Goal: Task Accomplishment & Management: Use online tool/utility

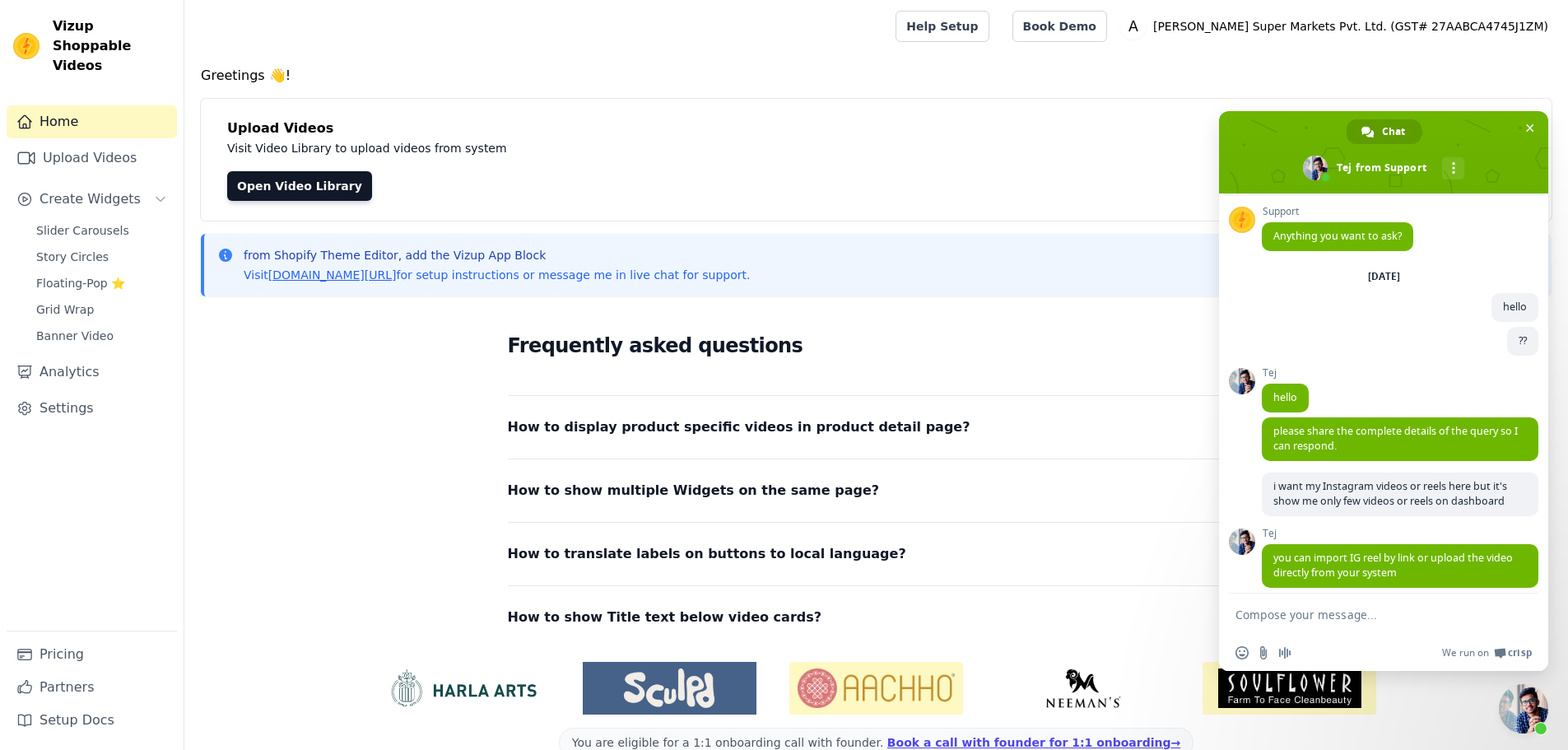
scroll to position [83, 0]
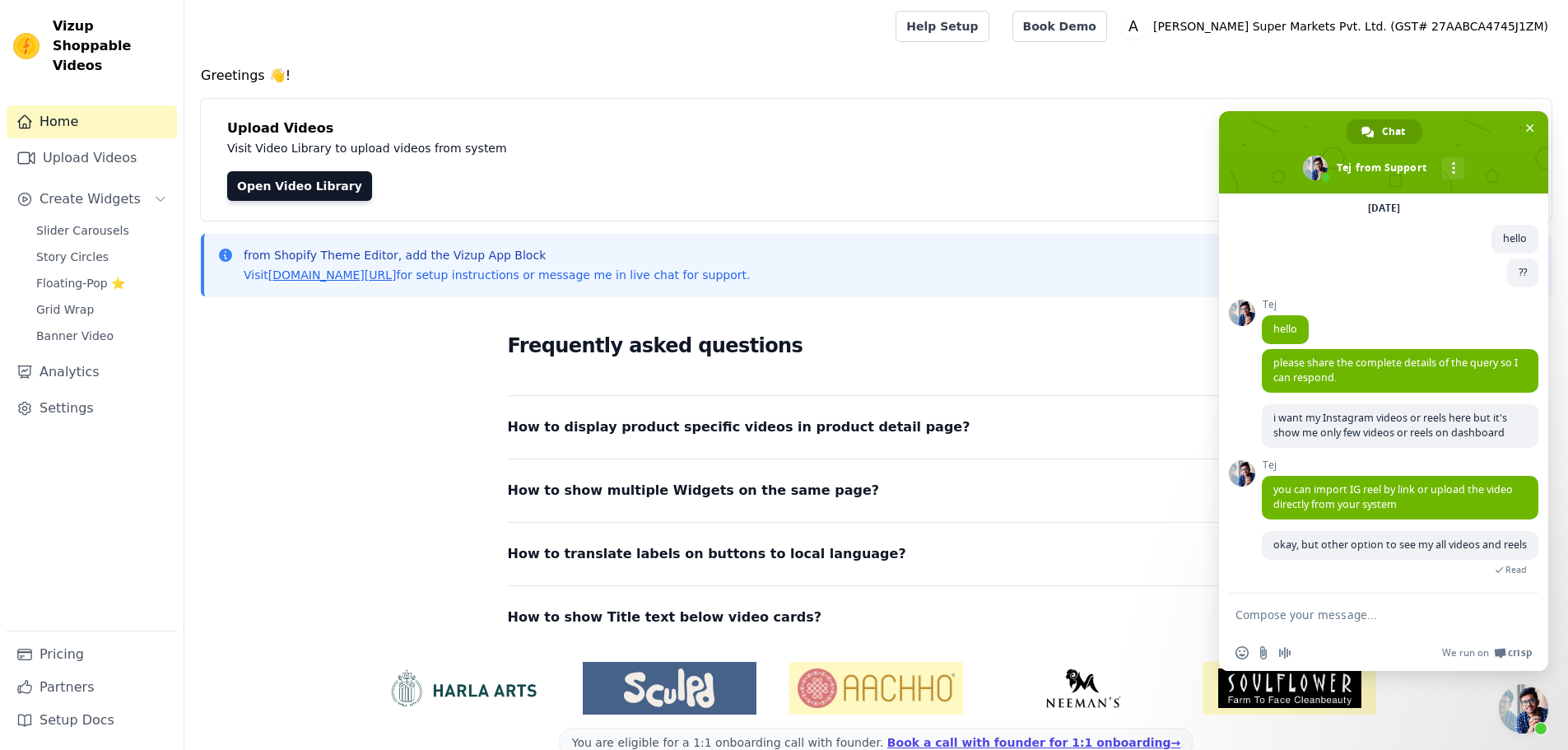
click at [363, 361] on div "Frequently asked questions How to display product specific videos in product de…" at bounding box center [877, 480] width 1054 height 339
click at [1523, 711] on span "Close chat" at bounding box center [1524, 709] width 50 height 50
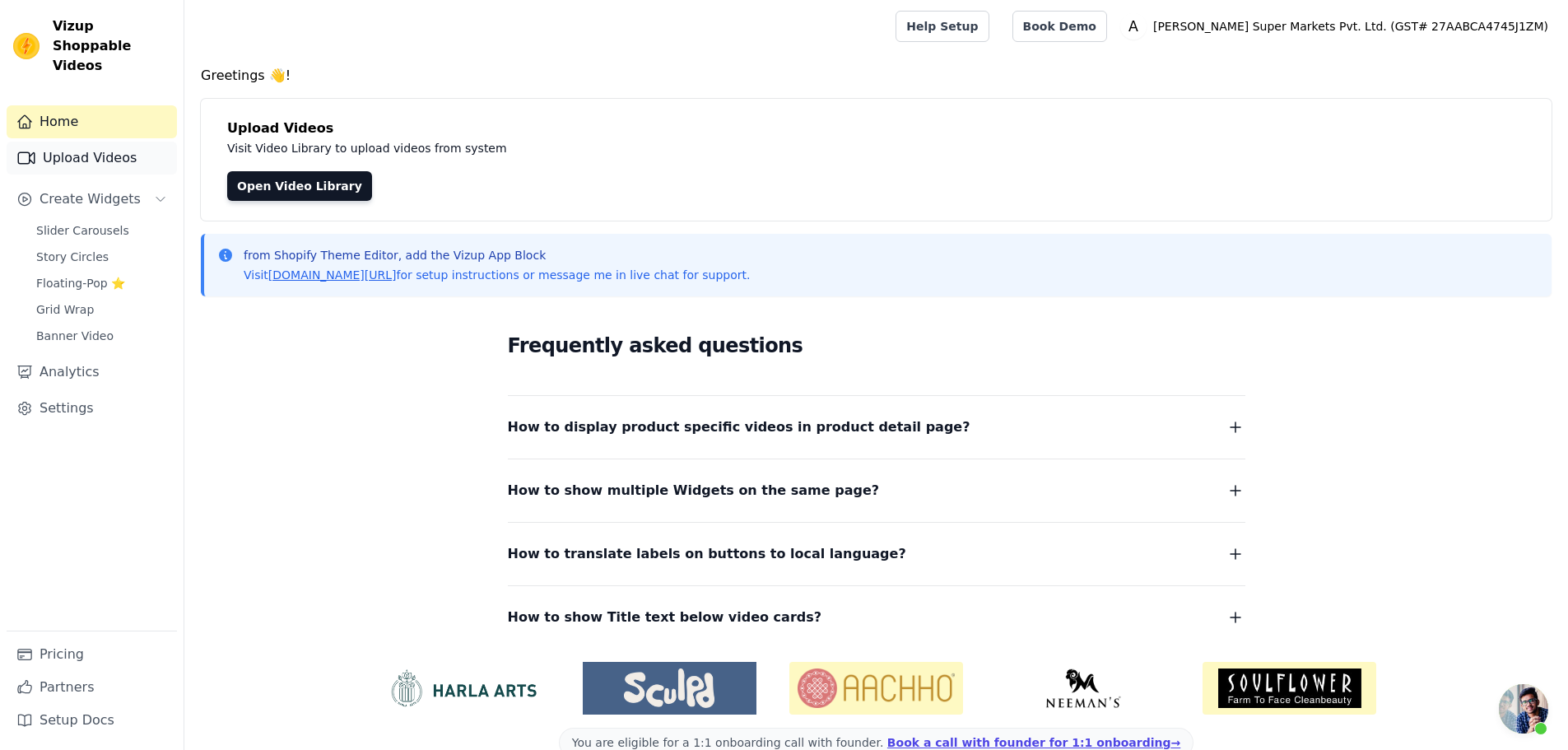
click at [84, 146] on link "Upload Videos" at bounding box center [92, 158] width 171 height 33
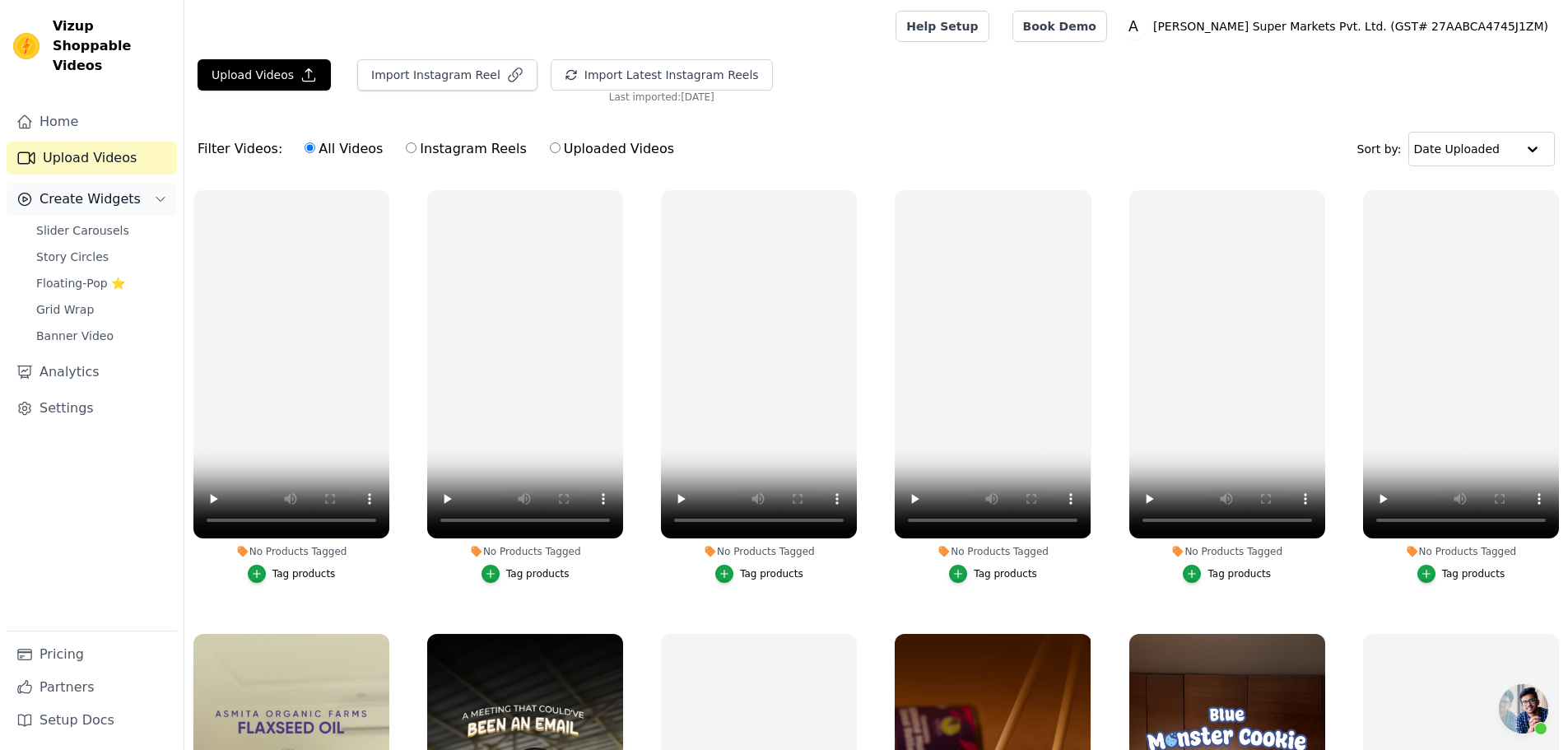
click at [73, 189] on span "Create Widgets" at bounding box center [90, 199] width 101 height 20
click at [81, 190] on button "Create Widgets" at bounding box center [92, 199] width 171 height 33
click at [55, 222] on span "Slider Carousels" at bounding box center [82, 230] width 93 height 17
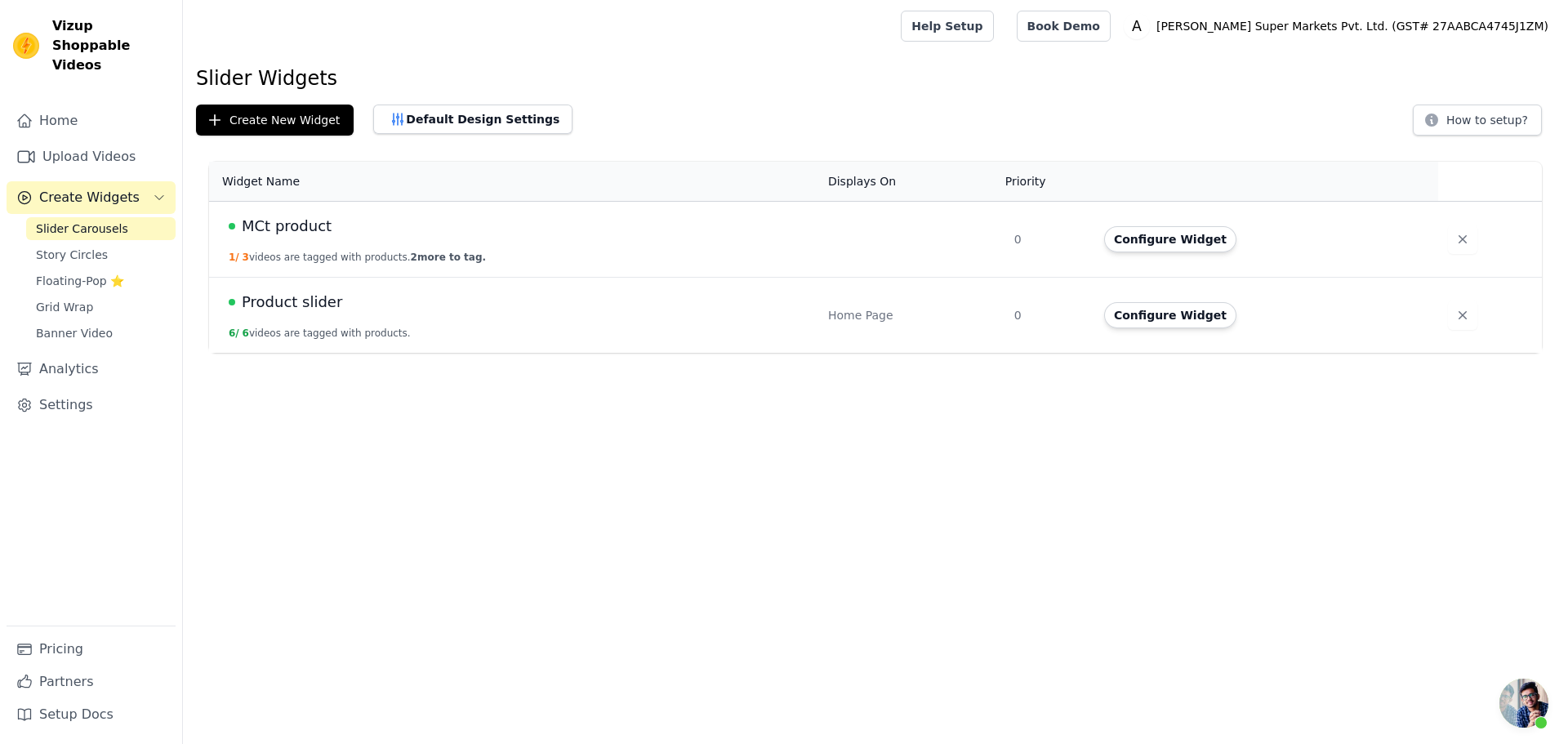
click at [317, 237] on td "MCt product 1 / 3 videos are tagged with products. 2 more to tag." at bounding box center [514, 239] width 610 height 75
click at [1168, 232] on button "Configure Widget" at bounding box center [1170, 239] width 132 height 26
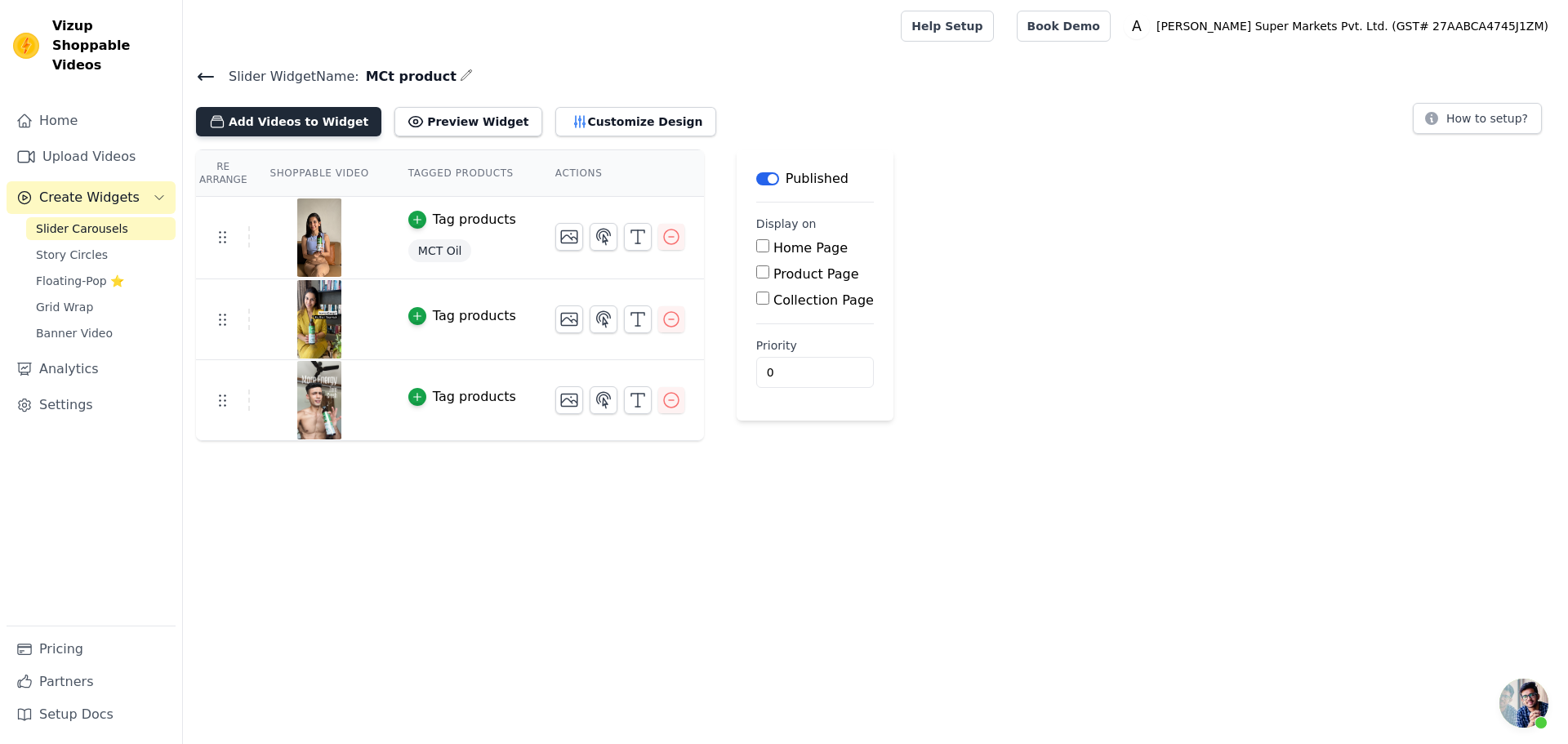
click at [294, 125] on button "Add Videos to Widget" at bounding box center [288, 122] width 186 height 29
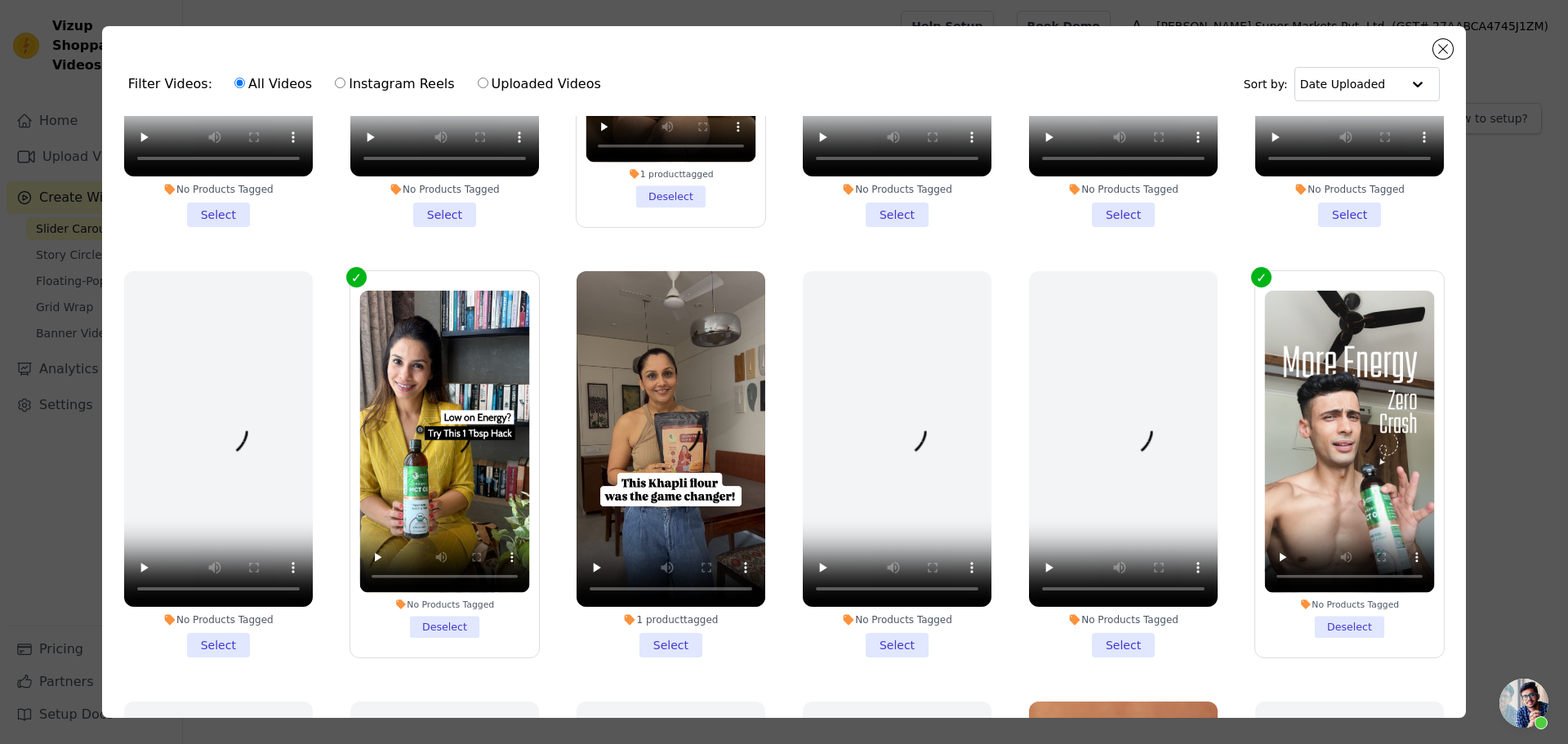
scroll to position [1551, 0]
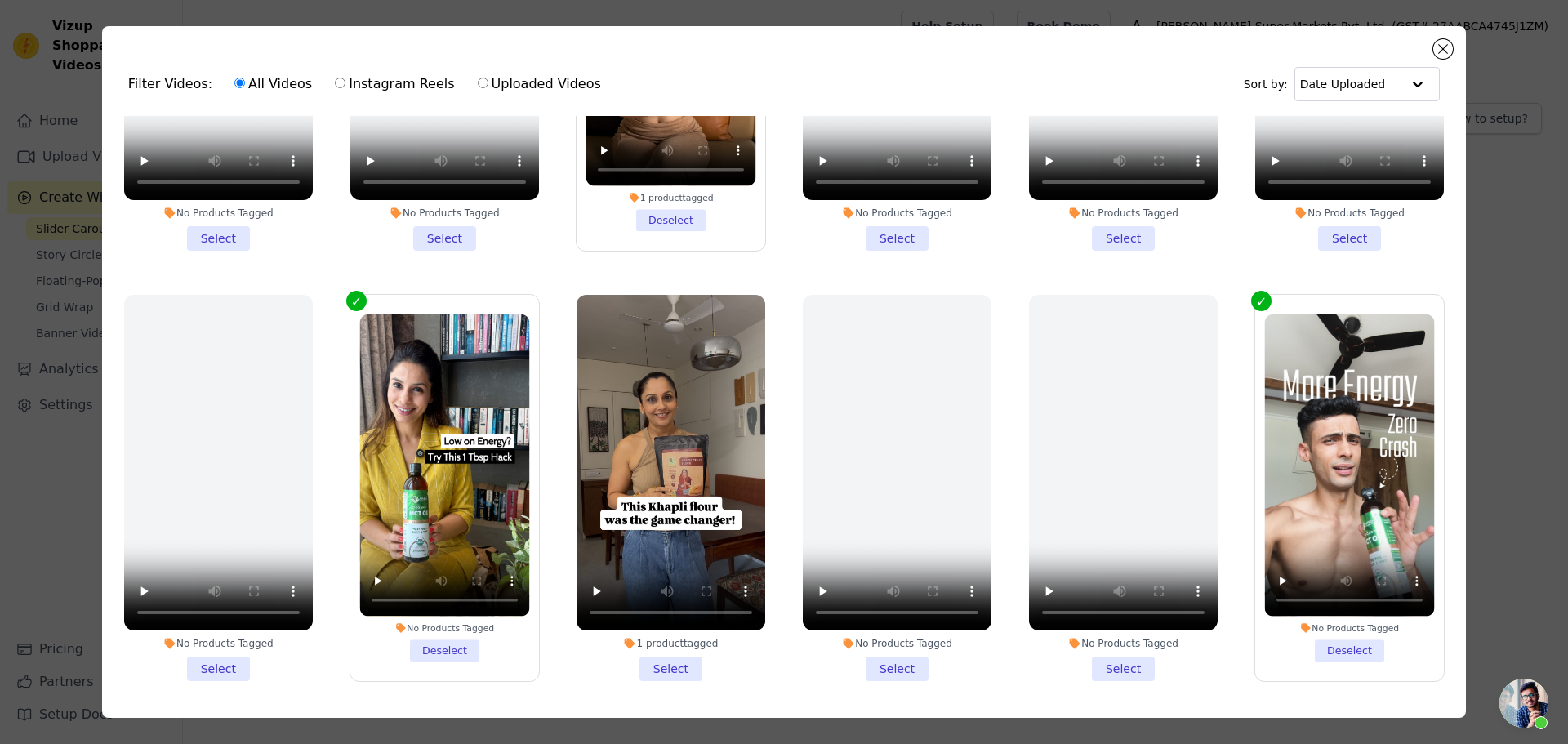
click at [337, 80] on label "Instagram Reels" at bounding box center [394, 84] width 121 height 21
click at [337, 80] on input "Instagram Reels" at bounding box center [340, 83] width 11 height 11
radio input "true"
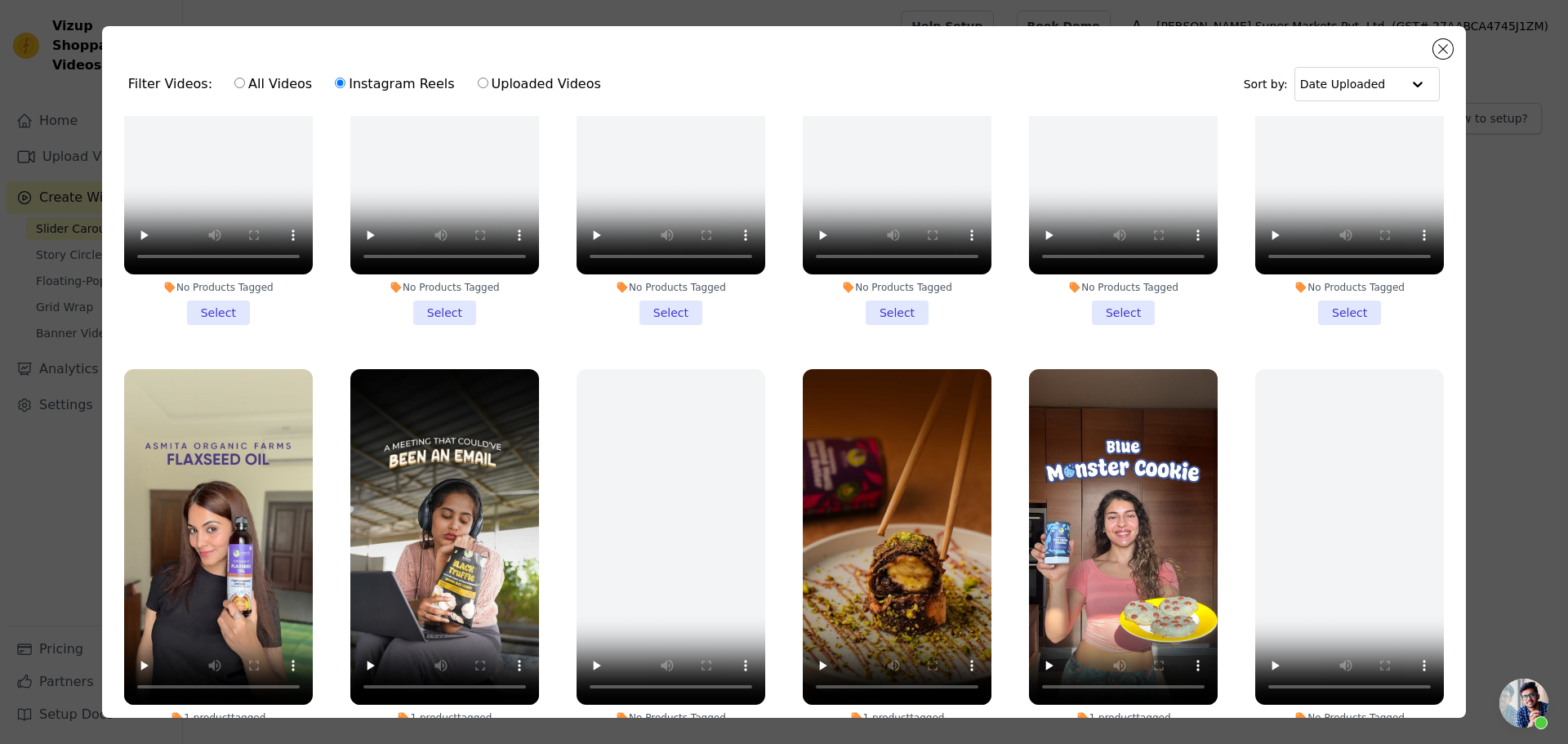
scroll to position [0, 0]
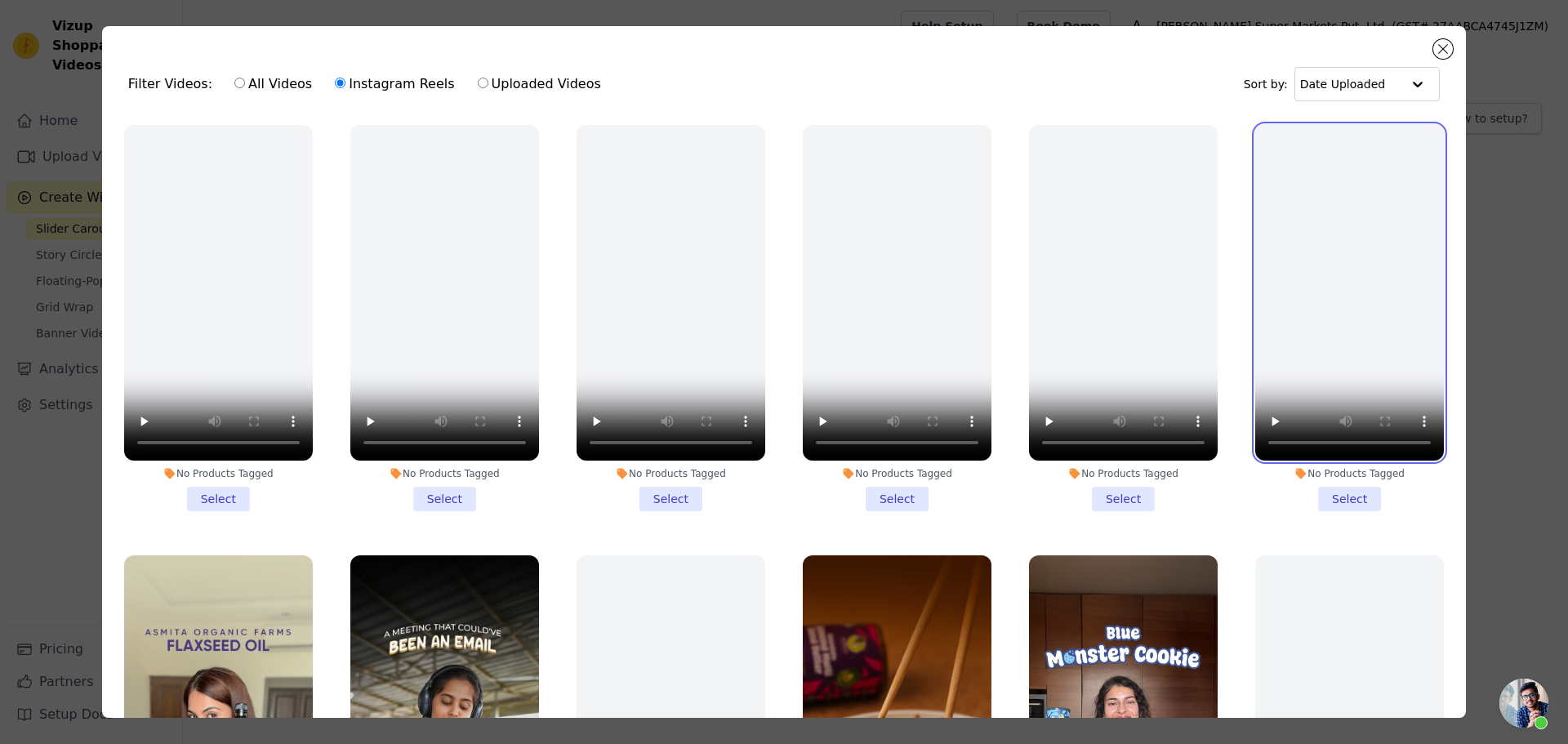
drag, startPoint x: 1281, startPoint y: 295, endPoint x: 1128, endPoint y: 295, distance: 153.0
click at [1128, 295] on ul "No Products Tagged Select No Products Tagged Select No Products Tagged Select N…" at bounding box center [784, 461] width 1338 height 691
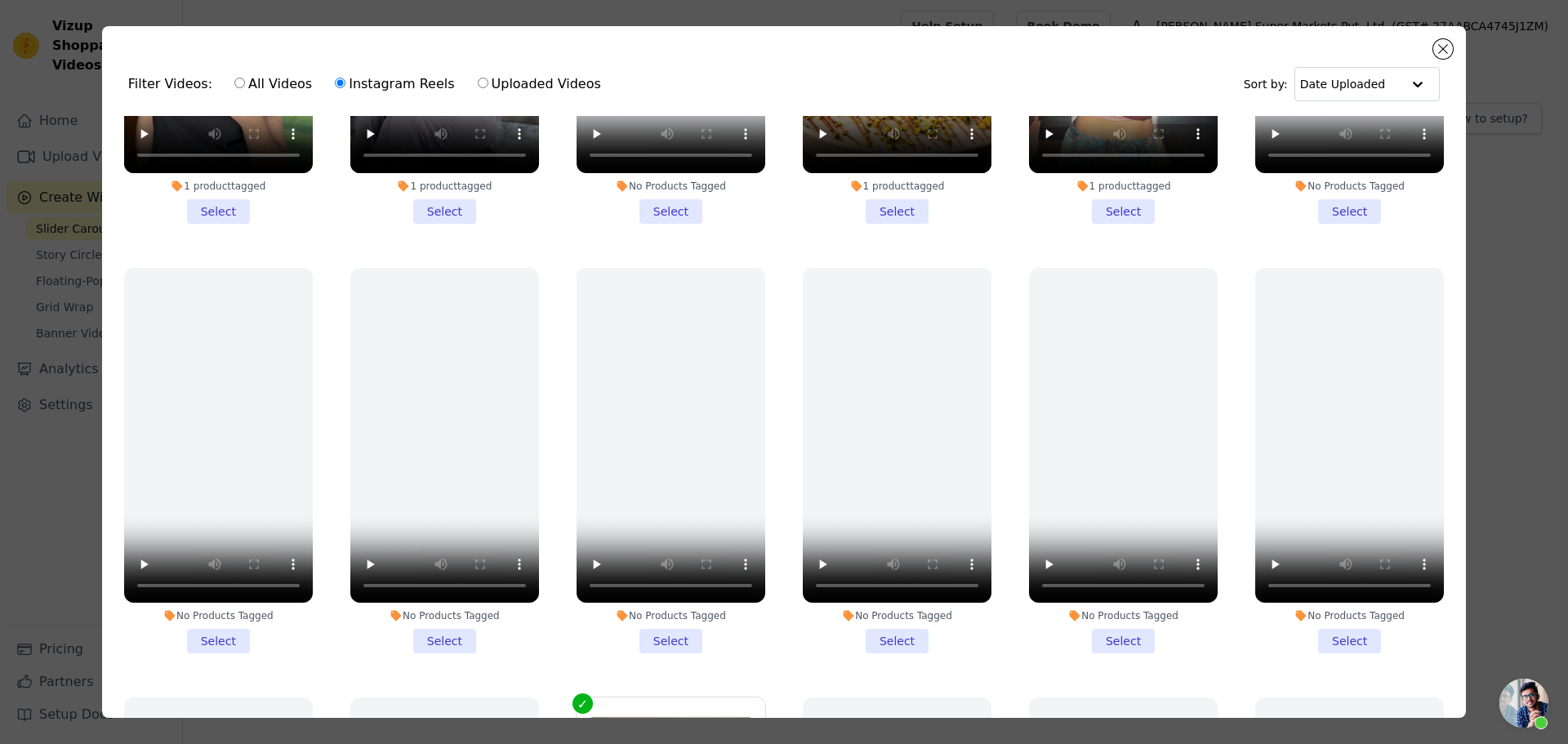
scroll to position [898, 0]
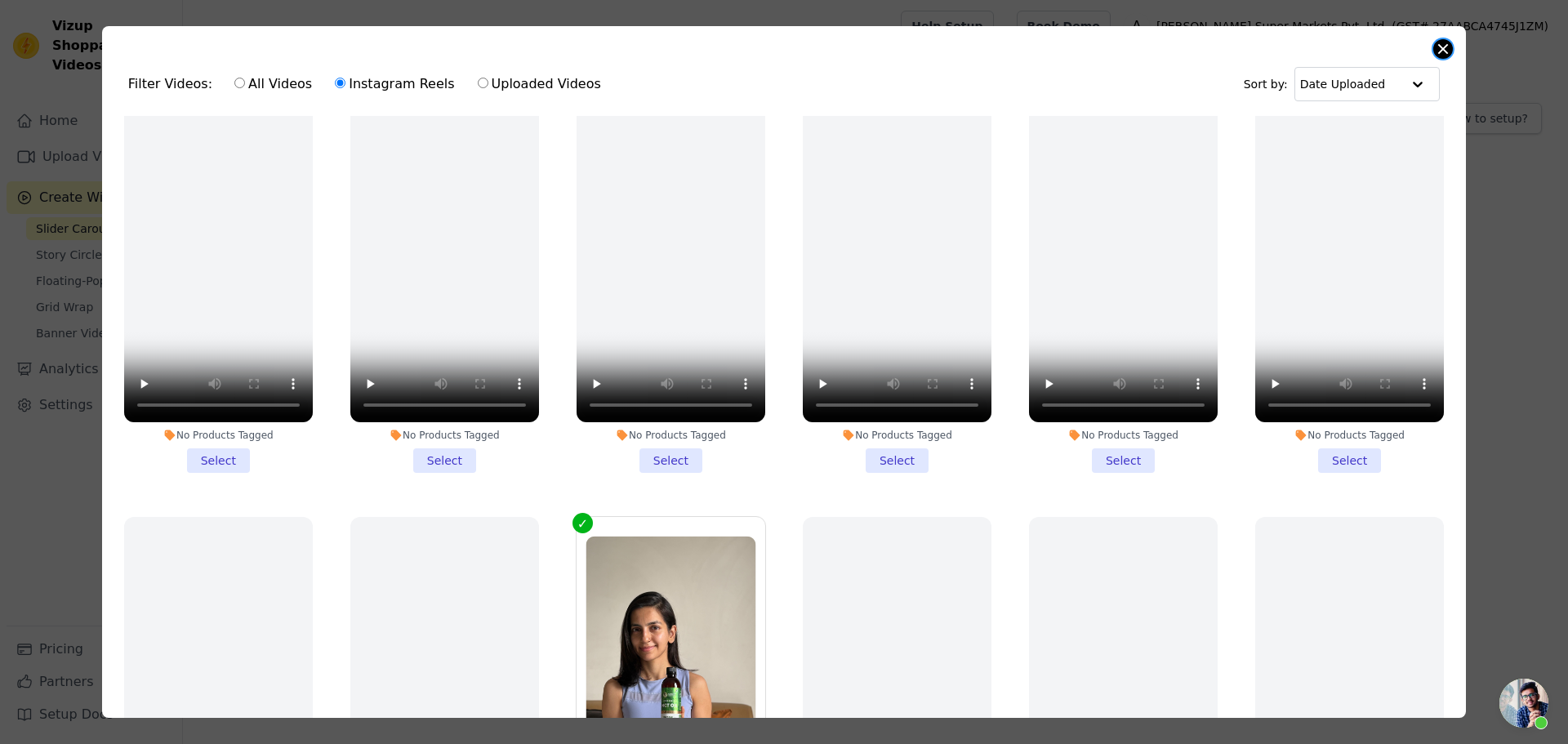
click at [1443, 55] on button "Close modal" at bounding box center [1443, 49] width 20 height 20
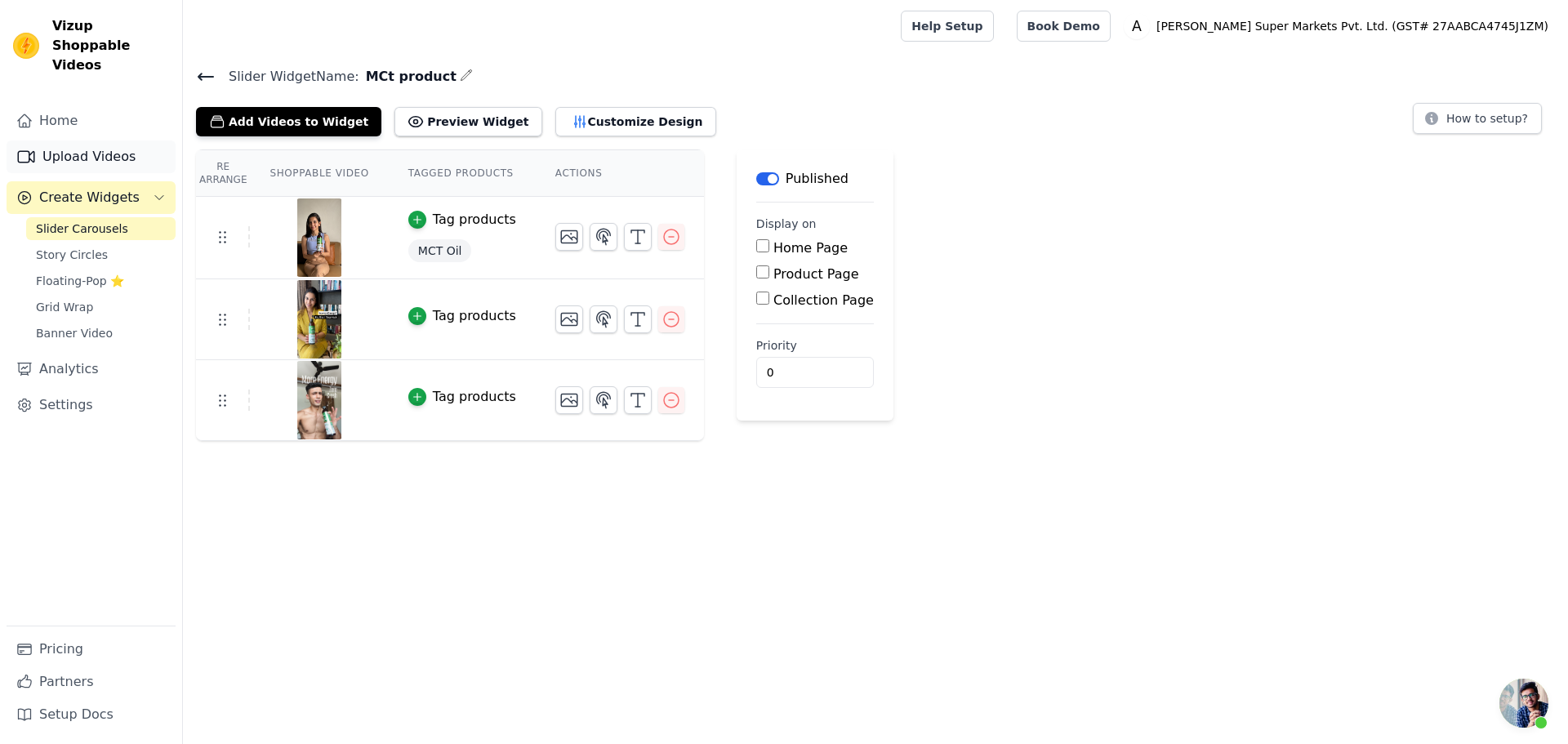
click at [97, 140] on link "Upload Videos" at bounding box center [91, 156] width 169 height 33
click at [662, 229] on icon "button" at bounding box center [672, 237] width 20 height 20
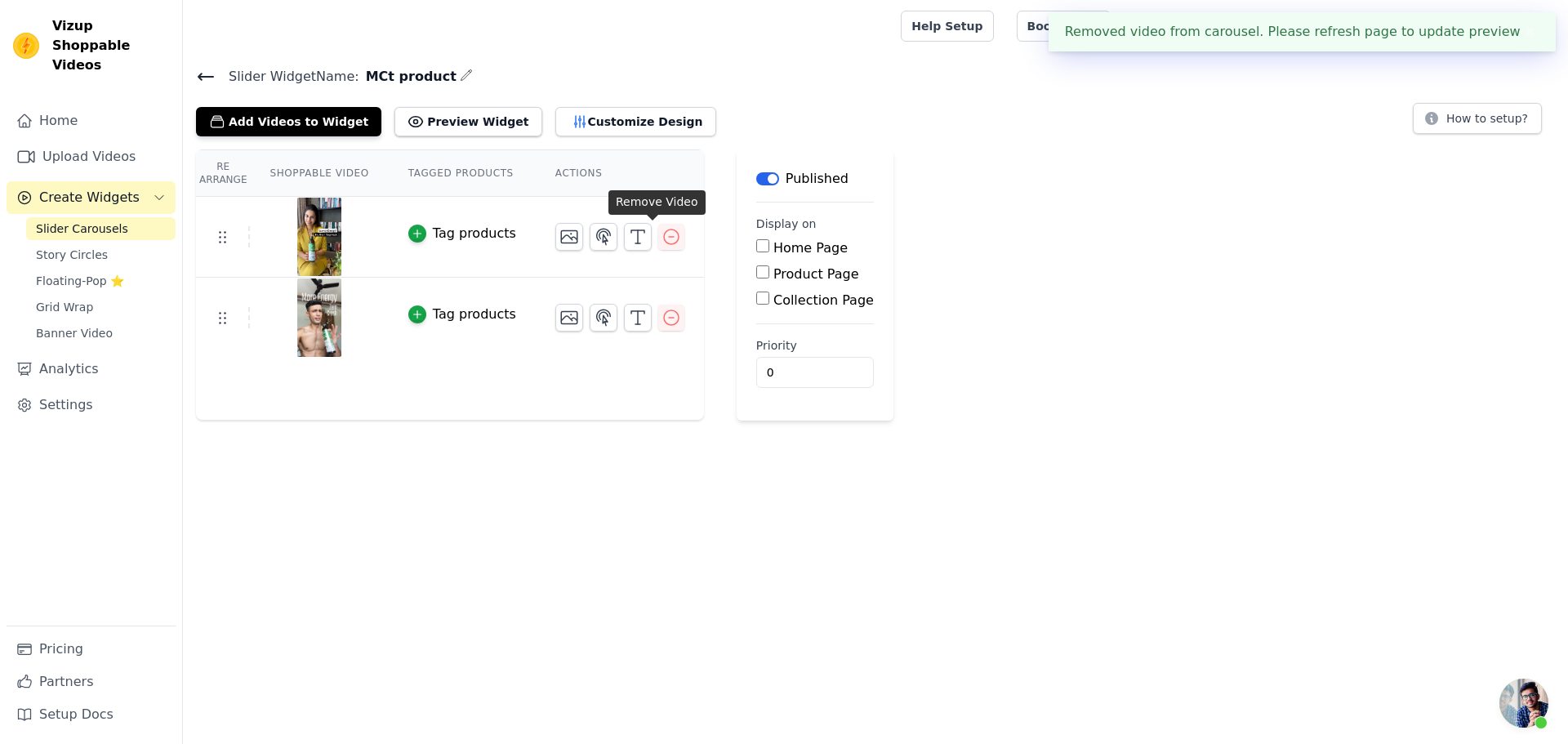
click at [662, 242] on icon "button" at bounding box center [672, 237] width 20 height 20
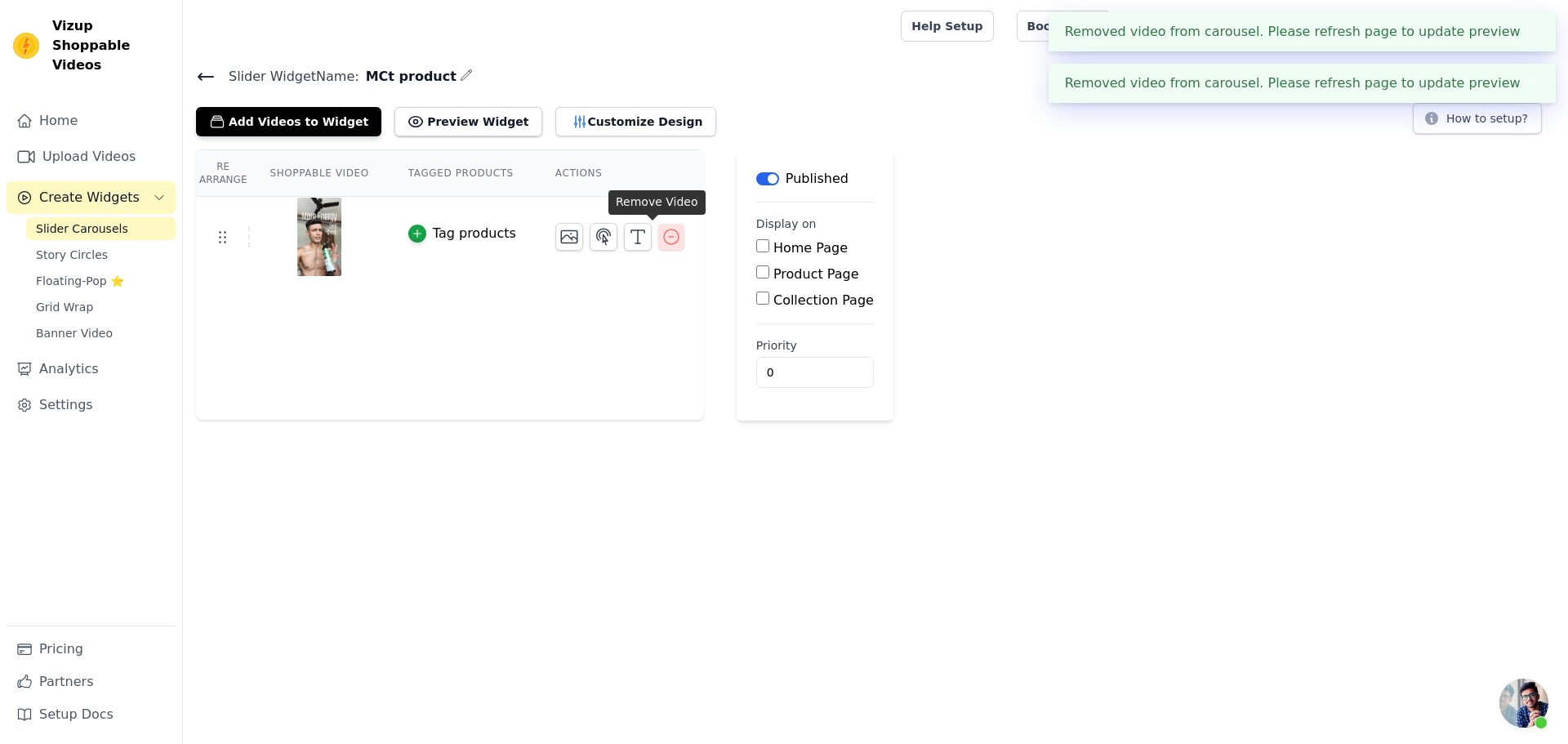
click at [662, 240] on icon "button" at bounding box center [672, 237] width 20 height 20
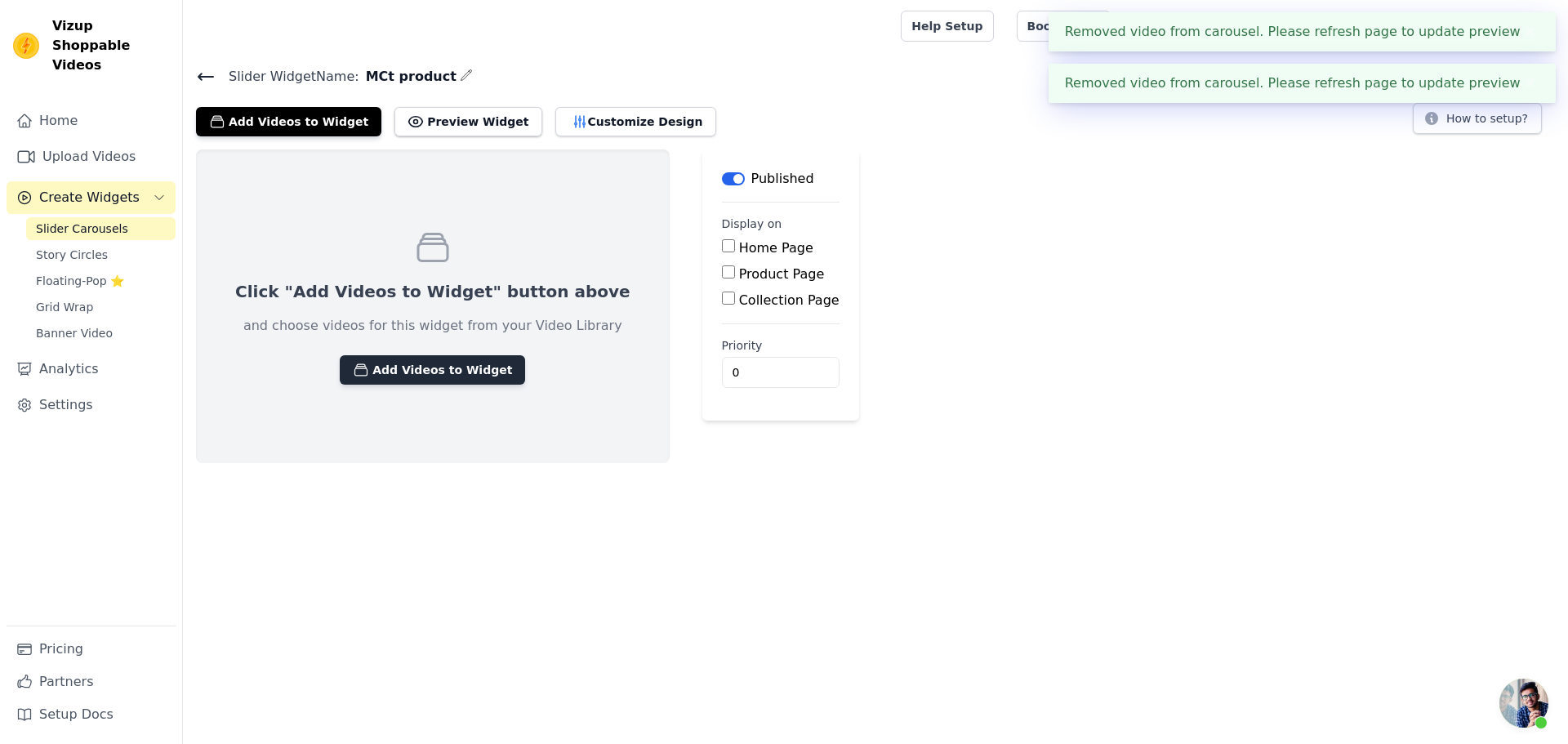
click at [410, 377] on button "Add Videos to Widget" at bounding box center [432, 369] width 186 height 29
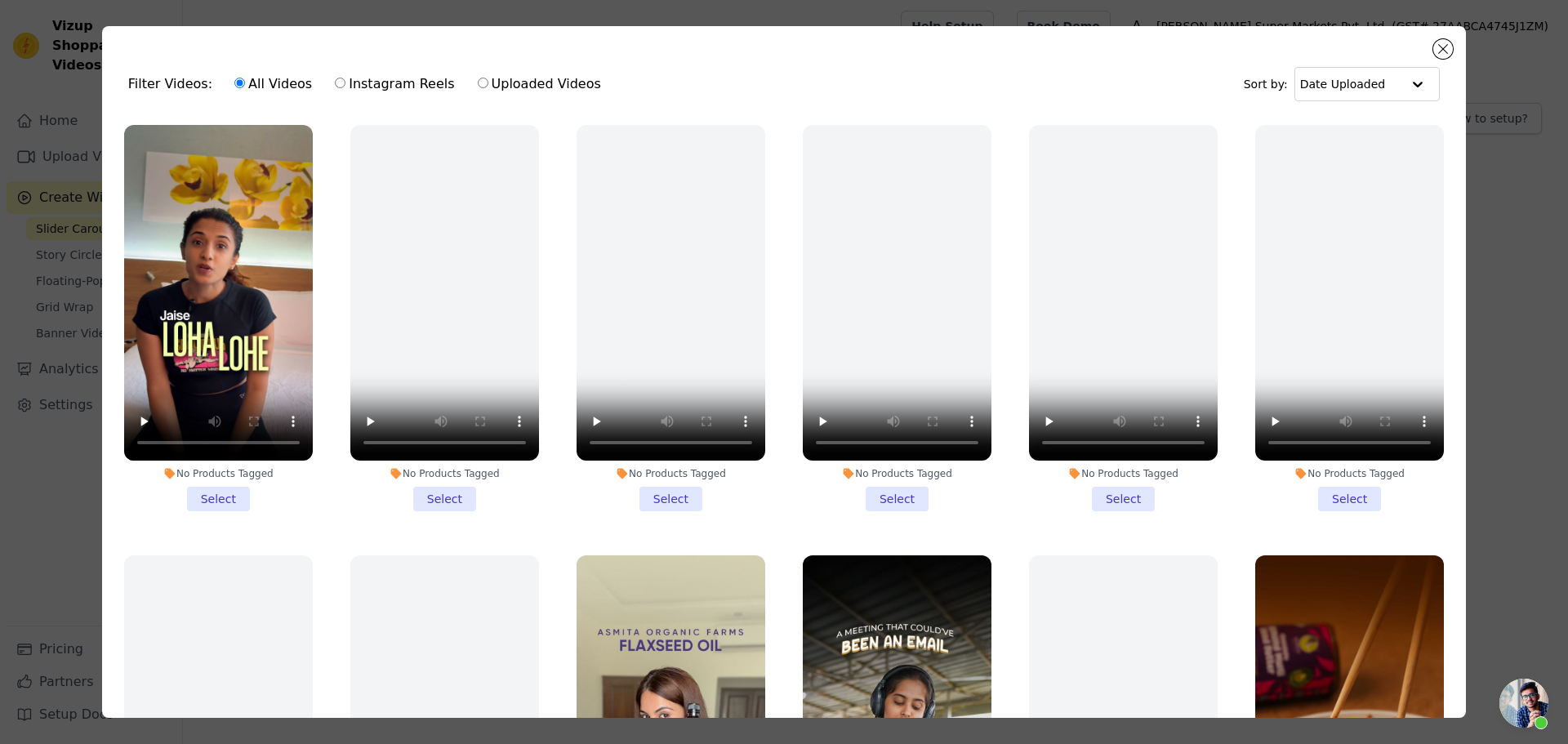
click at [221, 480] on li "No Products Tagged Select" at bounding box center [217, 317] width 188 height 387
click at [0, 0] on input "No Products Tagged Select" at bounding box center [0, 0] width 0 height 0
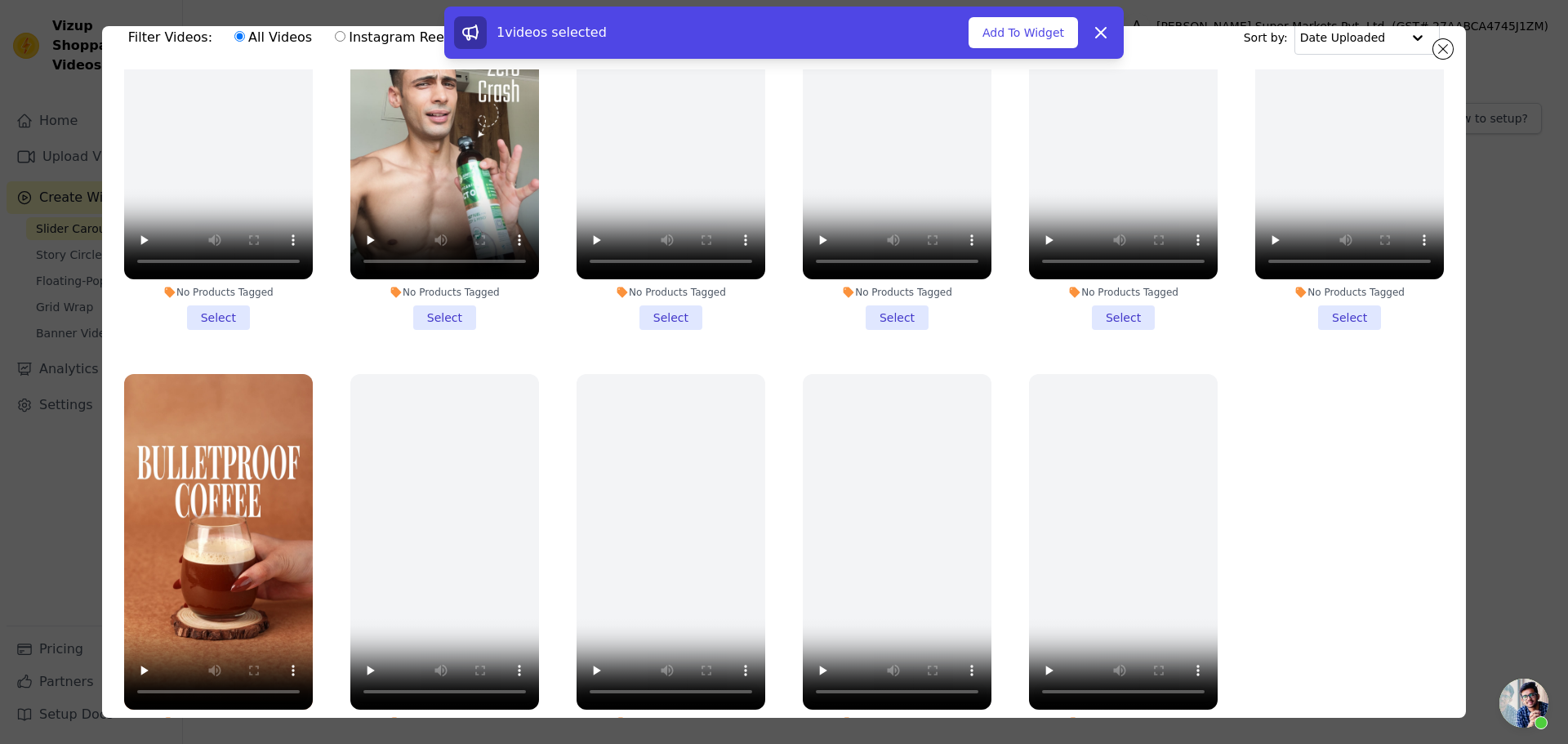
scroll to position [142, 0]
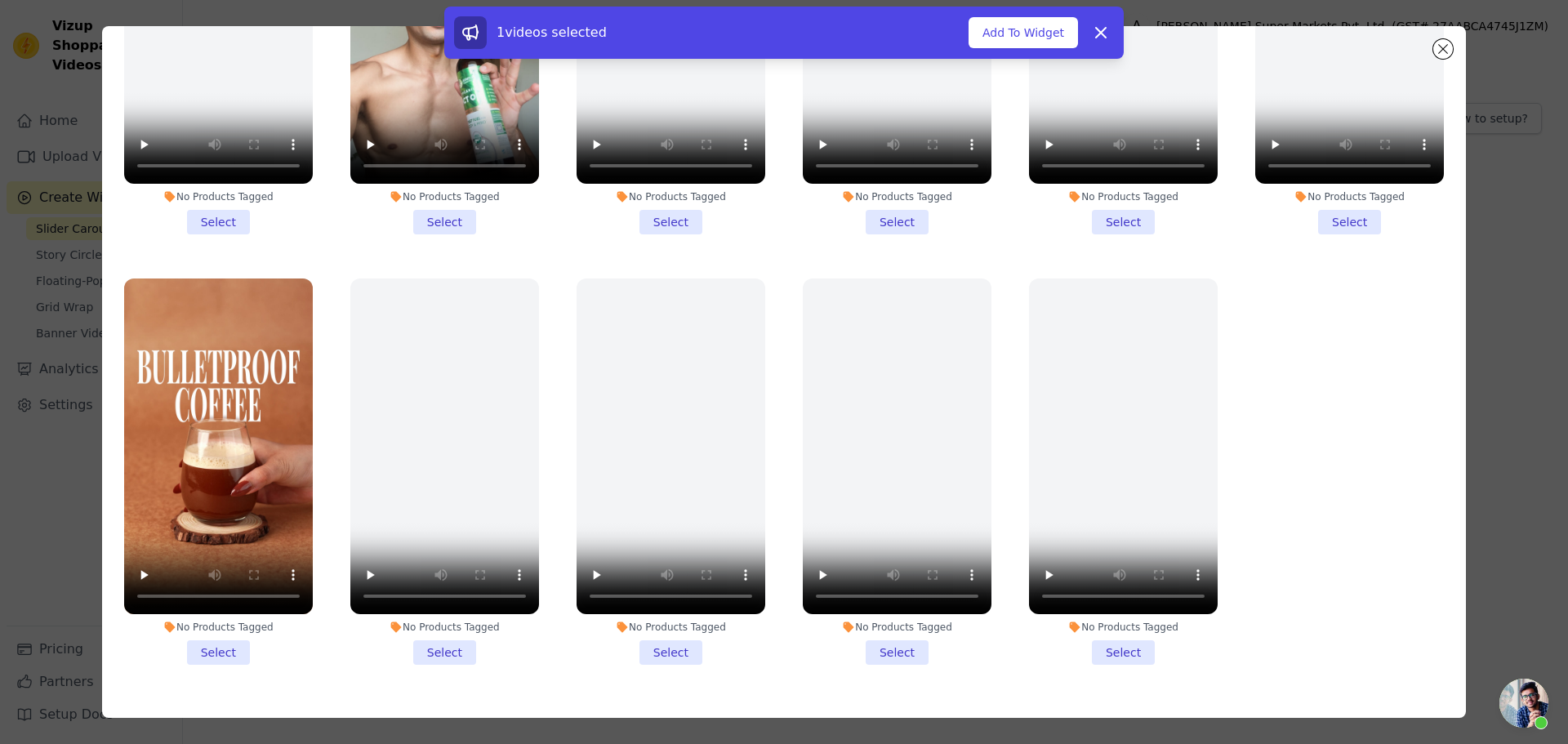
click at [231, 605] on li "No Products Tagged Select" at bounding box center [217, 471] width 188 height 387
click at [0, 0] on input "No Products Tagged Select" at bounding box center [0, 0] width 0 height 0
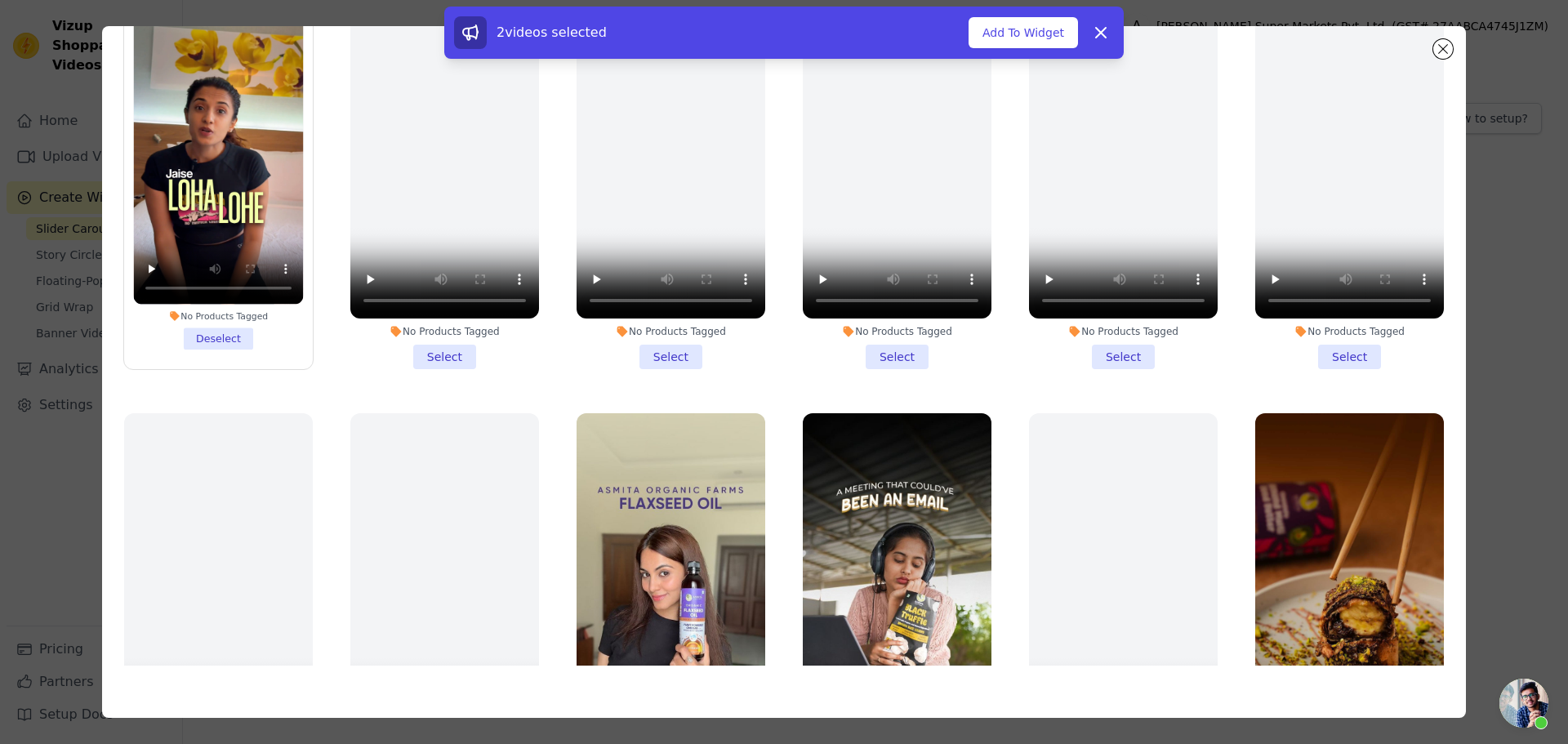
scroll to position [0, 0]
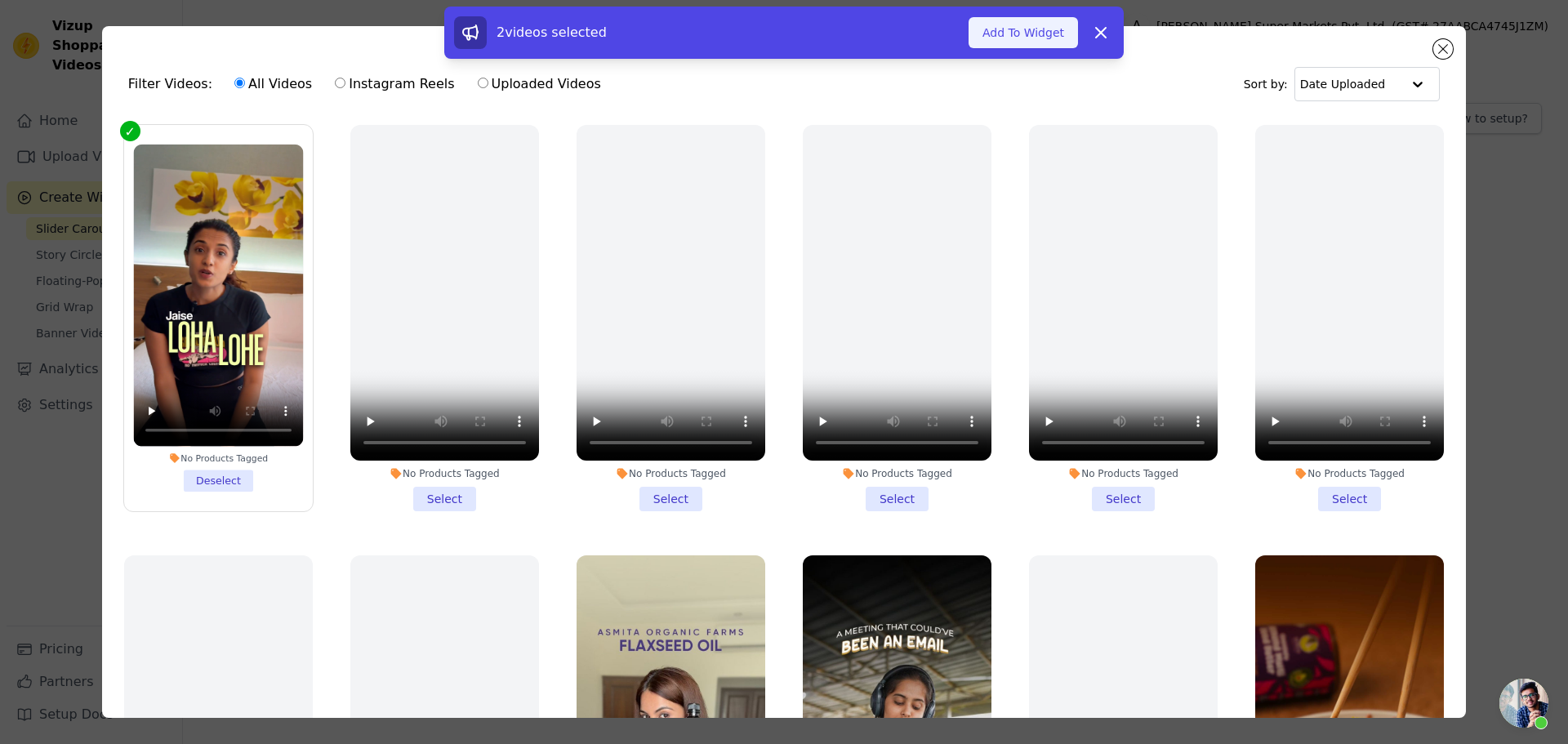
click at [1018, 44] on button "Add To Widget" at bounding box center [1024, 33] width 109 height 31
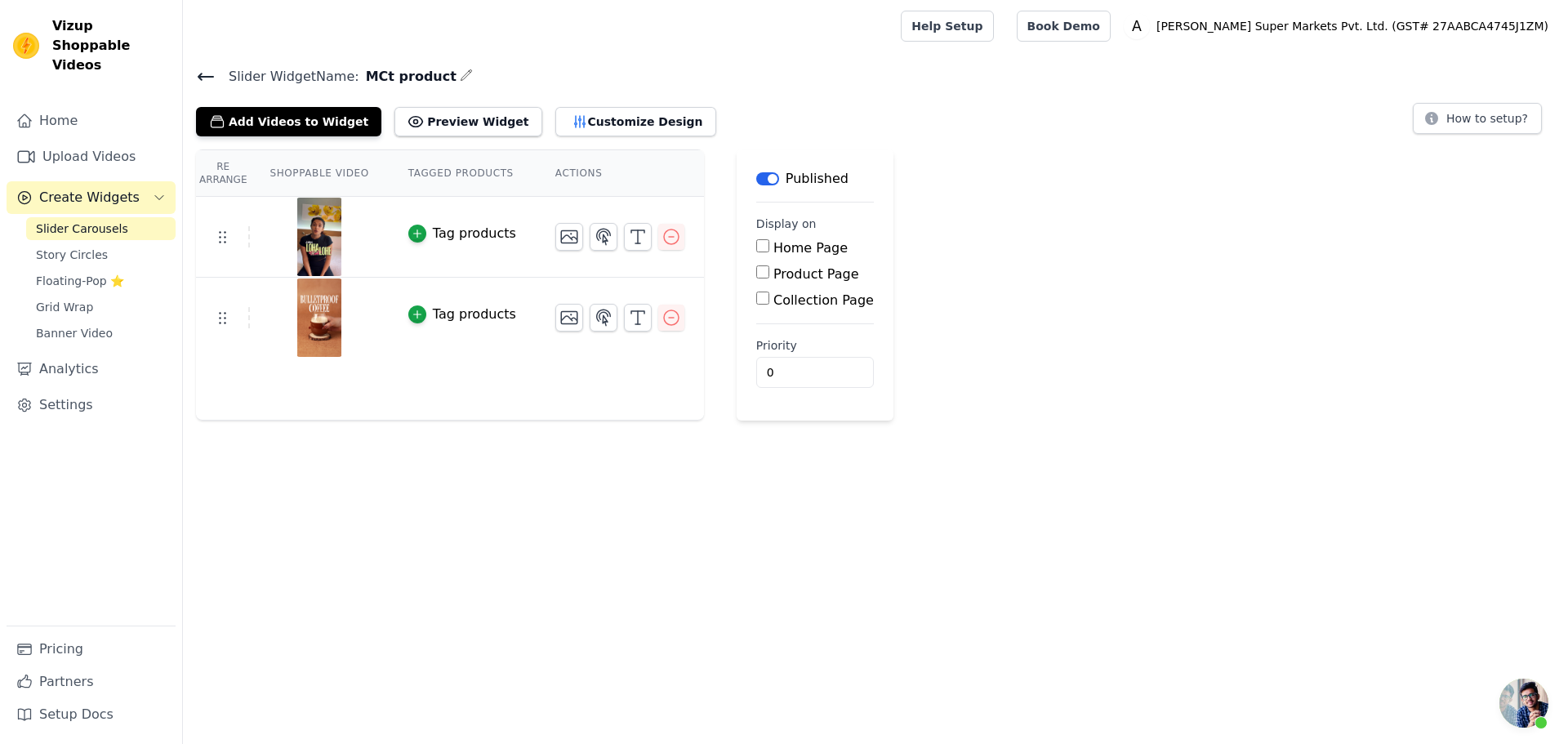
click at [774, 274] on label "Product Page" at bounding box center [816, 274] width 86 height 15
click at [768, 274] on input "Product Page" at bounding box center [763, 272] width 13 height 13
checkbox input "true"
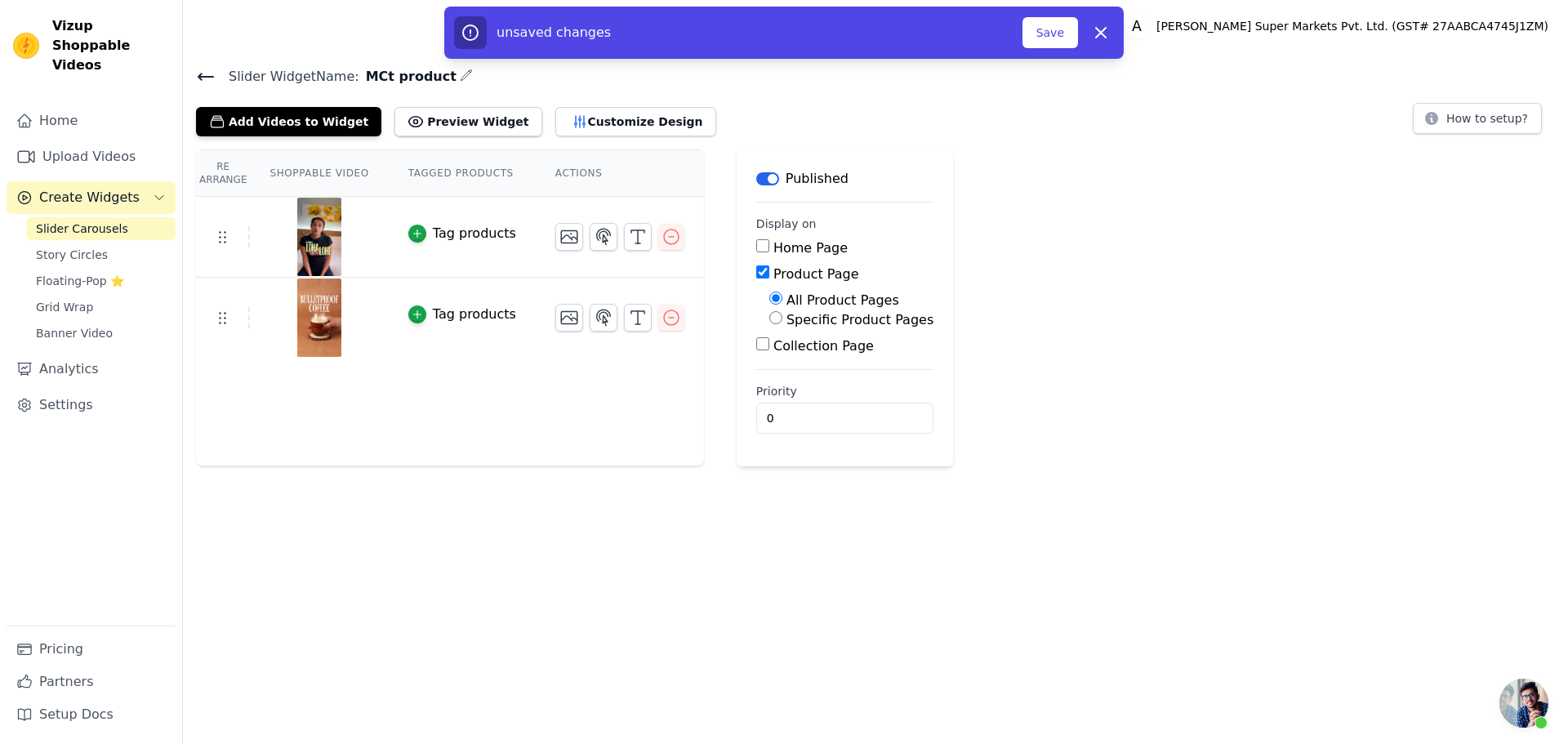
click at [786, 299] on label "All Product Pages" at bounding box center [843, 299] width 113 height 15
click at [778, 299] on input "All Product Pages" at bounding box center [776, 297] width 13 height 13
click at [786, 315] on label "Specific Product Pages" at bounding box center [860, 319] width 147 height 15
click at [778, 315] on input "Specific Product Pages" at bounding box center [776, 317] width 13 height 13
radio input "true"
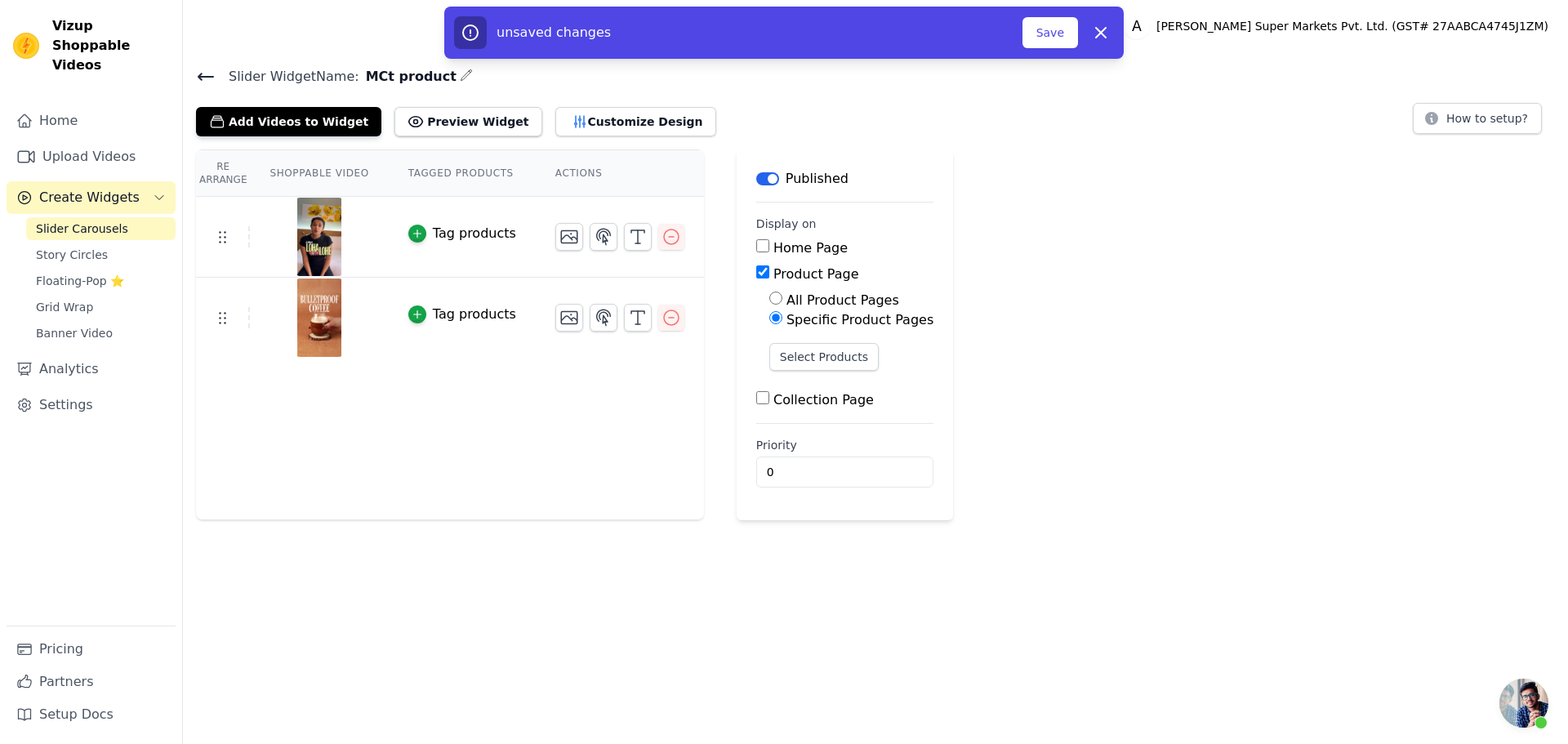
click at [786, 294] on label "All Product Pages" at bounding box center [843, 299] width 113 height 15
click at [776, 294] on input "All Product Pages" at bounding box center [776, 297] width 13 height 13
radio input "true"
click at [774, 308] on div "All Product Pages" at bounding box center [852, 301] width 164 height 20
click at [786, 317] on label "Specific Product Pages" at bounding box center [860, 319] width 147 height 15
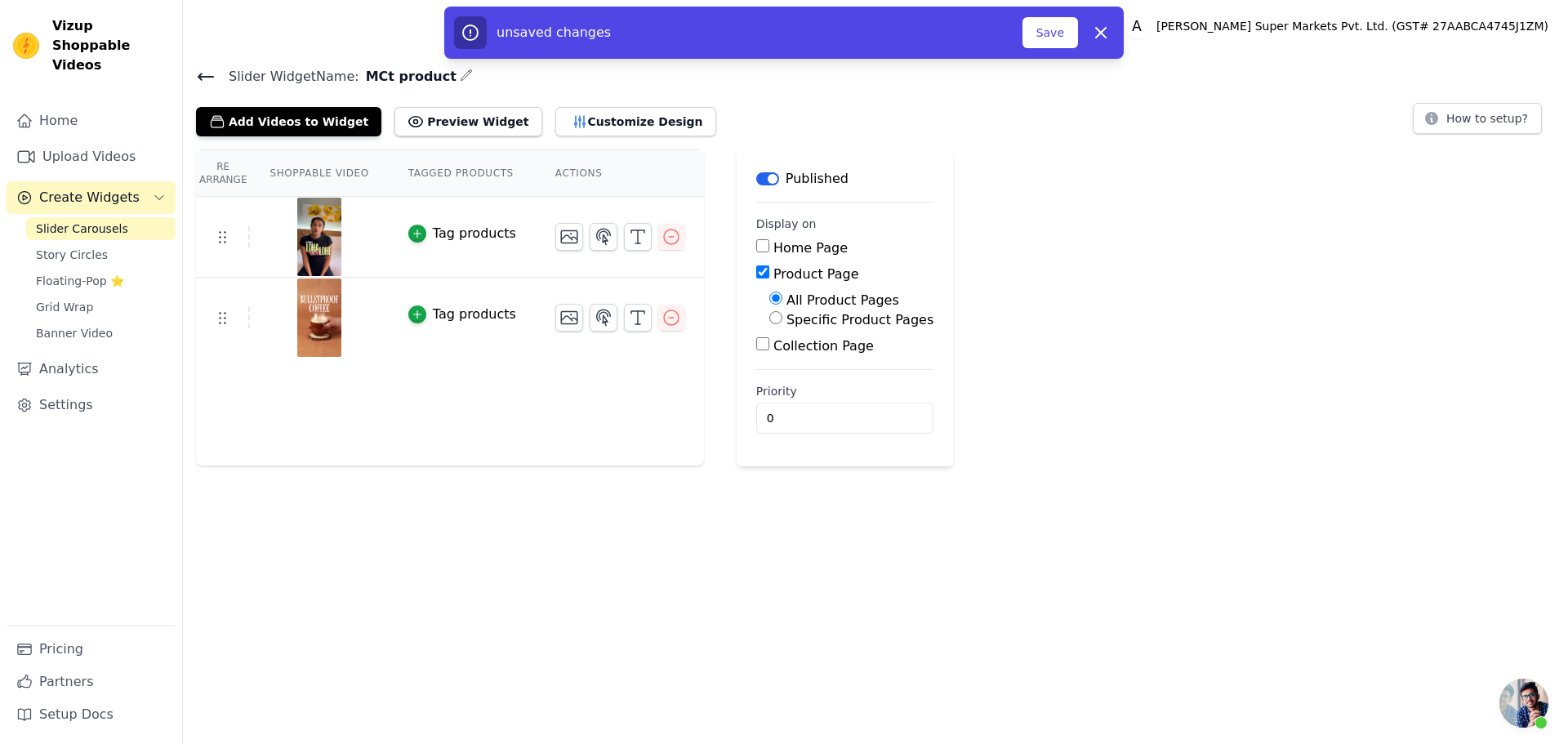
click at [781, 317] on input "Specific Product Pages" at bounding box center [776, 317] width 13 height 13
radio input "true"
click at [808, 366] on button "Select Products" at bounding box center [824, 357] width 109 height 28
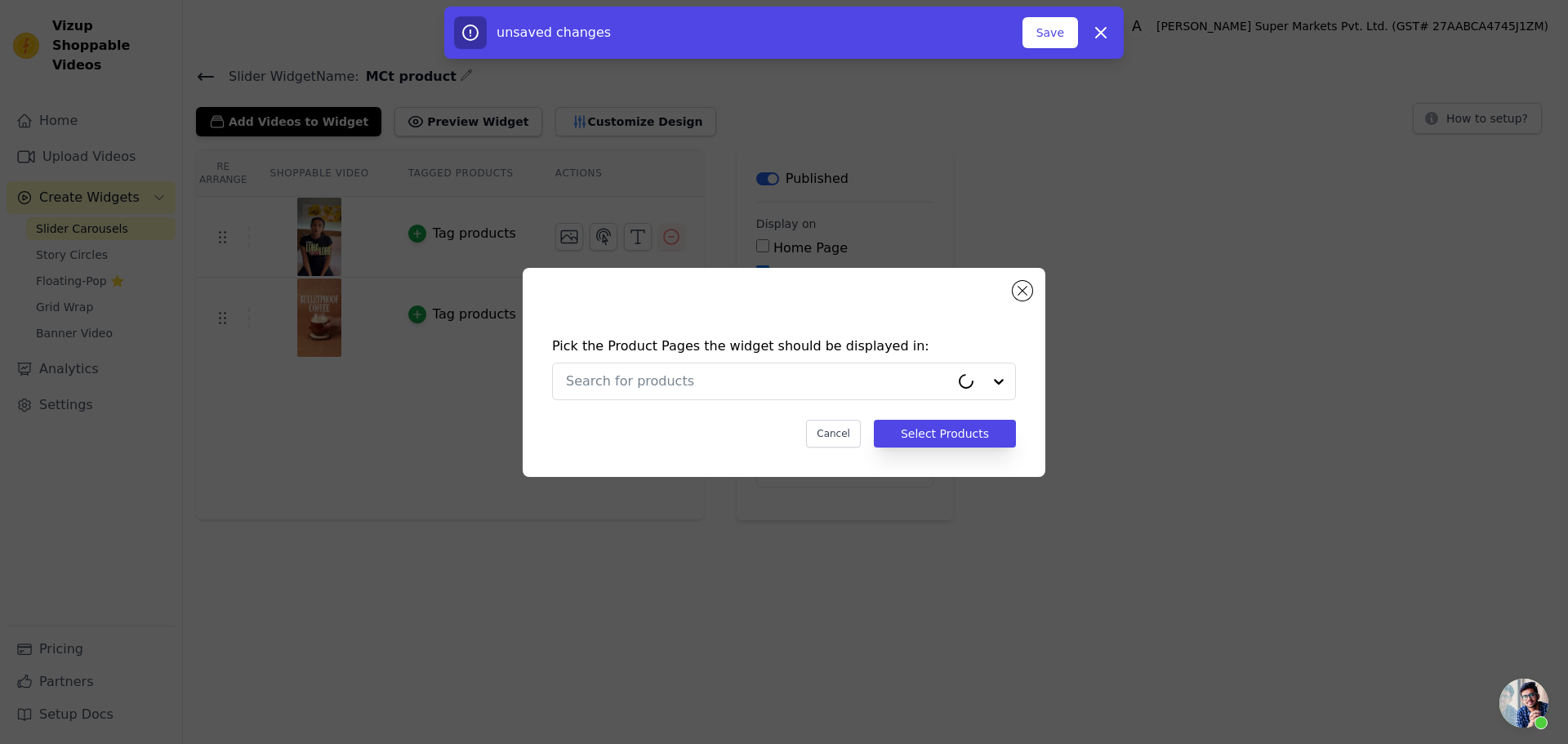
click at [633, 361] on div "Pick the Product Pages the widget should be displayed in: Cancel Select Products" at bounding box center [784, 392] width 497 height 144
click at [703, 395] on div at bounding box center [758, 380] width 384 height 35
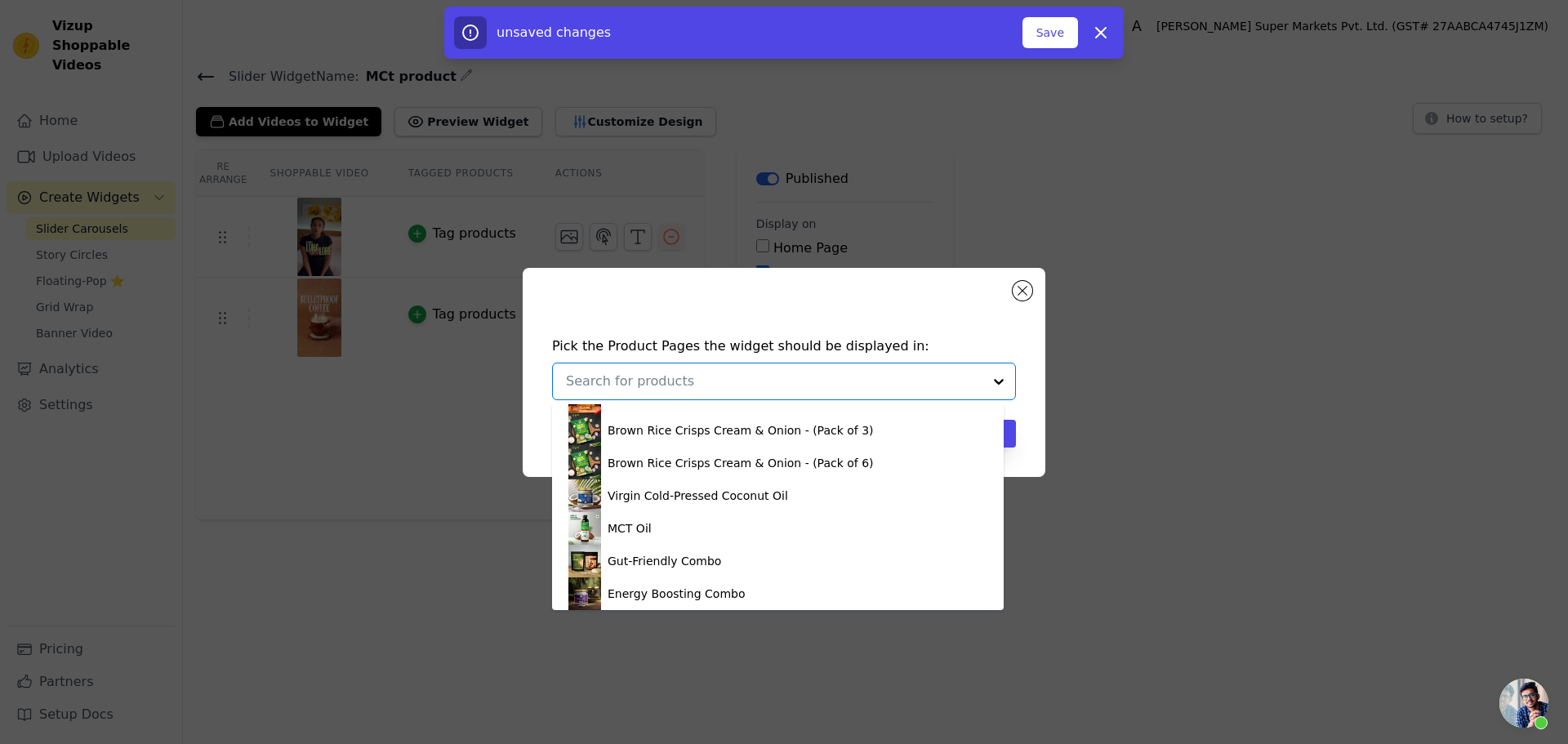
scroll to position [735, 0]
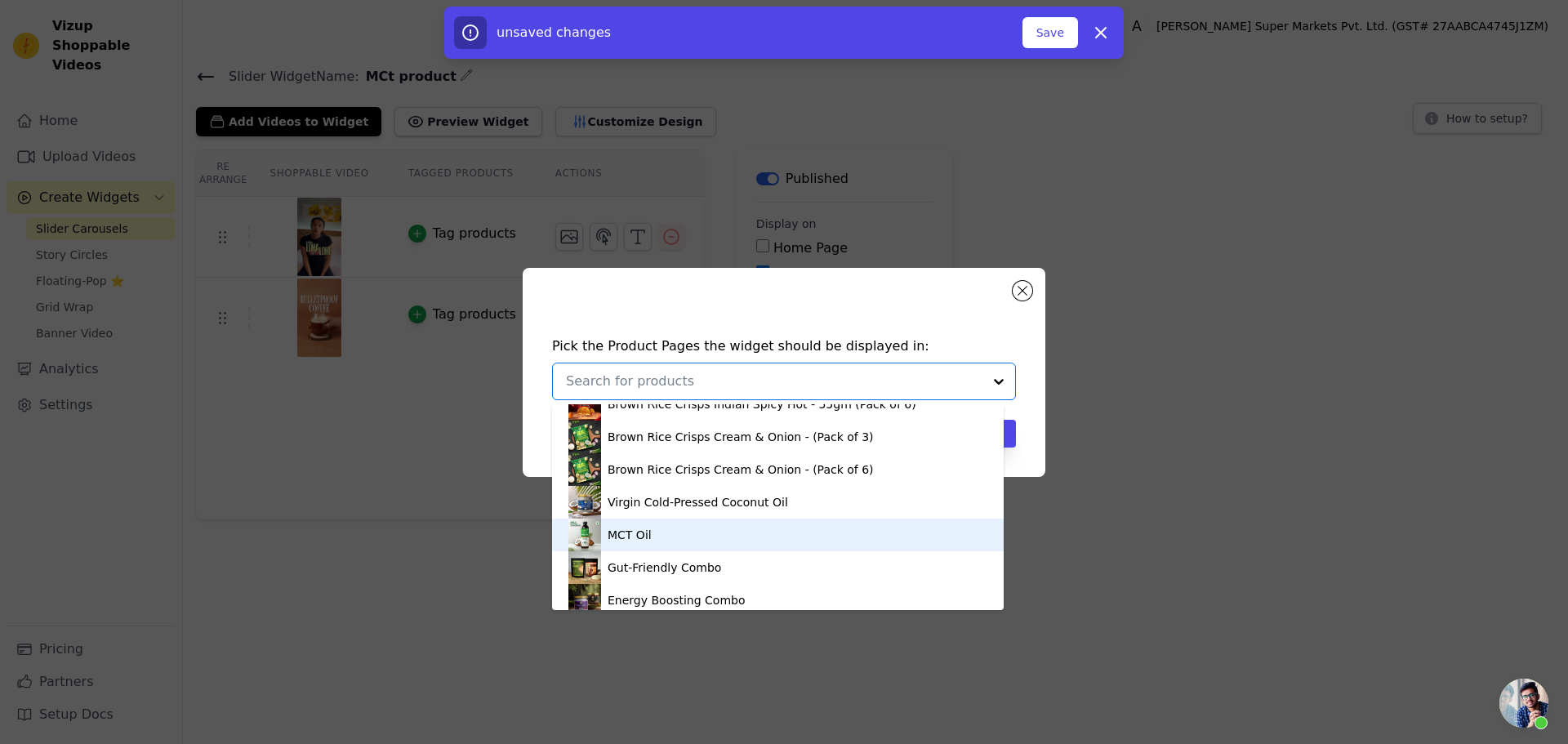
click at [694, 542] on div "MCT Oil" at bounding box center [778, 535] width 419 height 33
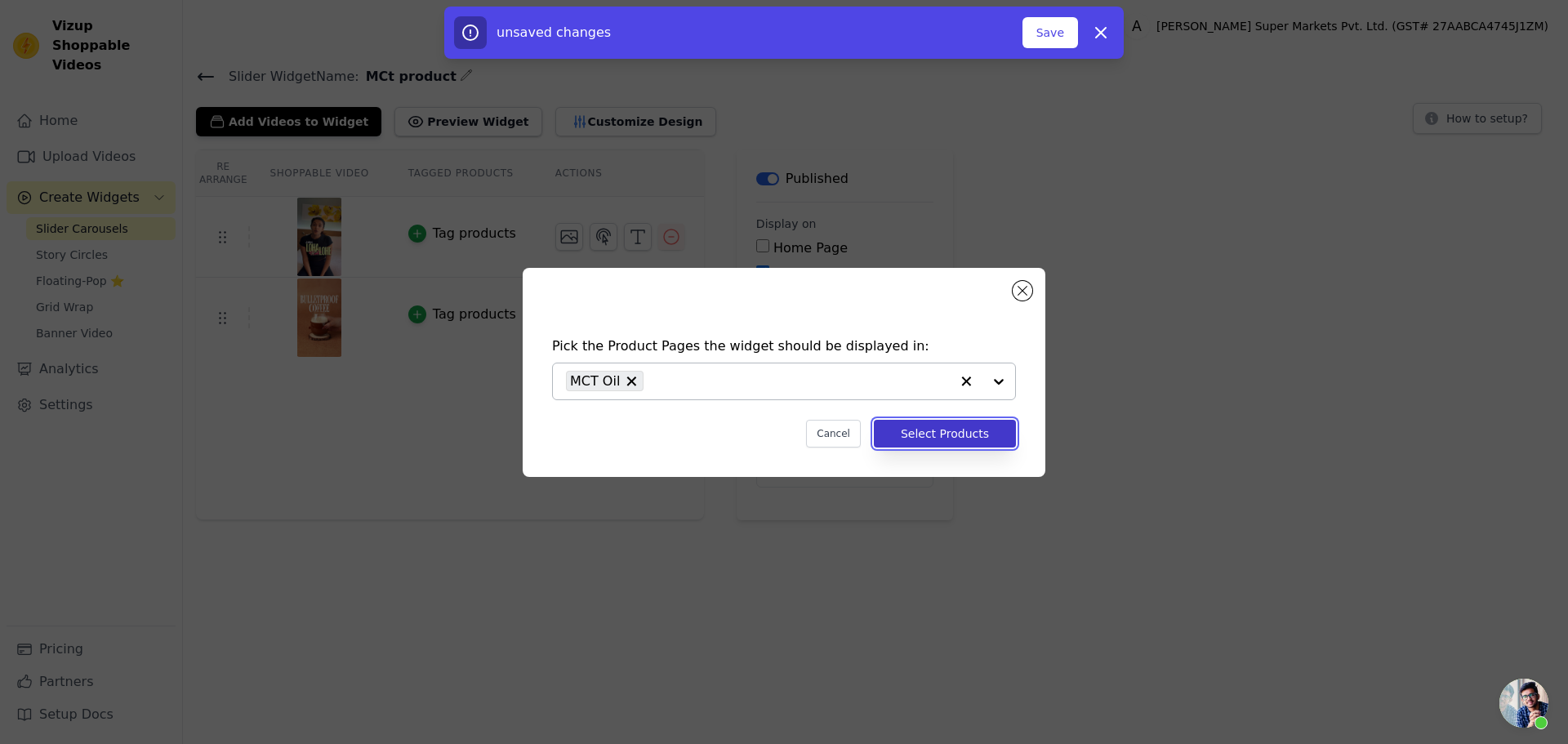
click at [988, 438] on button "Select Products" at bounding box center [945, 433] width 142 height 28
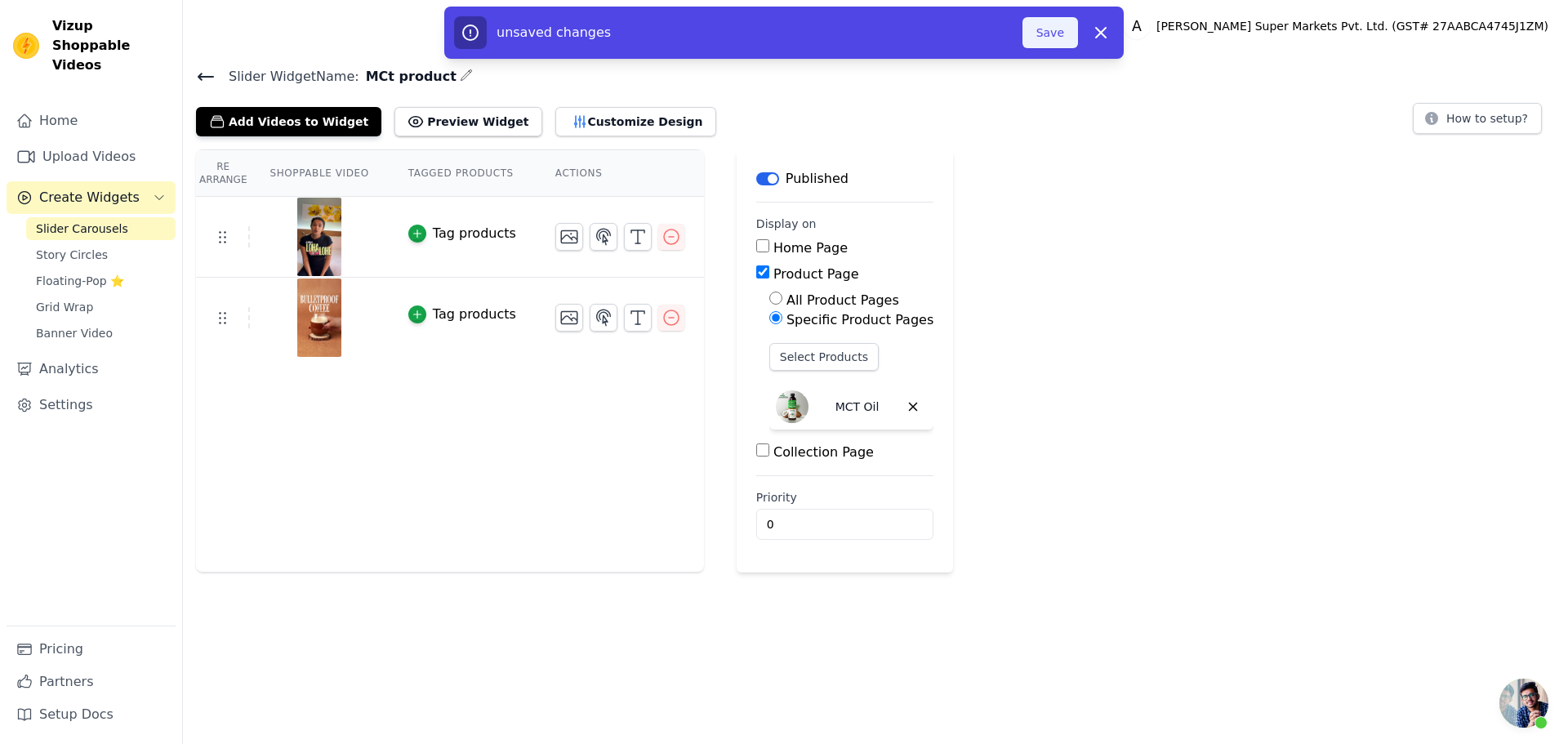
click at [1060, 40] on button "Save" at bounding box center [1050, 33] width 56 height 31
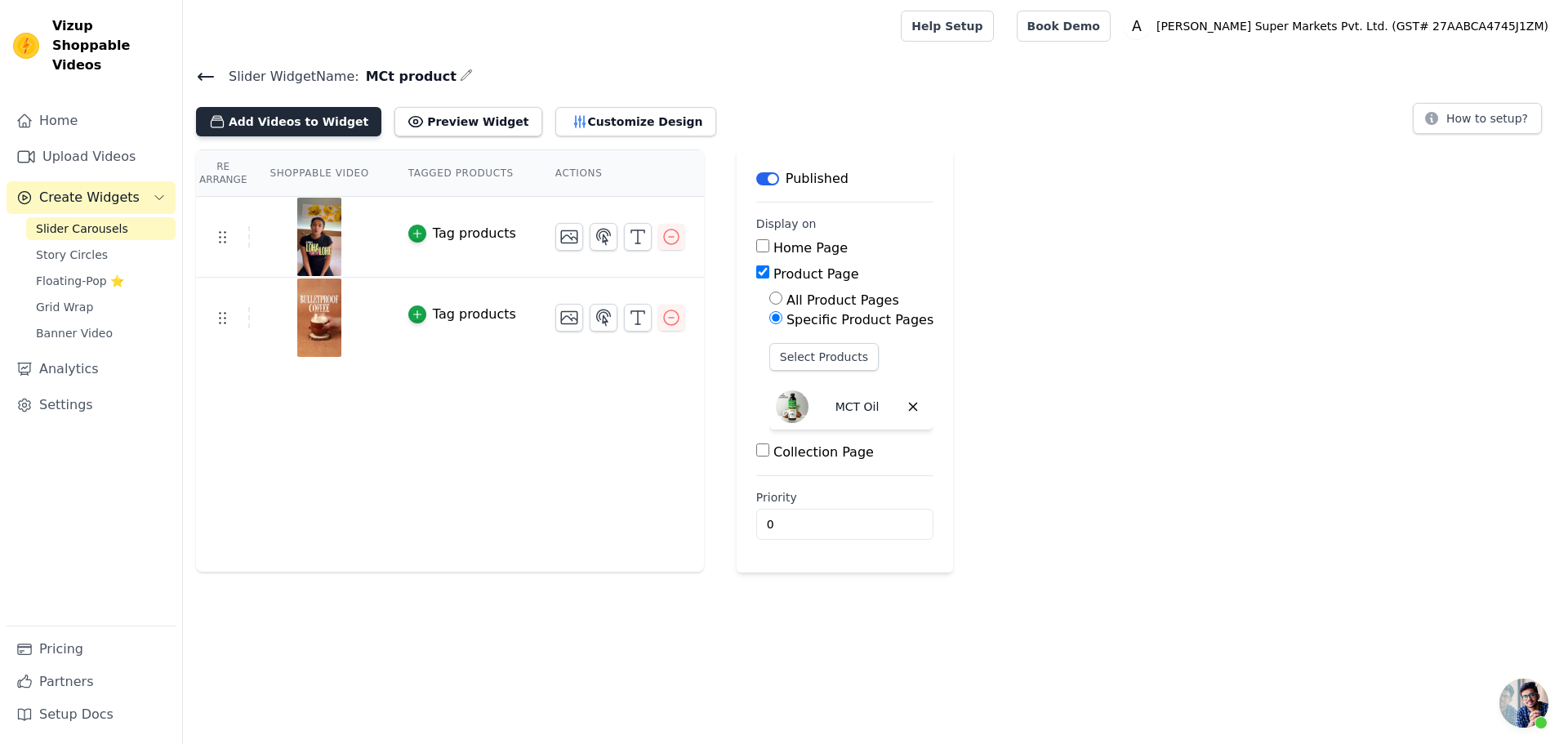
click at [299, 117] on button "Add Videos to Widget" at bounding box center [288, 122] width 186 height 29
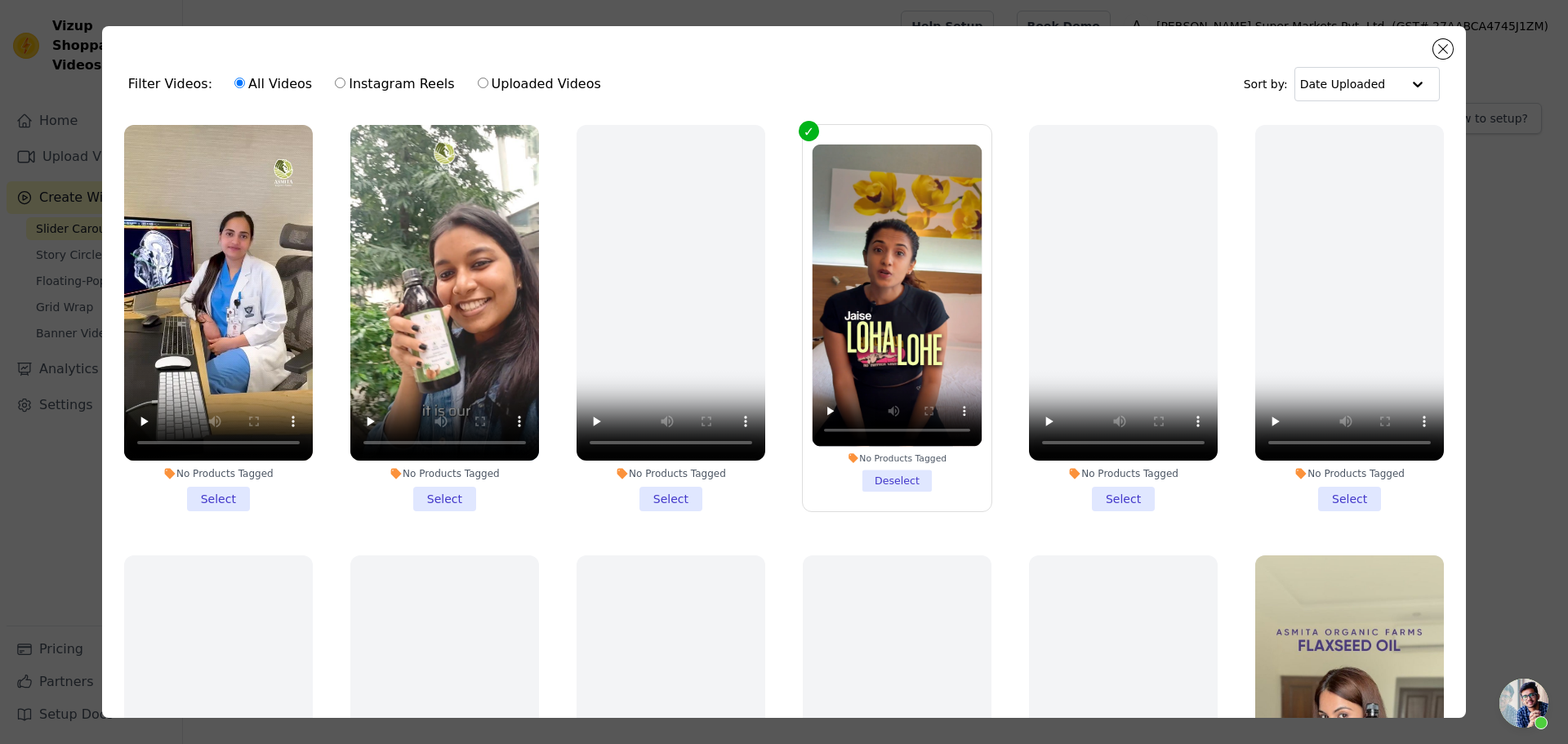
click at [231, 493] on li "No Products Tagged Select" at bounding box center [217, 317] width 188 height 387
click at [0, 0] on input "No Products Tagged Select" at bounding box center [0, 0] width 0 height 0
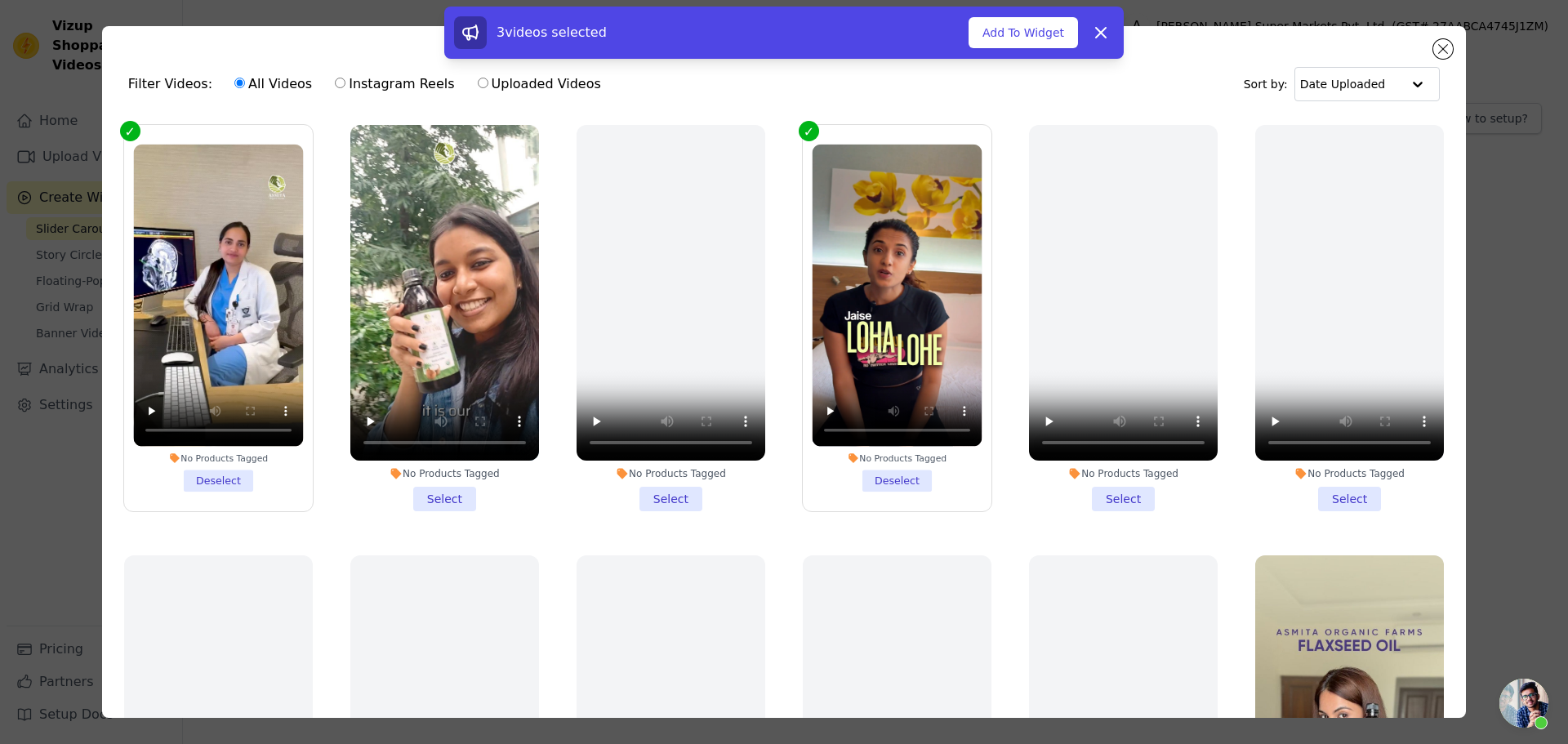
click at [438, 494] on li "No Products Tagged Select" at bounding box center [444, 317] width 188 height 387
click at [0, 0] on input "No Products Tagged Select" at bounding box center [0, 0] width 0 height 0
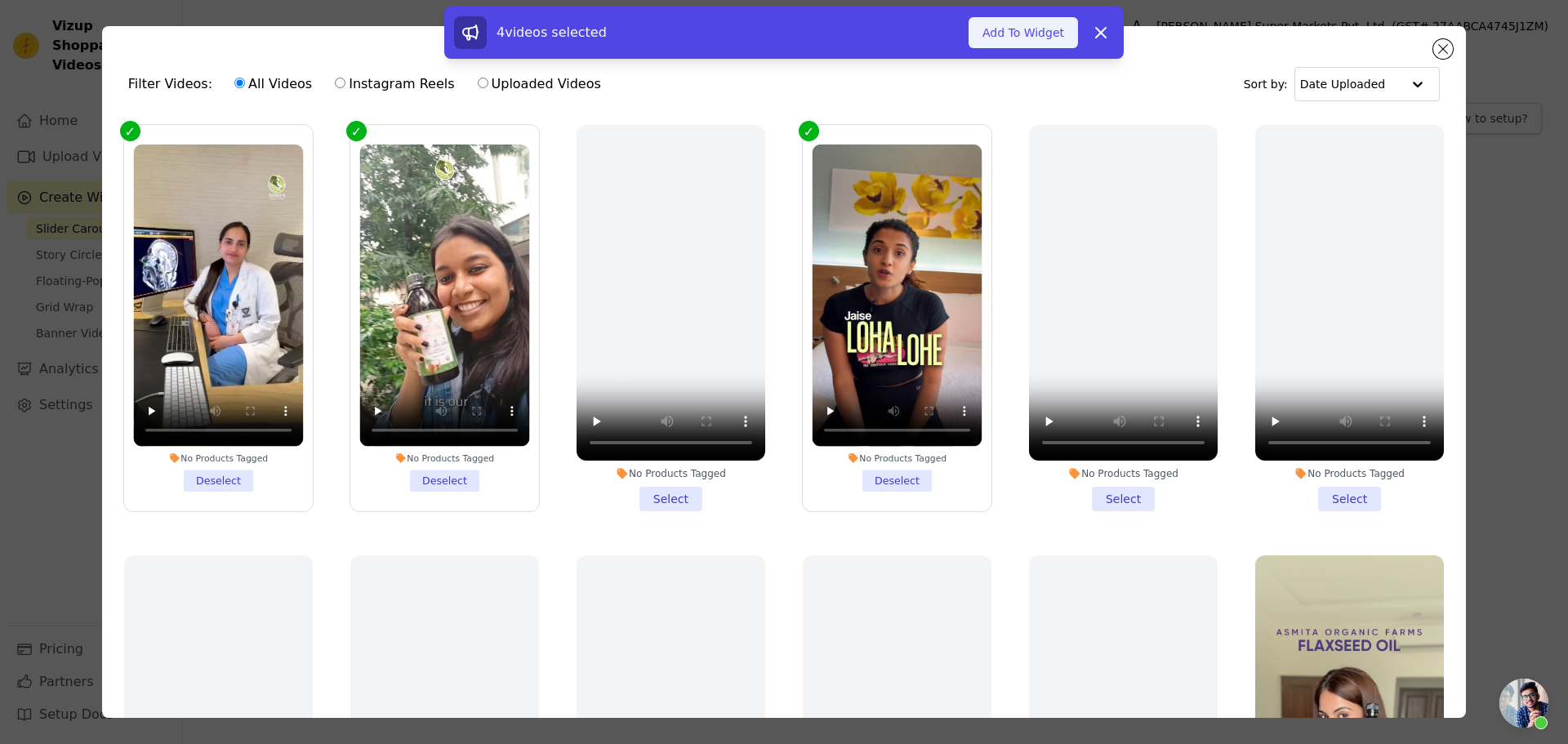
click at [1012, 38] on button "Add To Widget" at bounding box center [1024, 33] width 109 height 31
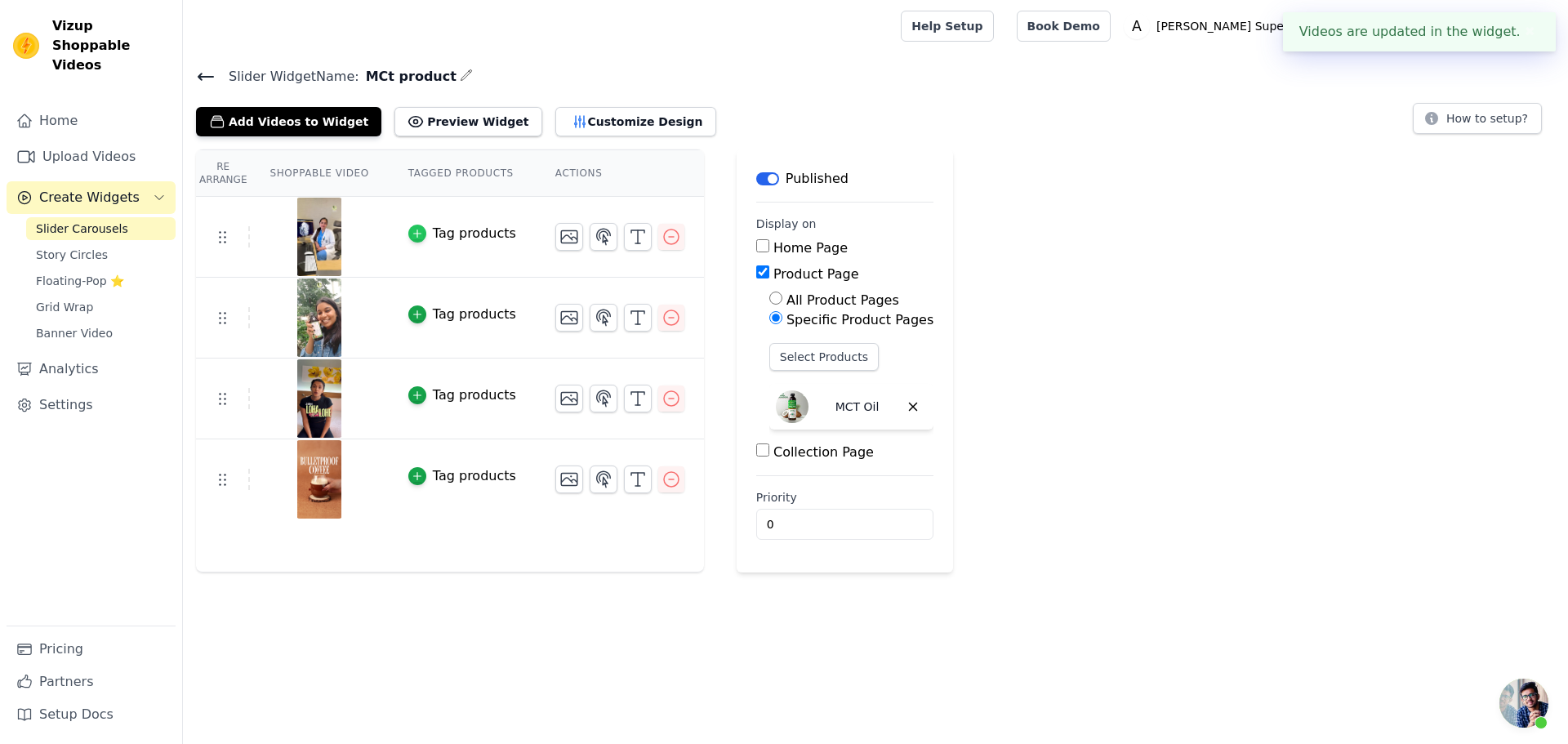
click at [411, 236] on icon "button" at bounding box center [417, 233] width 12 height 12
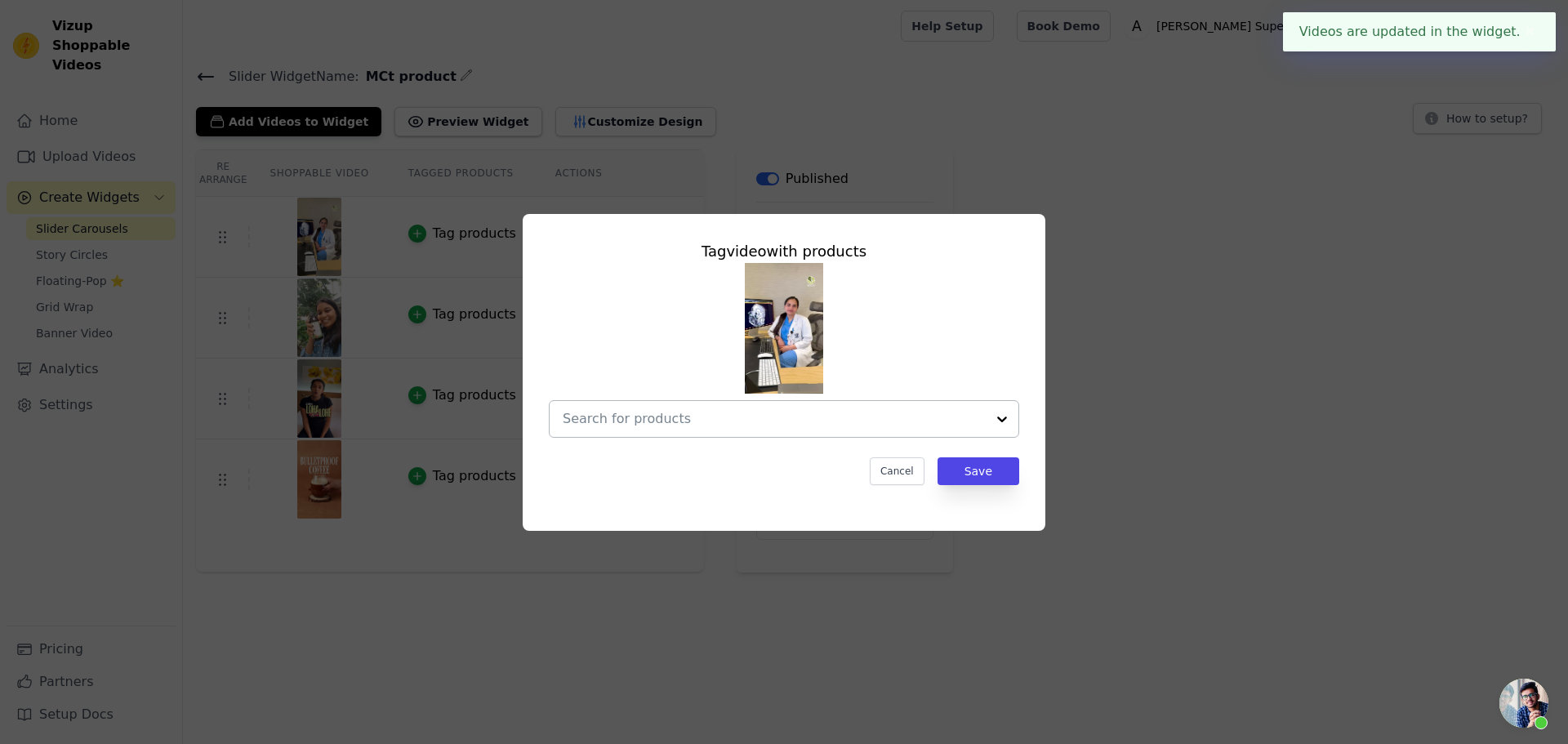
click at [754, 405] on div at bounding box center [774, 418] width 423 height 35
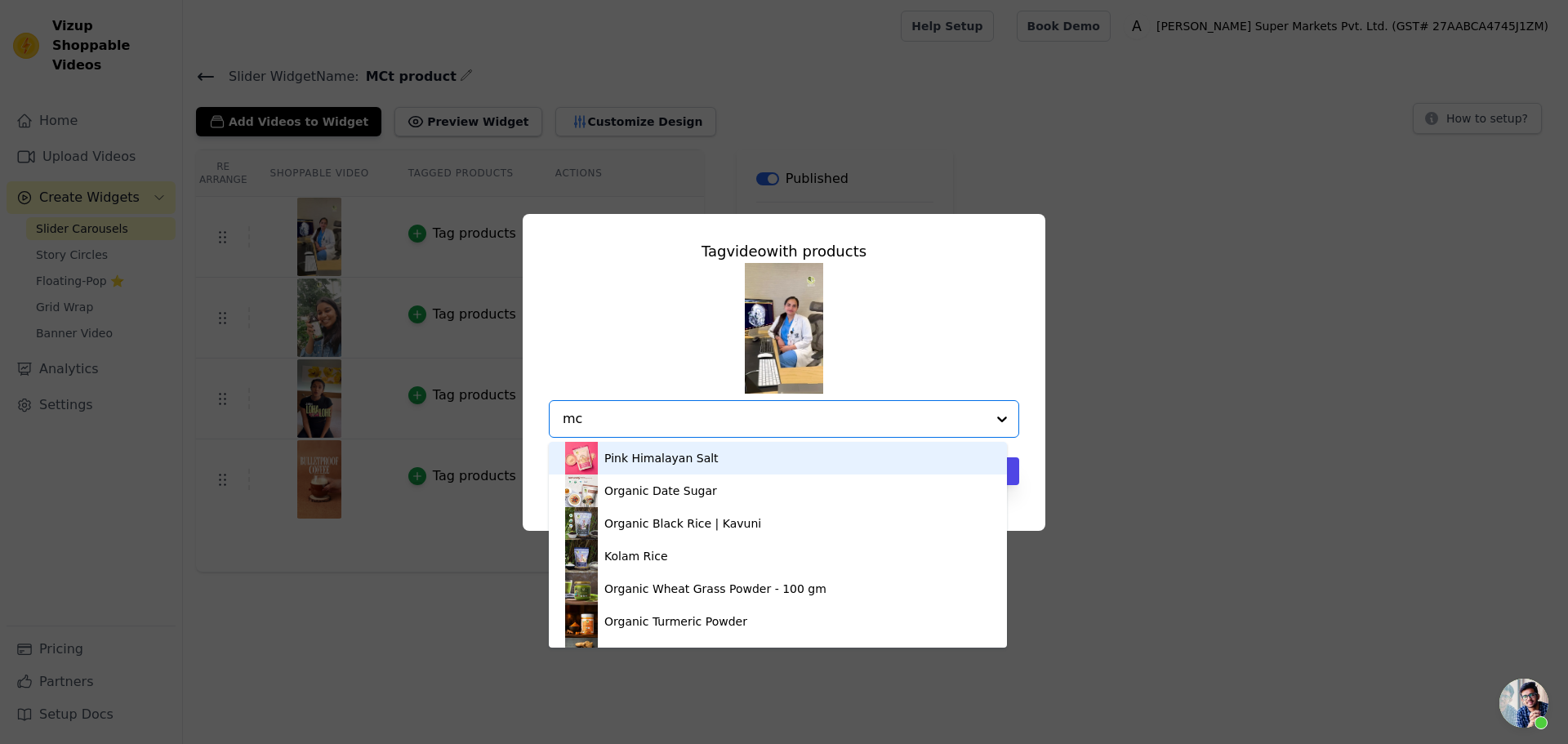
type input "mct"
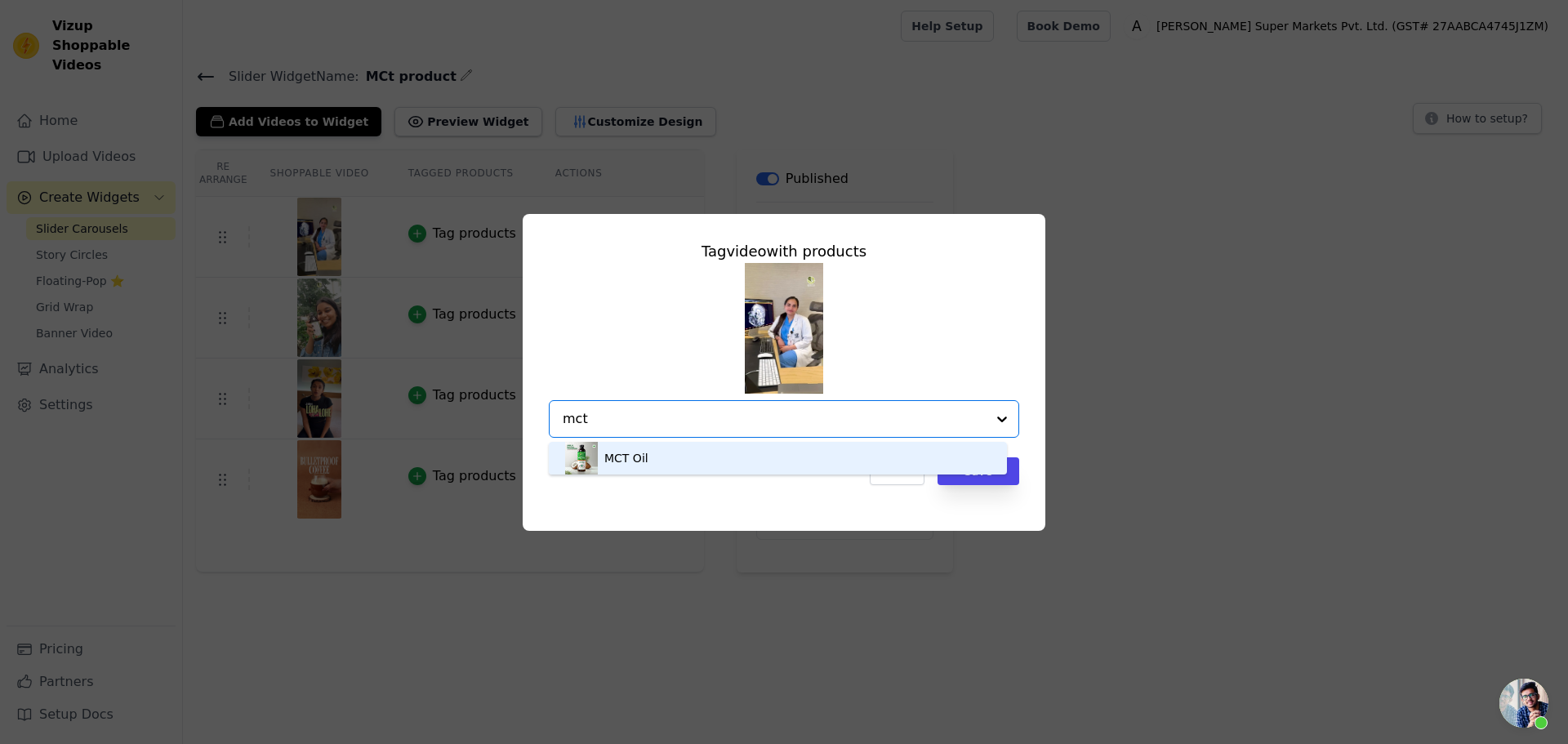
click at [678, 462] on div "MCT Oil" at bounding box center [778, 458] width 426 height 33
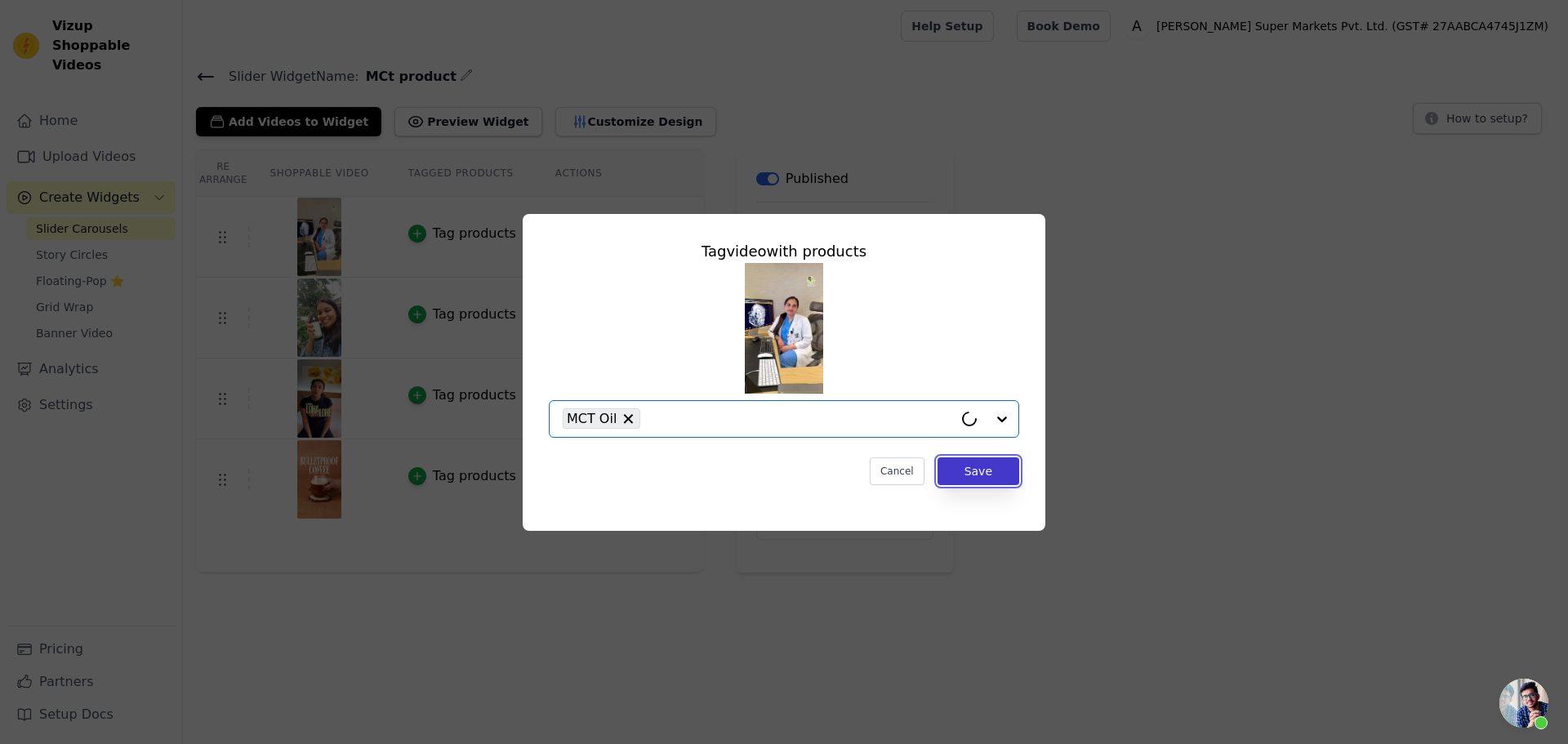
click at [973, 481] on button "Save" at bounding box center [979, 471] width 82 height 28
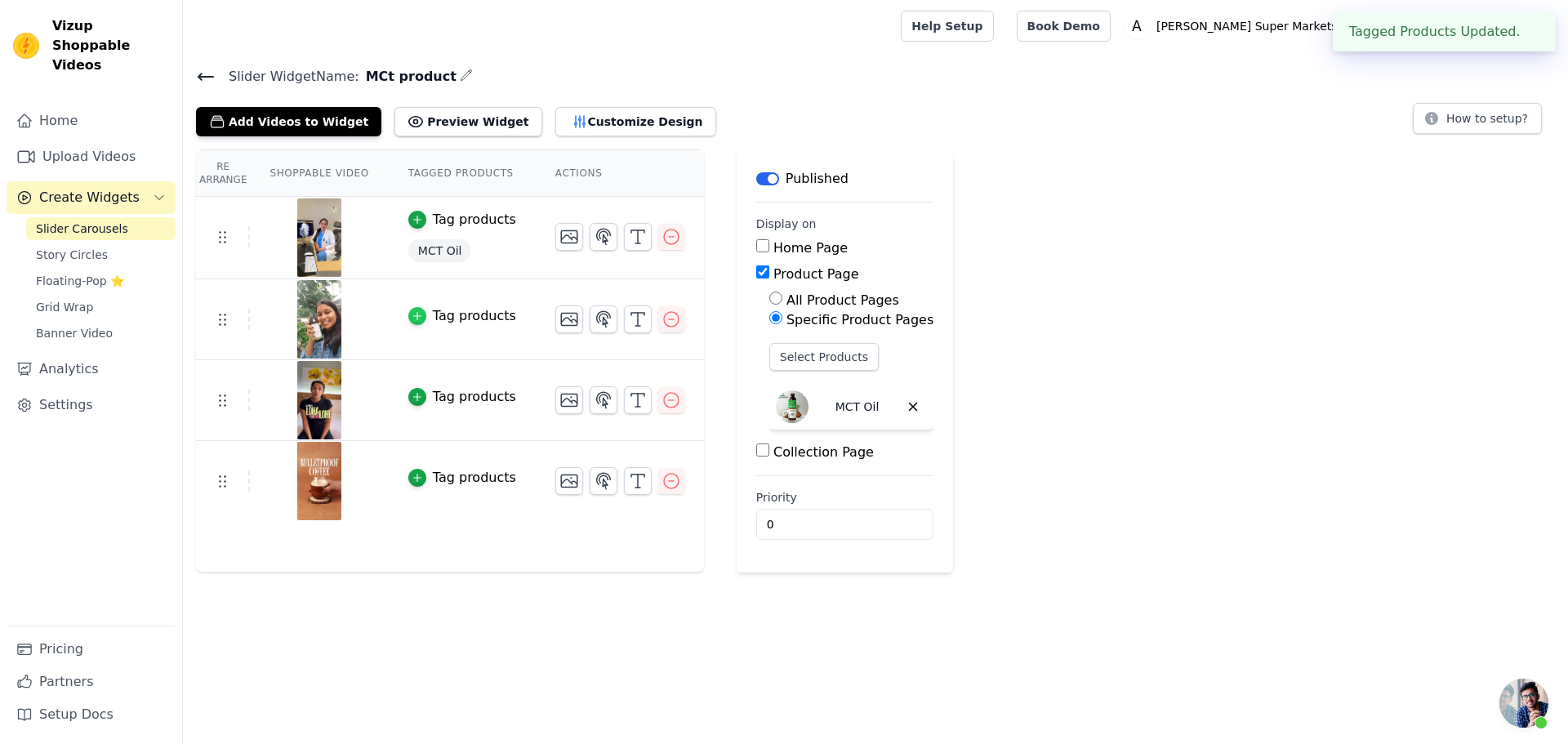
click at [411, 316] on icon "button" at bounding box center [417, 316] width 12 height 12
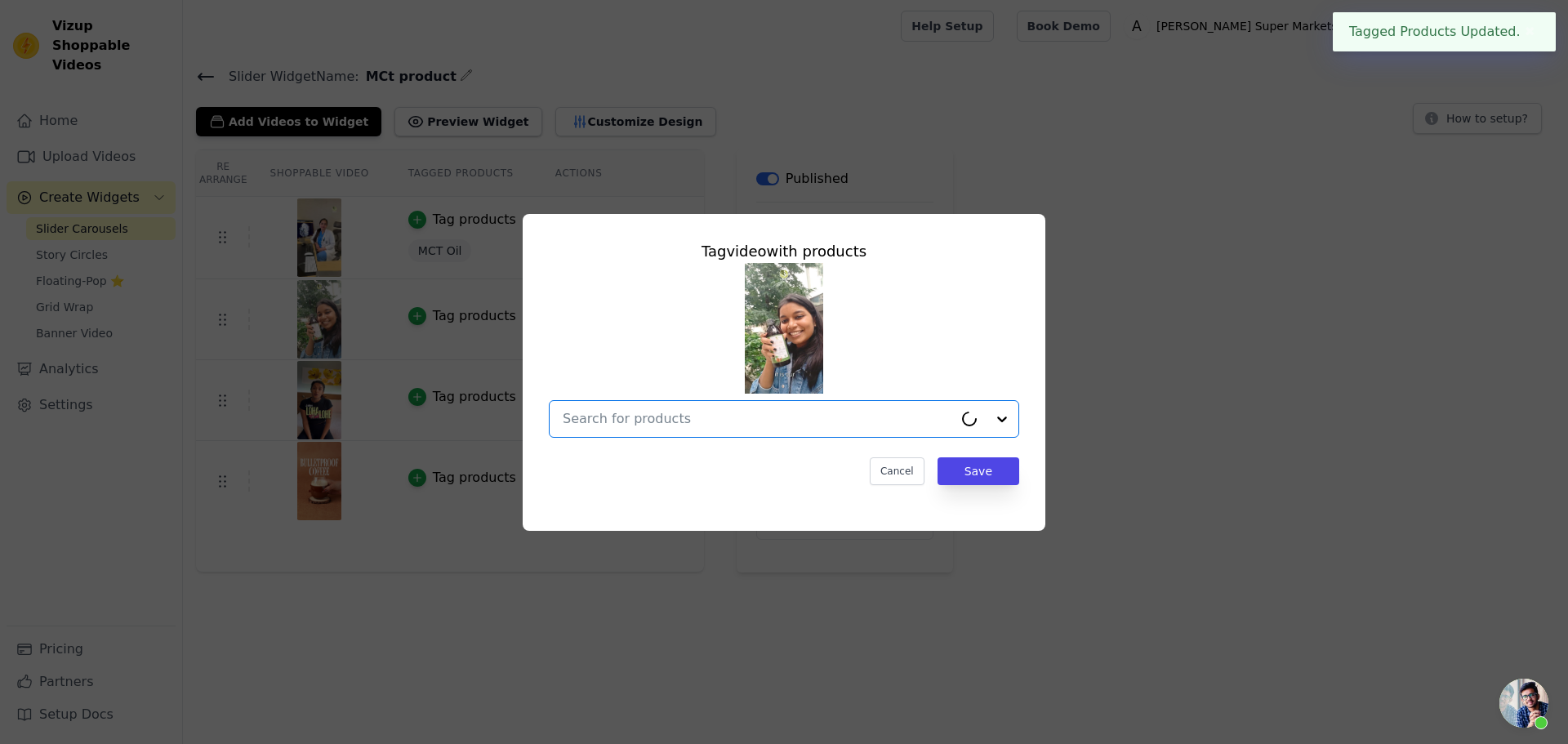
click at [691, 420] on input "text" at bounding box center [757, 419] width 390 height 20
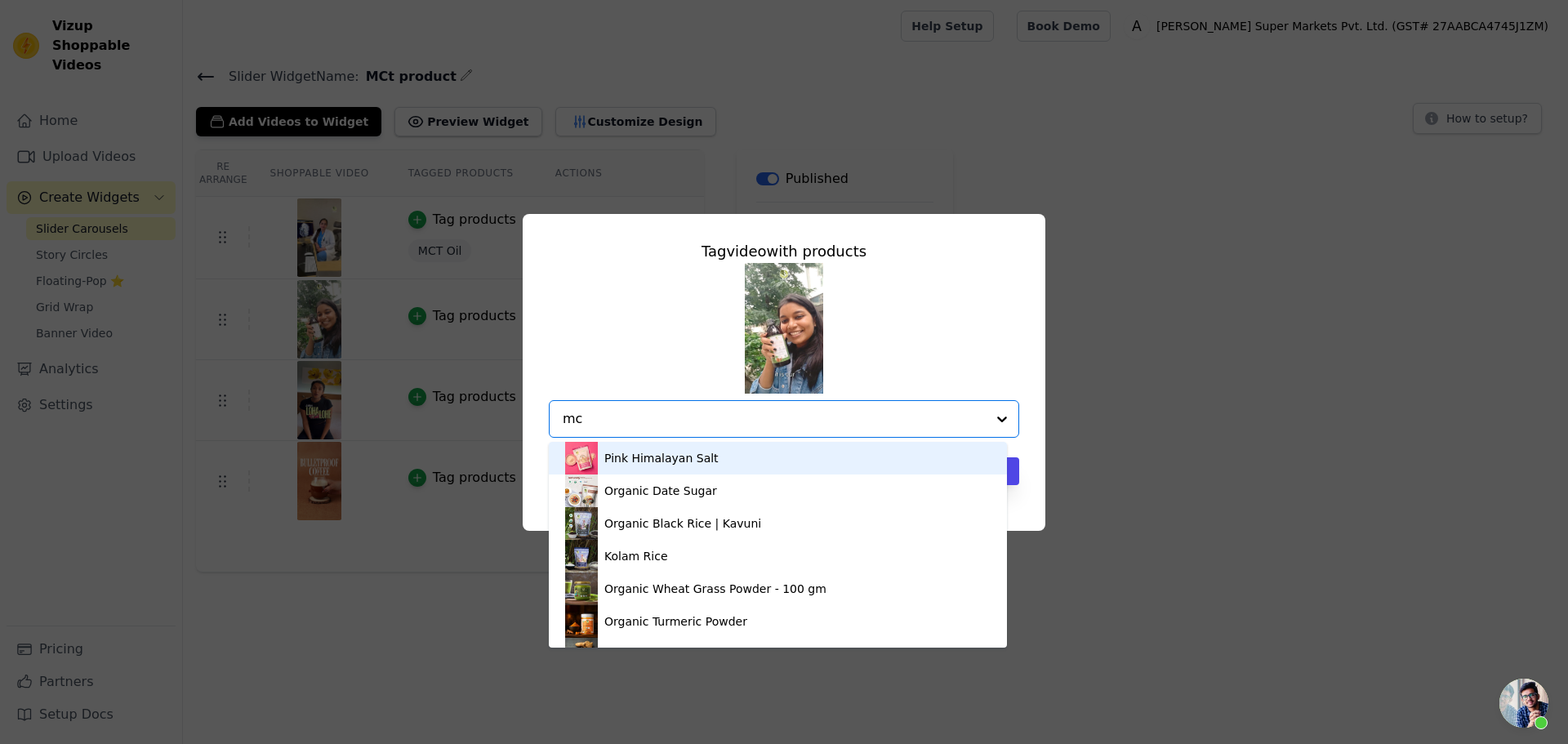
type input "mct"
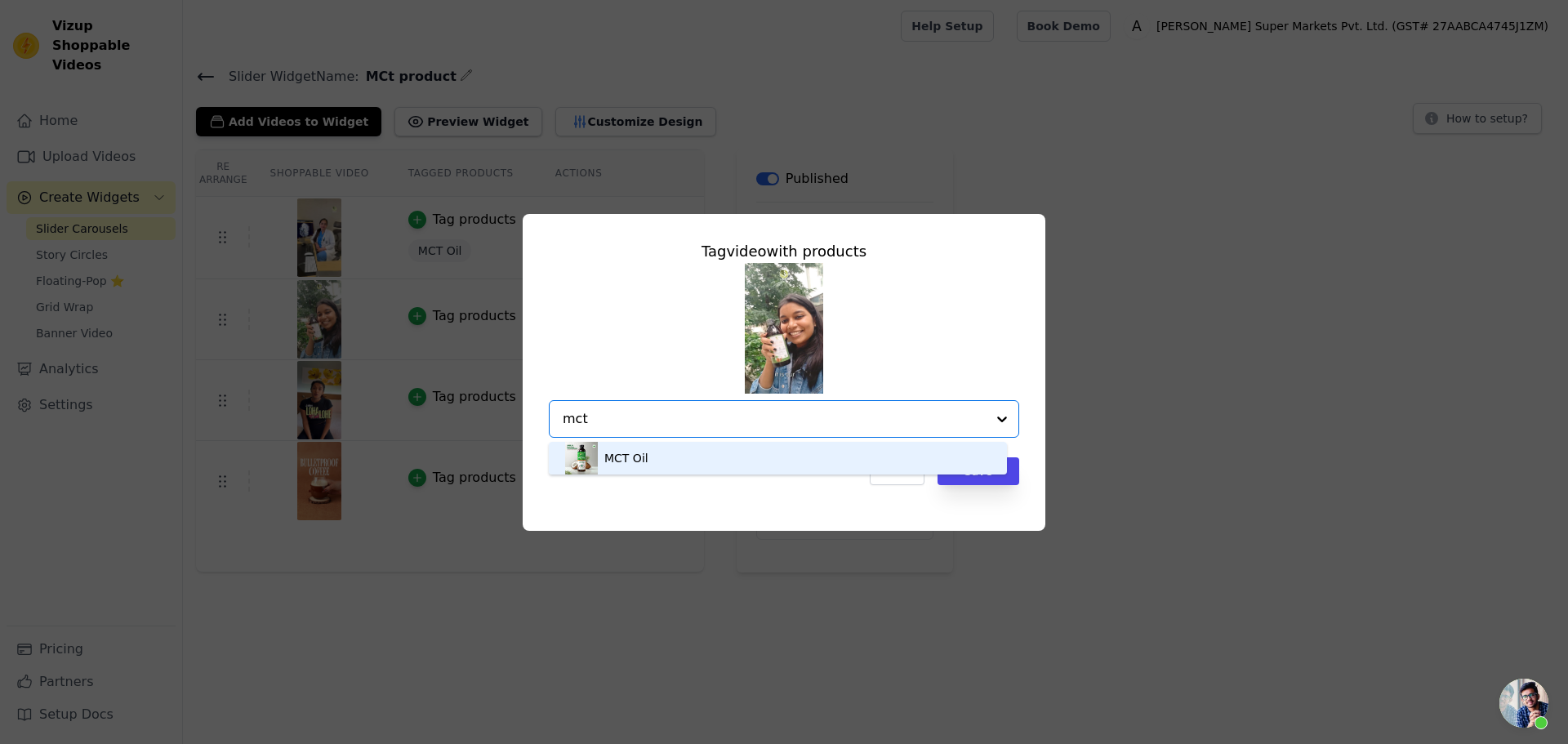
click at [647, 464] on div "MCT Oil" at bounding box center [778, 458] width 426 height 33
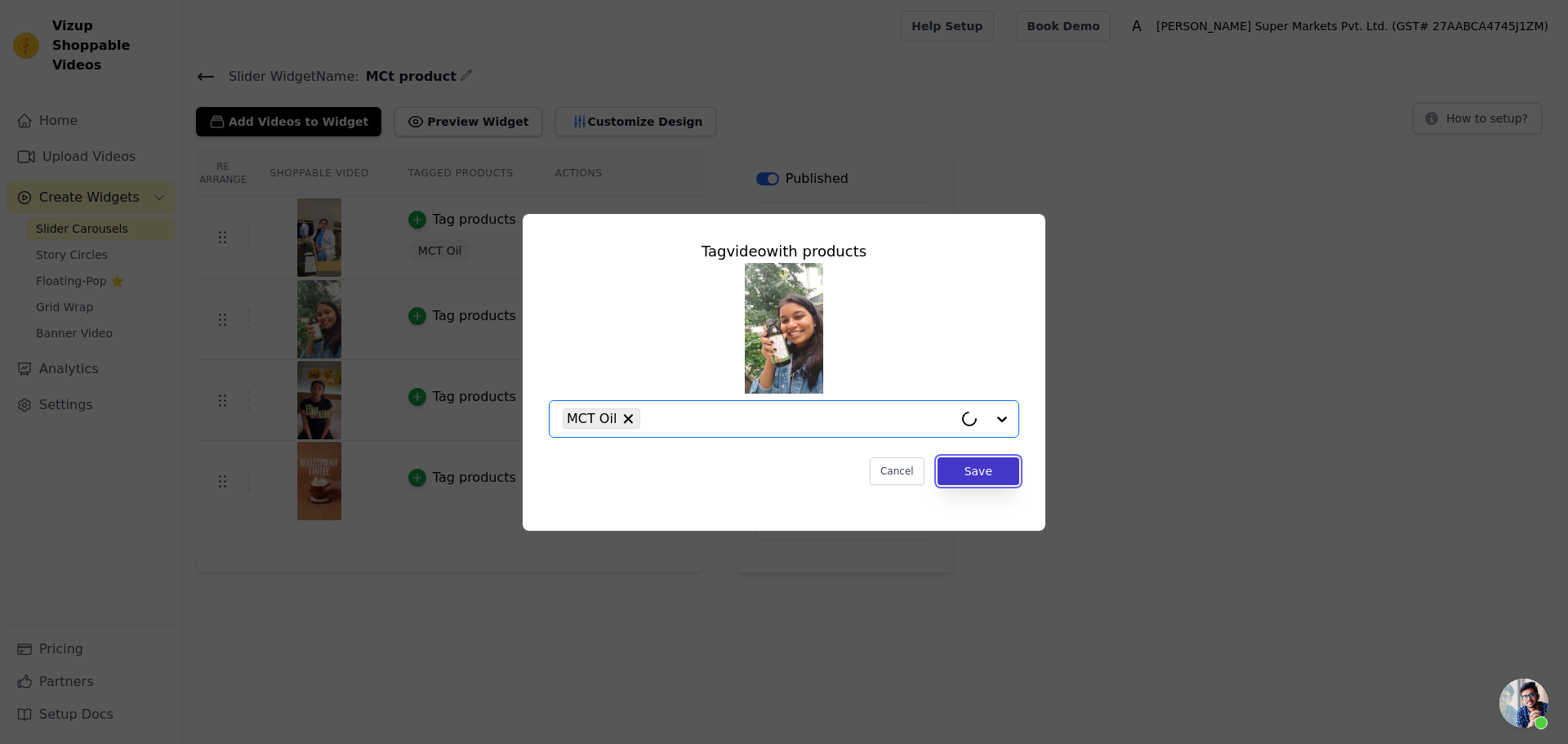
click at [986, 475] on button "Save" at bounding box center [979, 471] width 82 height 28
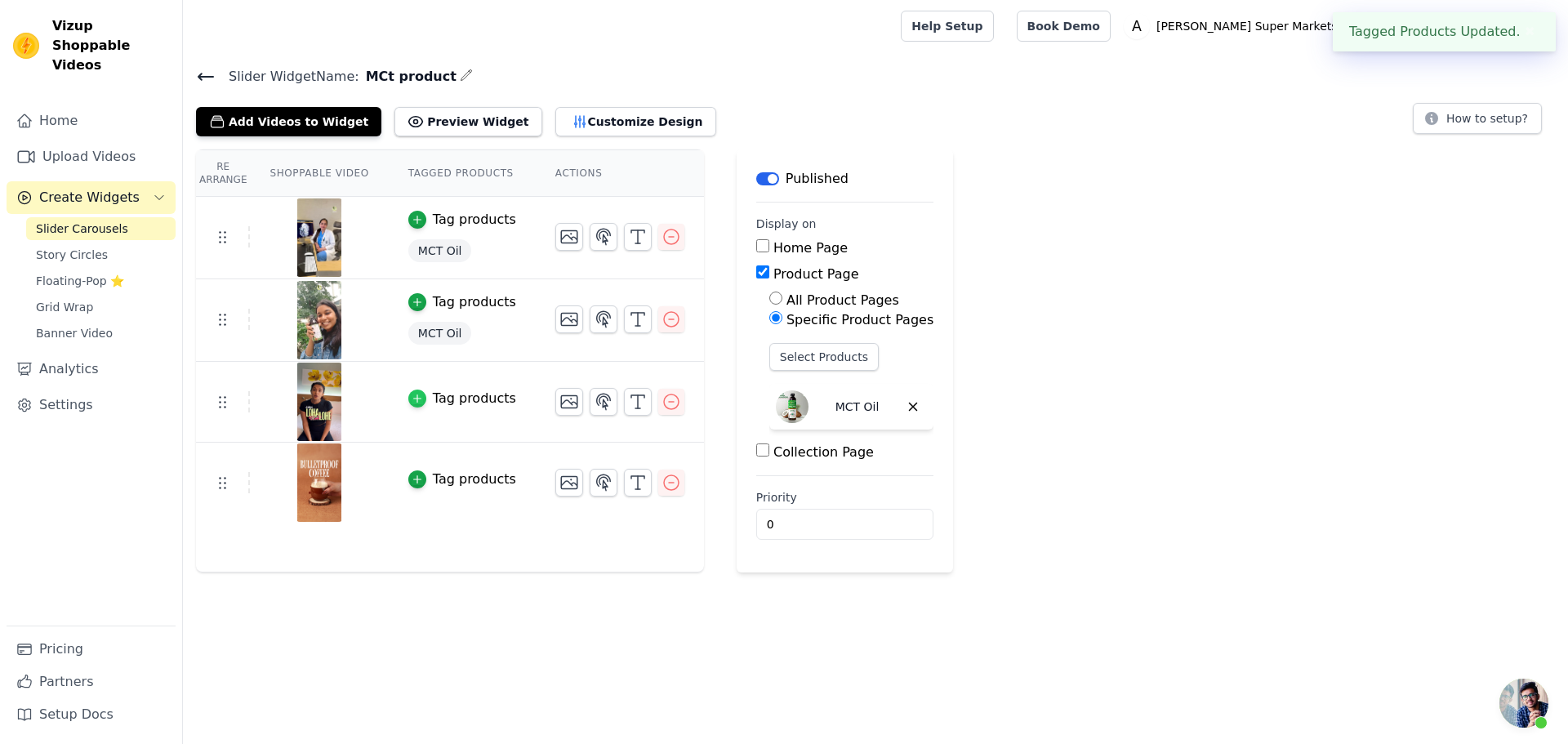
click at [411, 395] on icon "button" at bounding box center [417, 398] width 12 height 12
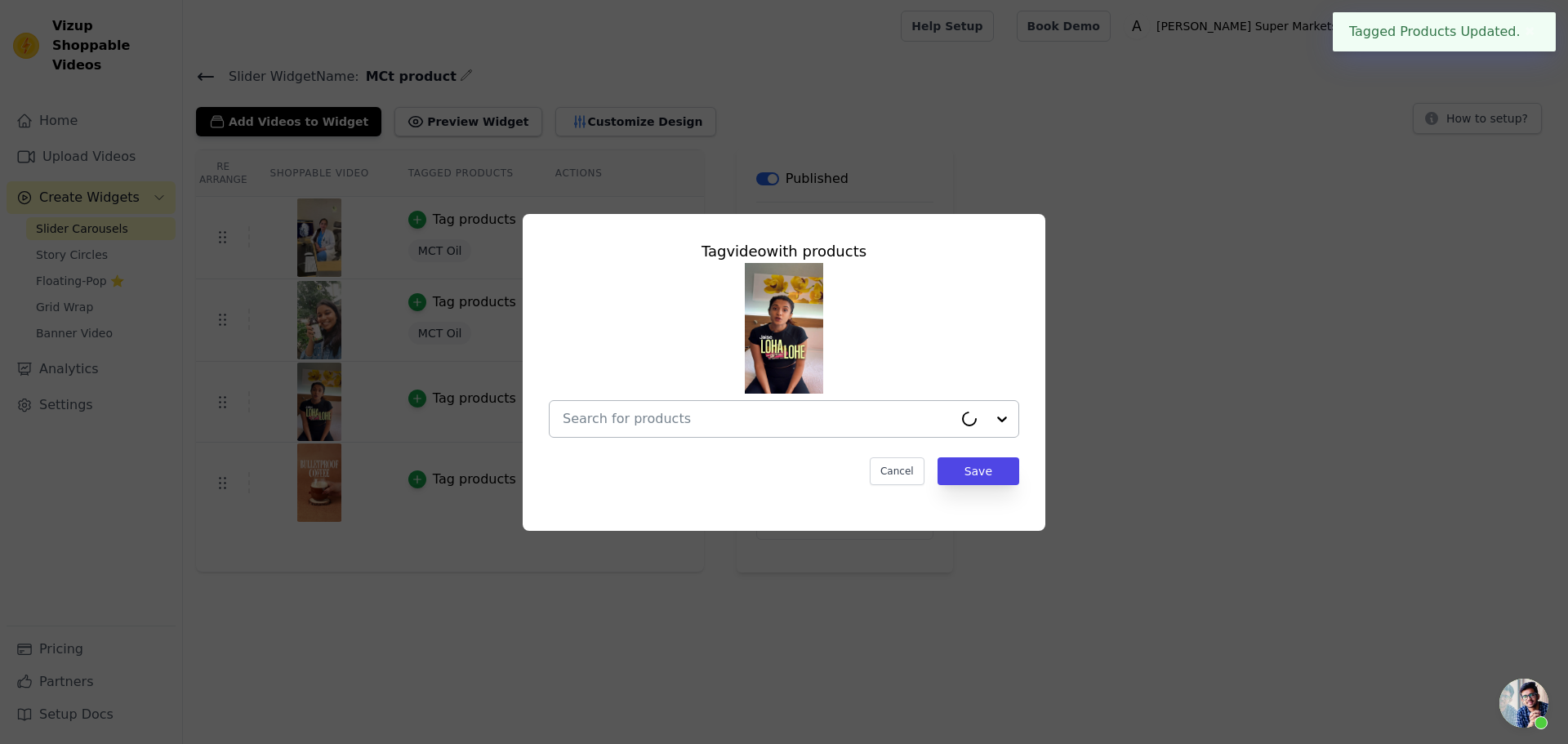
click at [613, 427] on input "text" at bounding box center [757, 419] width 390 height 20
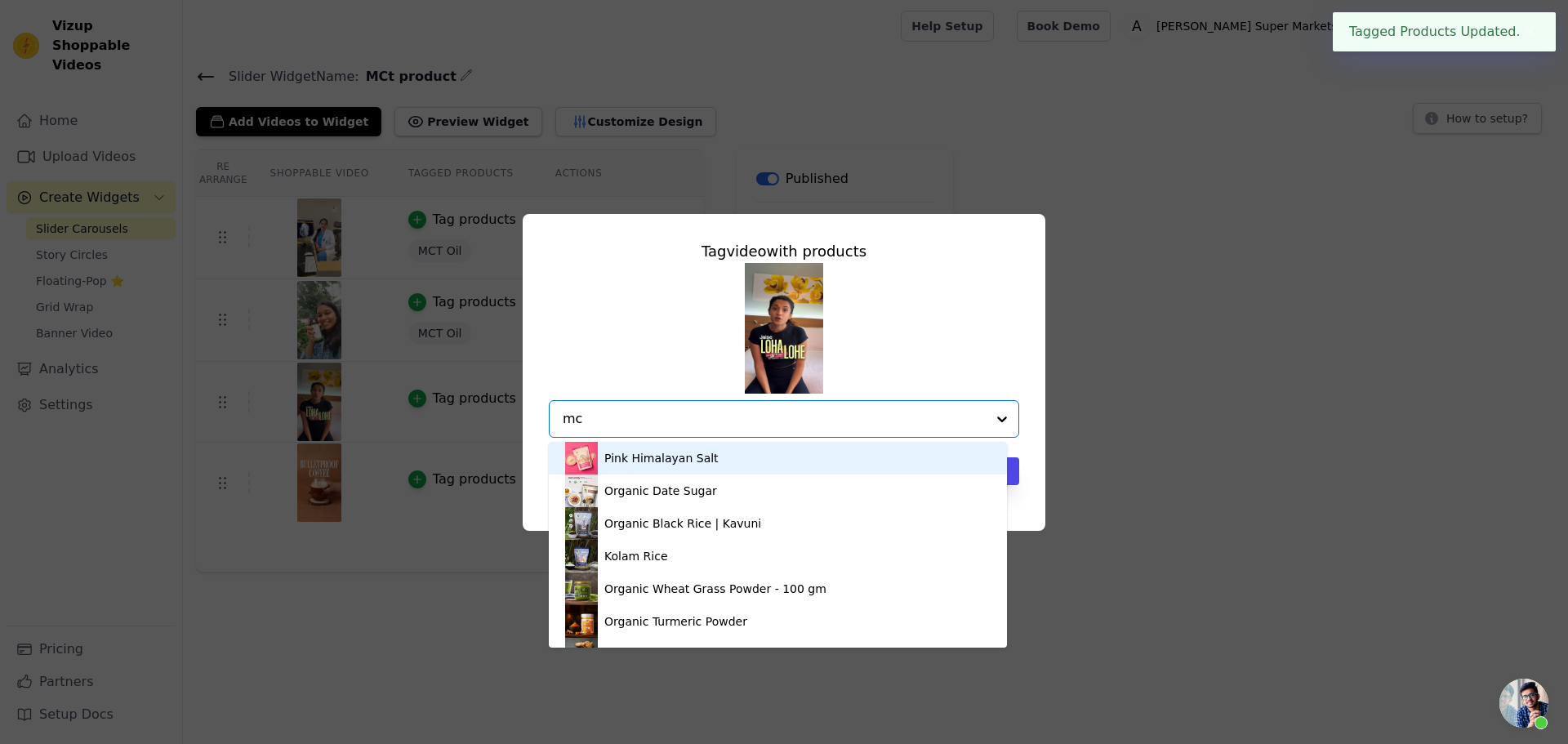
type input "mct"
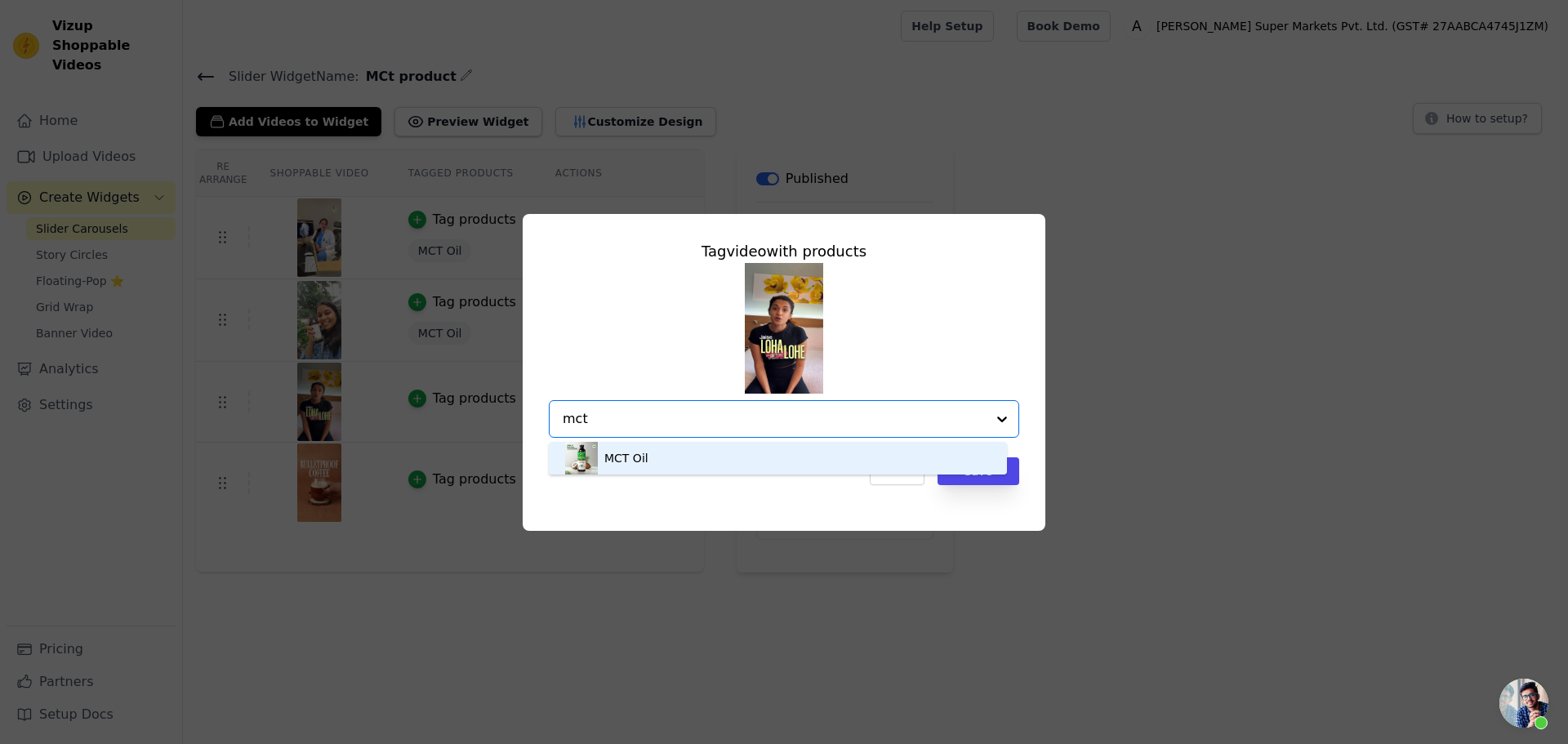
click at [615, 456] on div "MCT Oil" at bounding box center [626, 458] width 44 height 16
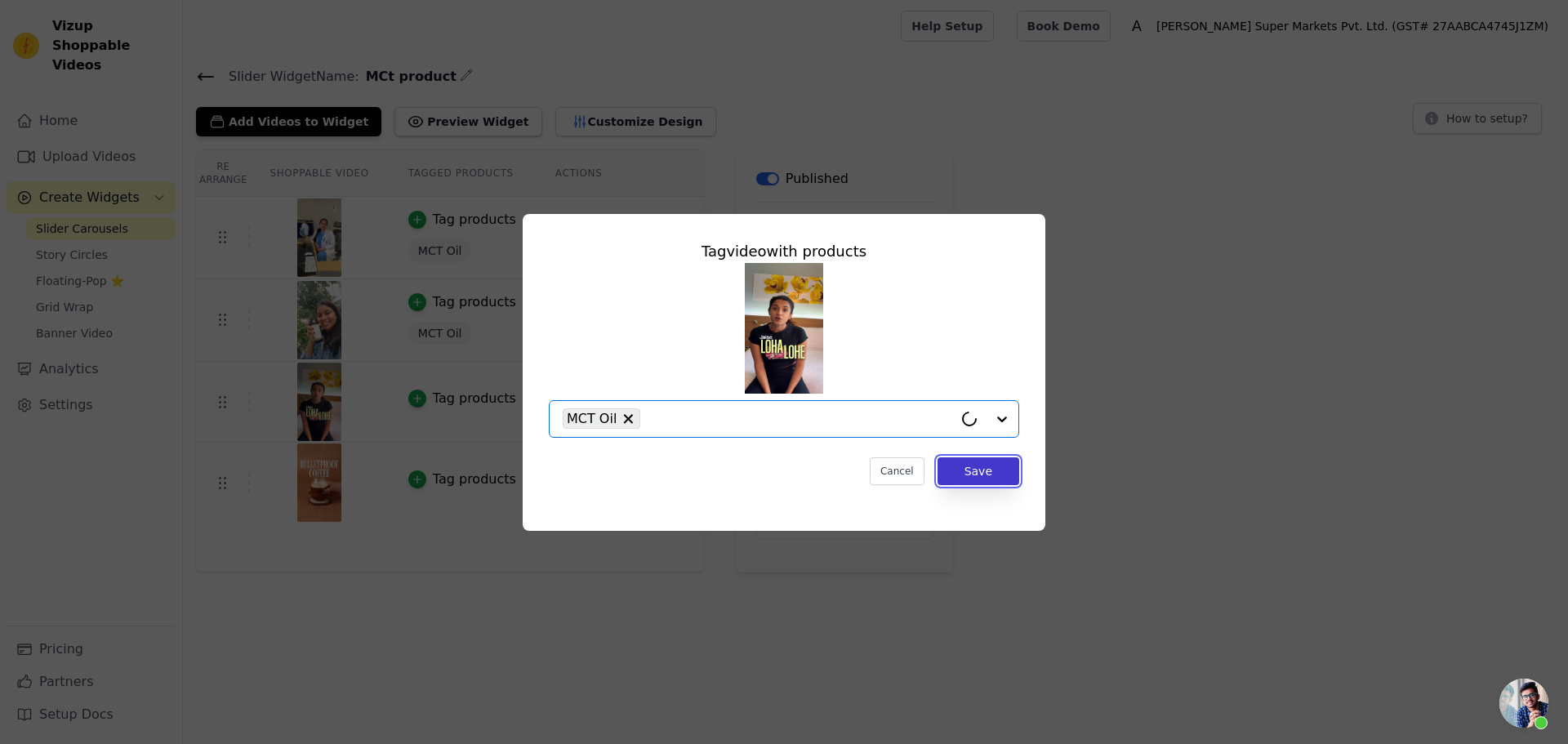
click at [974, 469] on button "Save" at bounding box center [979, 471] width 82 height 28
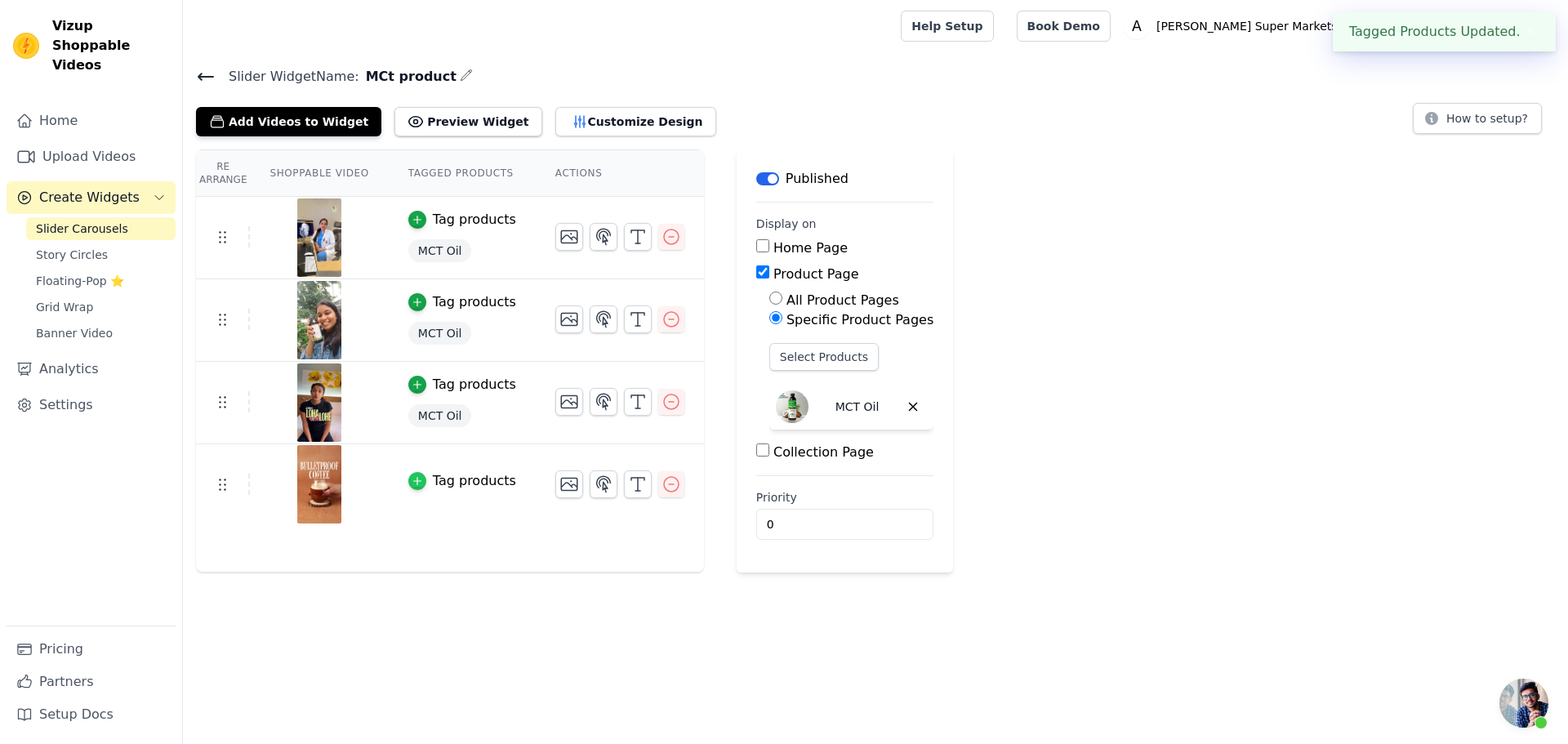
click at [411, 478] on icon "button" at bounding box center [417, 480] width 12 height 12
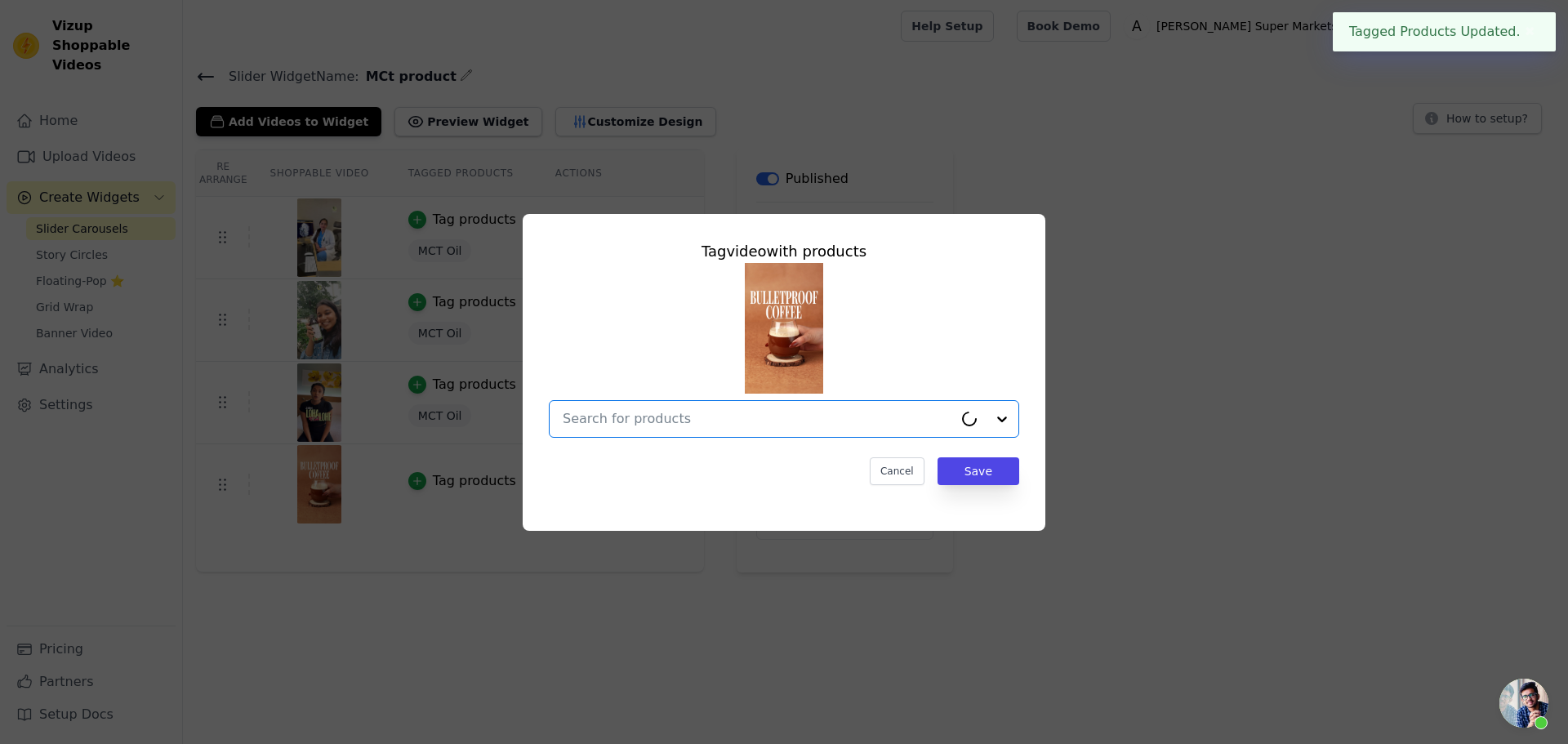
click at [729, 413] on input "text" at bounding box center [757, 419] width 390 height 20
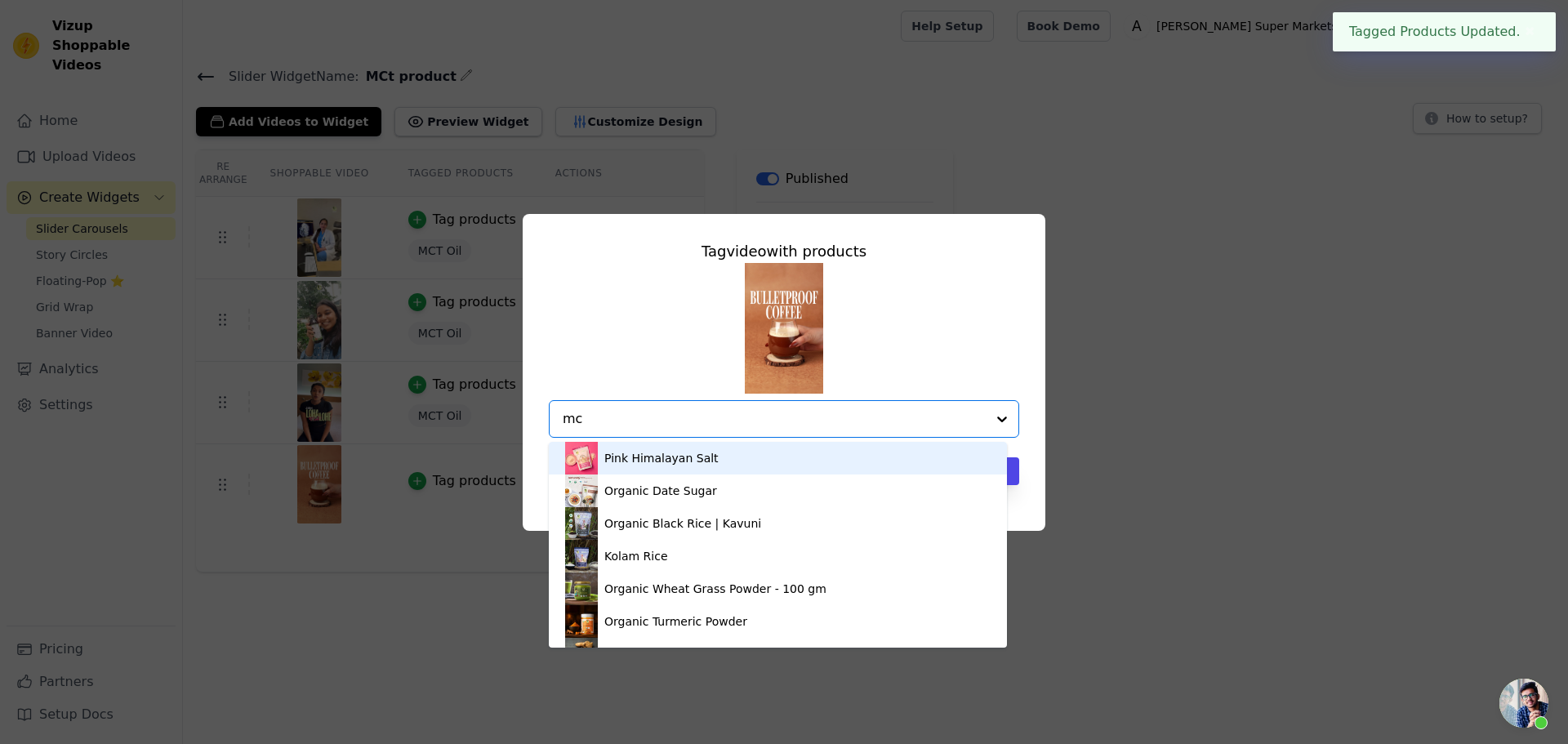
type input "mct"
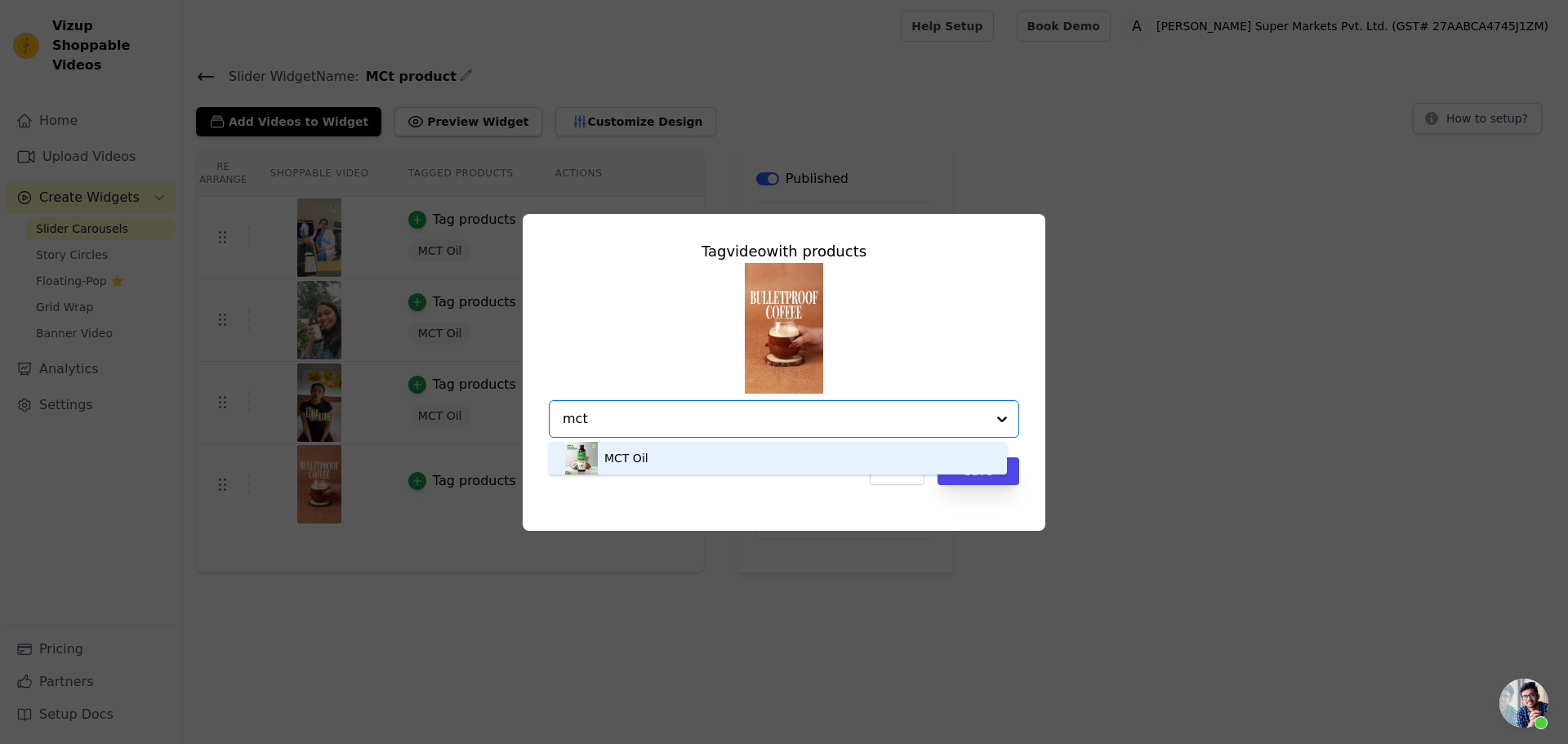
click at [709, 454] on div "MCT Oil" at bounding box center [778, 458] width 426 height 33
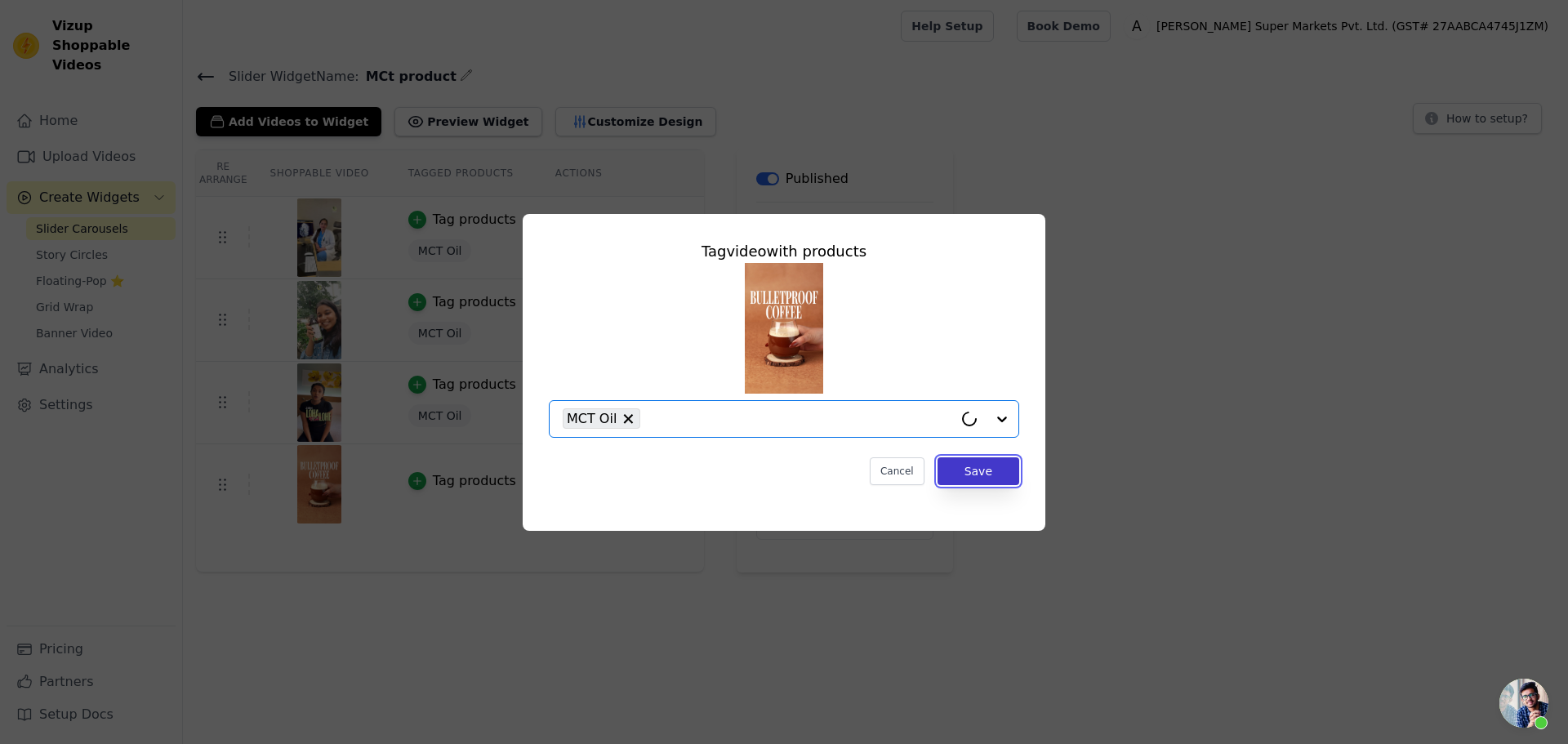
click at [990, 473] on button "Save" at bounding box center [979, 471] width 82 height 28
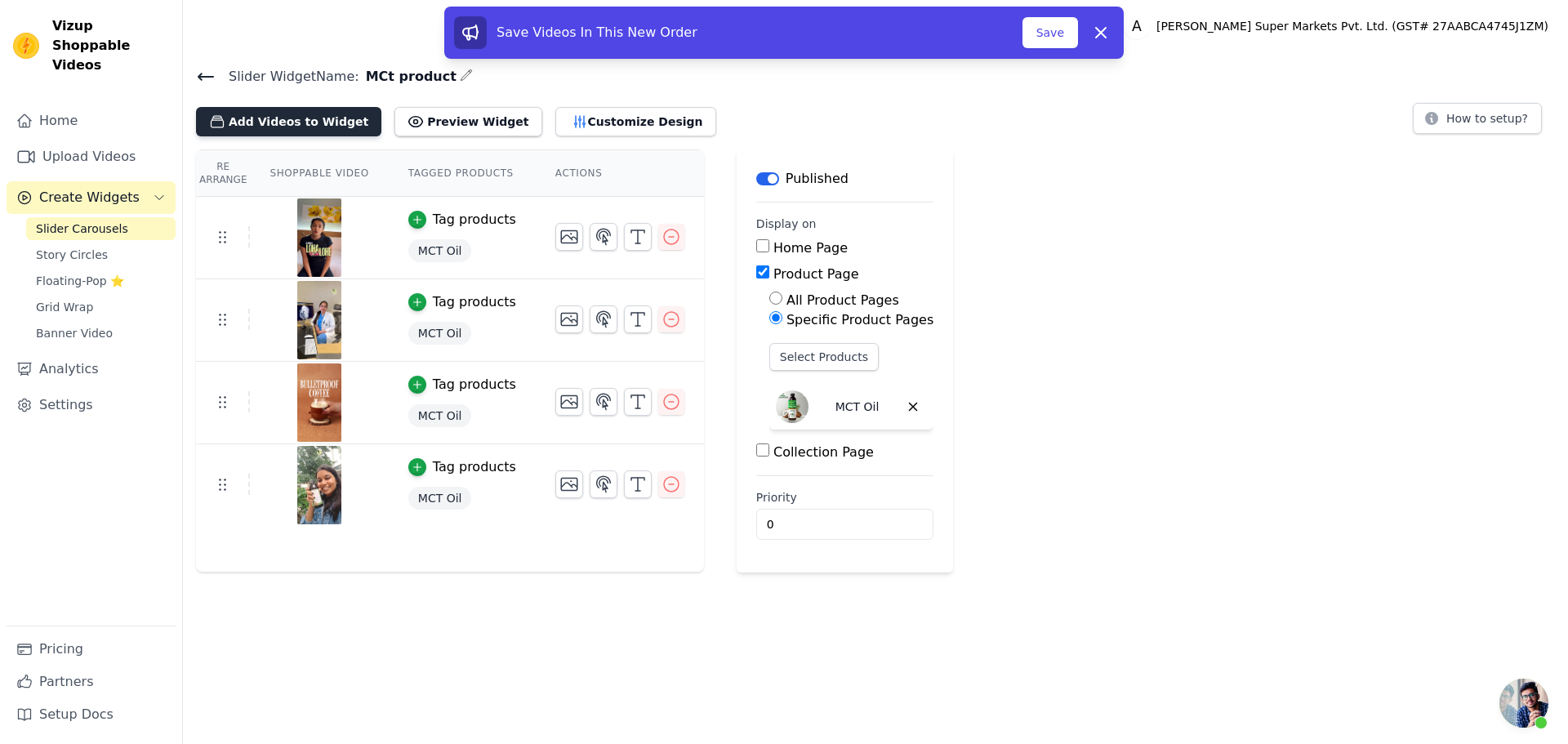
click at [318, 121] on button "Add Videos to Widget" at bounding box center [288, 122] width 186 height 29
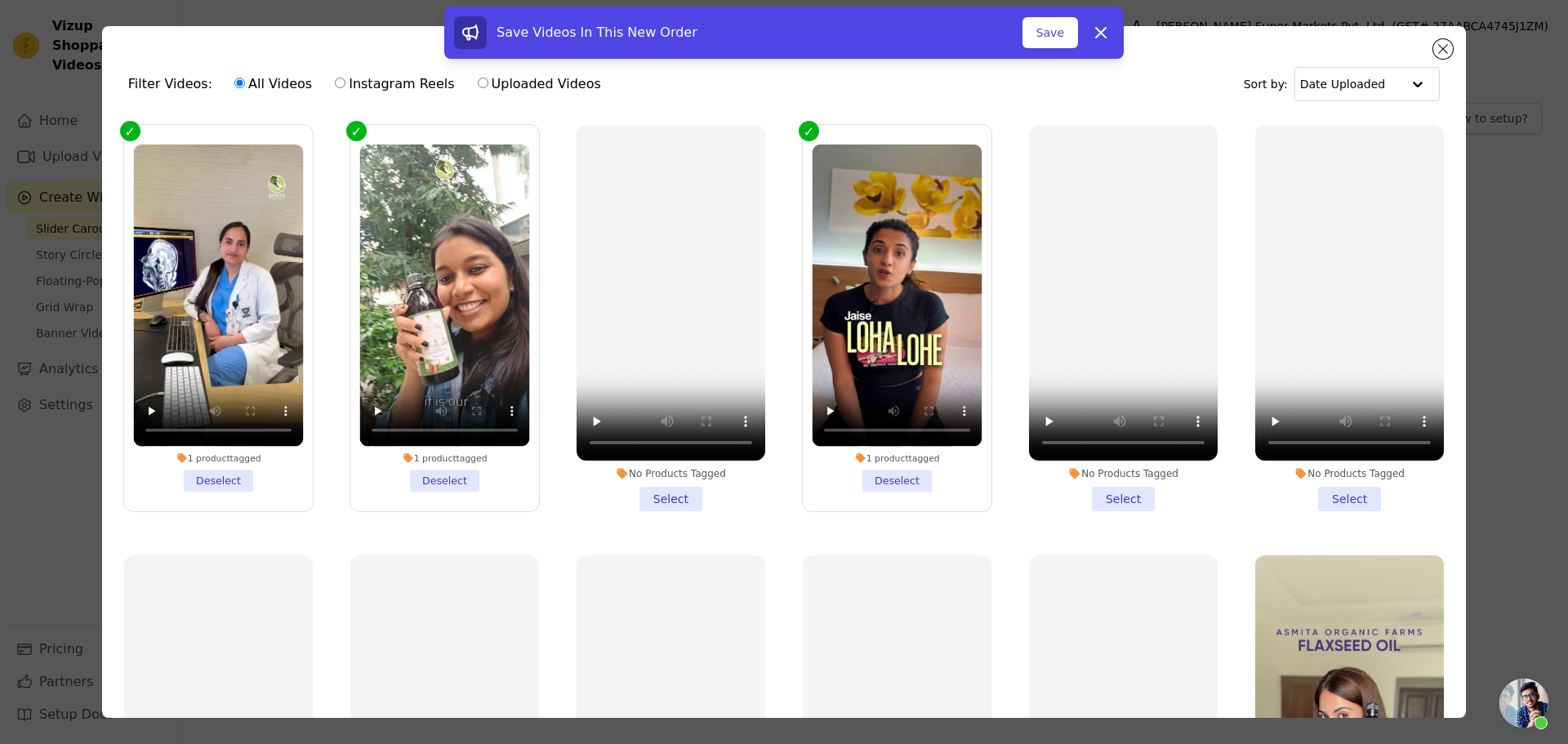
click at [673, 493] on li "No Products Tagged Select" at bounding box center [671, 317] width 188 height 387
click at [0, 0] on input "No Products Tagged Select" at bounding box center [0, 0] width 0 height 0
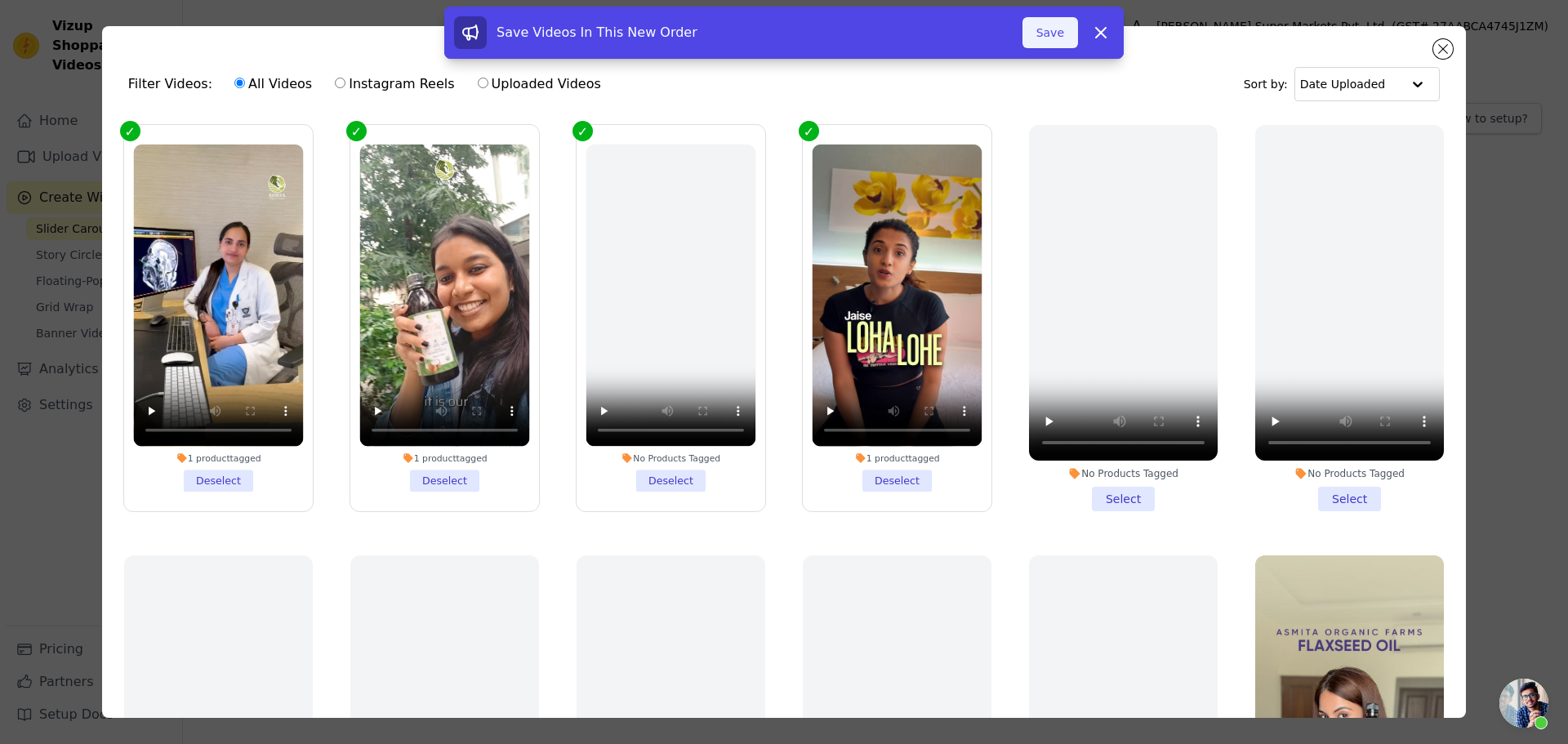
click at [1031, 26] on button "Save" at bounding box center [1050, 33] width 56 height 31
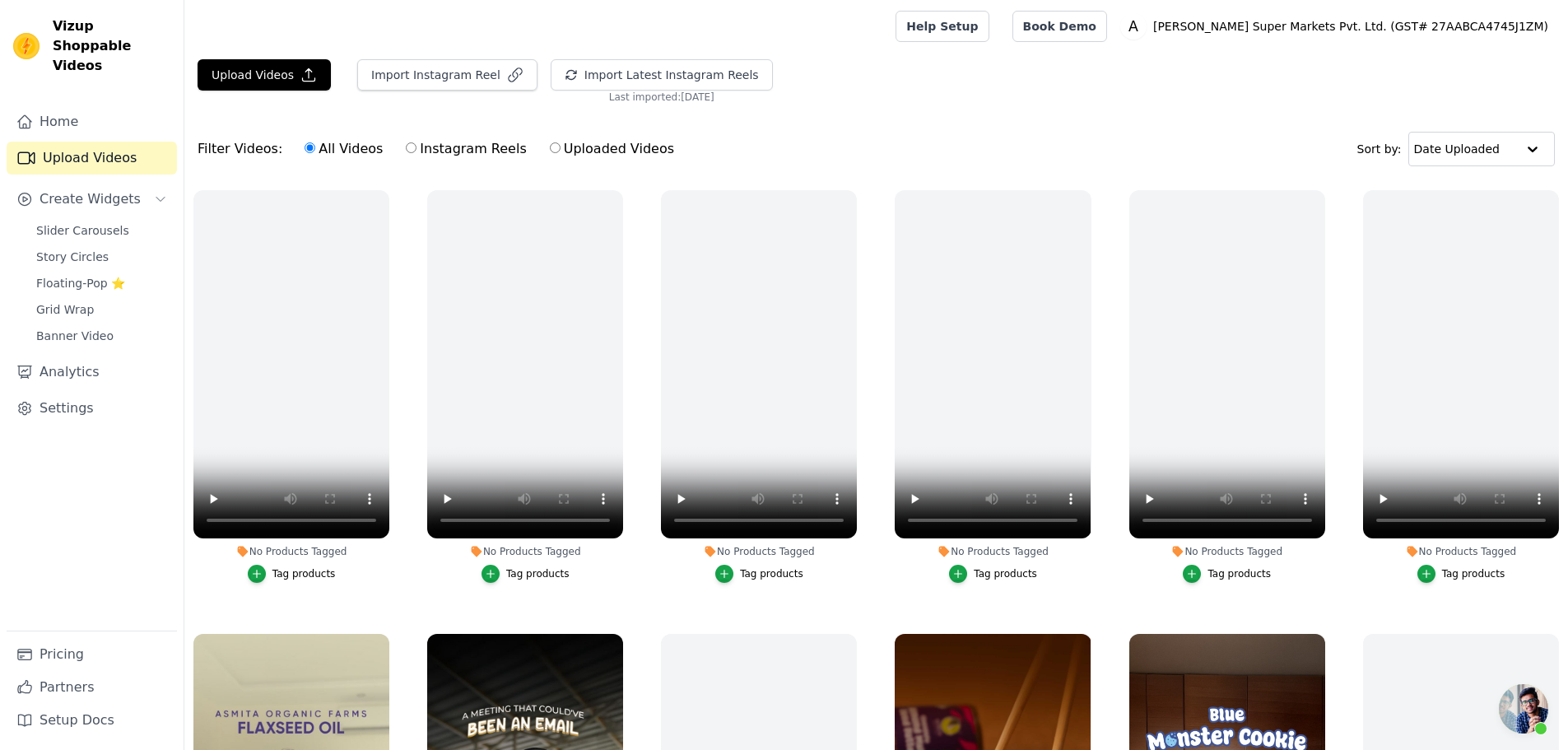
scroll to position [83, 0]
click at [583, 67] on button "Import Latest Instagram Reels" at bounding box center [662, 75] width 222 height 31
click at [250, 78] on button "Upload Videos" at bounding box center [263, 75] width 133 height 31
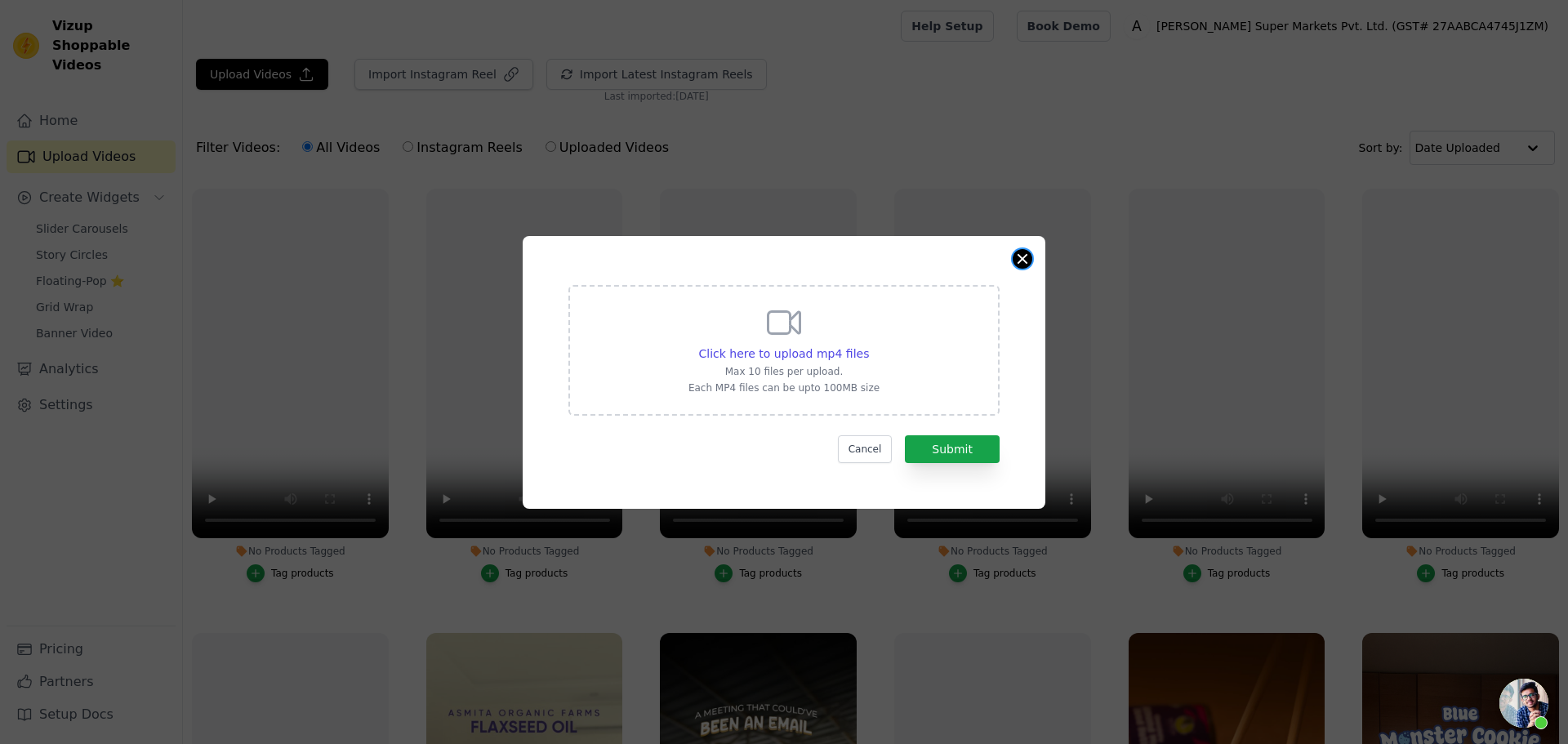
click at [1022, 258] on button "Close modal" at bounding box center [1023, 259] width 20 height 20
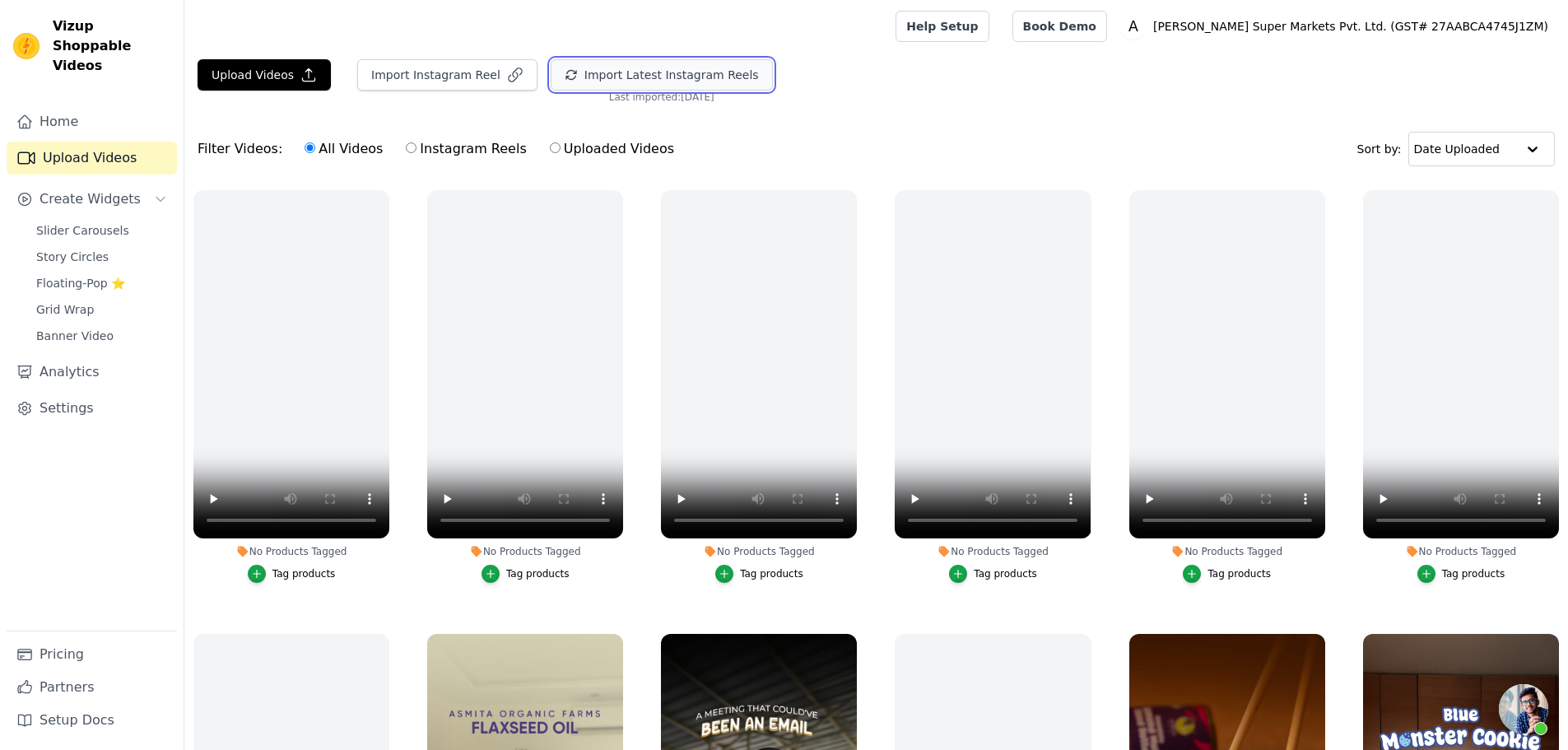
click at [655, 78] on button "Import Latest Instagram Reels" at bounding box center [662, 75] width 222 height 31
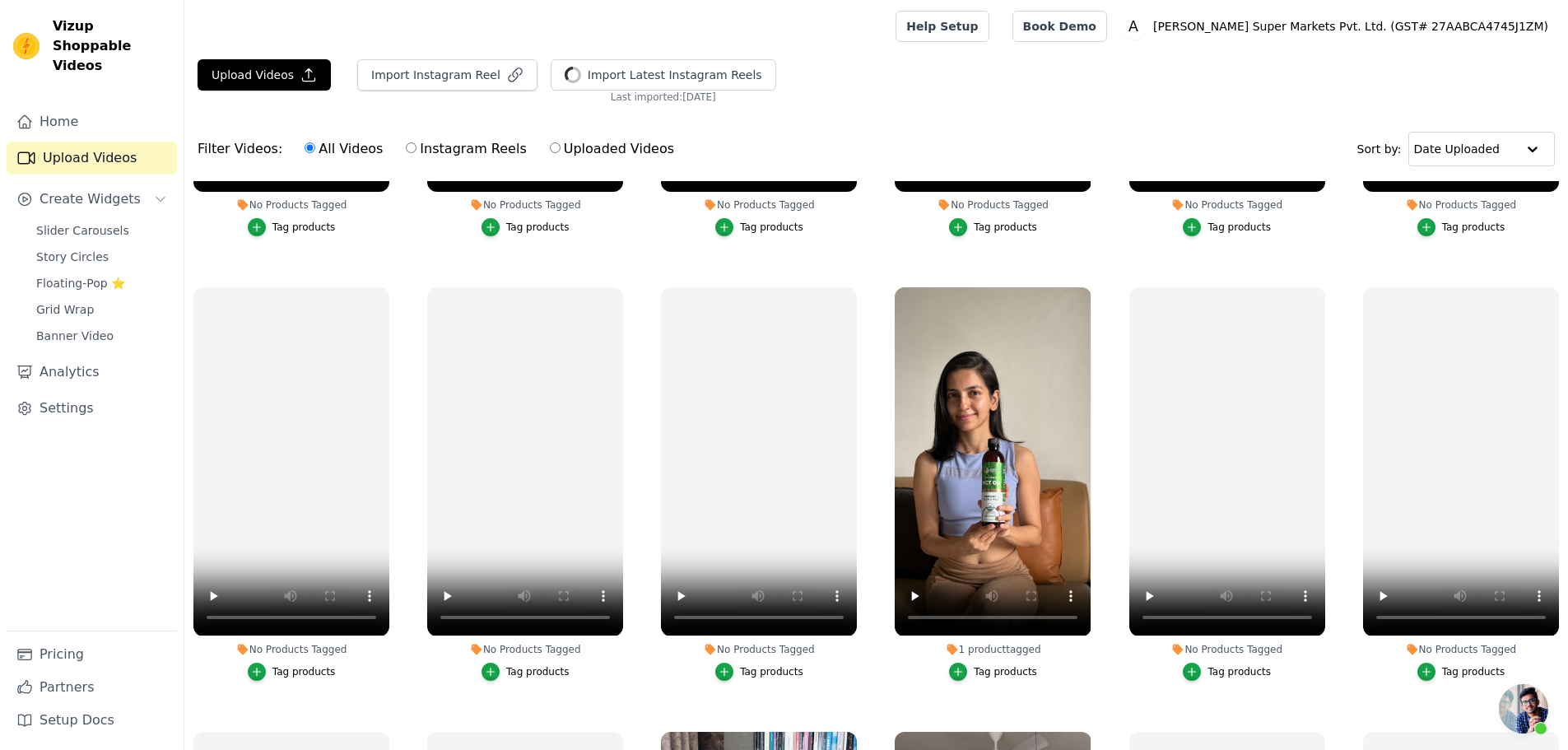
scroll to position [987, 0]
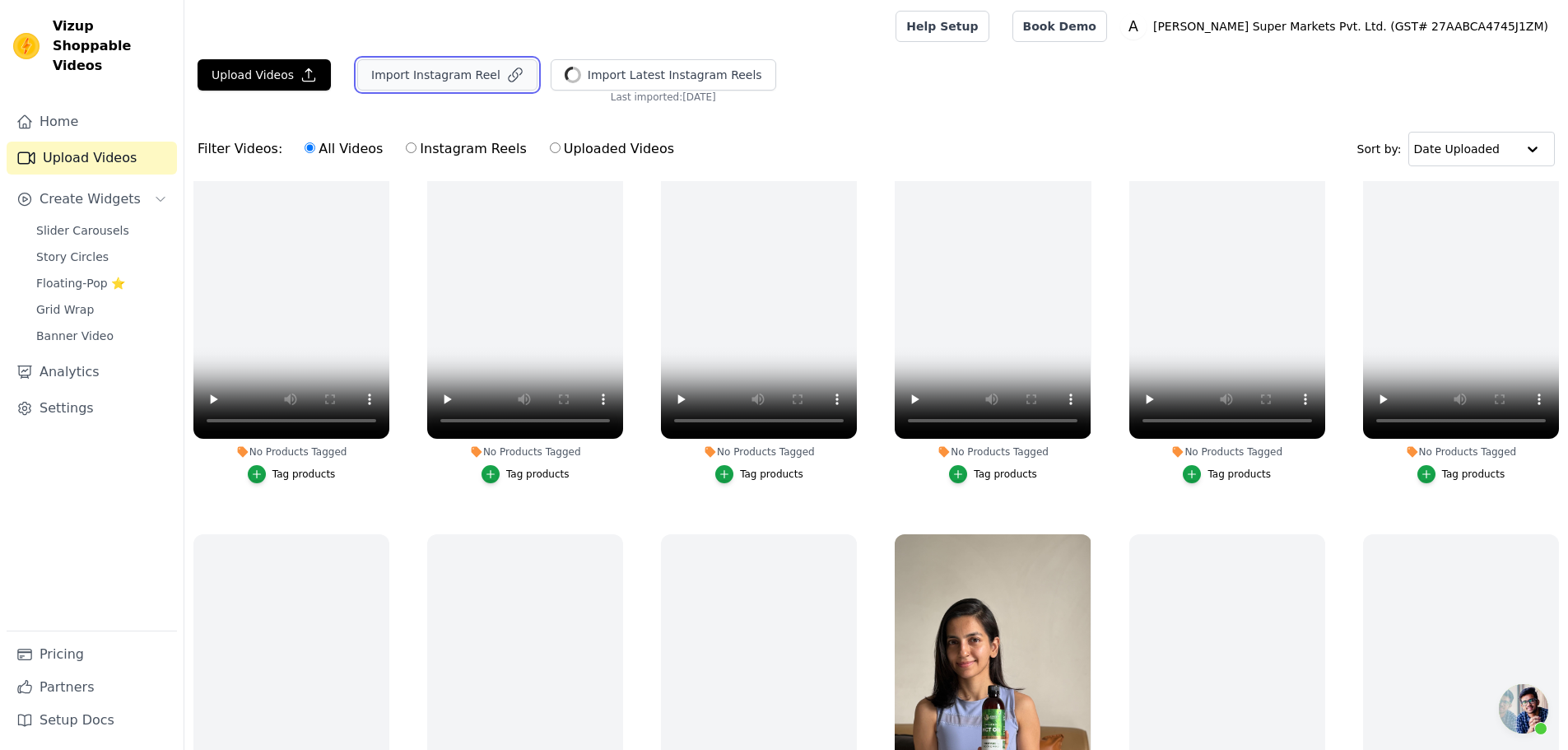
click at [443, 79] on button "Import Instagram Reel" at bounding box center [447, 75] width 181 height 31
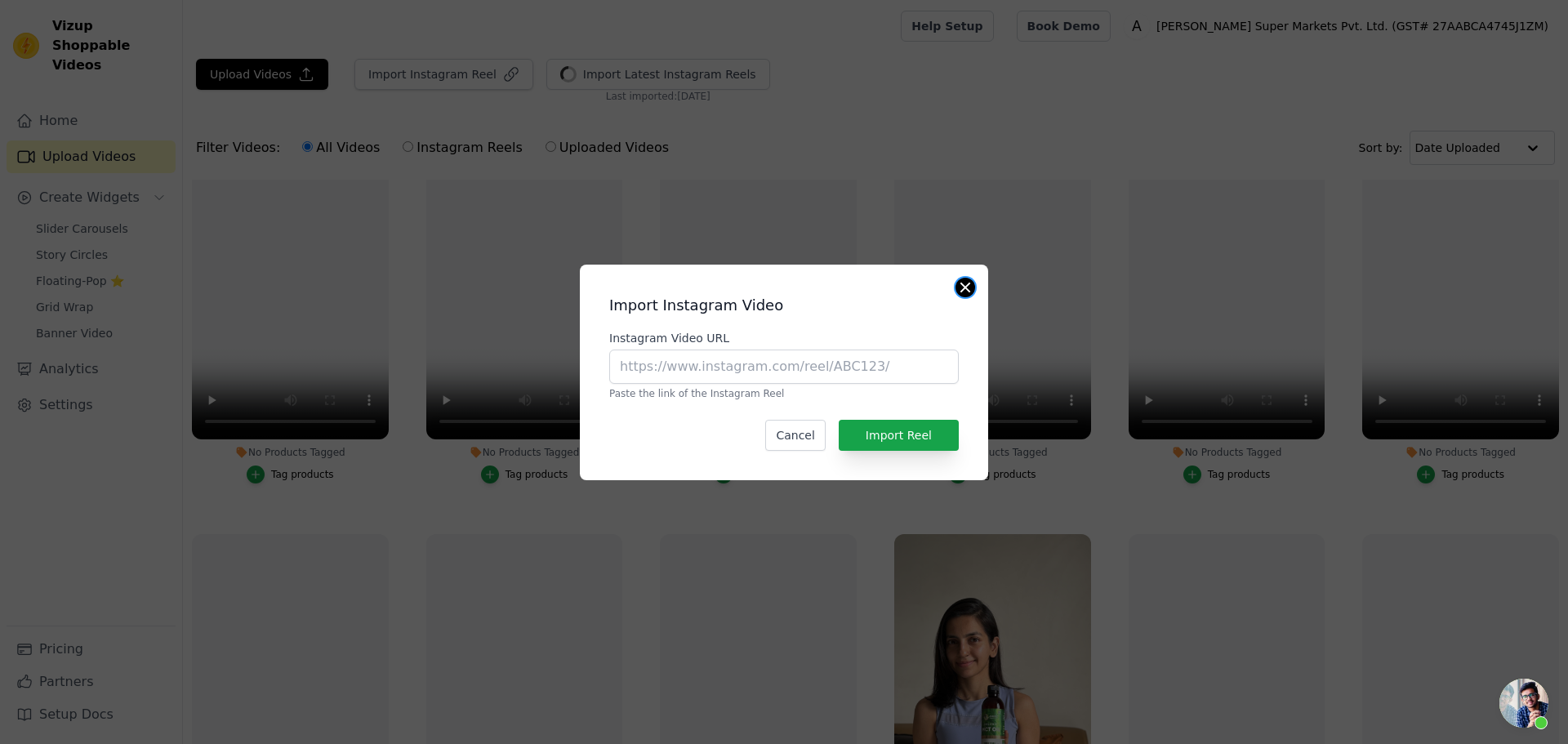
click at [962, 288] on button "Close modal" at bounding box center [966, 287] width 20 height 20
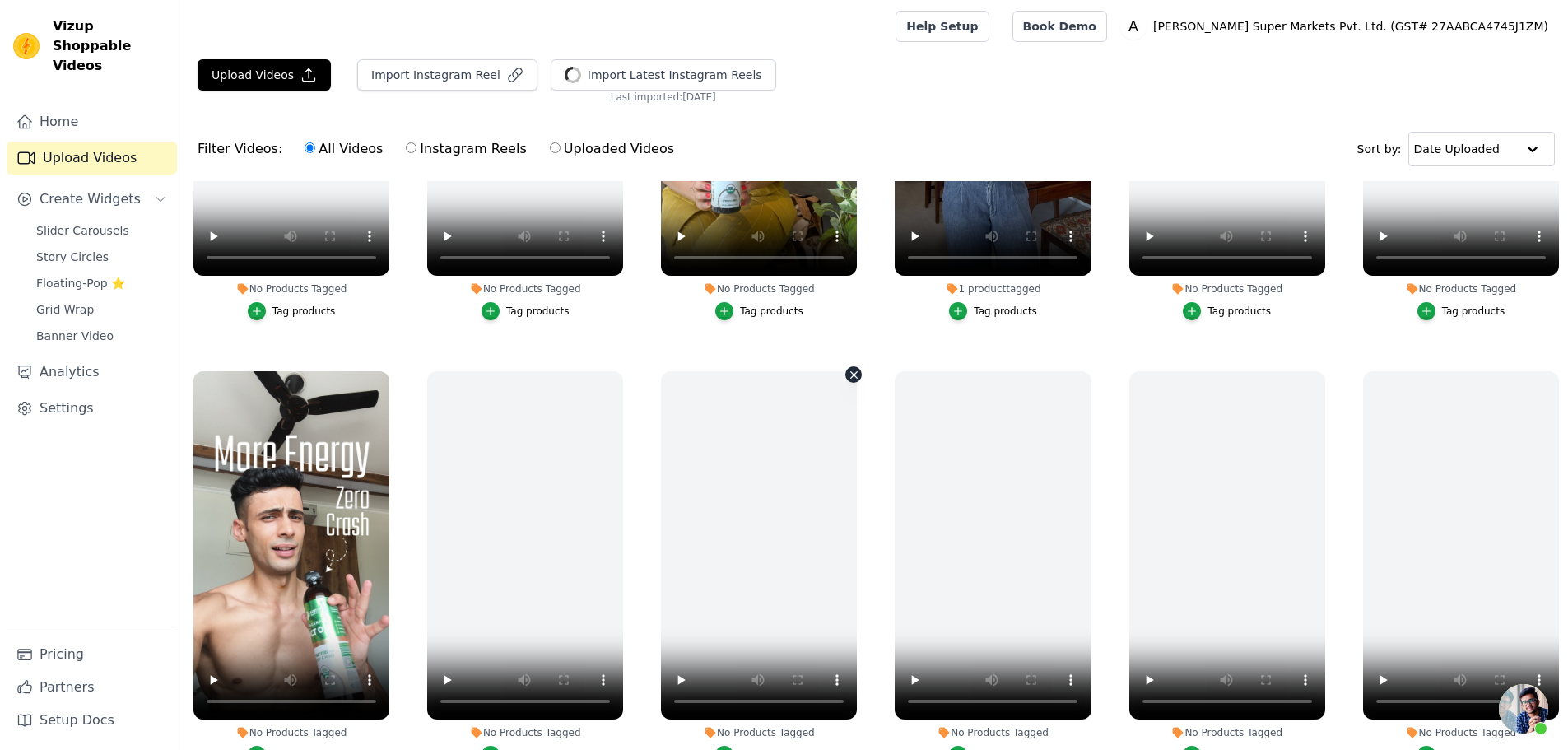
scroll to position [2222, 0]
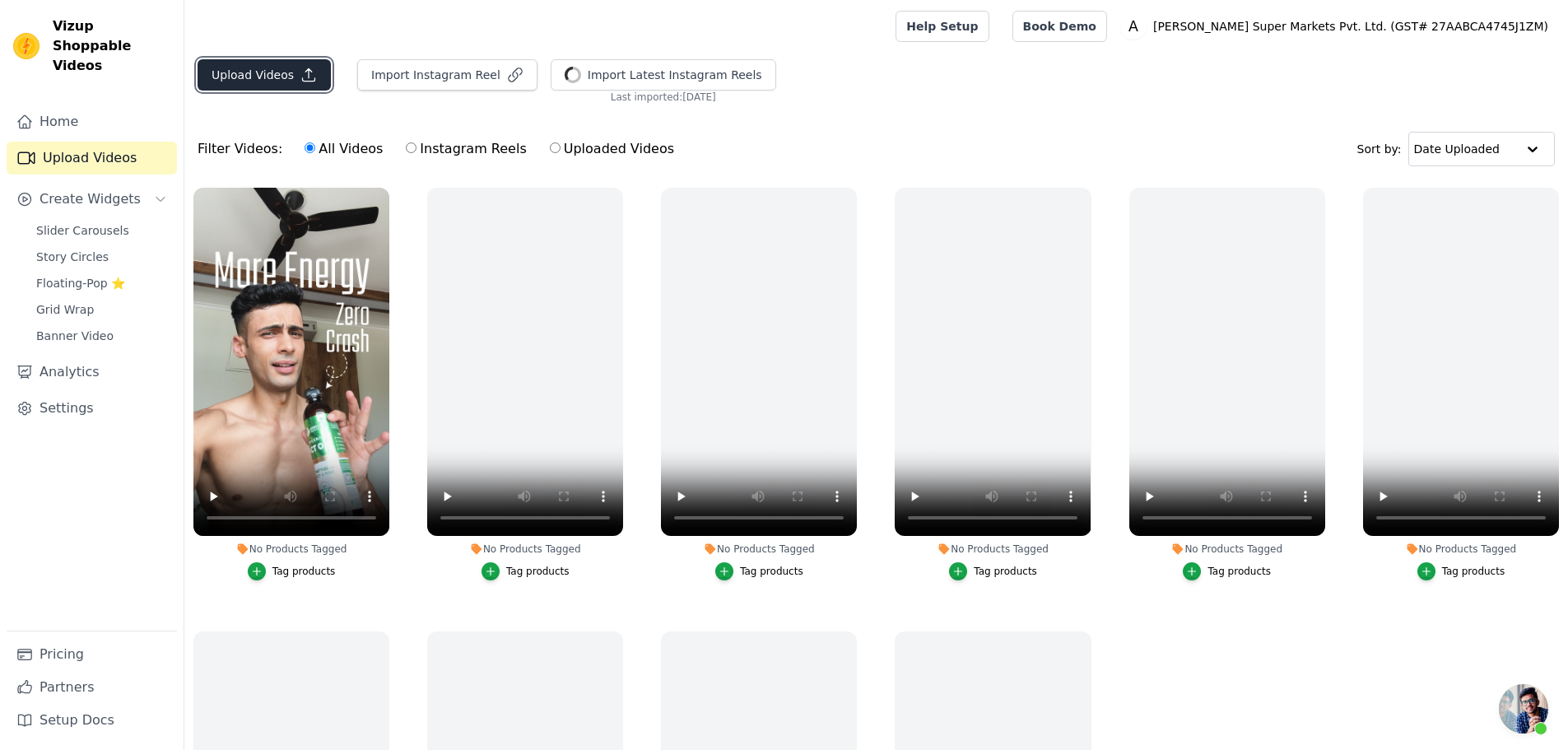
click at [268, 78] on button "Upload Videos" at bounding box center [263, 75] width 133 height 31
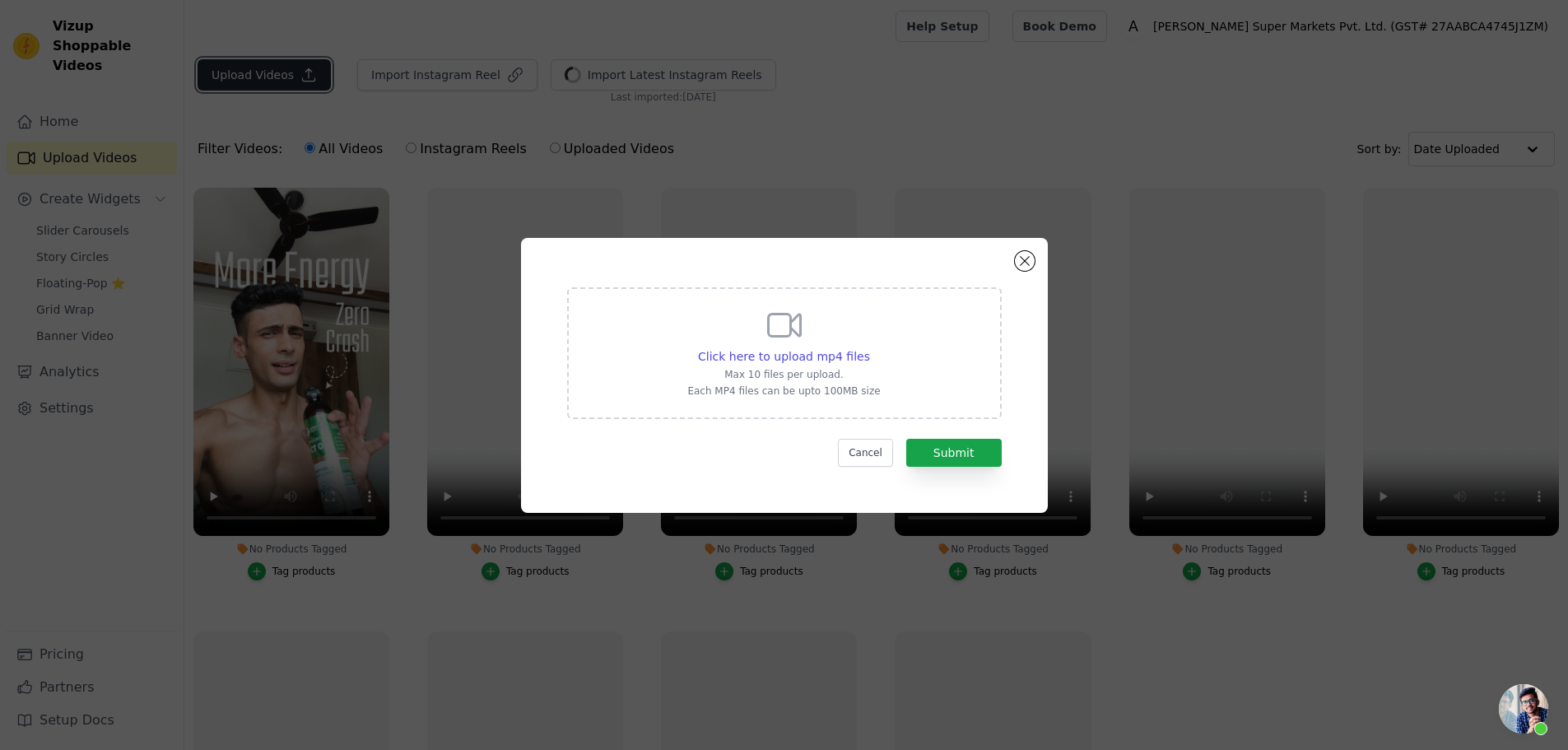
scroll to position [2240, 0]
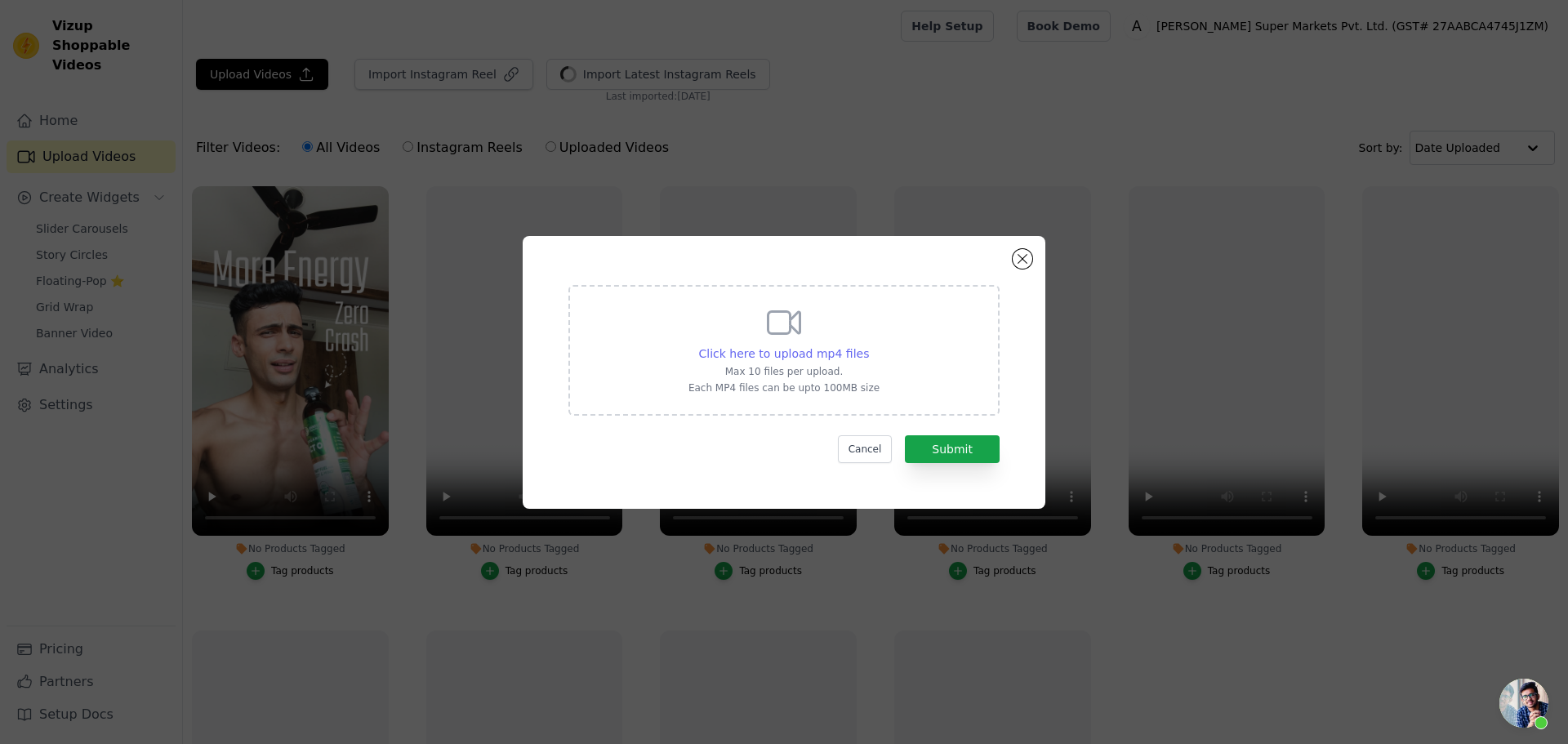
click at [795, 360] on span "Click here to upload mp4 files" at bounding box center [784, 354] width 171 height 13
click at [868, 346] on input "Click here to upload mp4 files Max 10 files per upload. Each MP4 files can be u…" at bounding box center [868, 345] width 1 height 1
click at [732, 334] on div "Click here to upload mp4 files Max 10 files per upload. Each MP4 files can be u…" at bounding box center [784, 348] width 191 height 92
click at [868, 345] on input "Click here to upload mp4 files Max 10 files per upload. Each MP4 files can be u…" at bounding box center [868, 345] width 1 height 1
type input "C:\fakepath\MCT_CUSTOMER.mp4"
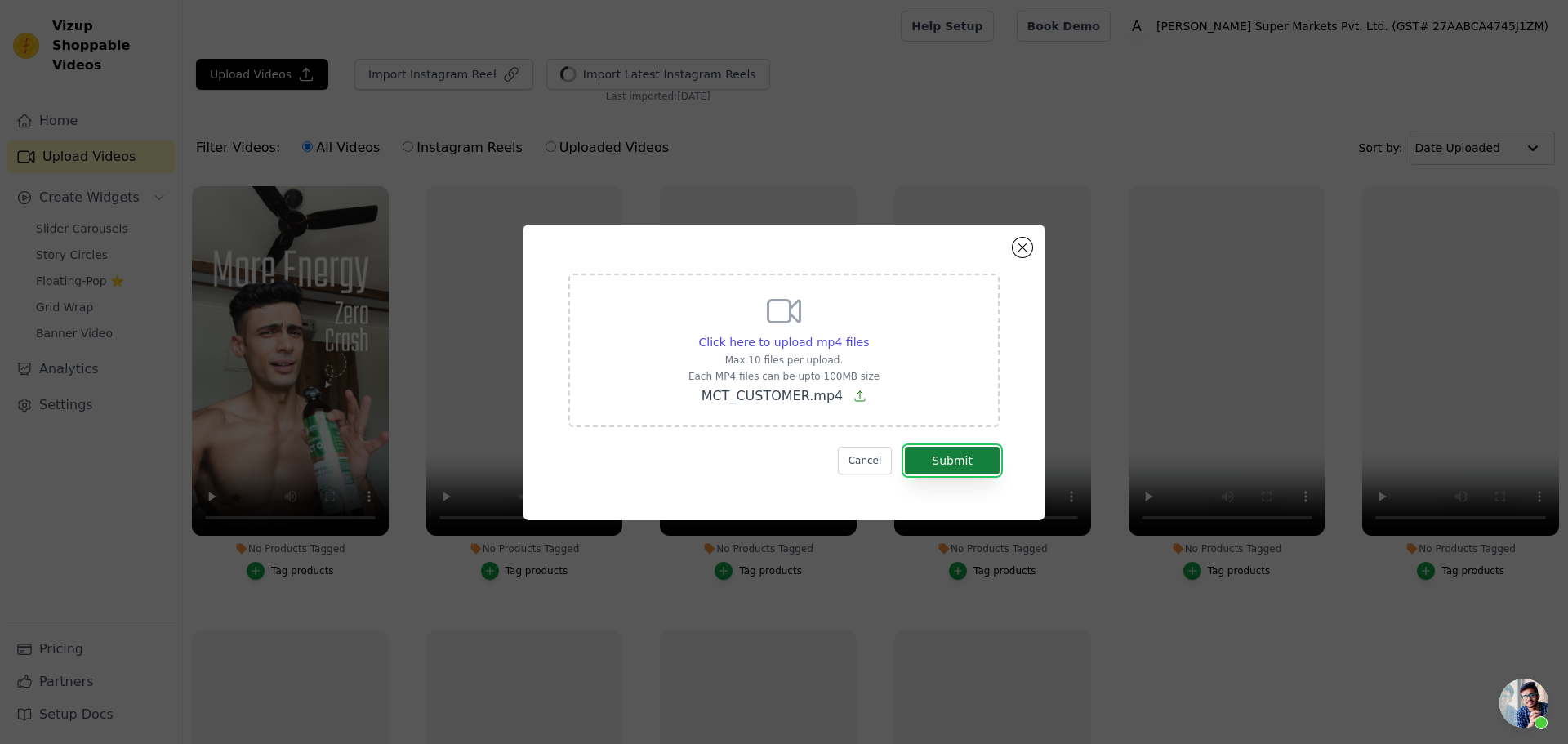
click at [946, 453] on button "Submit" at bounding box center [953, 460] width 95 height 28
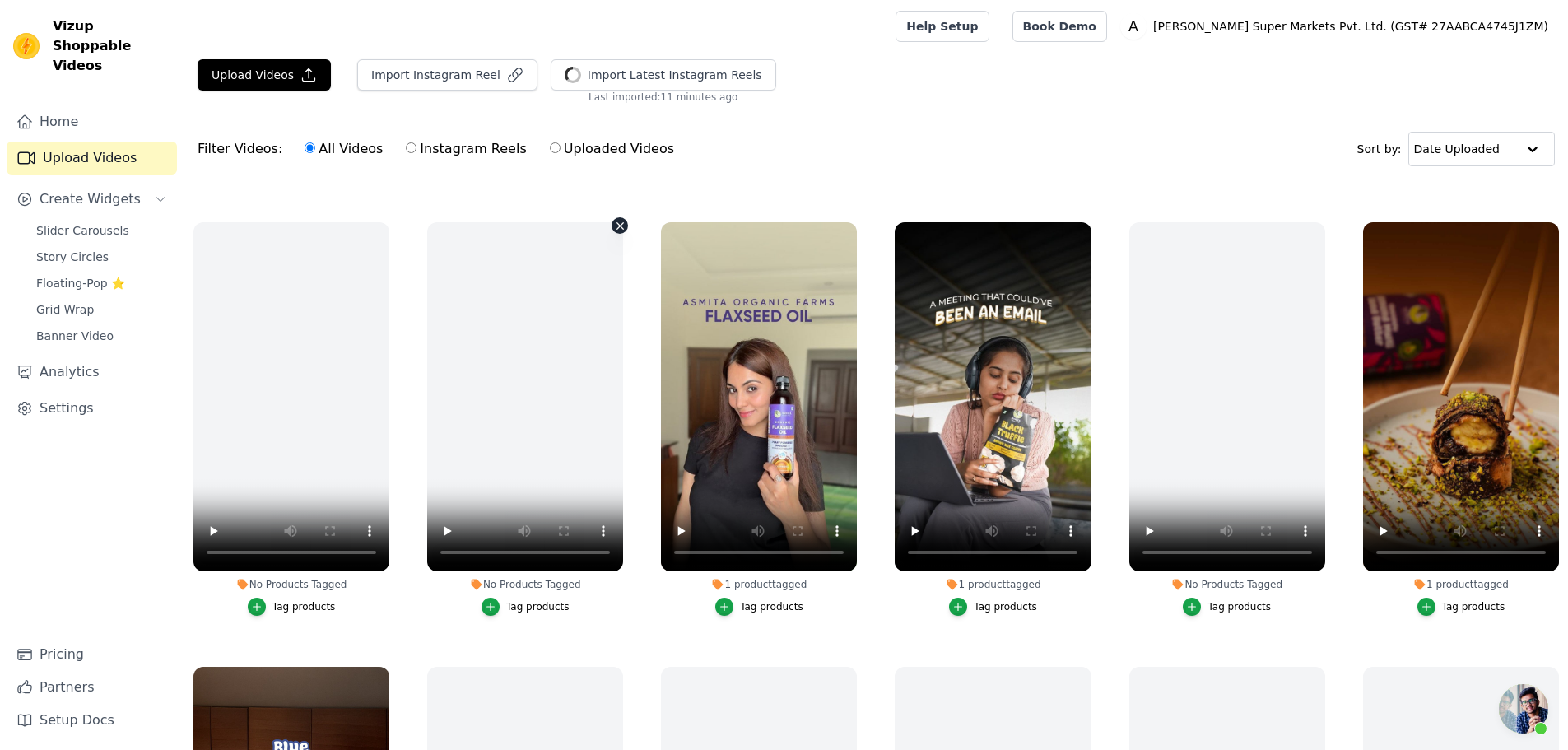
scroll to position [0, 0]
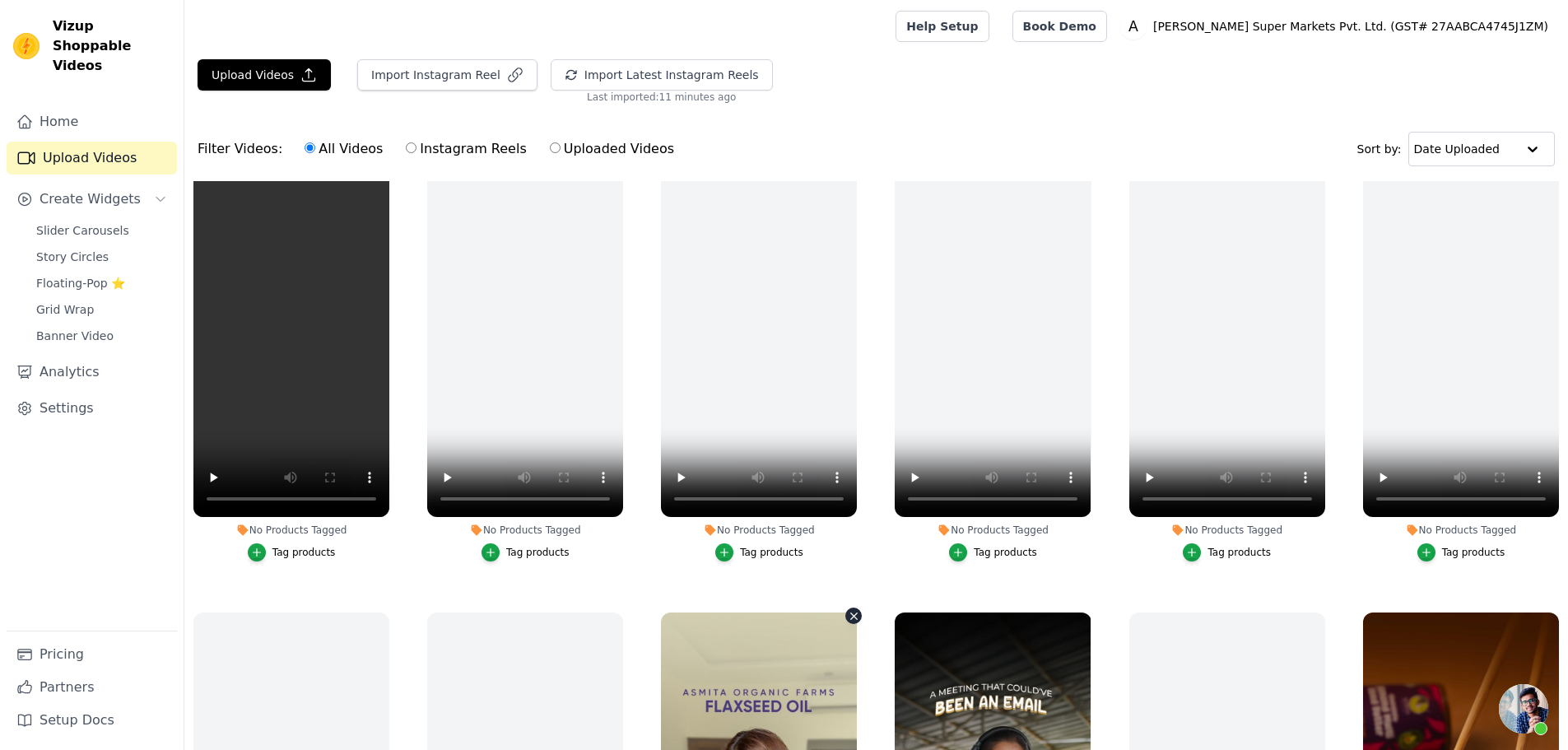
scroll to position [15, 0]
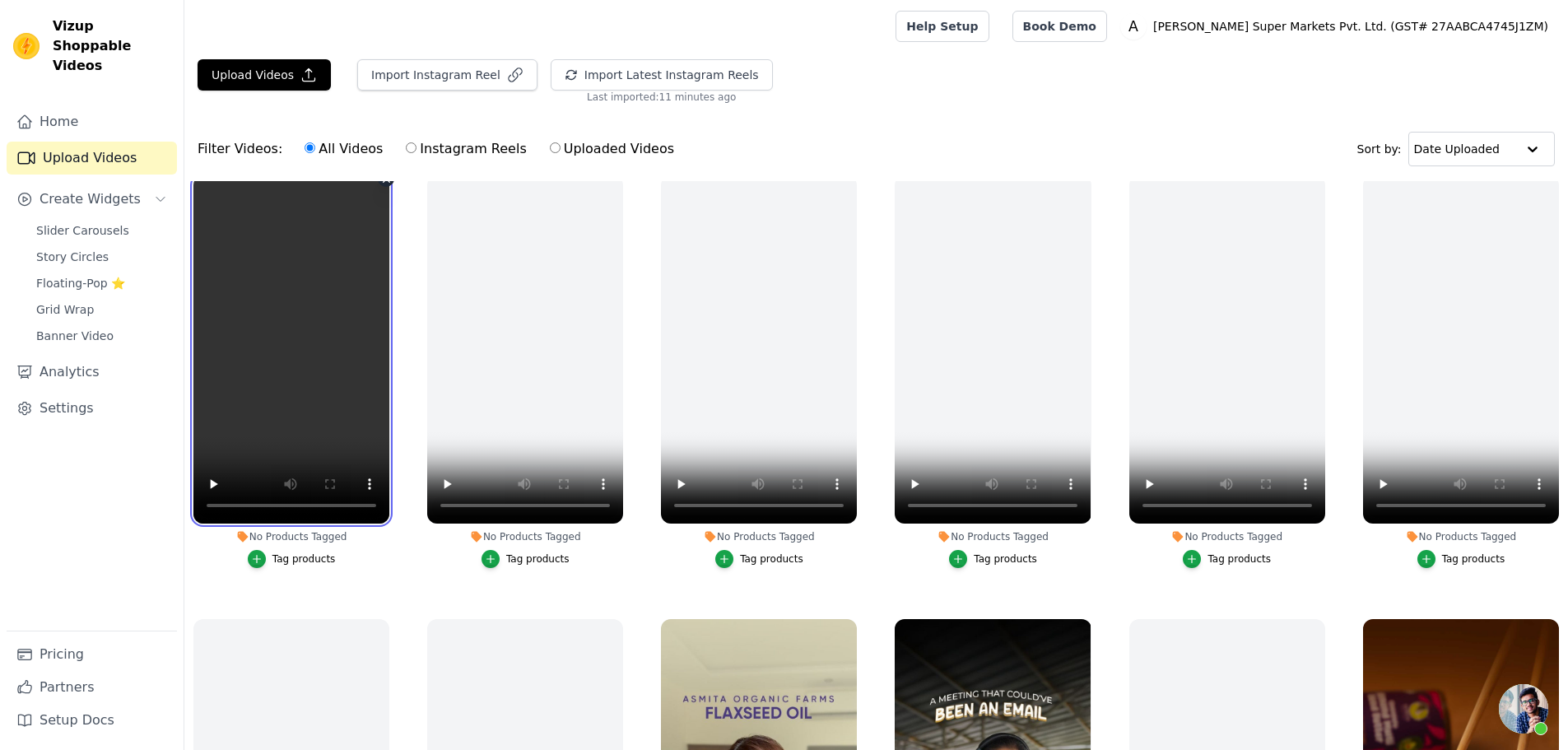
click at [279, 289] on video at bounding box center [292, 349] width 196 height 348
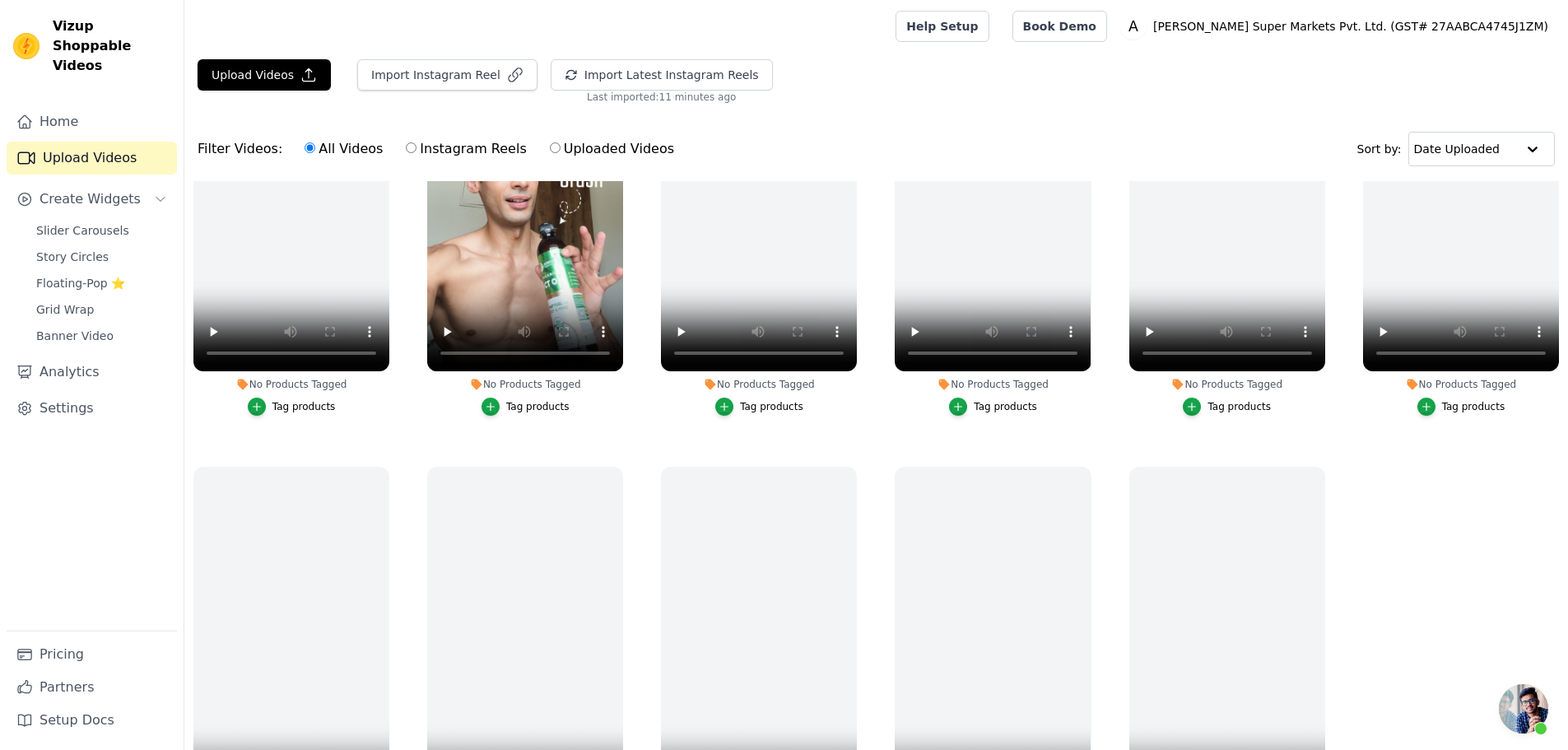
scroll to position [2401, 0]
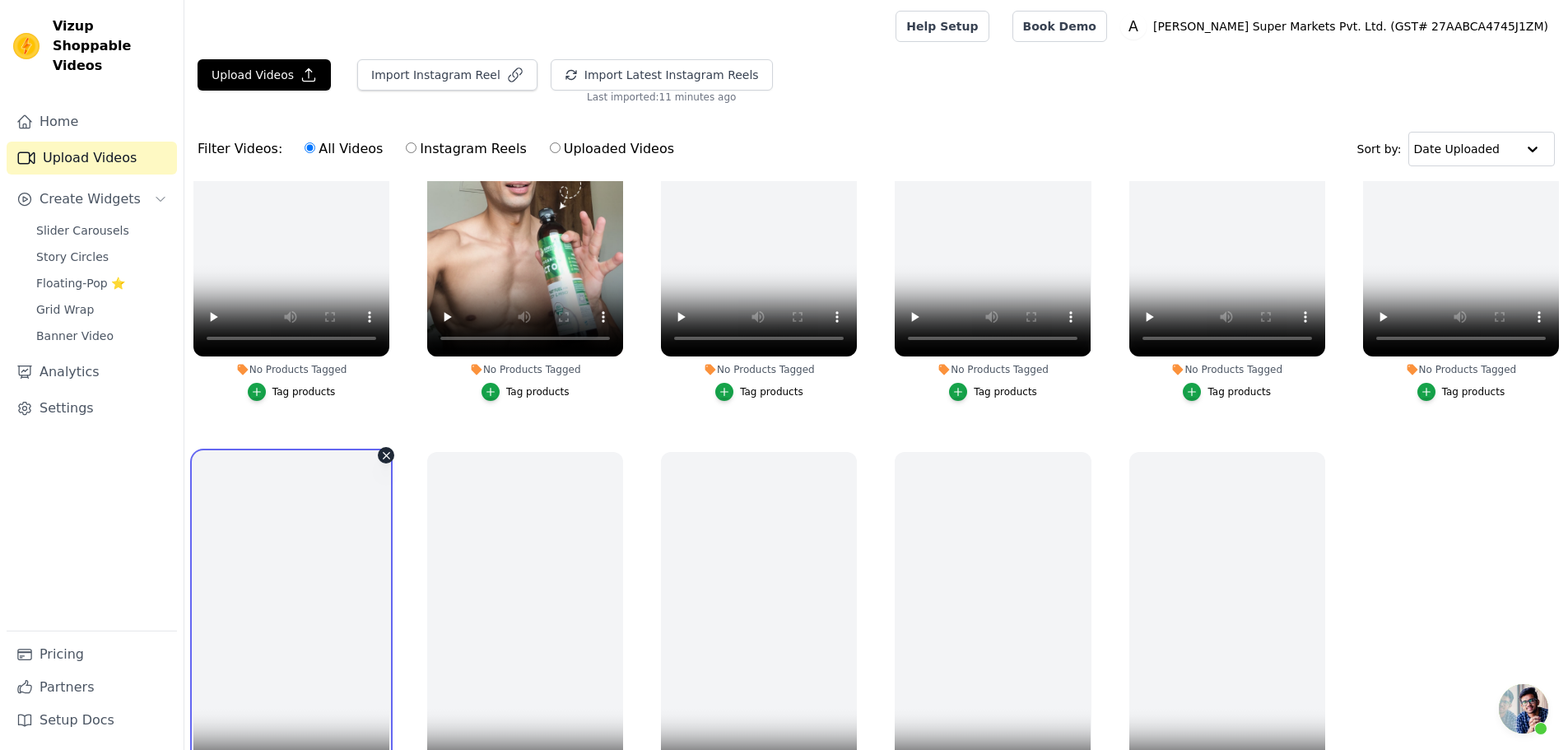
click at [285, 568] on video at bounding box center [292, 626] width 196 height 348
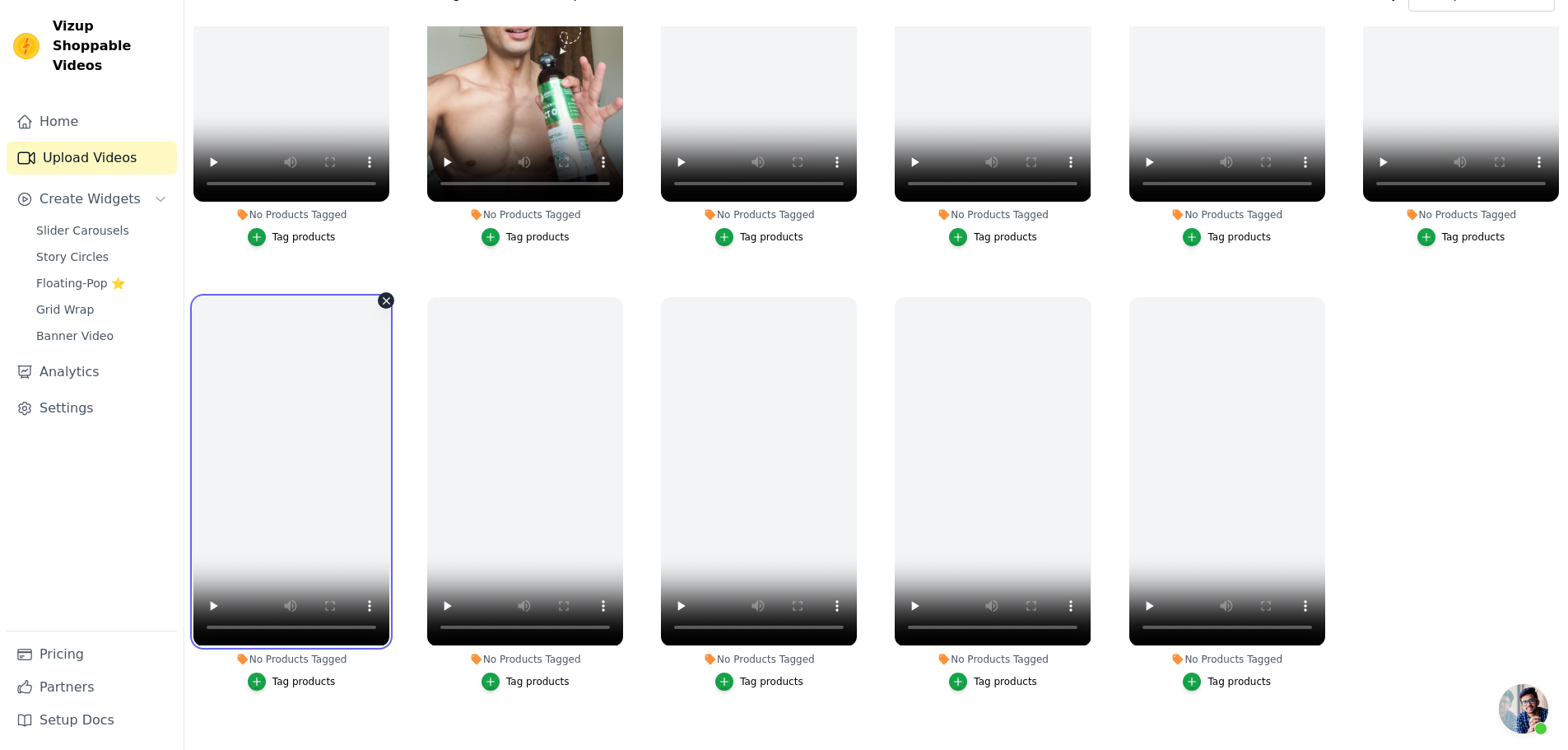
scroll to position [168, 0]
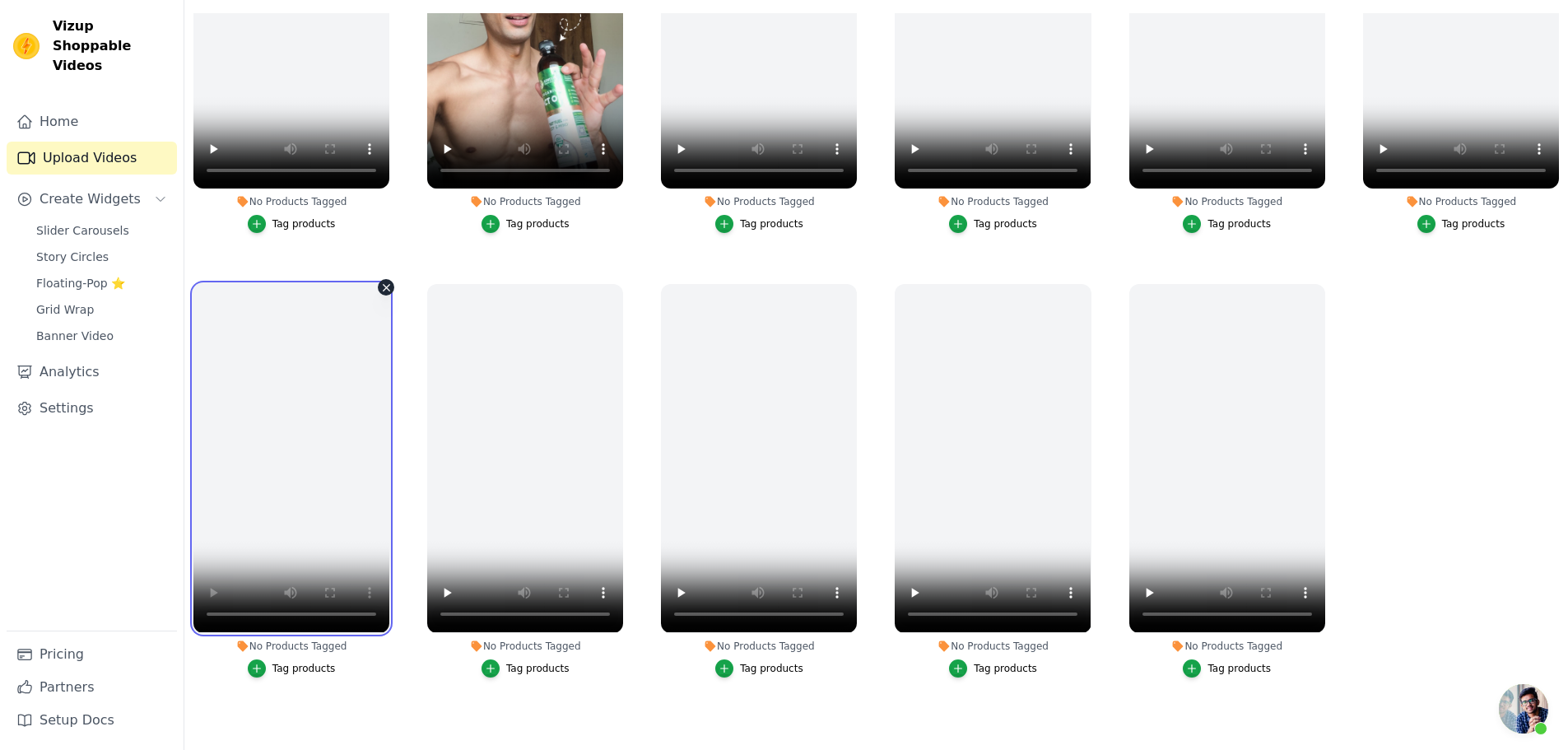
click at [310, 406] on video at bounding box center [292, 458] width 196 height 348
click at [305, 392] on video at bounding box center [292, 458] width 196 height 348
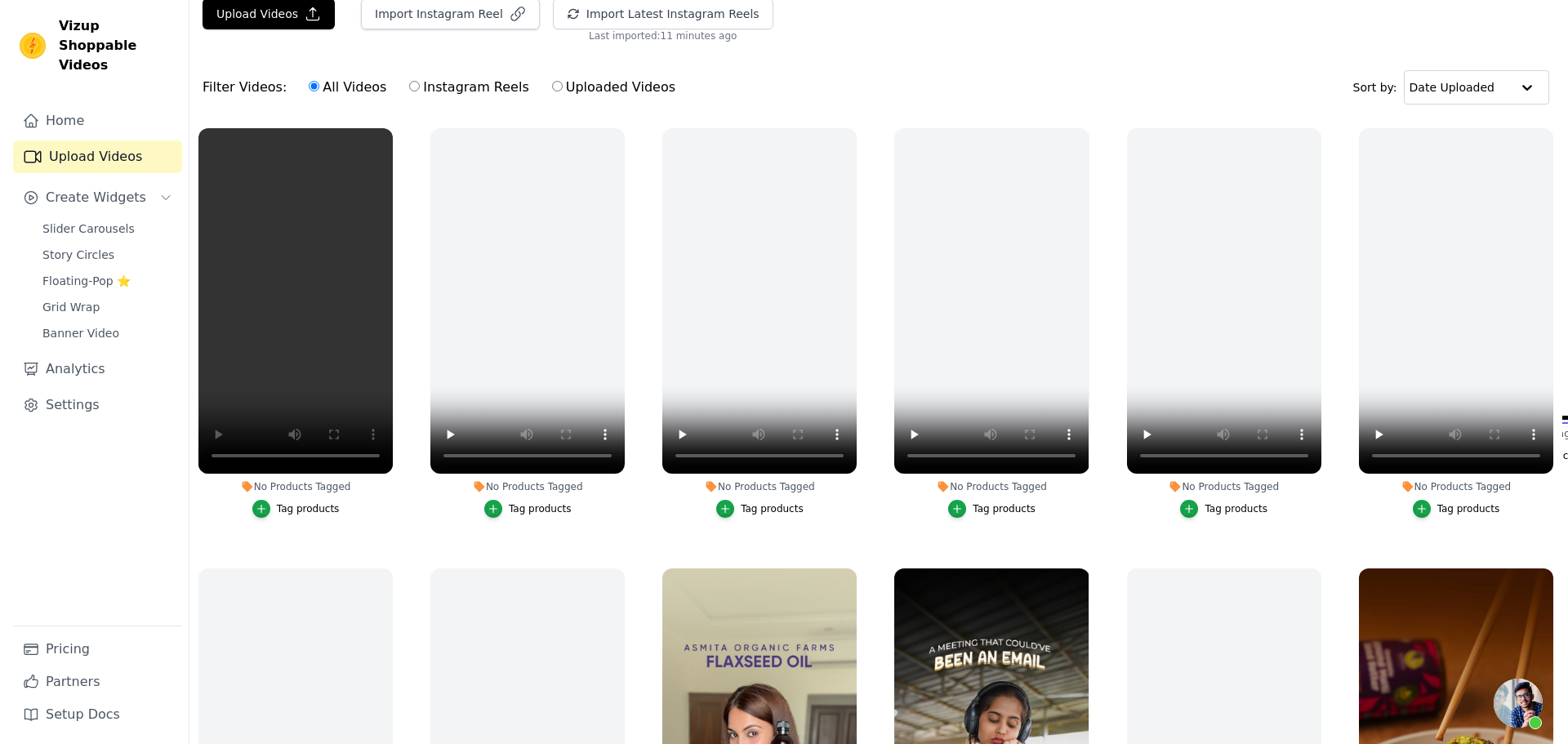
scroll to position [0, 0]
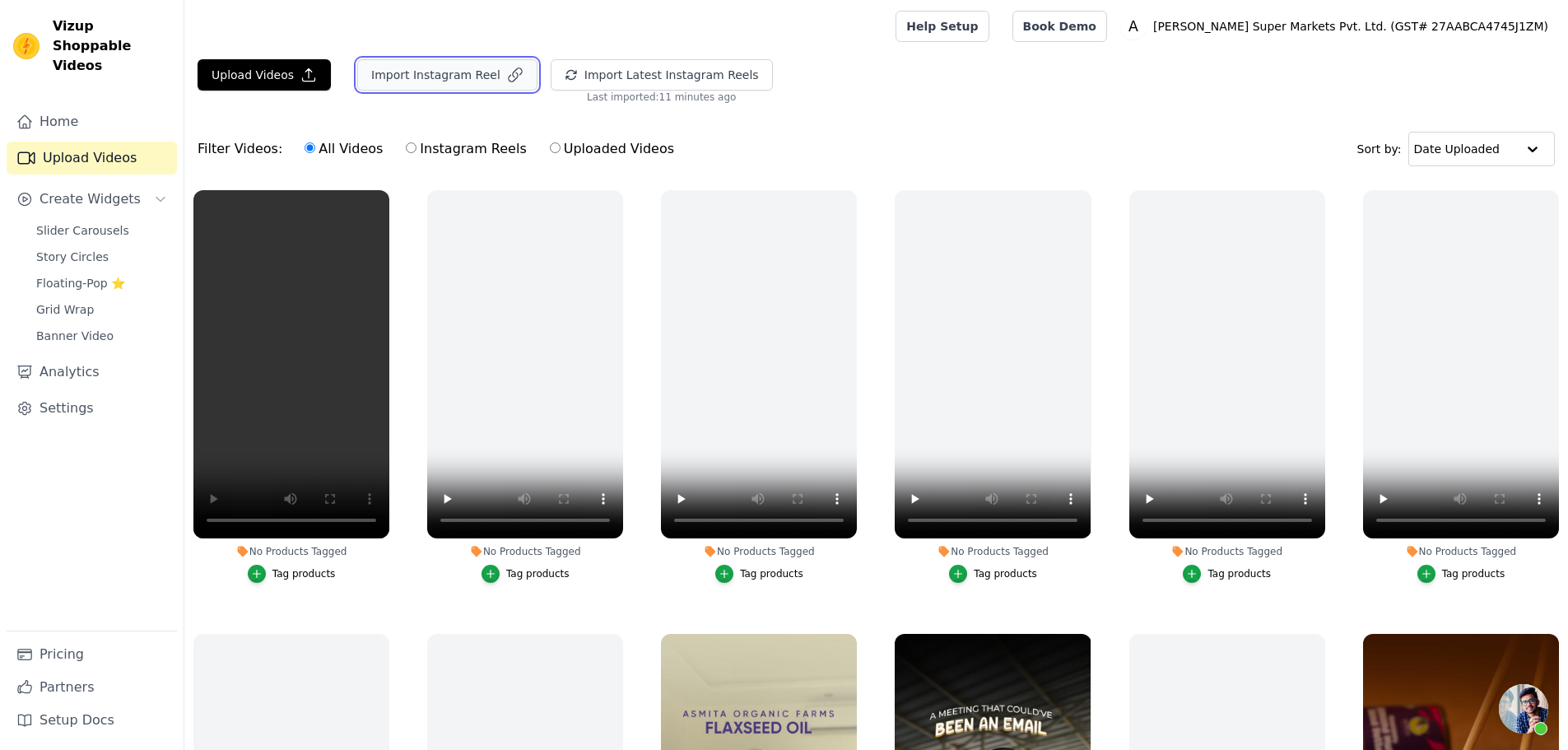
click at [406, 79] on button "Import Instagram Reel" at bounding box center [447, 75] width 181 height 31
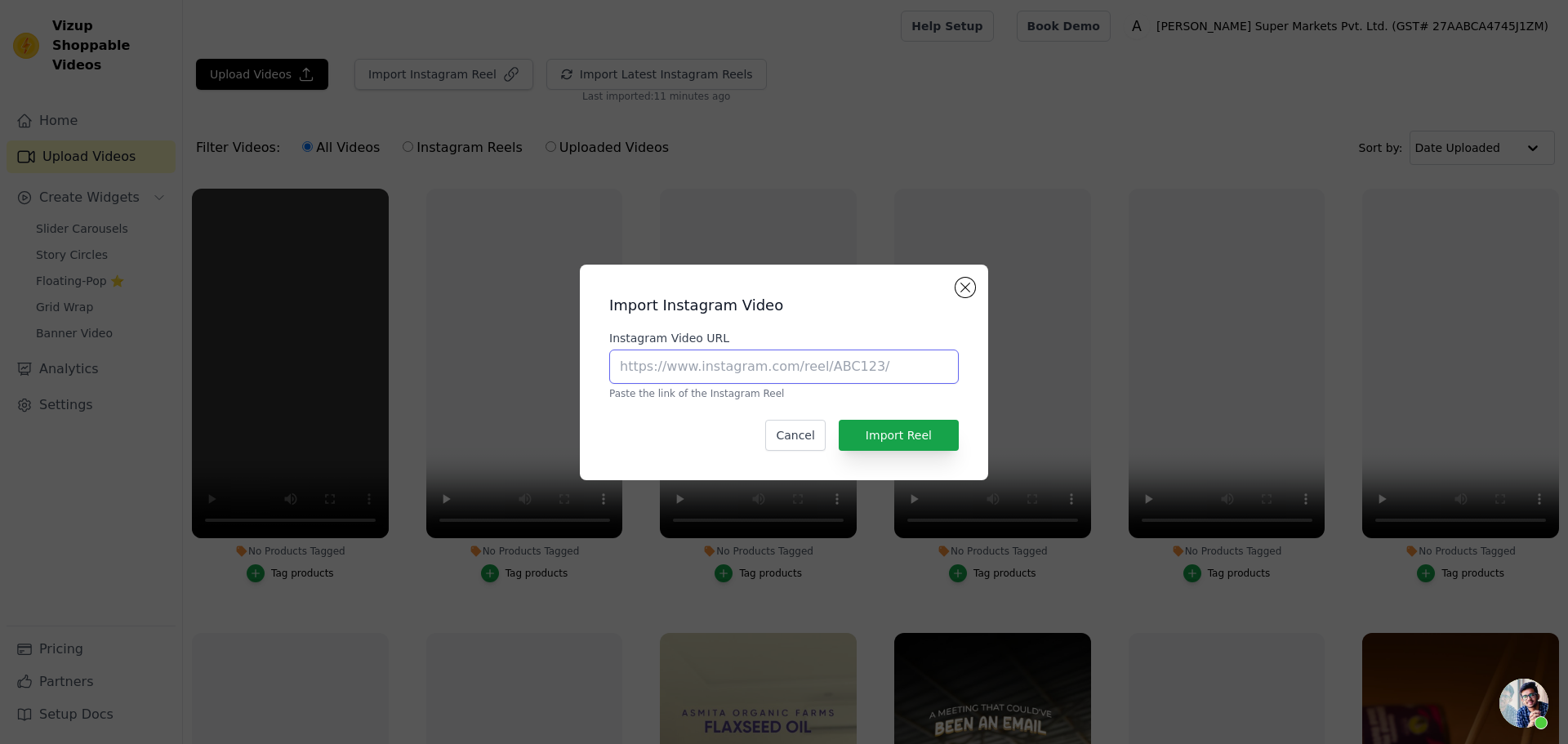
click at [723, 361] on input "Instagram Video URL" at bounding box center [784, 367] width 349 height 35
paste input "https://www.instagram.com/reel/C_QSMpjylsj/?utm_source=ig_web_copy_link&igsh=Mz…"
click at [736, 374] on input "https://www.instagram.com/reel/C_QSMpjylsj/?utm_source=ig_web_copy_link&igsh=Mz…" at bounding box center [784, 367] width 349 height 35
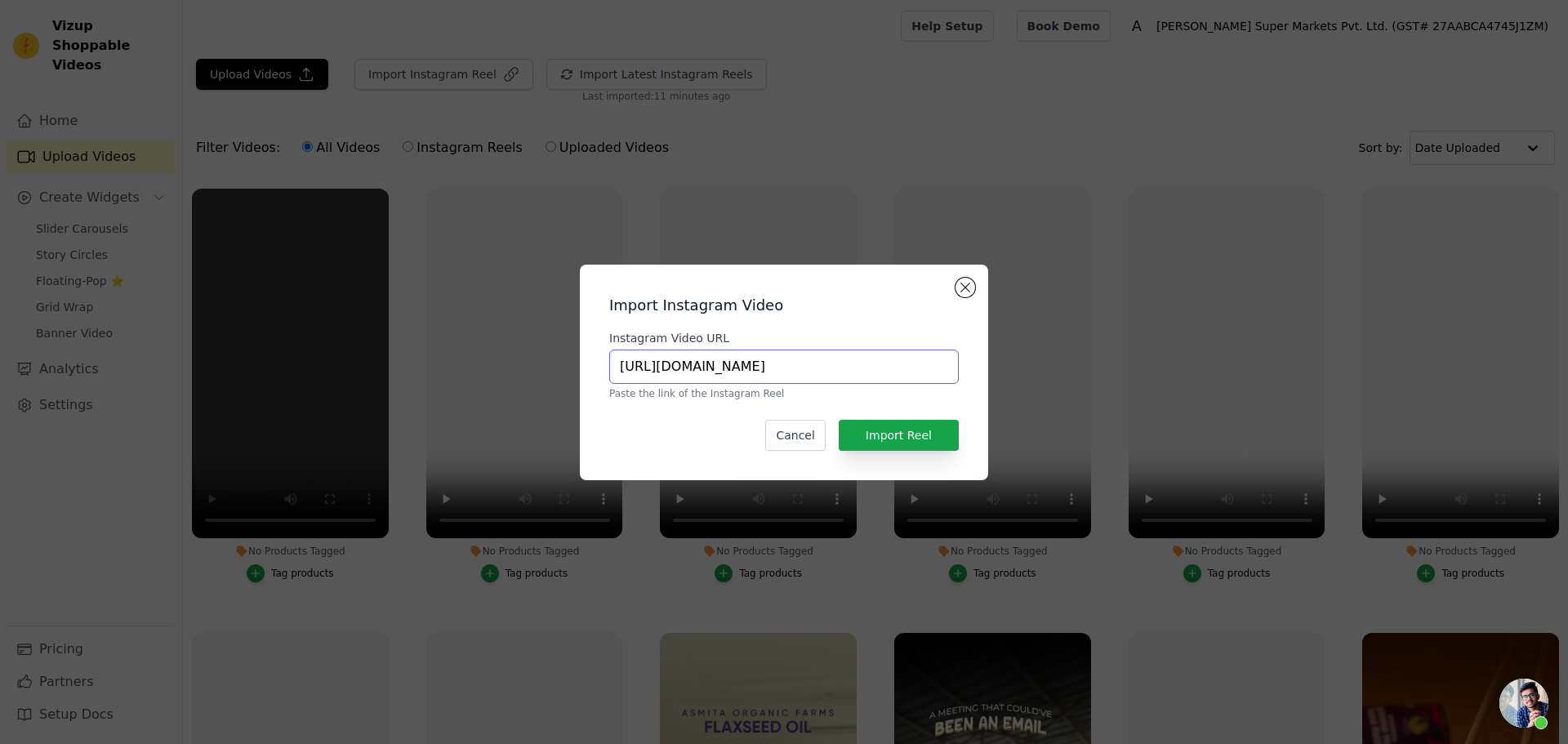
paste input "text"
type input "https://www.instagram.com/reel/C_QSMpjylsj/"
click at [916, 429] on button "Import Reel" at bounding box center [899, 435] width 120 height 31
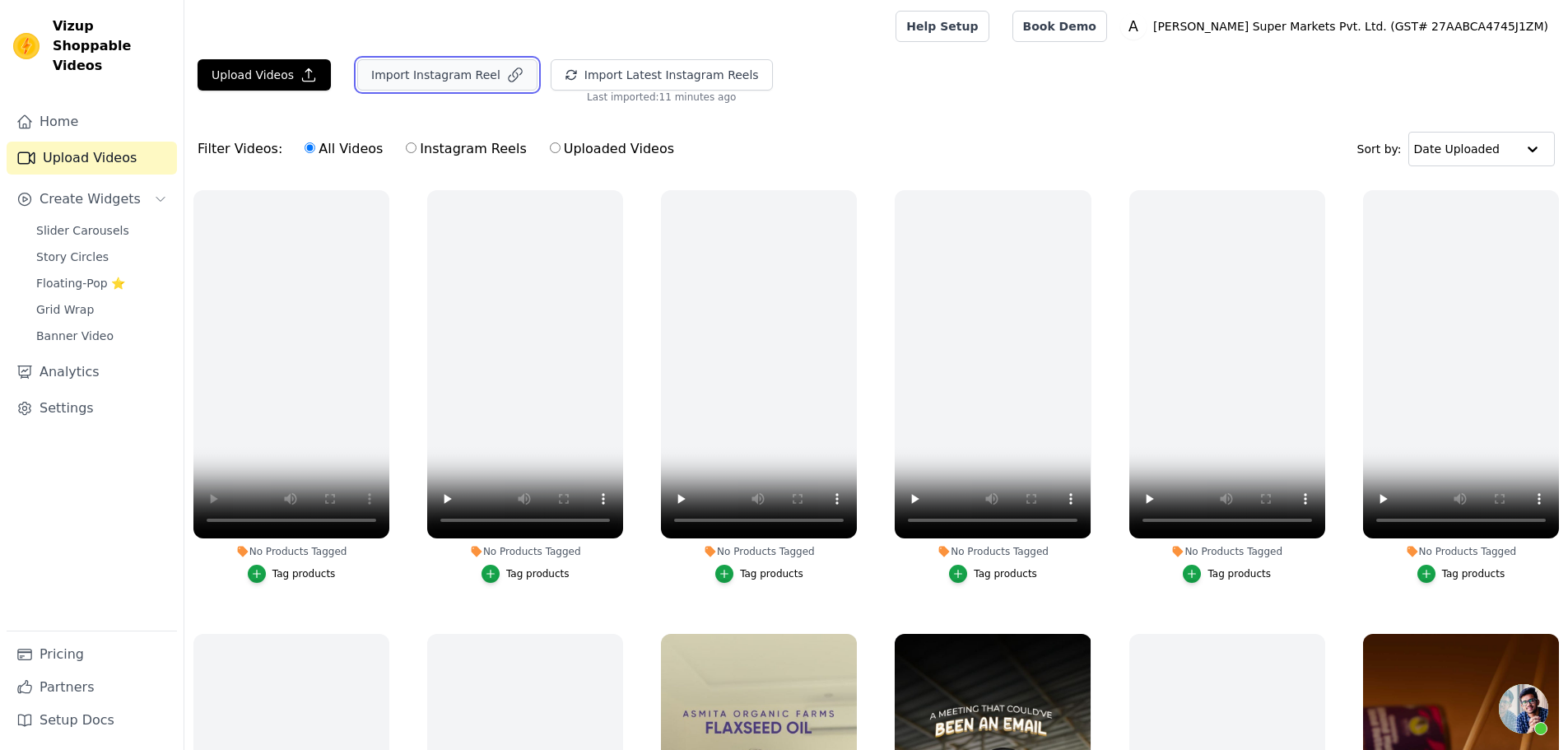
click at [456, 75] on button "Import Instagram Reel" at bounding box center [447, 75] width 181 height 31
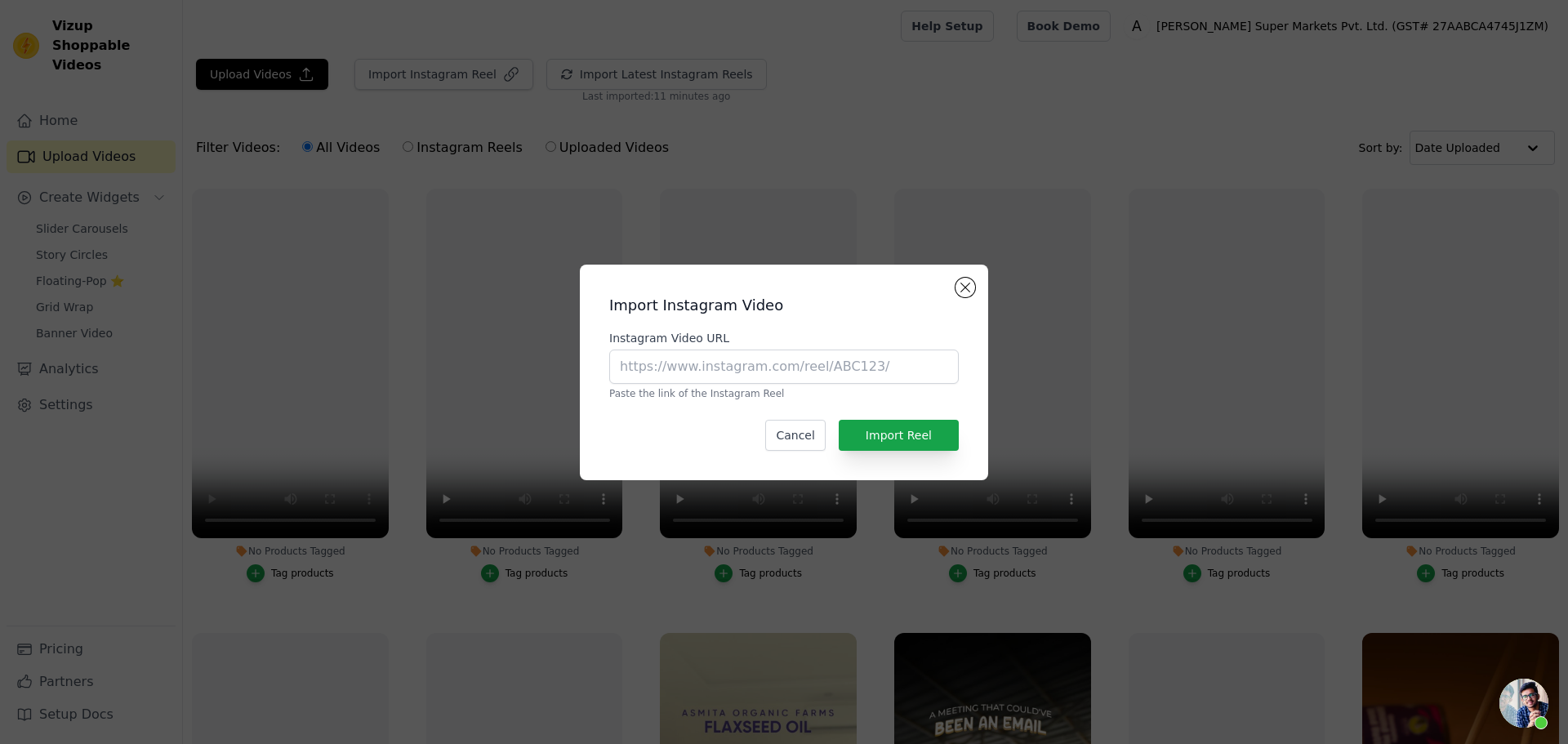
click at [856, 131] on div "Import Instagram Video Instagram Video URL Paste the link of the Instagram Reel…" at bounding box center [784, 372] width 1568 height 744
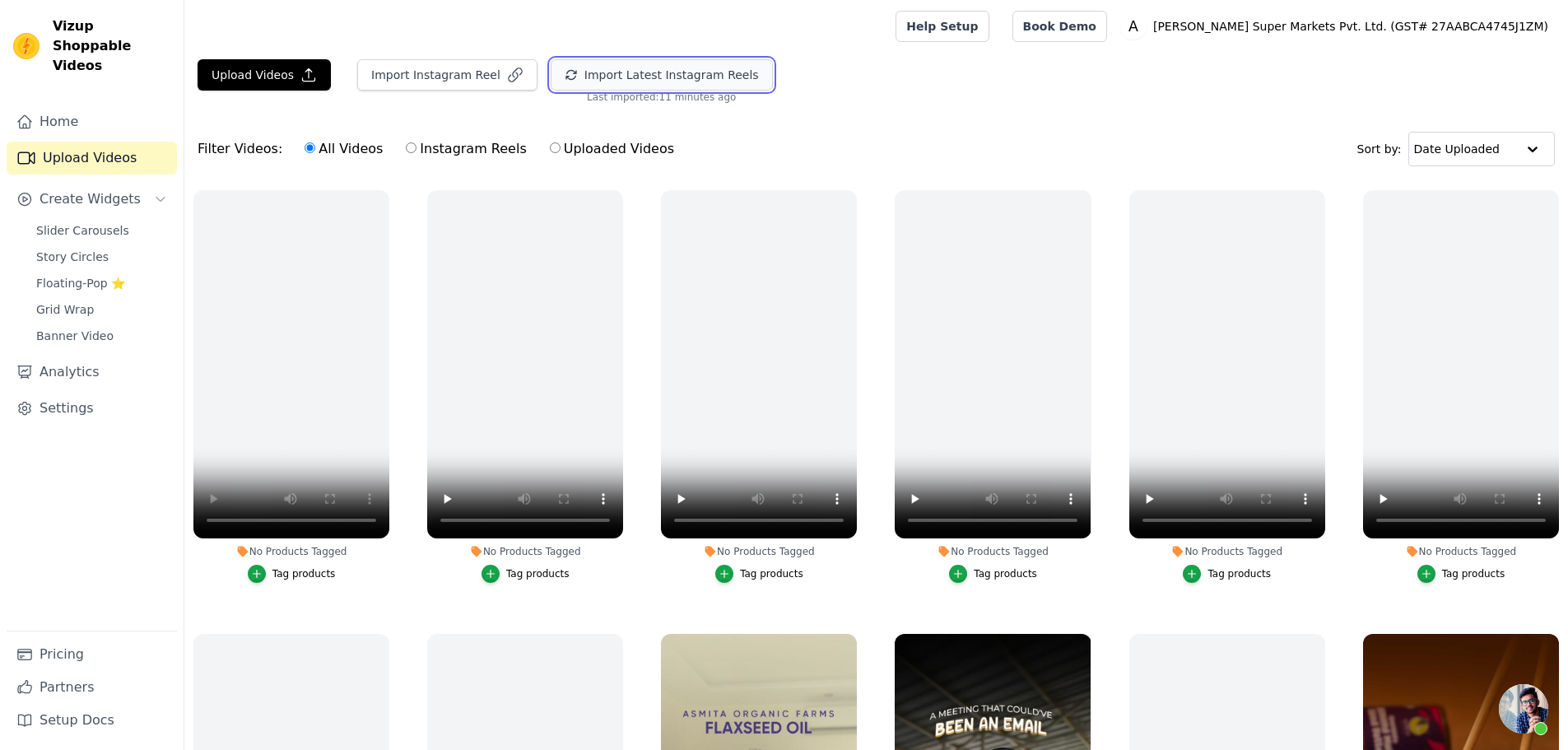
click at [582, 71] on button "Import Latest Instagram Reels" at bounding box center [662, 75] width 222 height 31
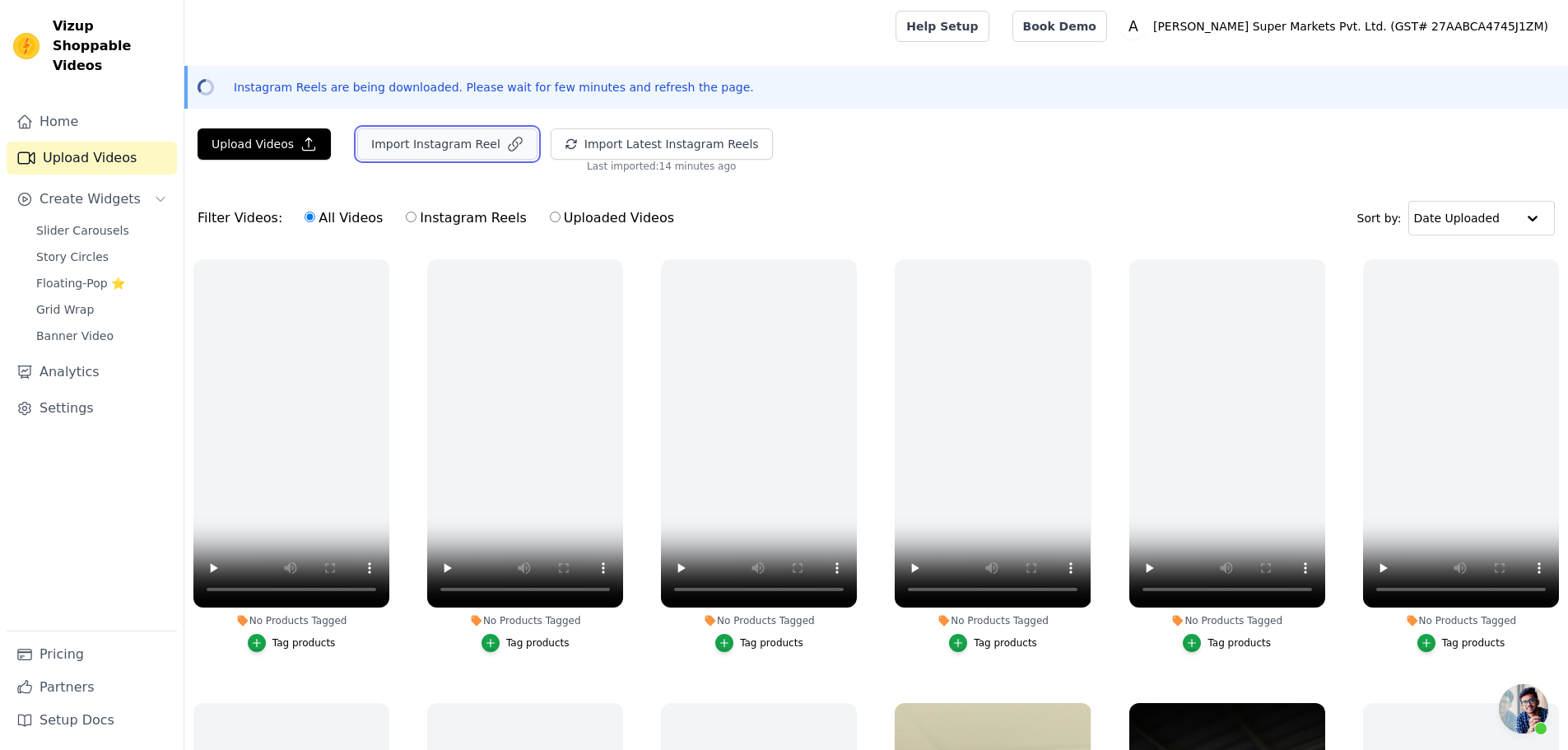
click at [408, 139] on button "Import Instagram Reel" at bounding box center [447, 144] width 181 height 31
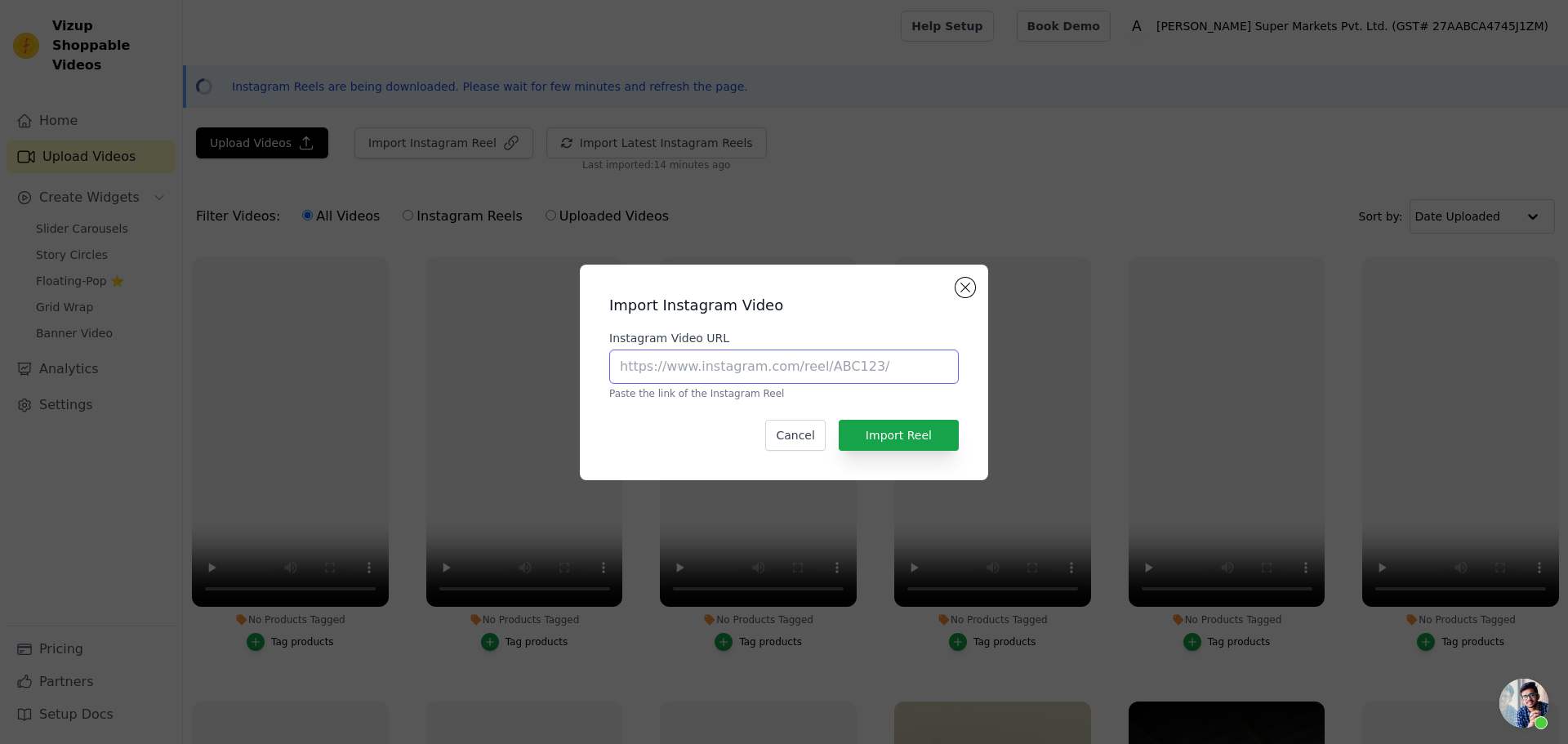
click at [669, 366] on input "Instagram Video URL" at bounding box center [784, 367] width 349 height 35
paste input "https://www.instagram.com/reel/C-kj3gyS-38/?utm_source=ig_web_copy_link&igsh=Mz…"
drag, startPoint x: 665, startPoint y: 367, endPoint x: 931, endPoint y: 373, distance: 266.1
click at [930, 373] on input "https://www.instagram.com/reel/C-kj3gyS-38/?utm_source=ig_web_copy_link&igsh=Mz…" at bounding box center [784, 367] width 349 height 35
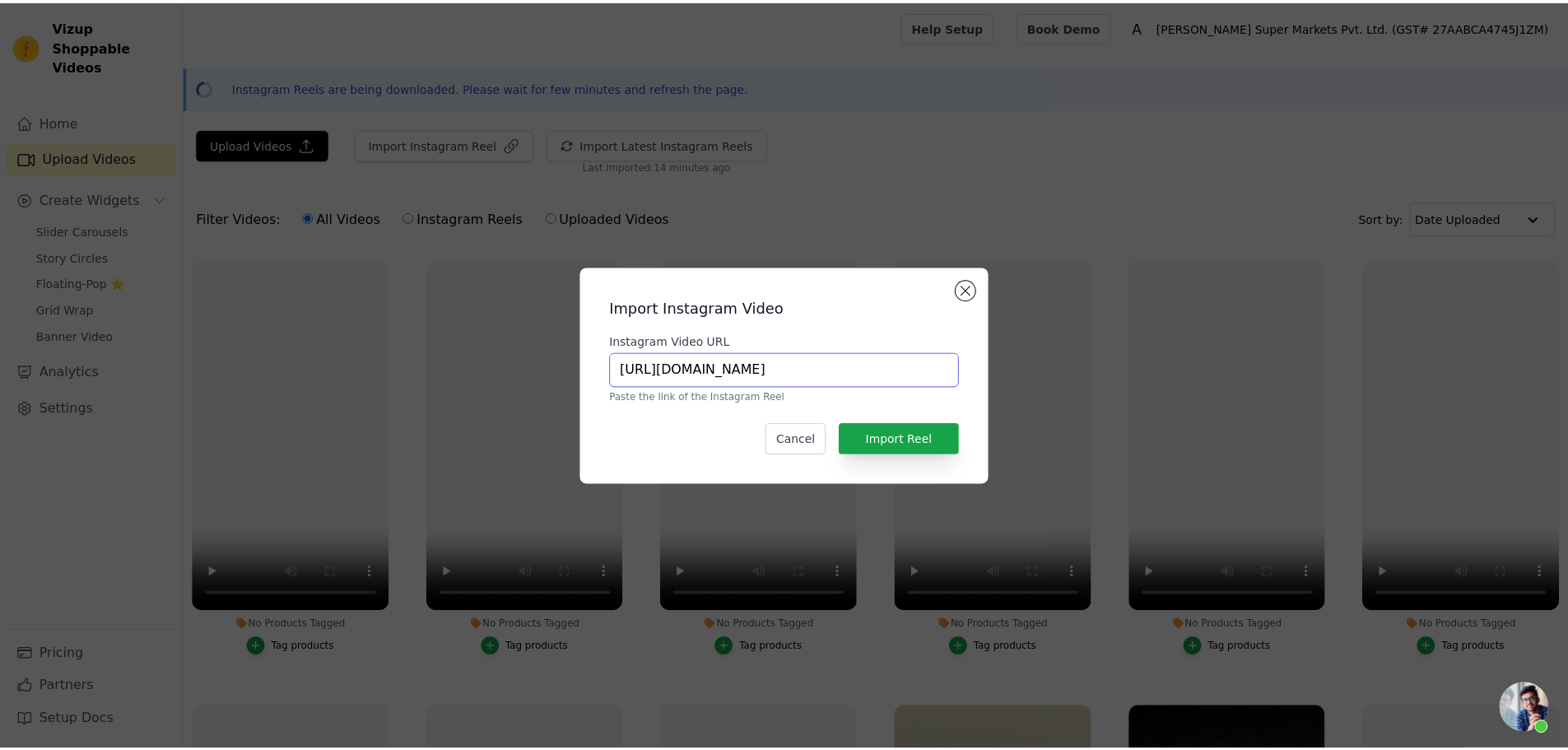
scroll to position [0, 0]
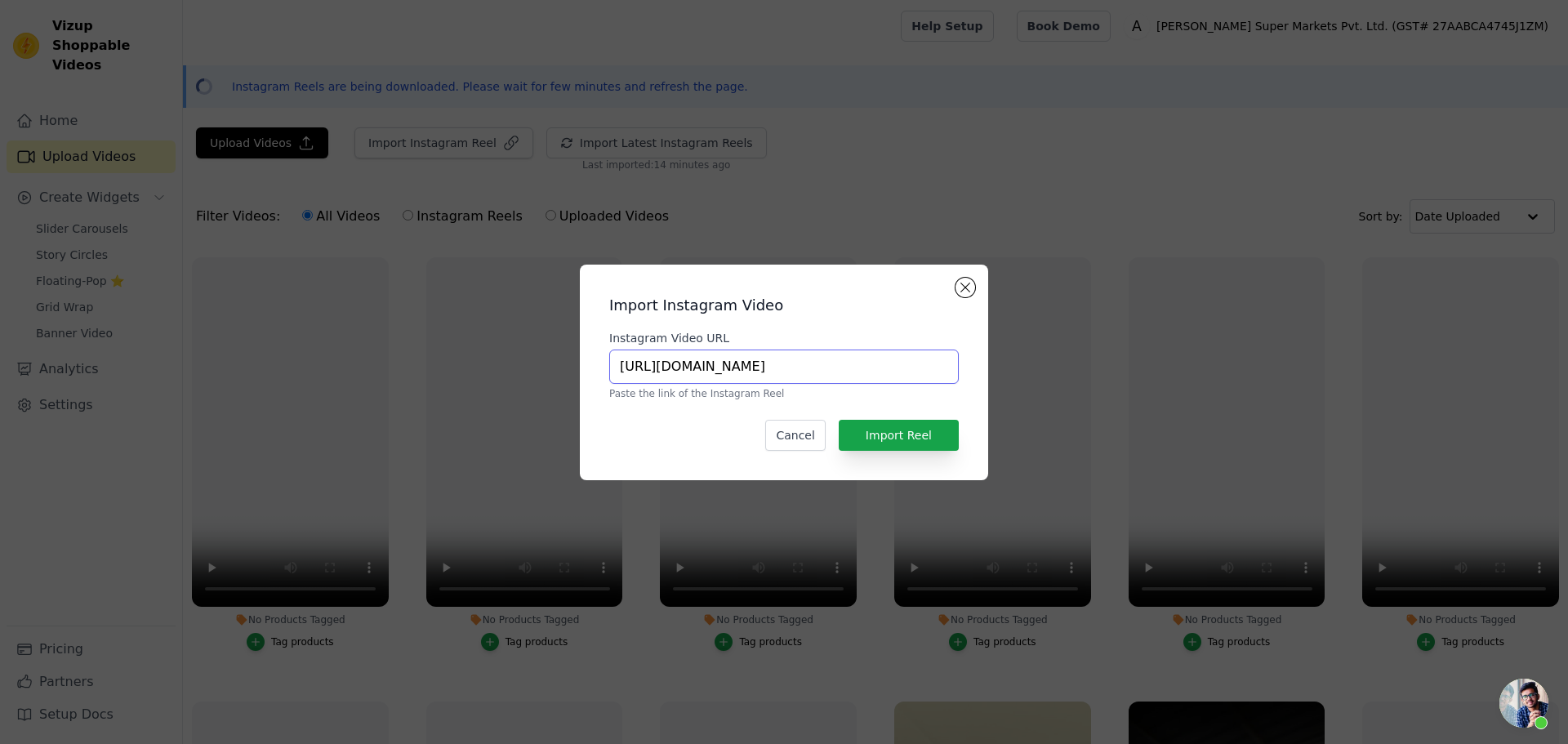
type input "https://www.instagram.com/reel/C-kj3gyS-38/"
click at [879, 434] on button "Import Reel" at bounding box center [899, 435] width 120 height 31
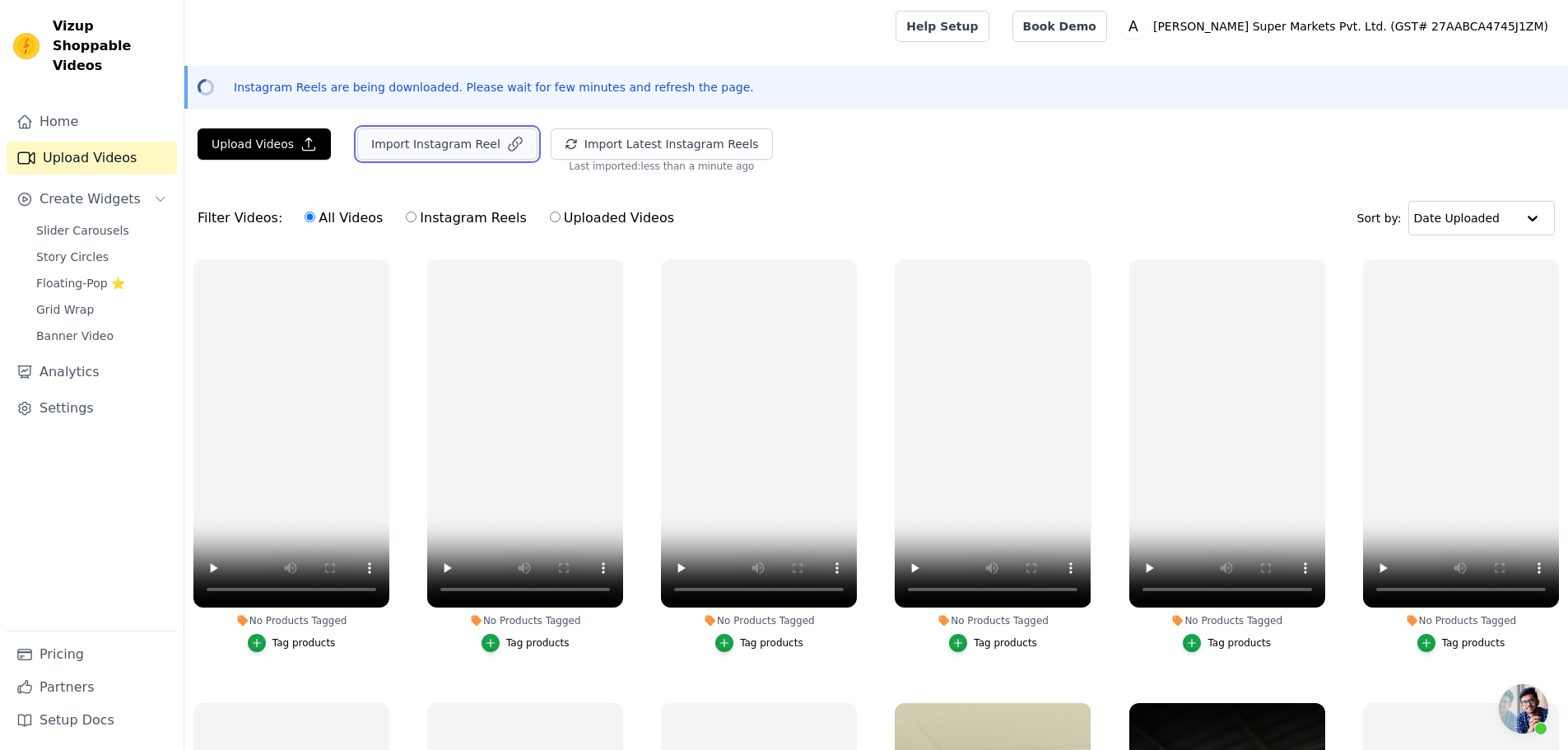
click at [451, 140] on button "Import Instagram Reel" at bounding box center [447, 144] width 181 height 31
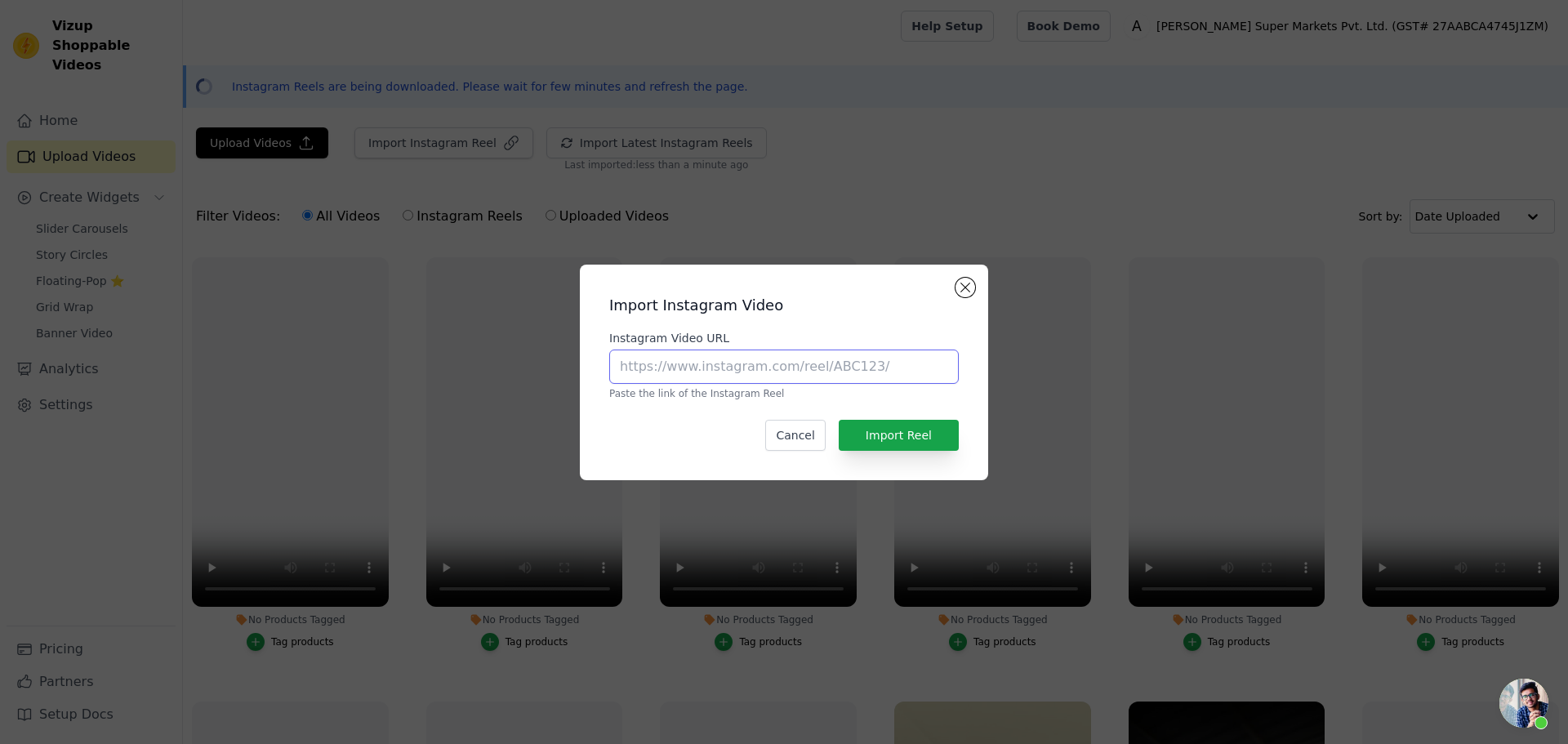
click at [723, 365] on input "Instagram Video URL" at bounding box center [784, 367] width 349 height 35
paste input "https://www.instagram.com/reel/C8rfAOPyFBX/"
type input "https://www.instagram.com/reel/C8rfAOPyFBX/"
click at [921, 432] on button "Import Reel" at bounding box center [899, 435] width 120 height 31
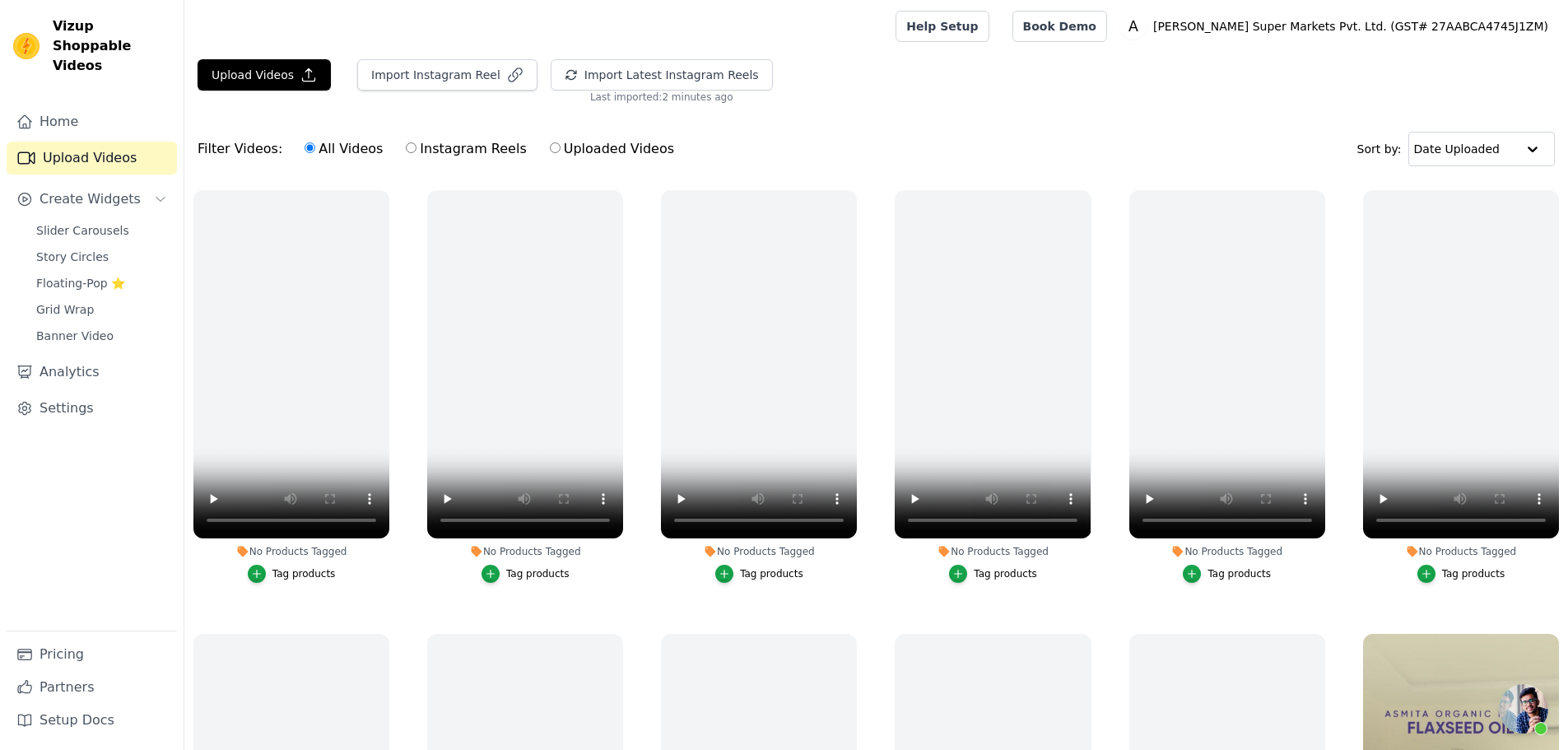
scroll to position [83, 0]
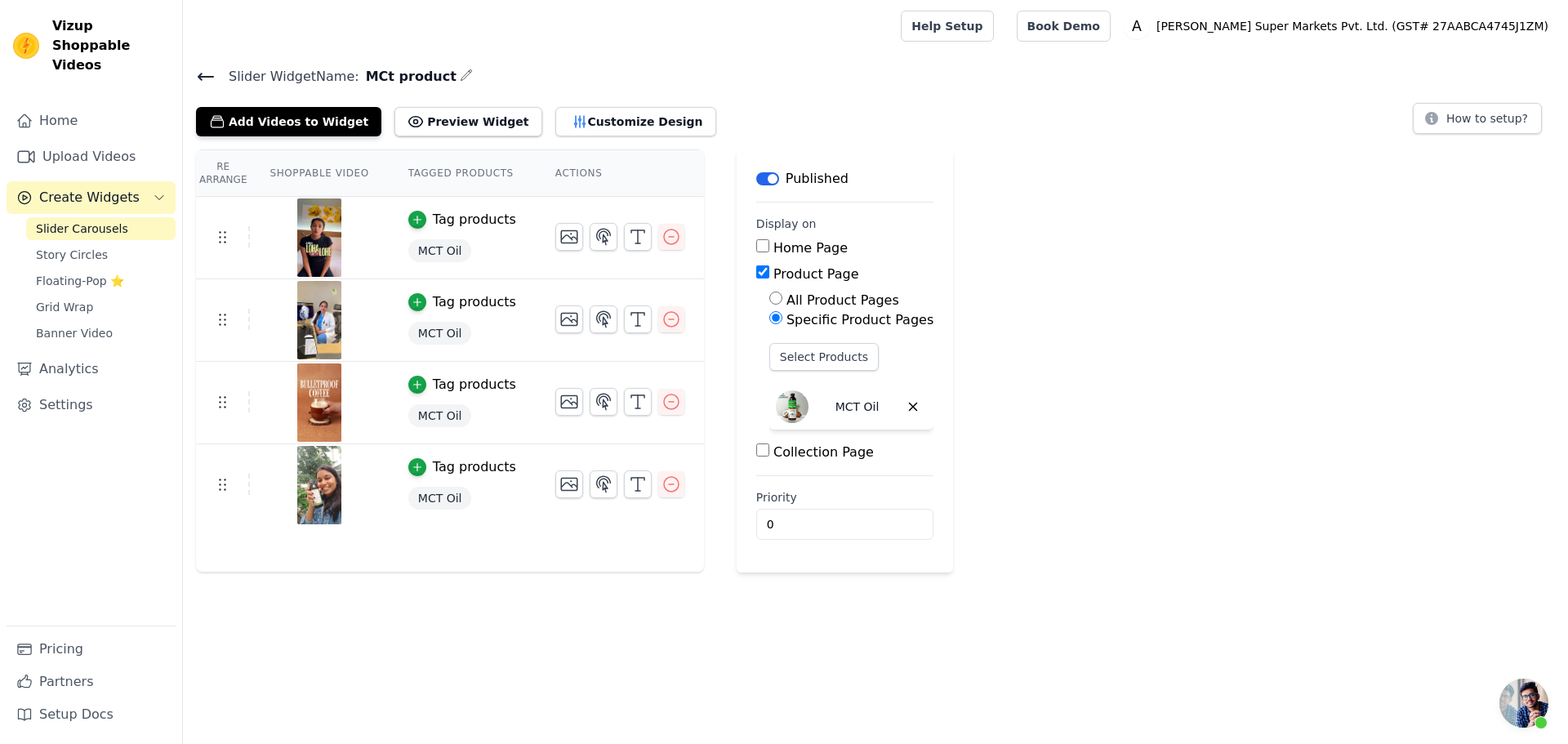
scroll to position [83, 0]
click at [331, 116] on button "Add Videos to Widget" at bounding box center [288, 122] width 186 height 29
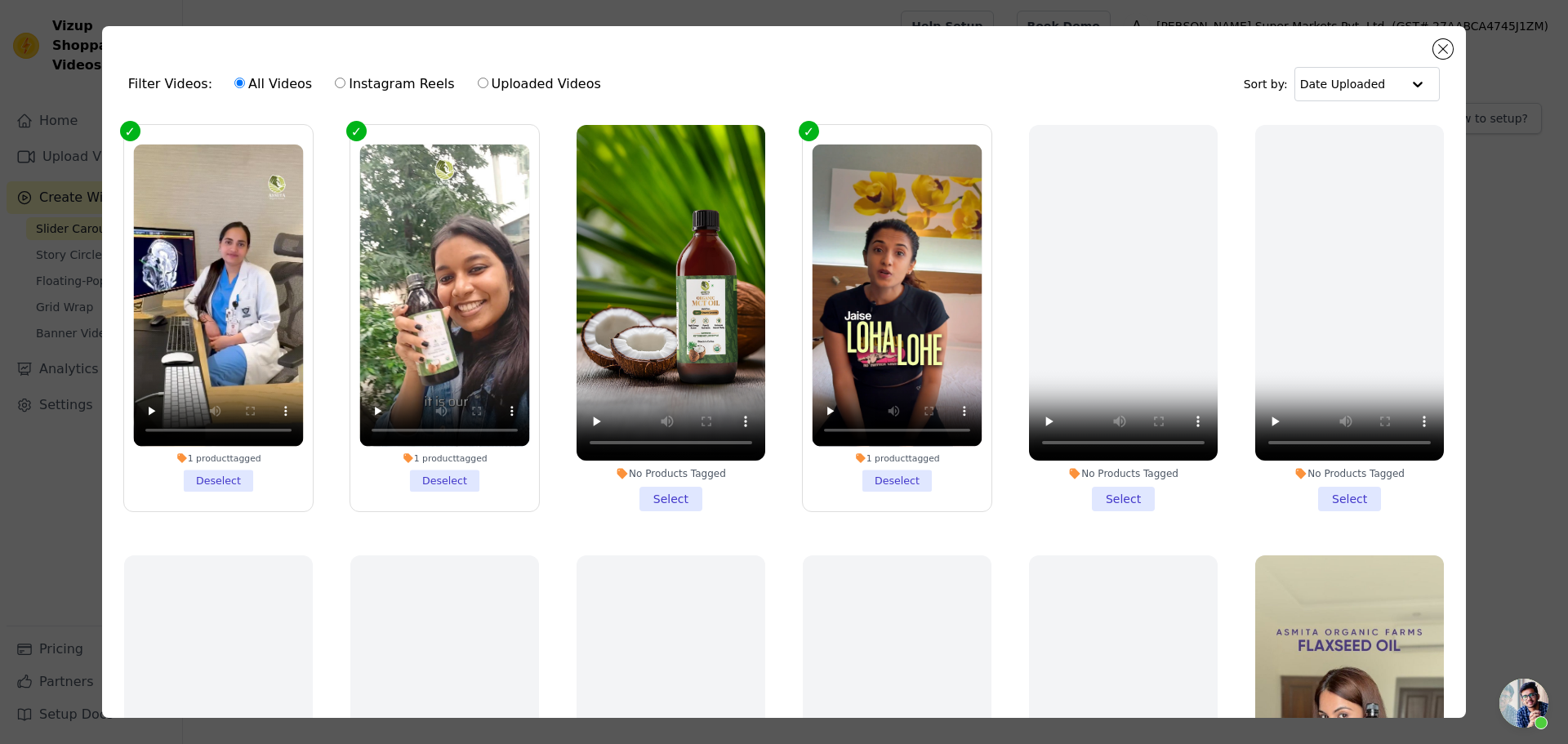
click at [666, 493] on li "No Products Tagged Select" at bounding box center [671, 317] width 188 height 387
click at [0, 0] on input "No Products Tagged Select" at bounding box center [0, 0] width 0 height 0
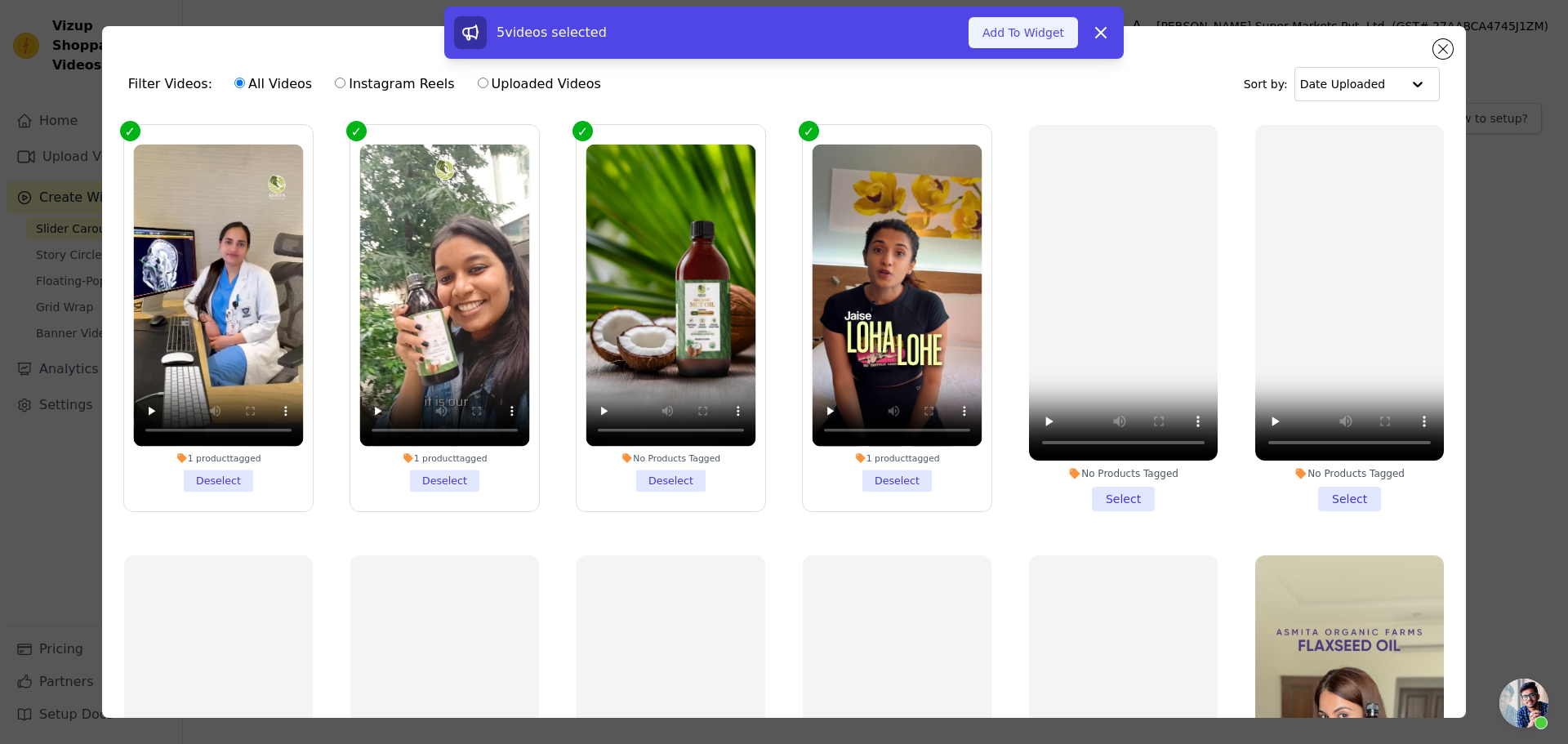
click at [1007, 37] on button "Add To Widget" at bounding box center [1024, 33] width 109 height 31
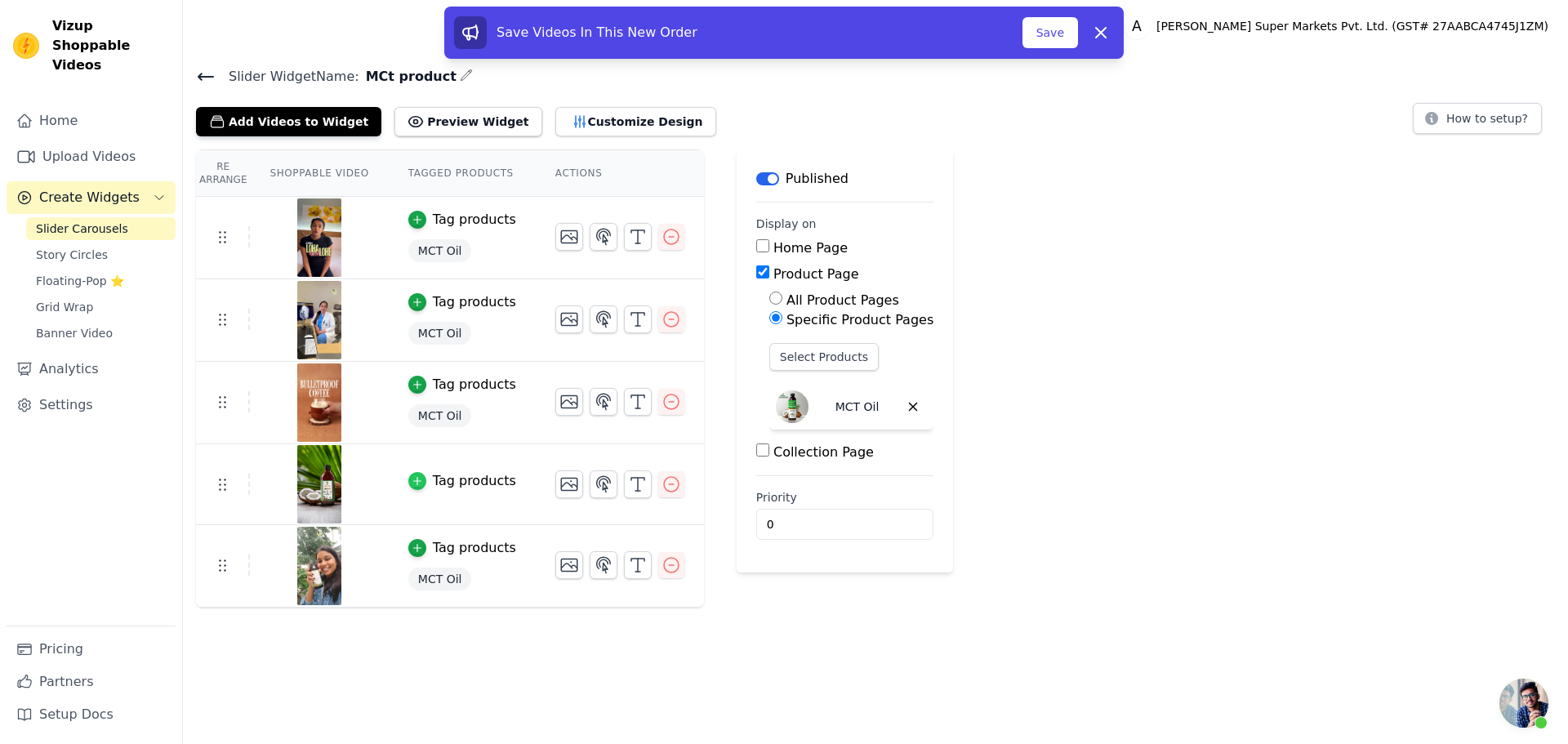
click at [411, 484] on icon "button" at bounding box center [417, 480] width 12 height 12
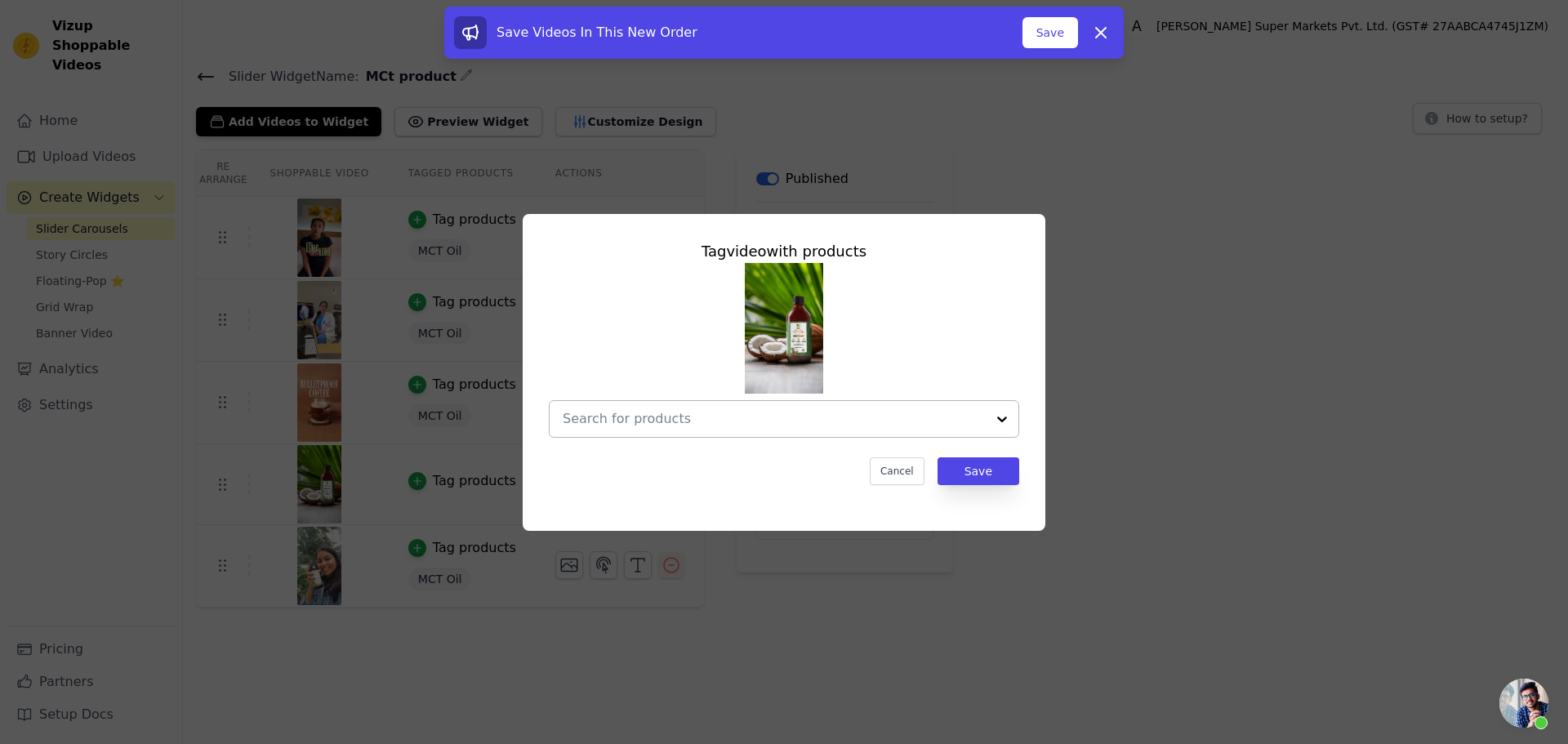
click at [784, 413] on input "text" at bounding box center [774, 419] width 423 height 20
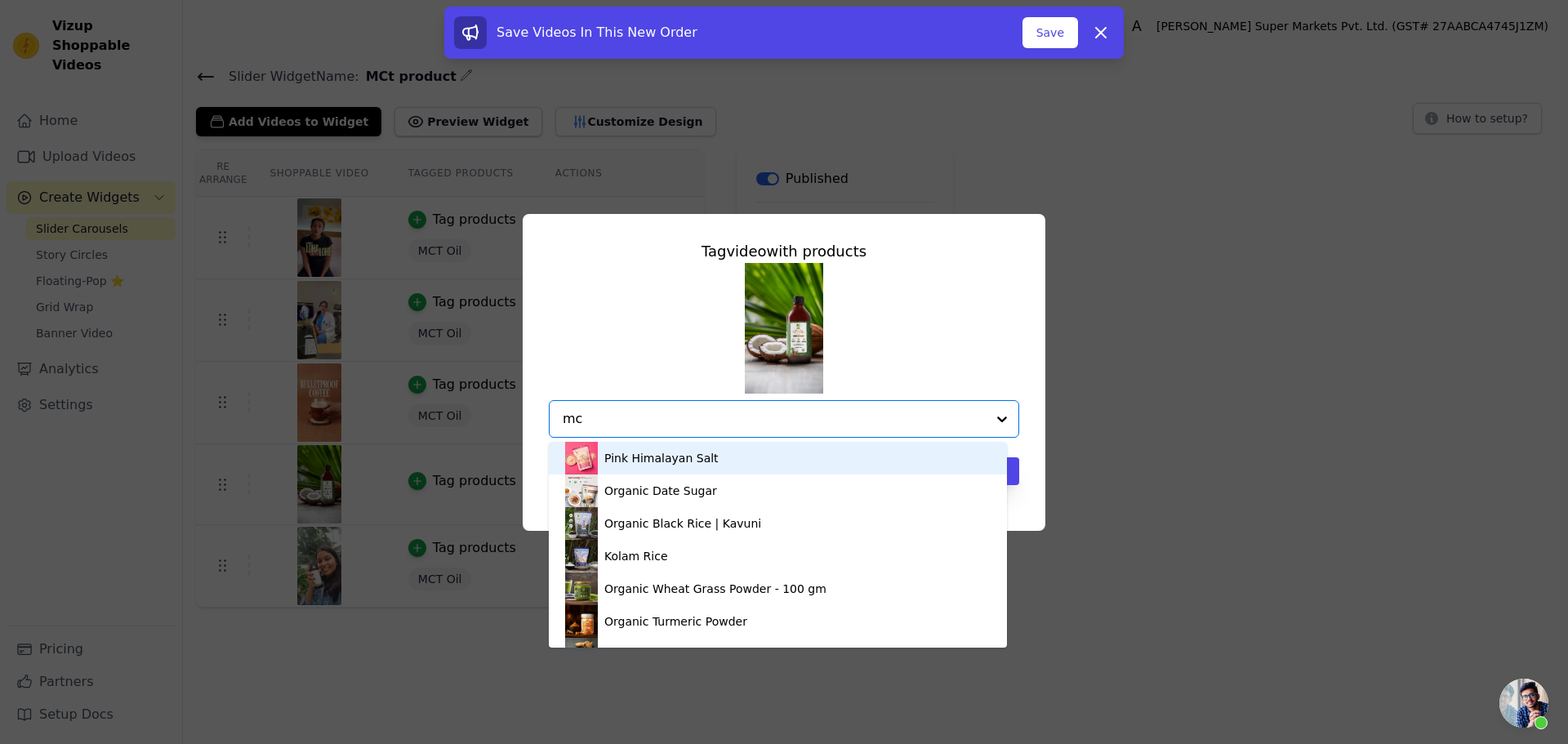
type input "mct"
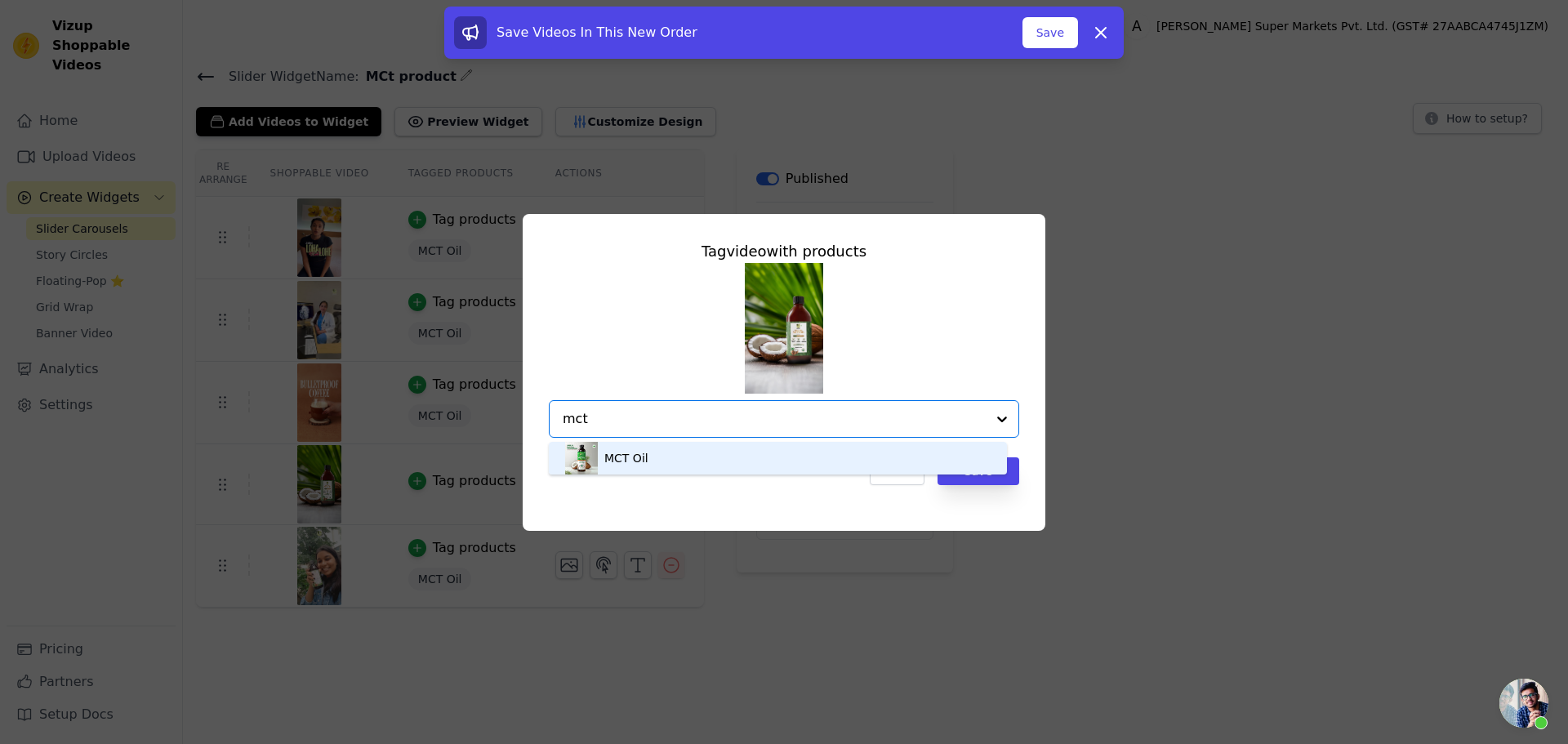
click at [731, 457] on div "MCT Oil" at bounding box center [778, 458] width 426 height 33
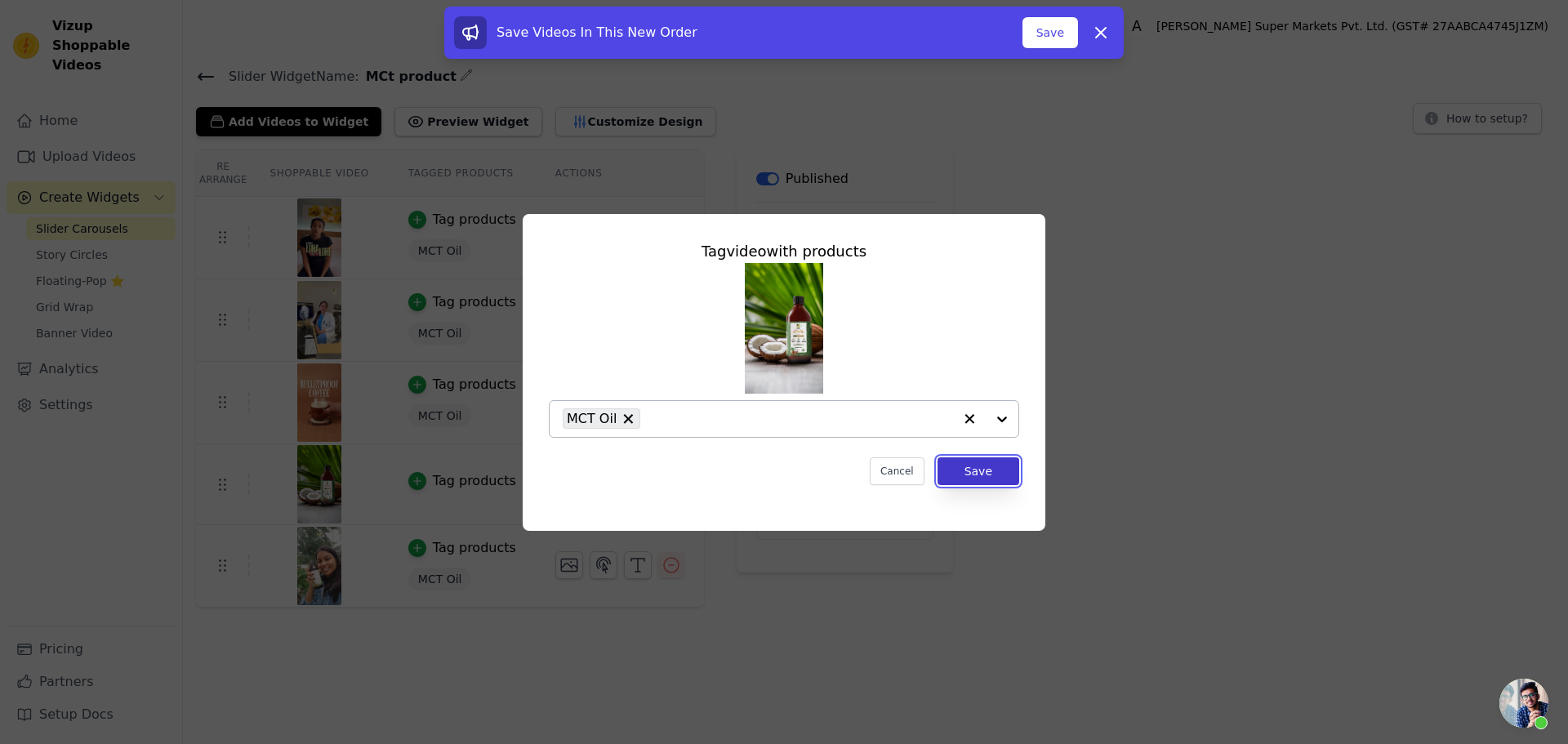
click at [970, 475] on button "Save" at bounding box center [979, 471] width 82 height 28
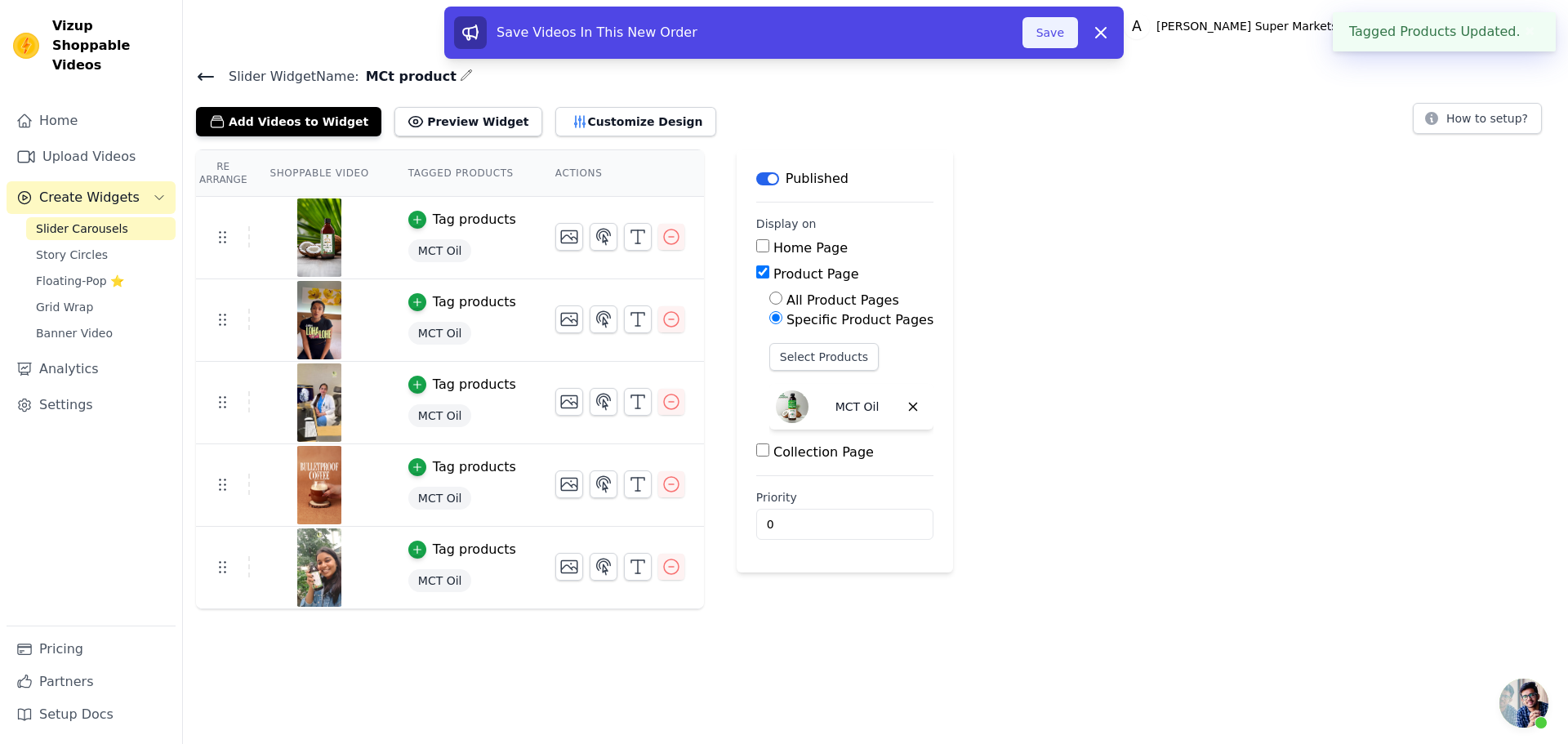
click at [1043, 36] on button "Save" at bounding box center [1050, 33] width 56 height 31
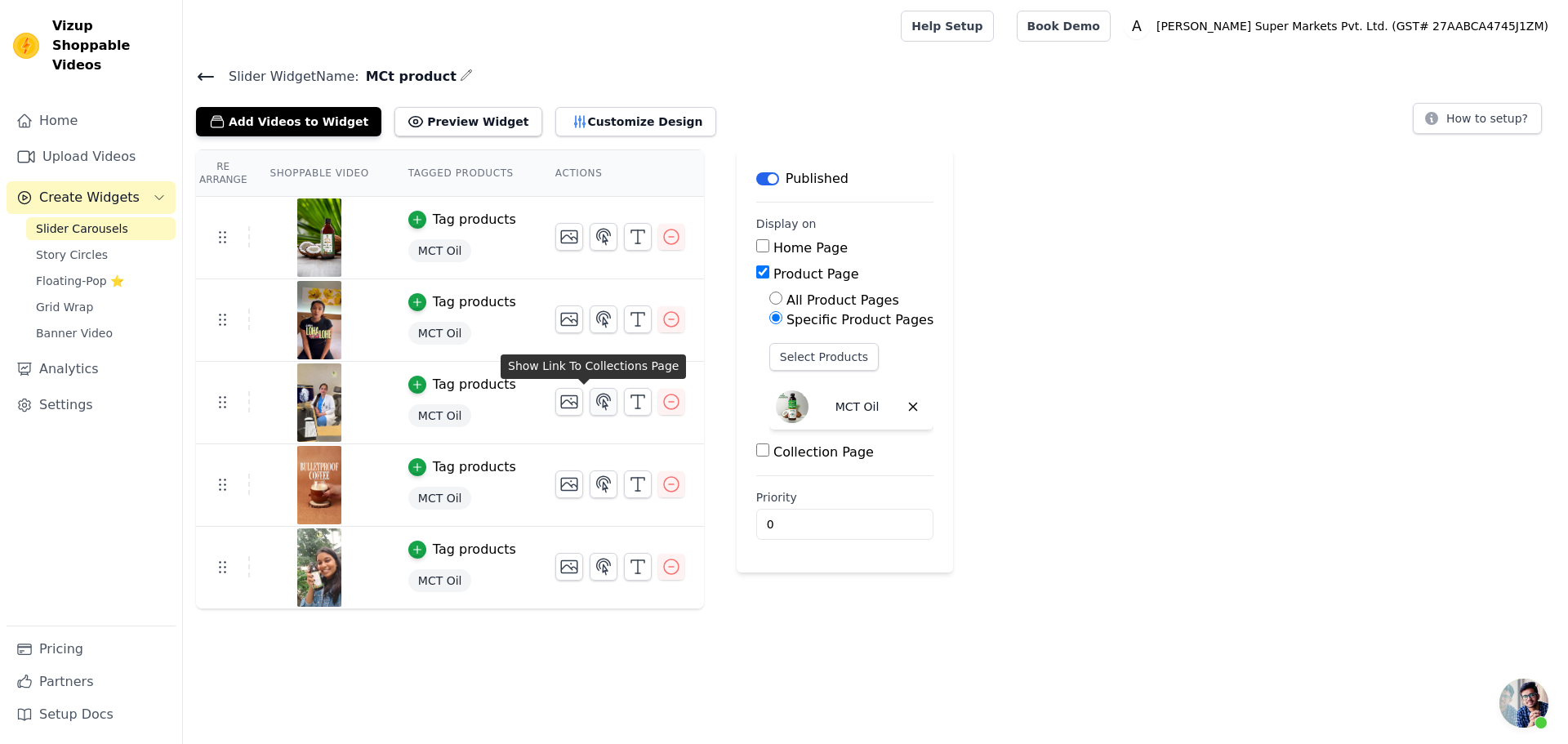
scroll to position [83, 0]
click at [458, 124] on button "Preview Widget" at bounding box center [469, 122] width 147 height 29
click at [555, 128] on button "Customize Design" at bounding box center [635, 122] width 161 height 29
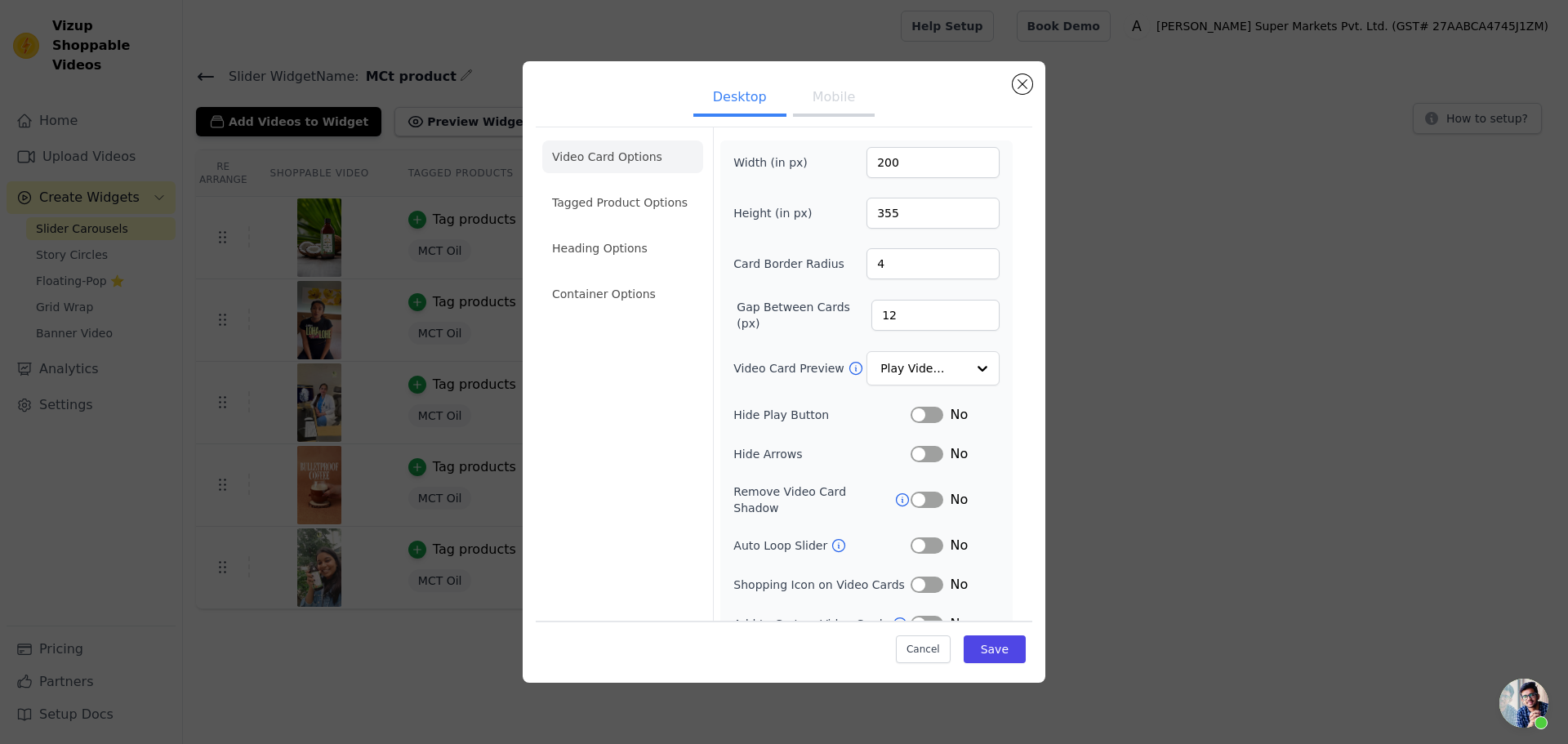
click at [605, 277] on li "Tagged Product Options" at bounding box center [622, 294] width 161 height 33
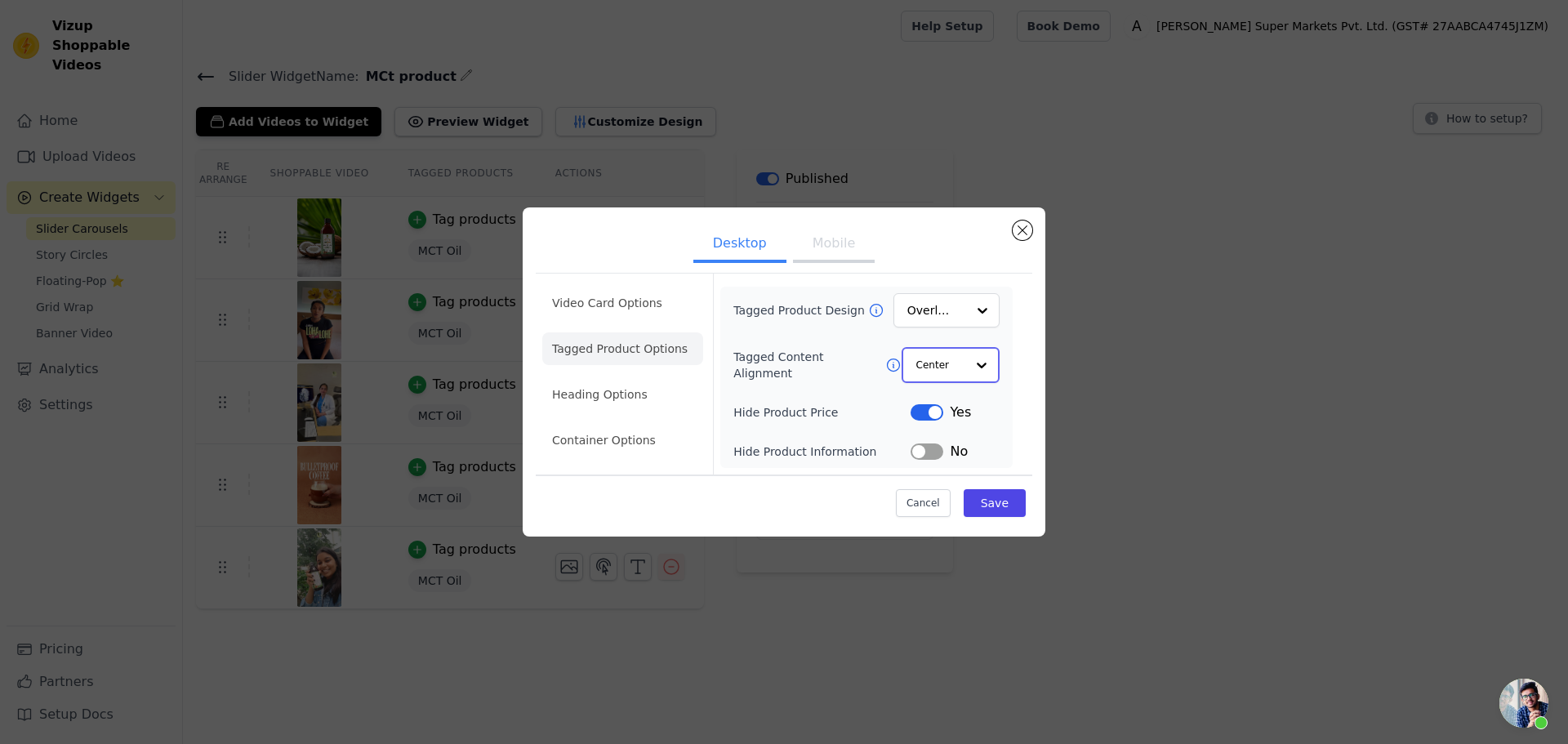
click at [962, 373] on input "Tagged Content Alignment" at bounding box center [941, 365] width 49 height 33
click at [927, 317] on input "Tagged Product Design" at bounding box center [936, 311] width 57 height 33
click at [920, 312] on input "Tagged Product Design" at bounding box center [936, 311] width 57 height 33
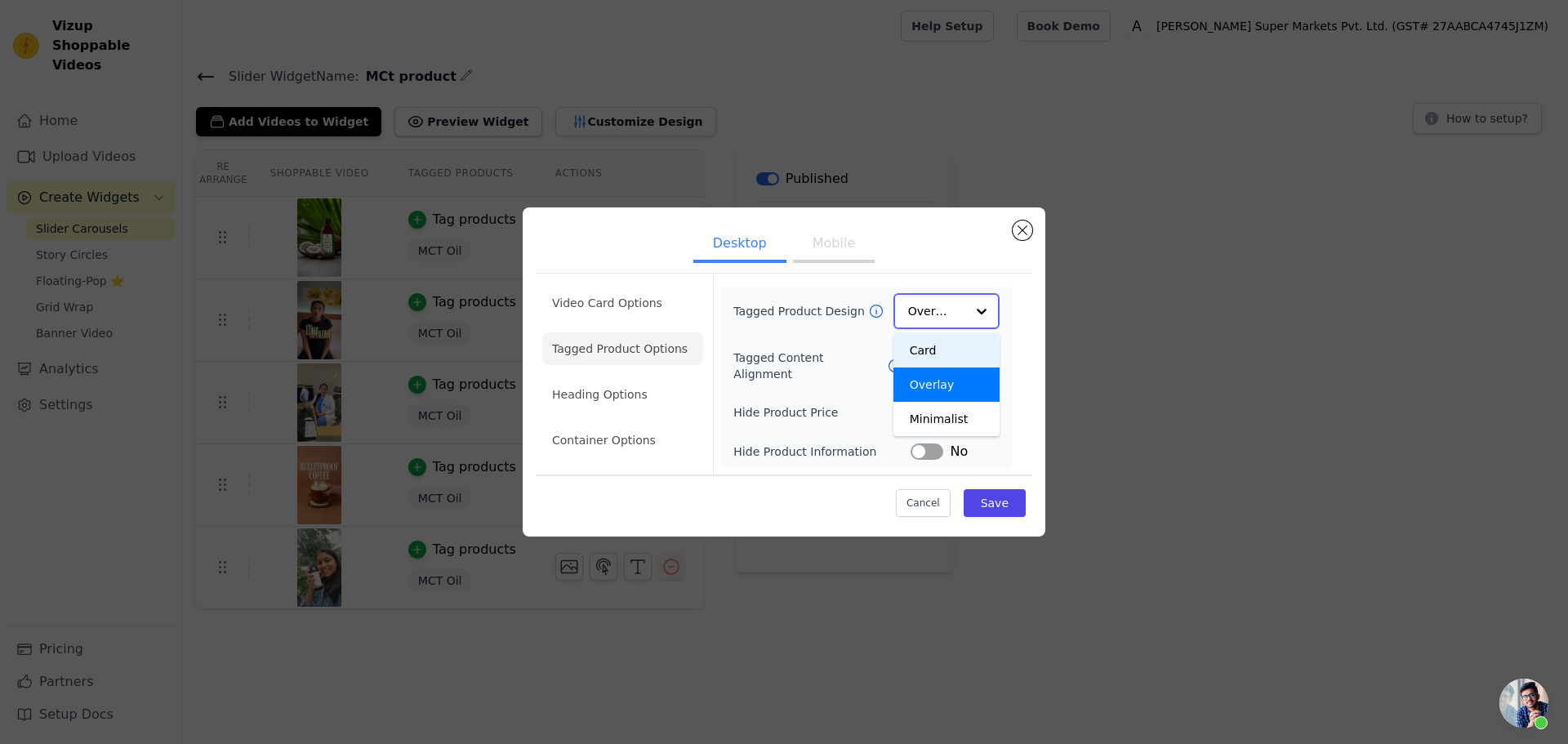
click at [938, 347] on div "Card" at bounding box center [946, 350] width 106 height 35
click at [990, 503] on button "Save" at bounding box center [995, 502] width 62 height 28
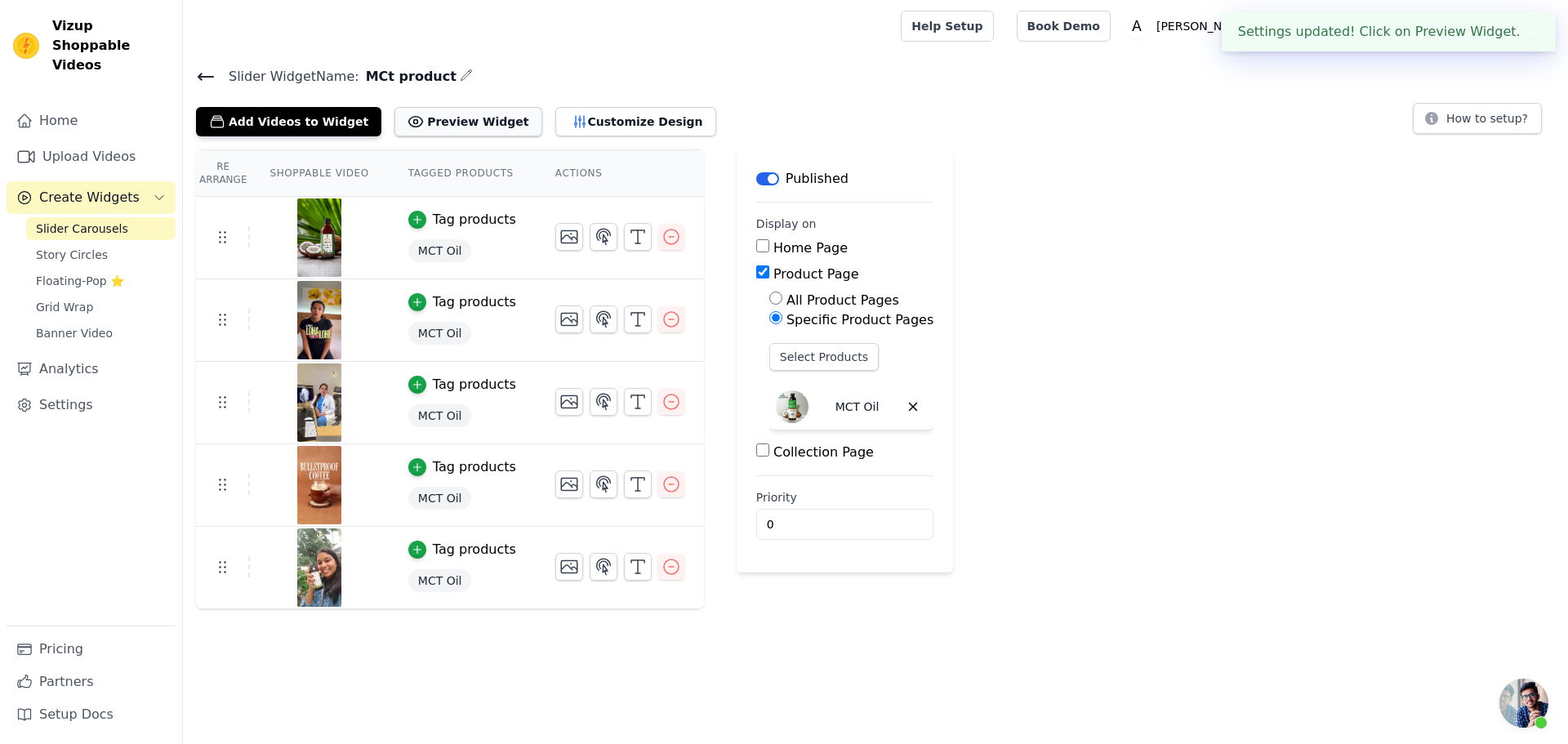
click at [440, 122] on button "Preview Widget" at bounding box center [469, 122] width 147 height 29
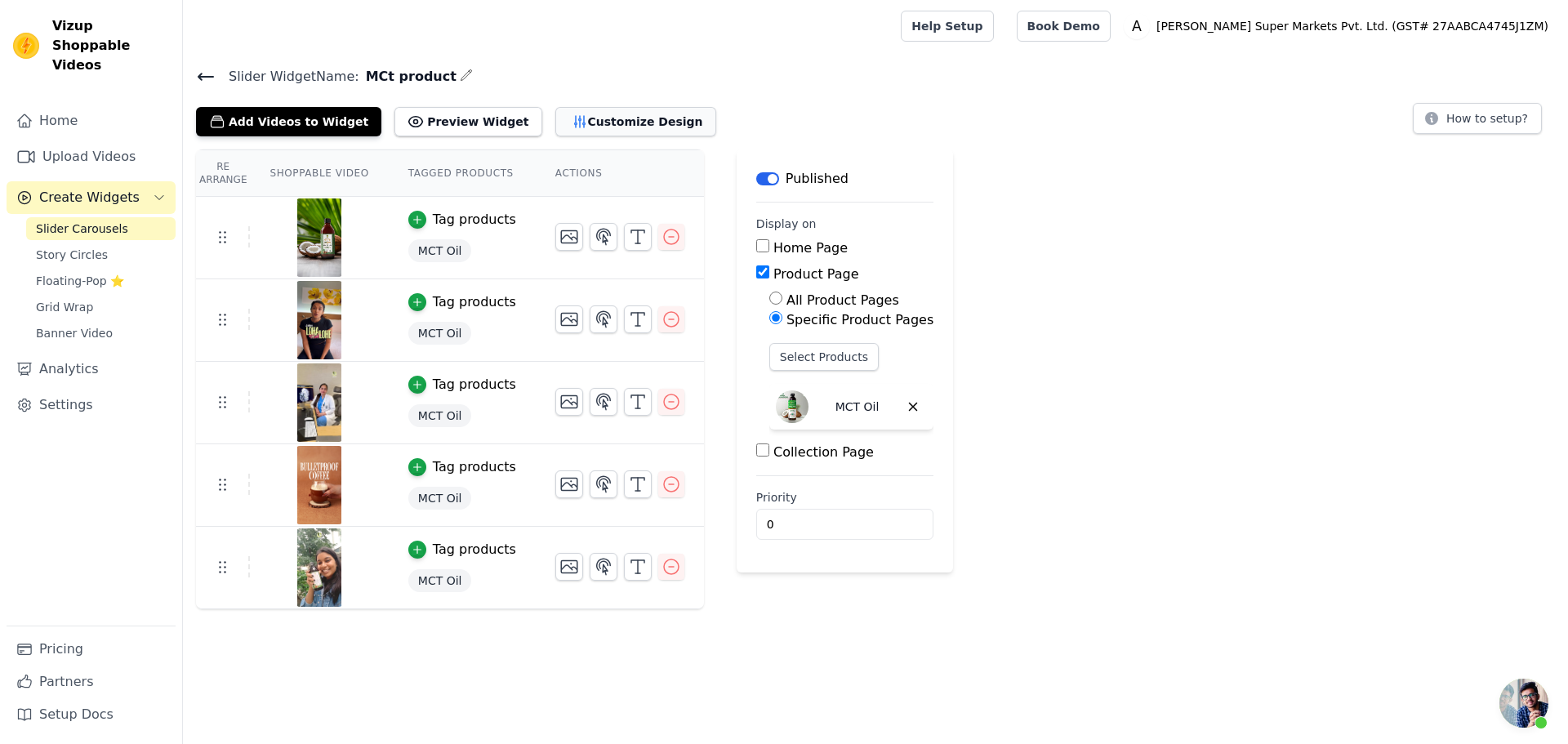
click at [555, 129] on button "Customize Design" at bounding box center [635, 122] width 161 height 29
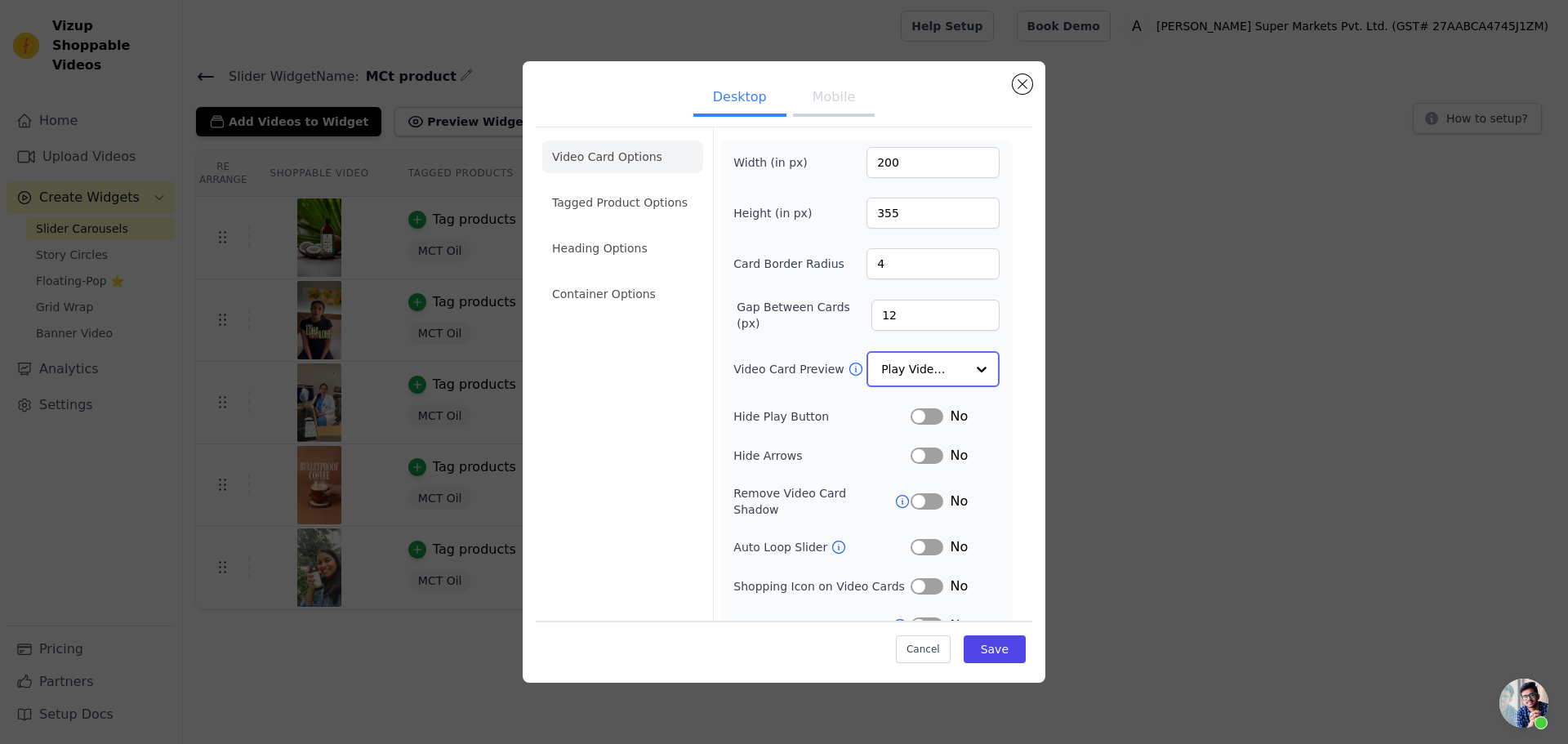
click at [919, 372] on input "Video Card Preview" at bounding box center [924, 369] width 84 height 33
click at [703, 357] on div "Video Card Options Tagged Product Options Heading Options Container Options Wid…" at bounding box center [784, 387] width 497 height 520
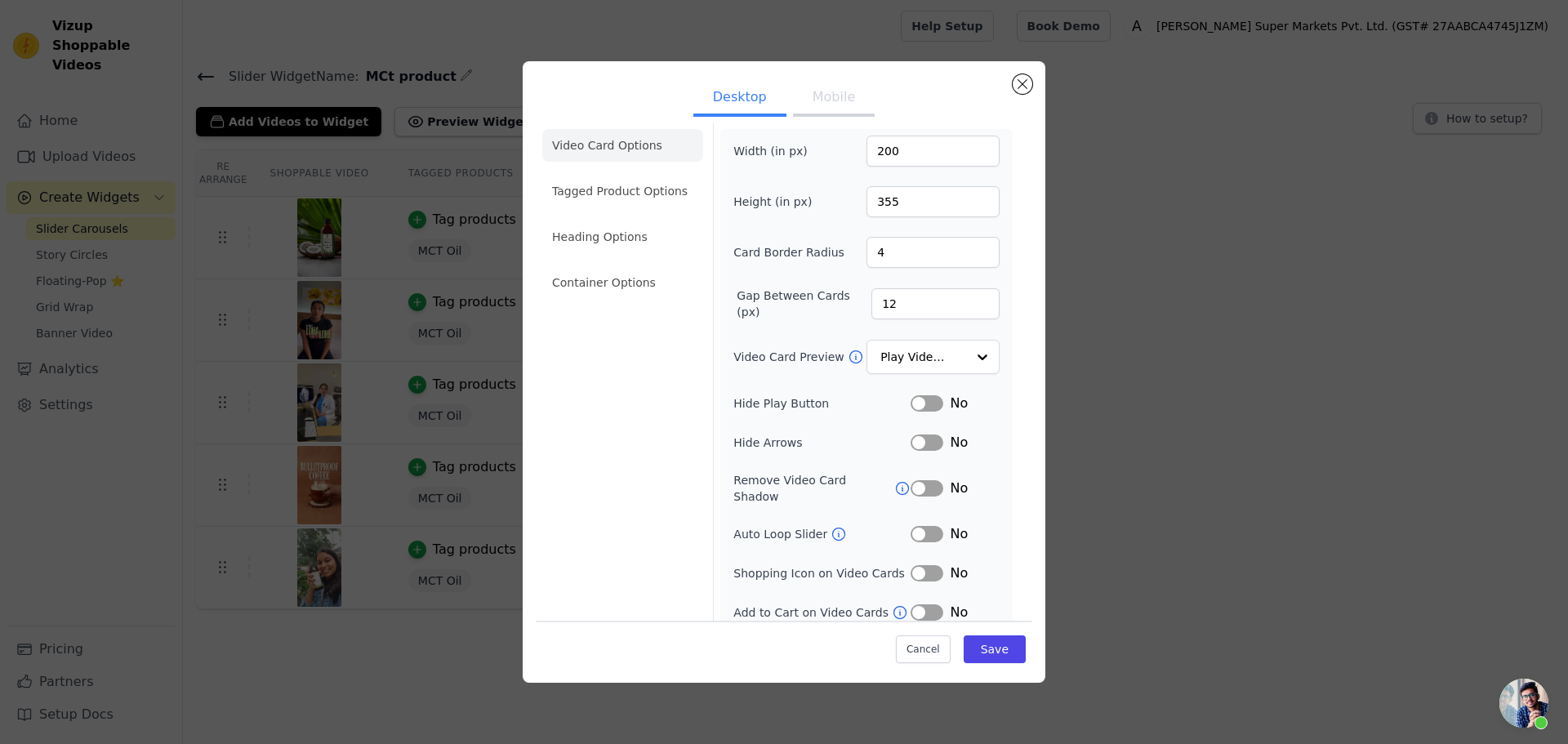
click at [922, 526] on button "Label" at bounding box center [927, 534] width 33 height 16
click at [915, 604] on button "Label" at bounding box center [927, 612] width 33 height 16
click at [975, 640] on button "Save" at bounding box center [995, 648] width 62 height 28
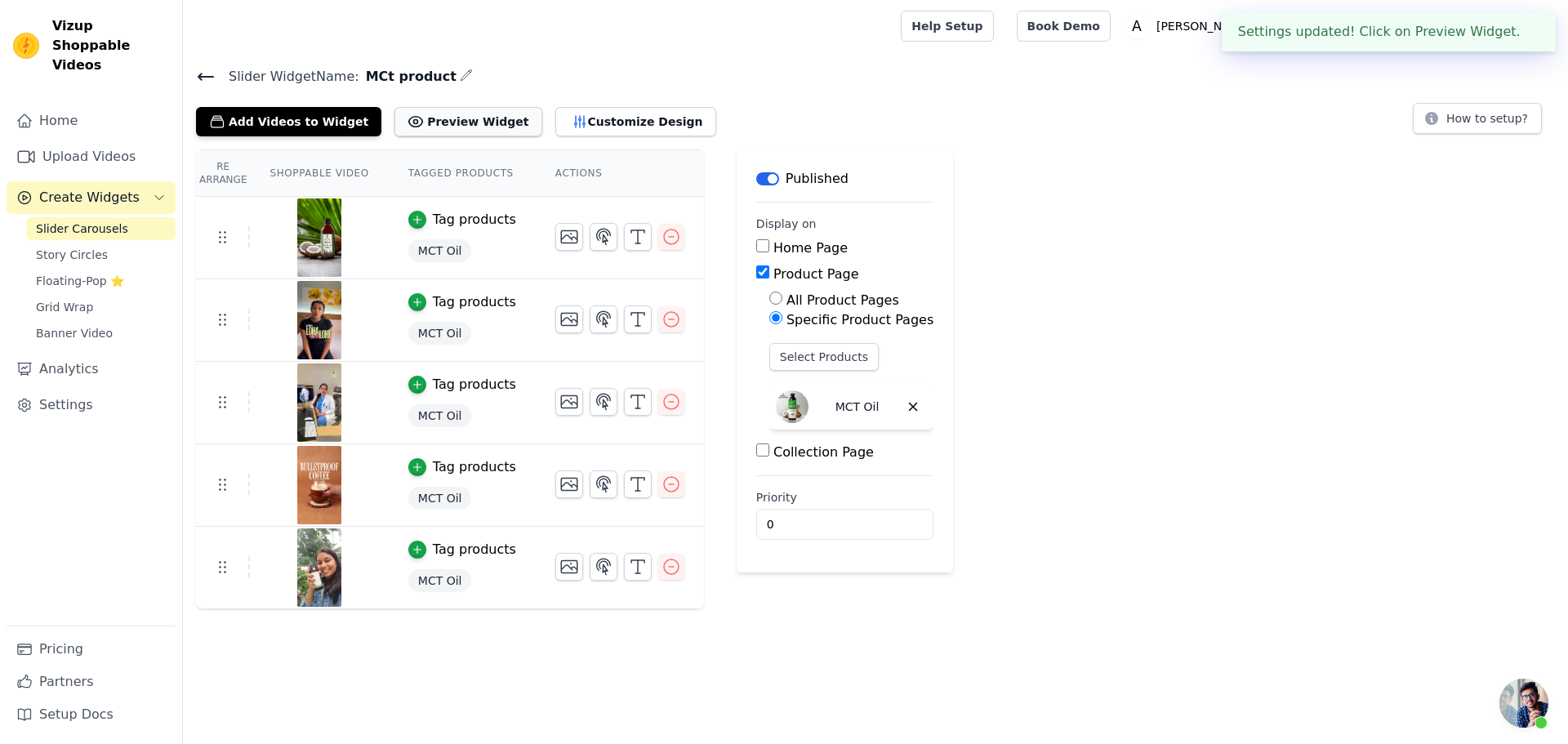
click at [475, 121] on button "Preview Widget" at bounding box center [469, 122] width 147 height 29
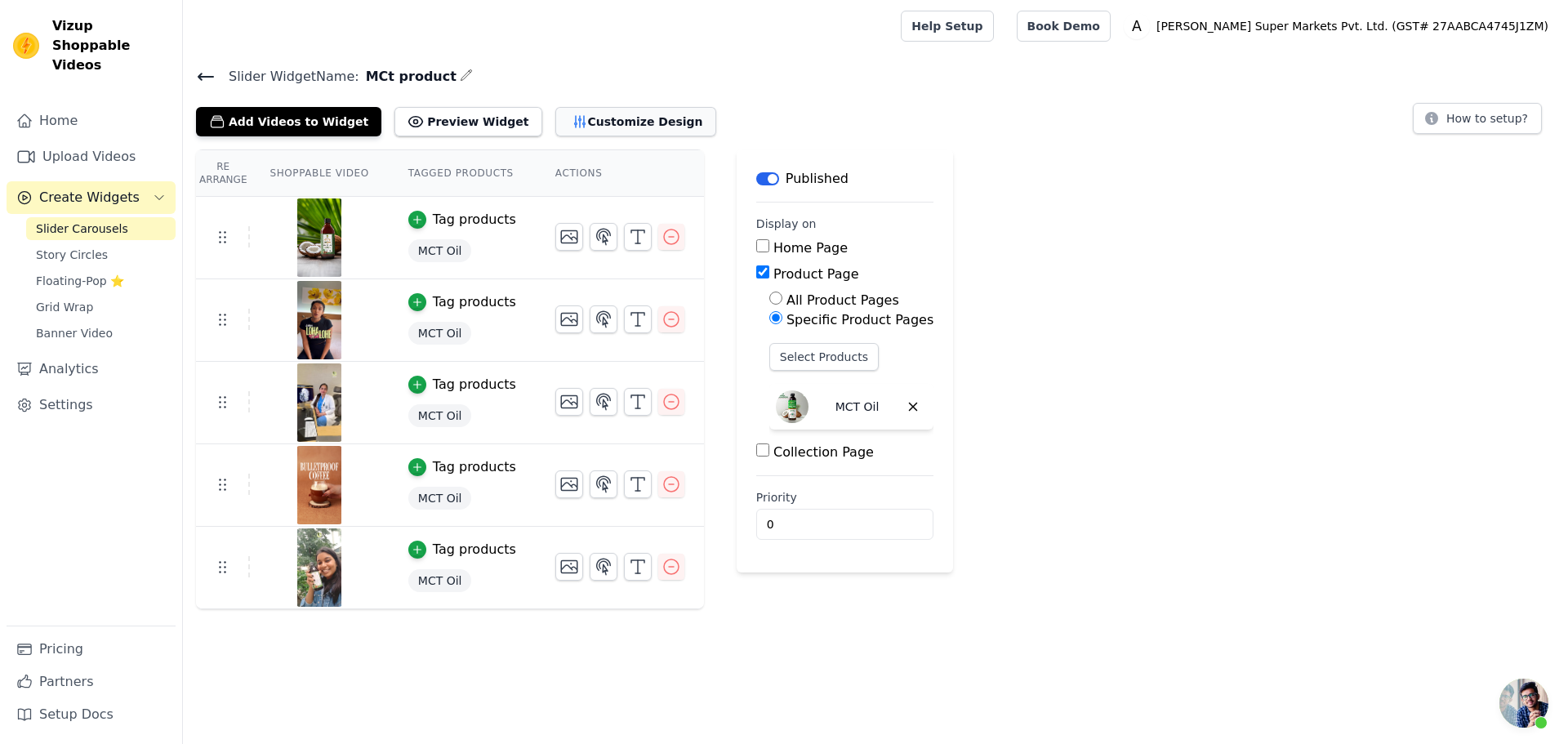
click at [574, 124] on icon "button" at bounding box center [580, 121] width 11 height 12
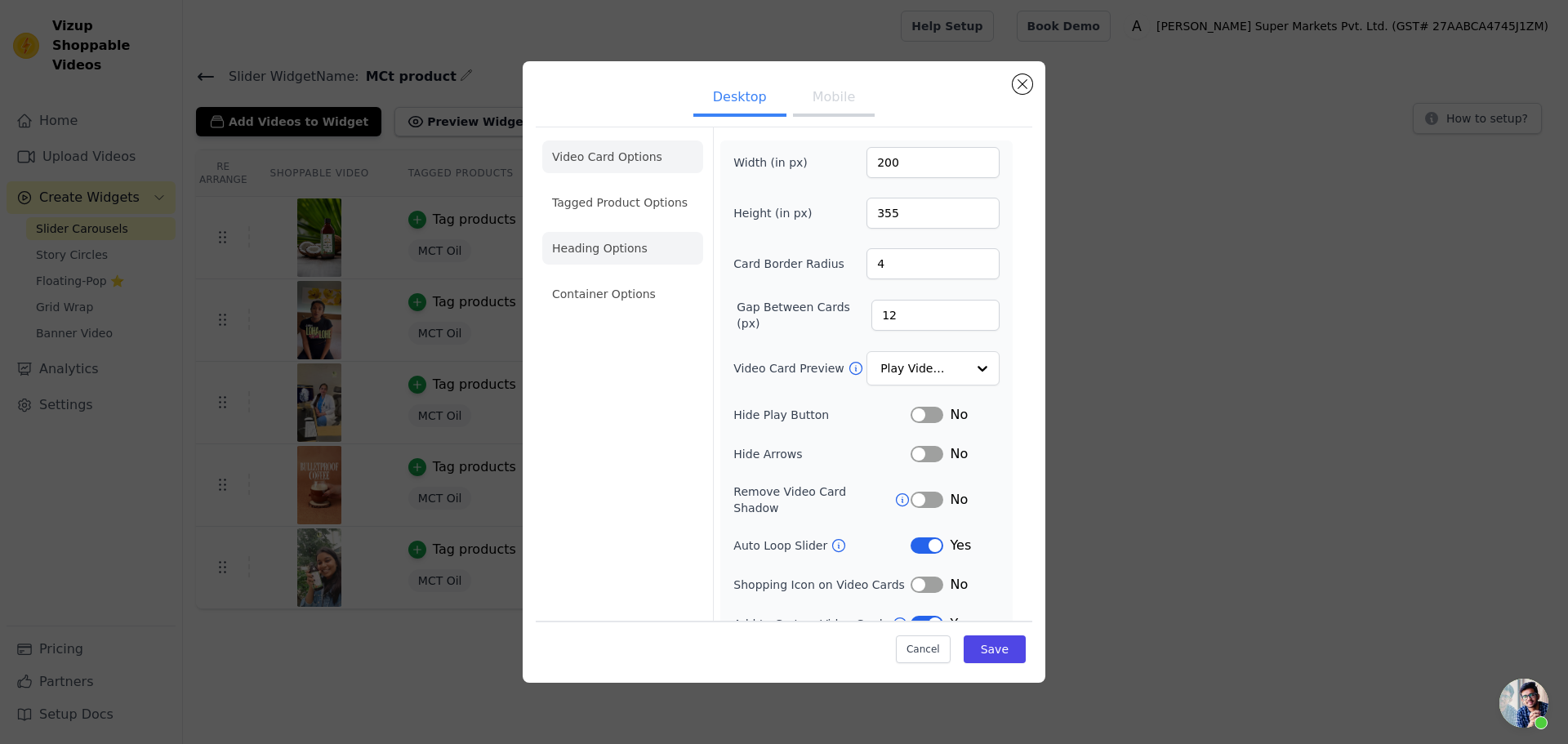
click at [667, 247] on li "Heading Options" at bounding box center [622, 248] width 161 height 33
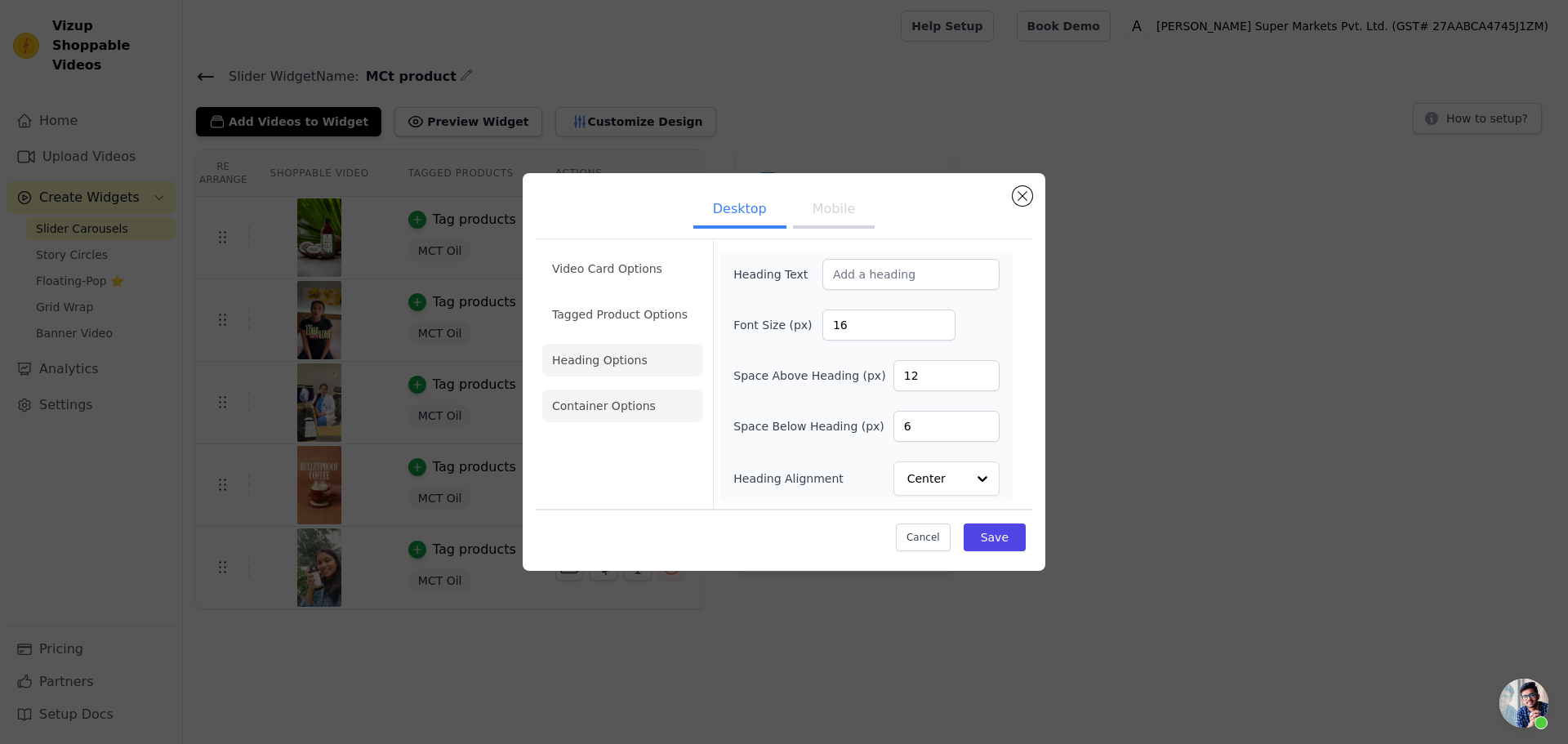
click at [629, 407] on li "Container Options" at bounding box center [622, 406] width 161 height 33
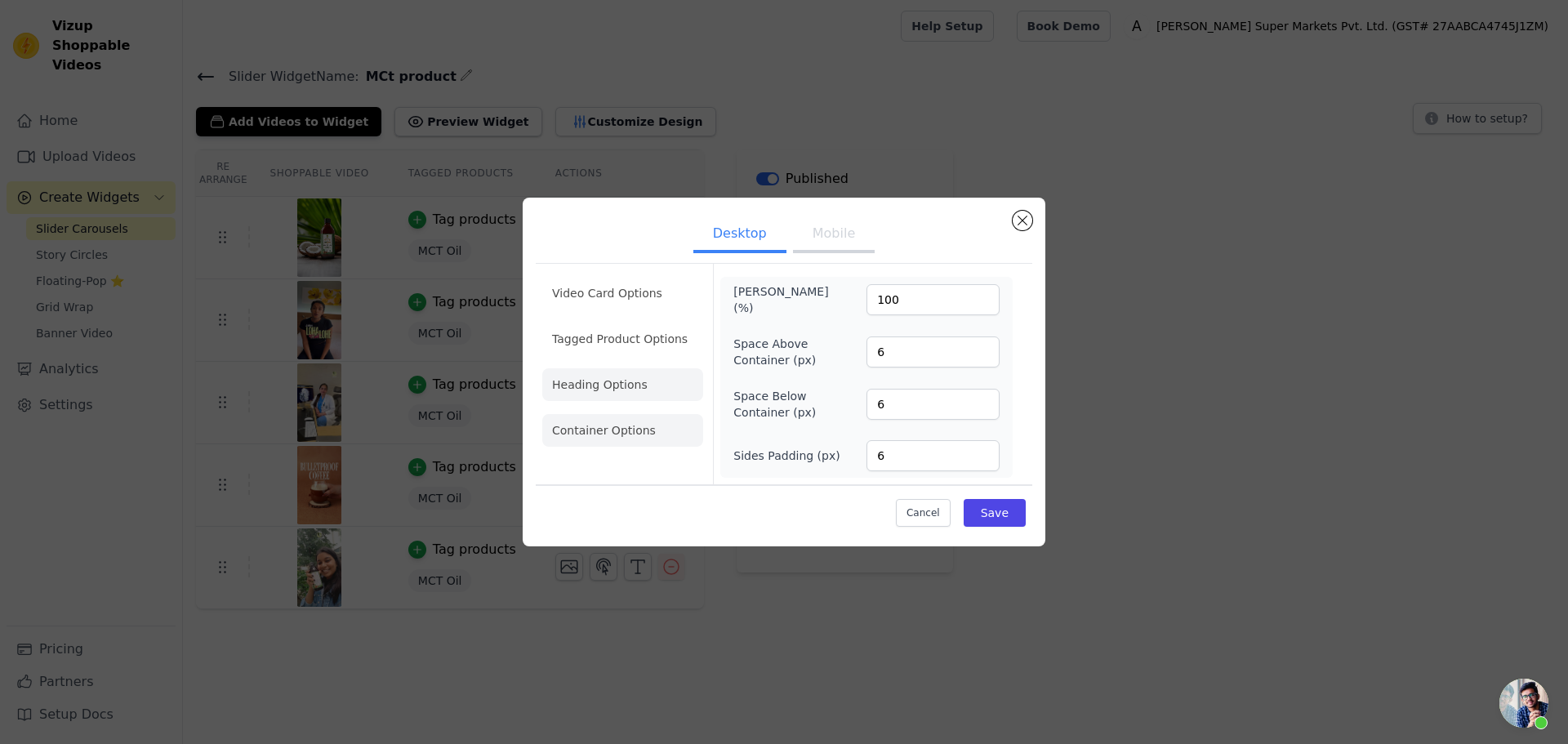
click at [632, 386] on li "Heading Options" at bounding box center [622, 385] width 161 height 33
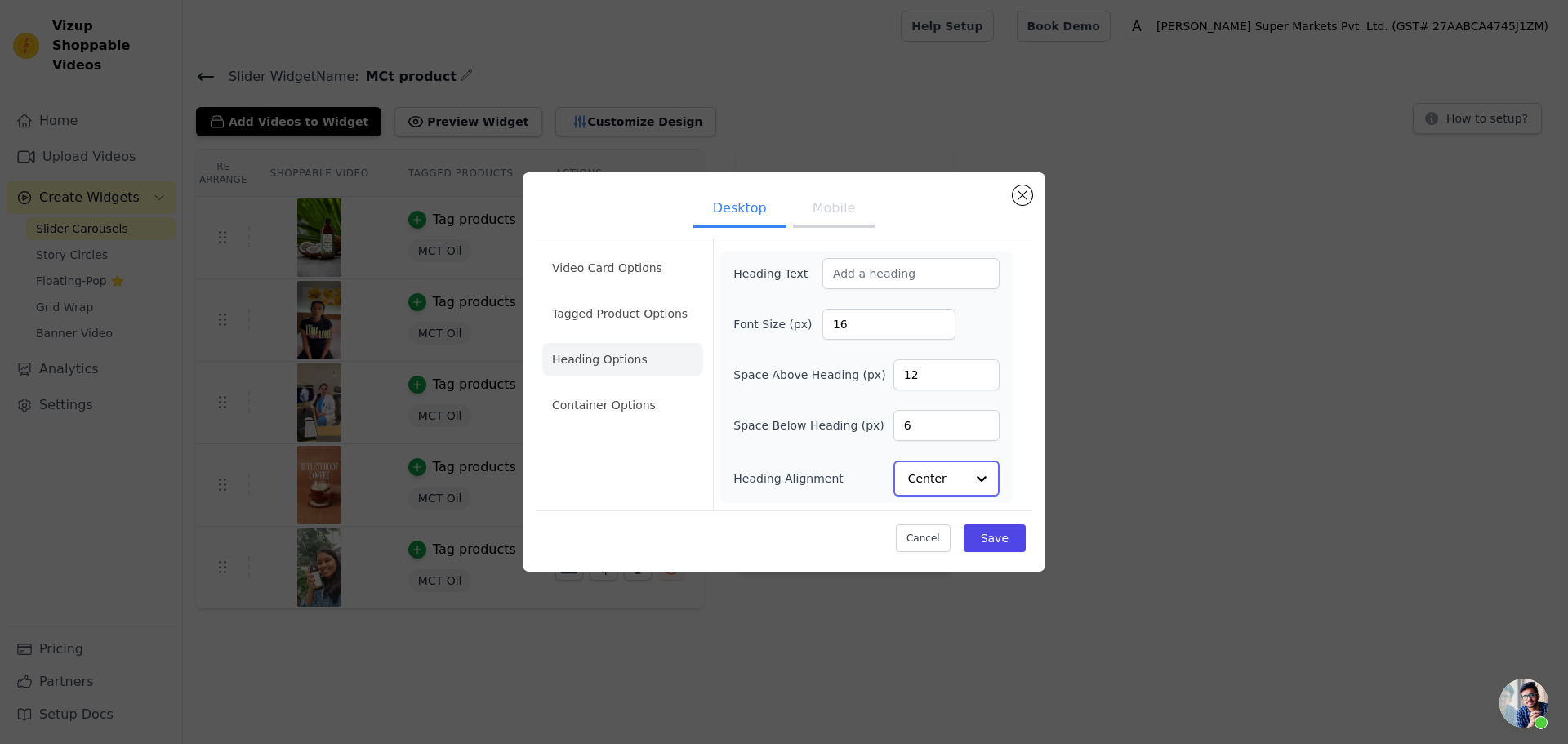
click at [922, 474] on input "Heading Alignment" at bounding box center [936, 478] width 57 height 33
click at [652, 389] on li "Tagged Product Options" at bounding box center [622, 406] width 161 height 33
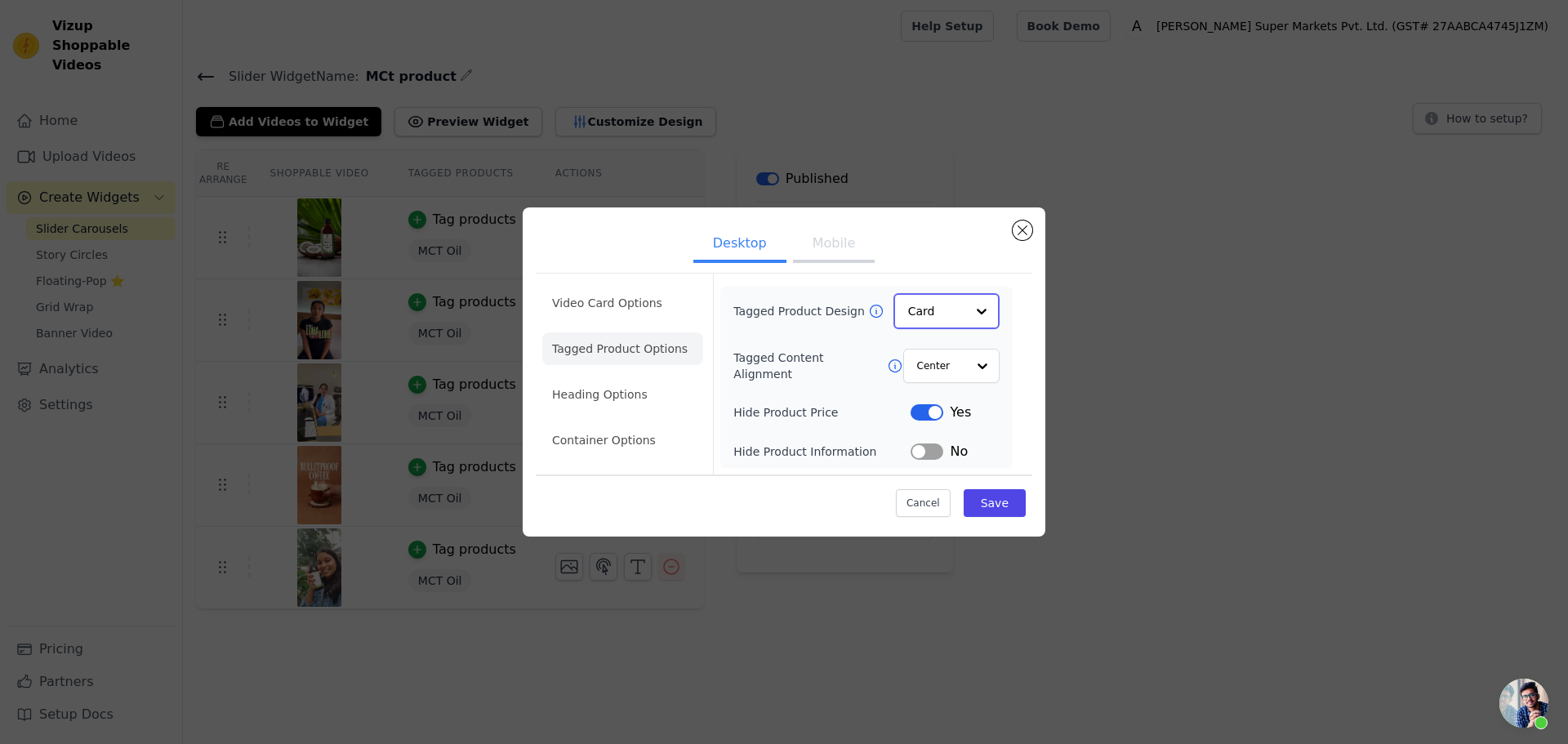
click at [916, 307] on input "Tagged Product Design" at bounding box center [936, 311] width 57 height 33
click at [947, 378] on div "Overlay" at bounding box center [946, 385] width 106 height 35
click at [989, 495] on button "Save" at bounding box center [995, 502] width 62 height 28
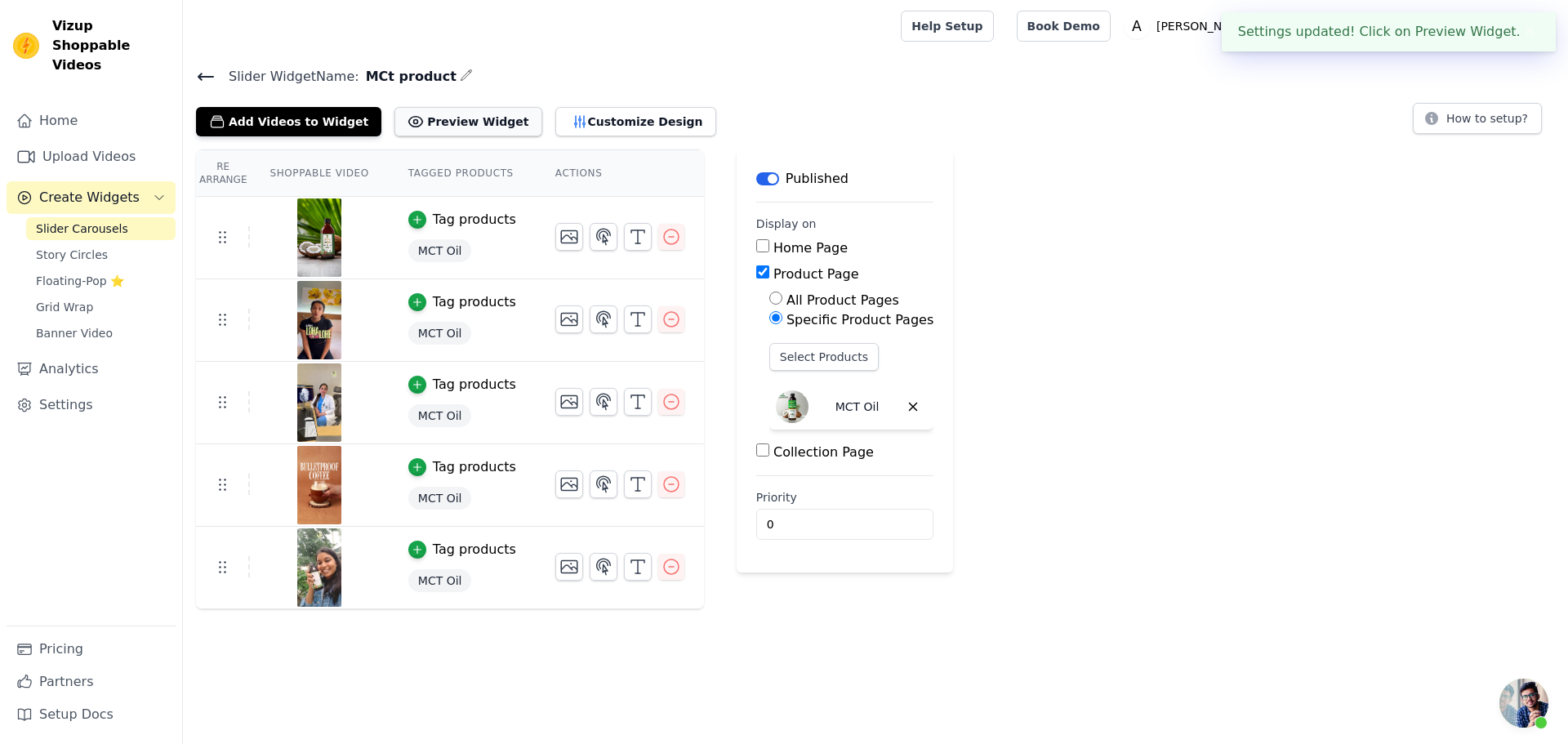
click at [471, 119] on button "Preview Widget" at bounding box center [469, 122] width 147 height 29
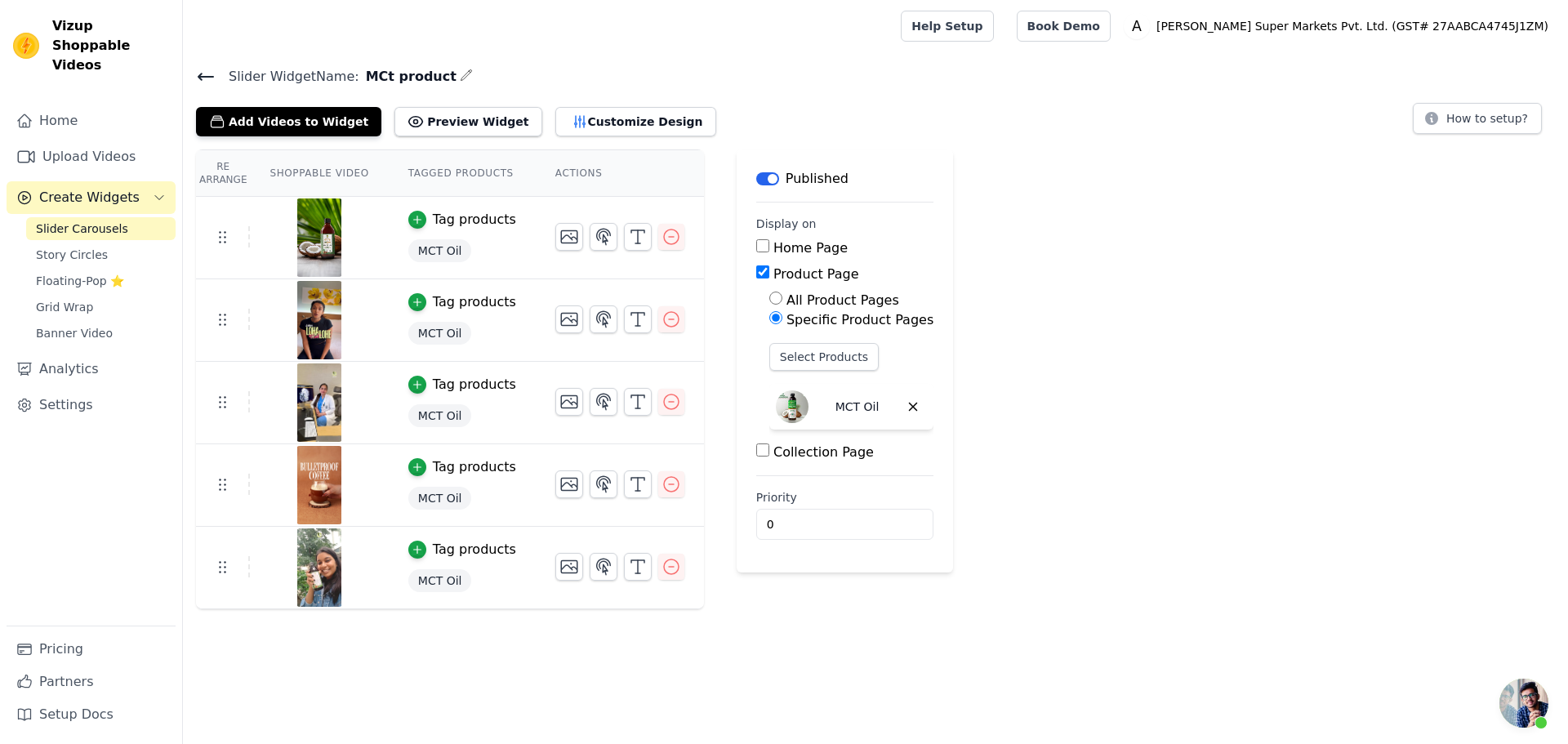
click at [531, 137] on div "Slider Widget Name: MCt product Add Videos to Widget Preview Widget Customize D…" at bounding box center [875, 337] width 1385 height 544
click at [558, 125] on button "Customize Design" at bounding box center [635, 122] width 161 height 29
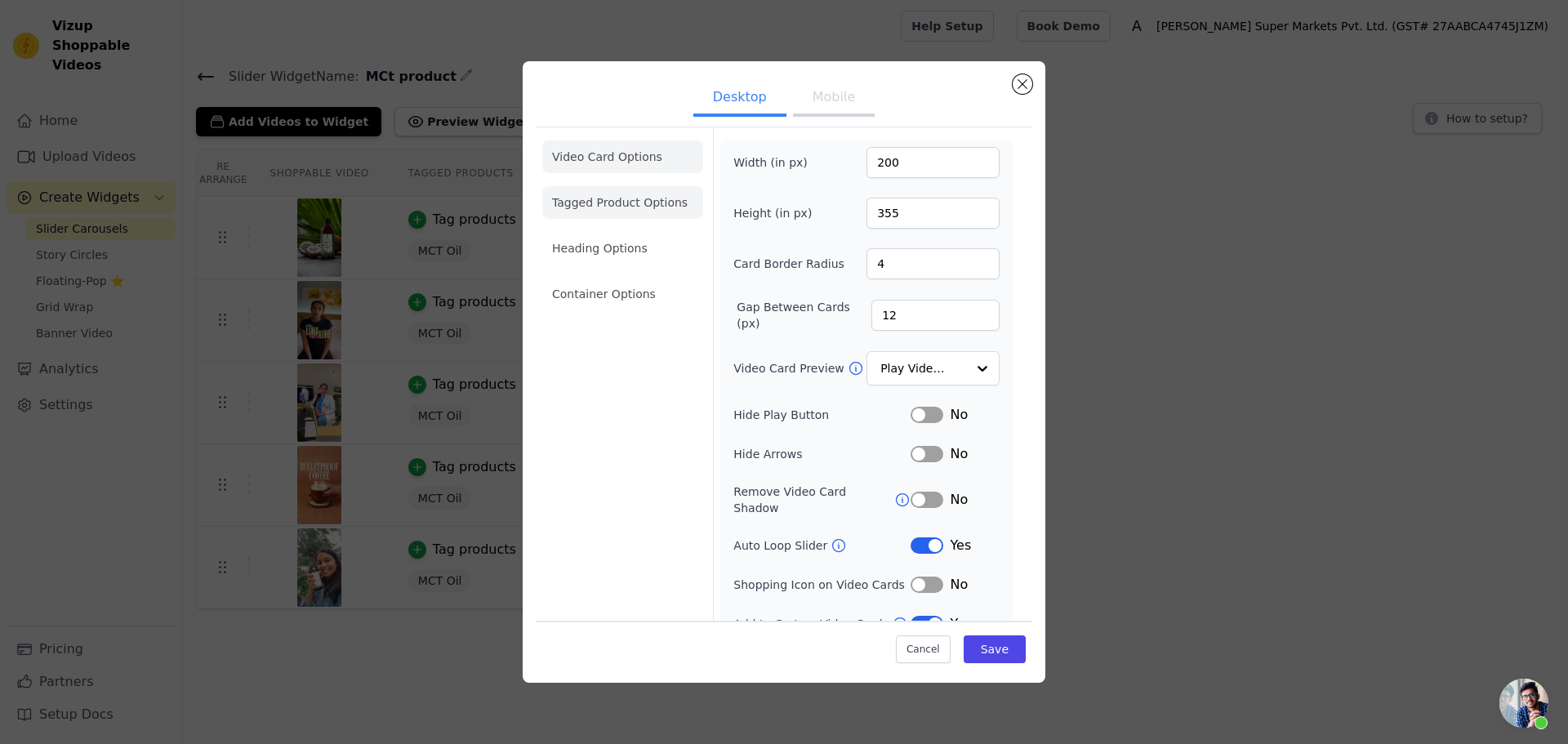
click at [618, 277] on li "Tagged Product Options" at bounding box center [622, 294] width 161 height 33
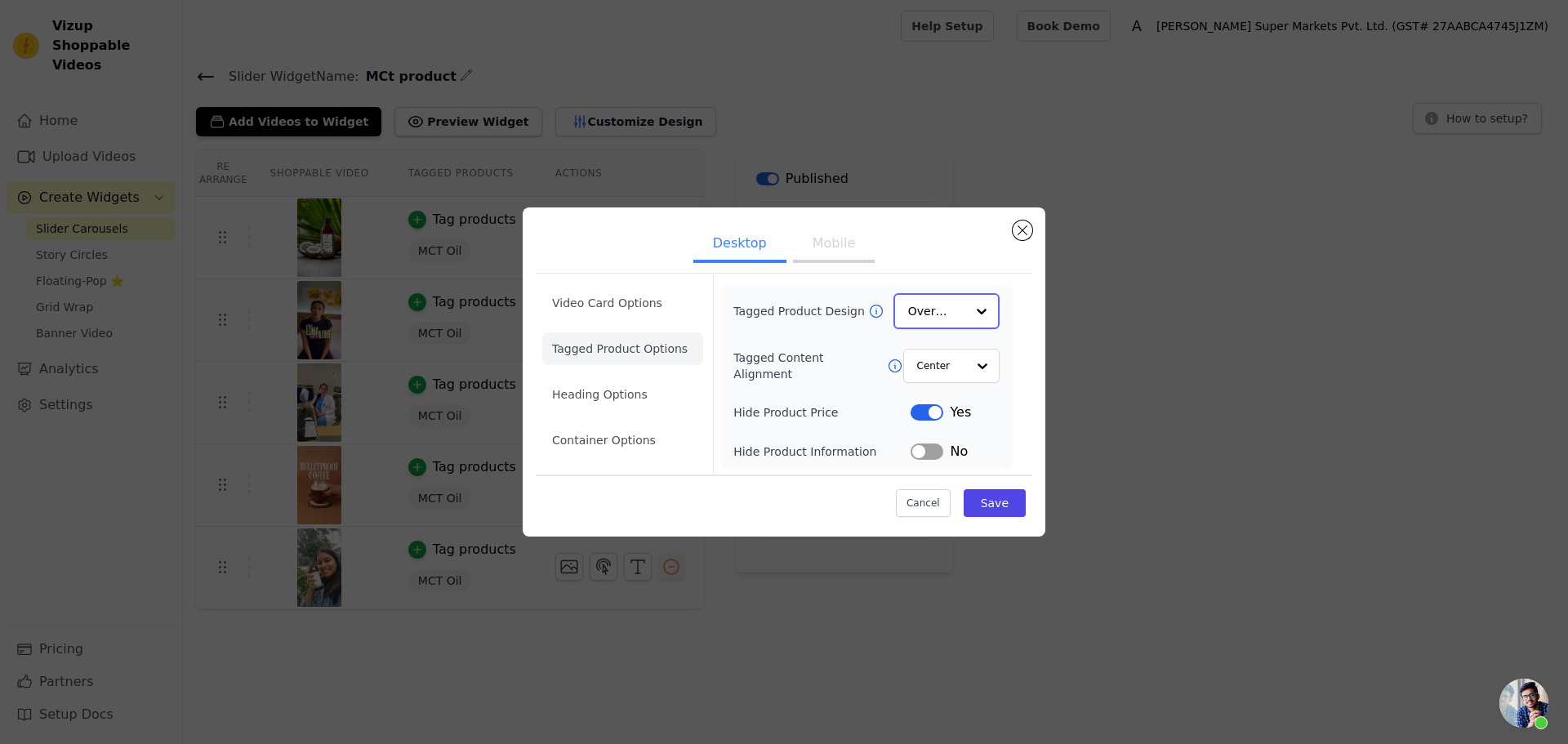
click at [936, 299] on input "Tagged Product Design" at bounding box center [936, 311] width 57 height 33
click at [953, 426] on div "Minimalist" at bounding box center [946, 419] width 106 height 35
click at [992, 509] on button "Save" at bounding box center [995, 502] width 62 height 28
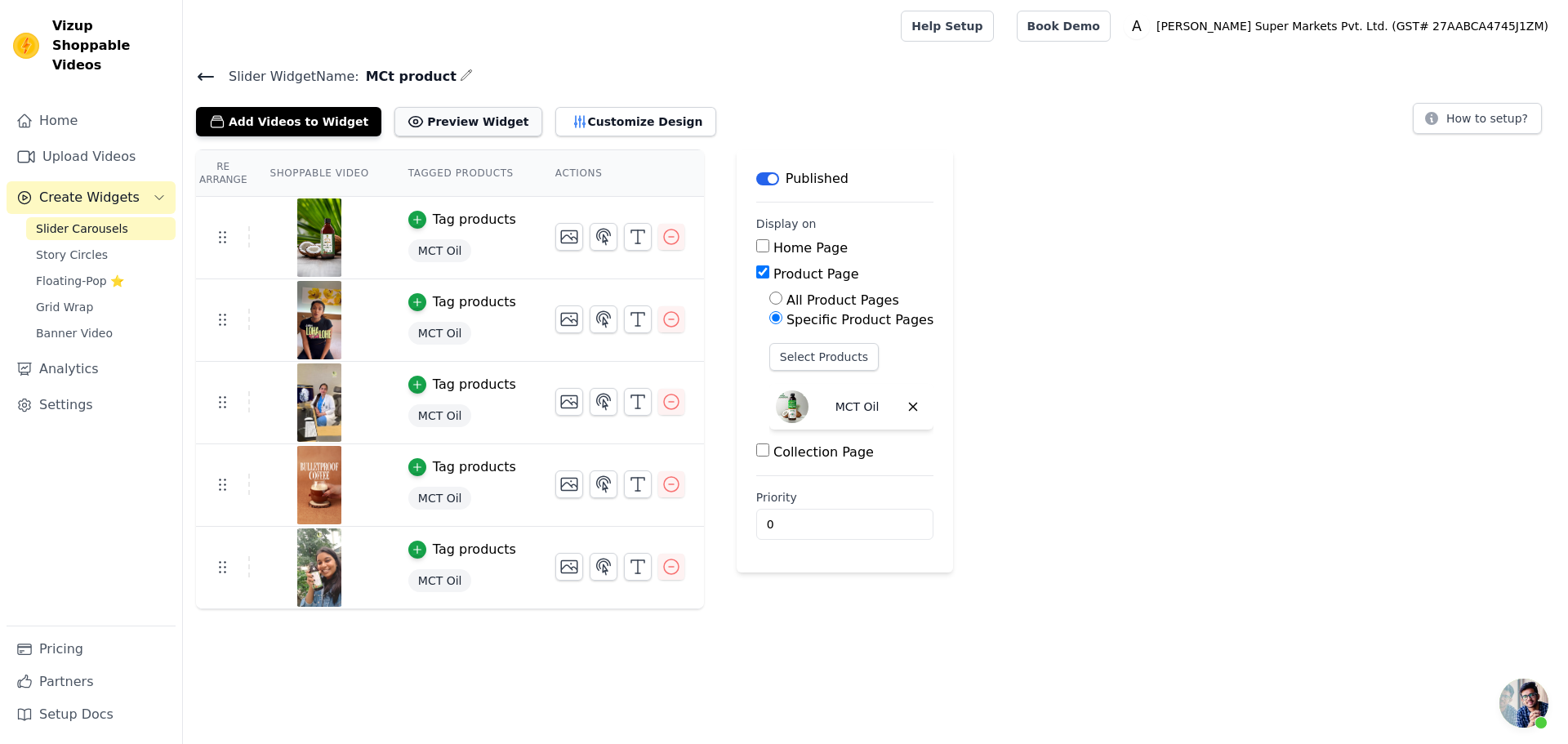
click at [460, 124] on button "Preview Widget" at bounding box center [469, 122] width 147 height 29
click at [574, 116] on icon "button" at bounding box center [580, 121] width 11 height 12
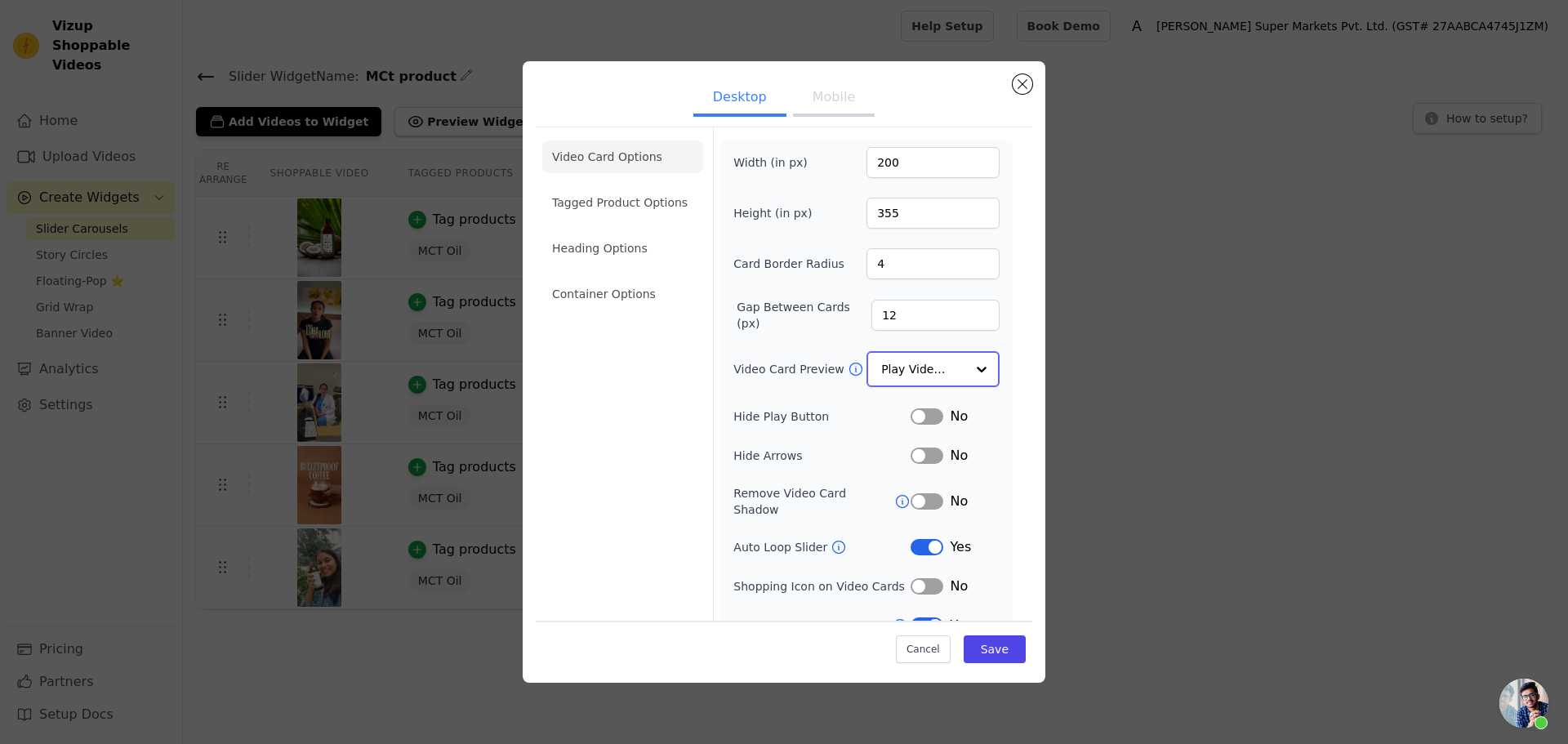
click at [939, 374] on input "Video Card Preview" at bounding box center [924, 369] width 84 height 33
click at [587, 186] on ul "Video Card Options Tagged Product Options Heading Options Container Options" at bounding box center [622, 225] width 161 height 183
click at [618, 277] on li "Tagged Product Options" at bounding box center [622, 294] width 161 height 33
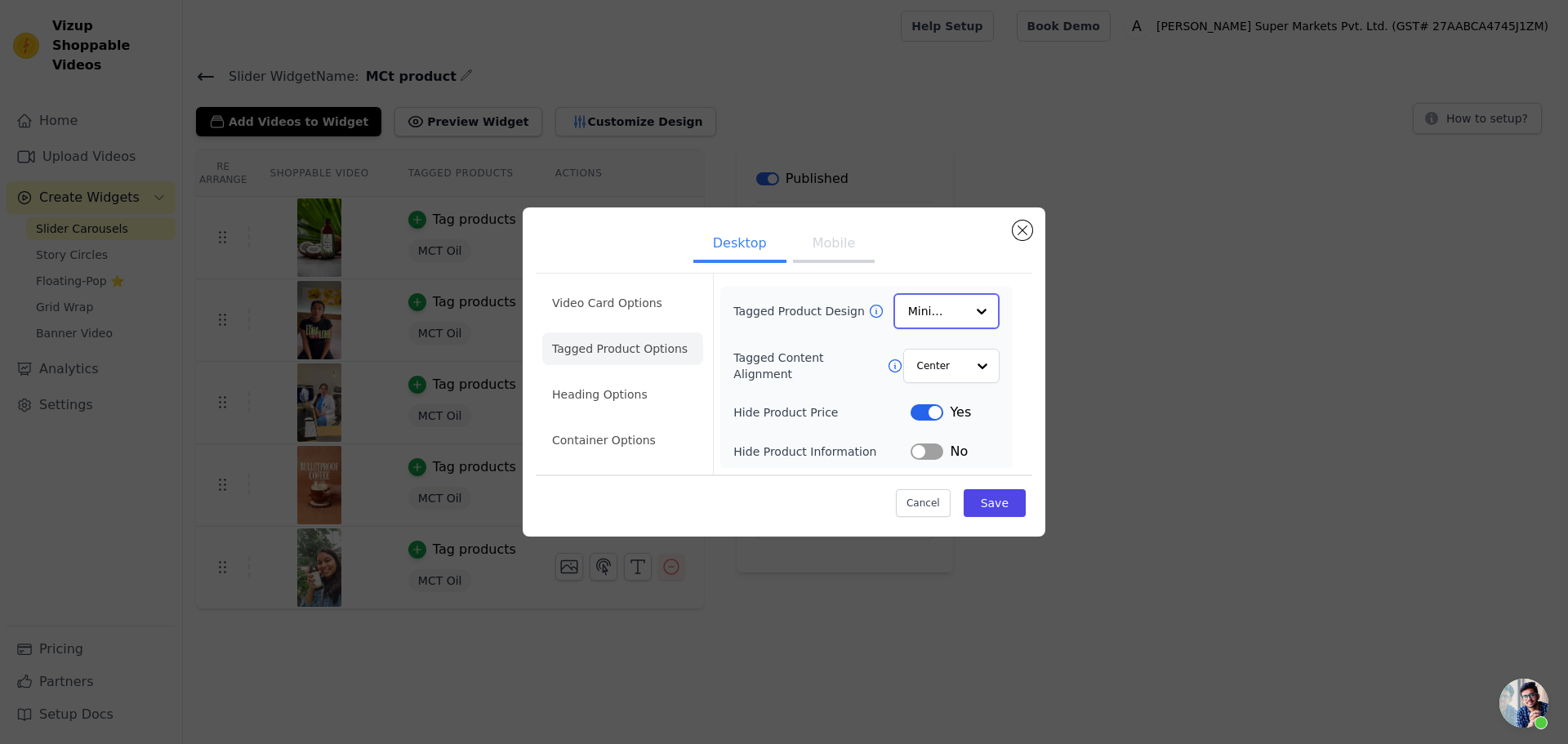
click at [978, 299] on div at bounding box center [982, 311] width 33 height 33
click at [946, 356] on div "Card" at bounding box center [946, 350] width 106 height 35
click at [964, 370] on input "Tagged Content Alignment" at bounding box center [941, 365] width 49 height 33
click at [995, 498] on button "Save" at bounding box center [995, 502] width 62 height 28
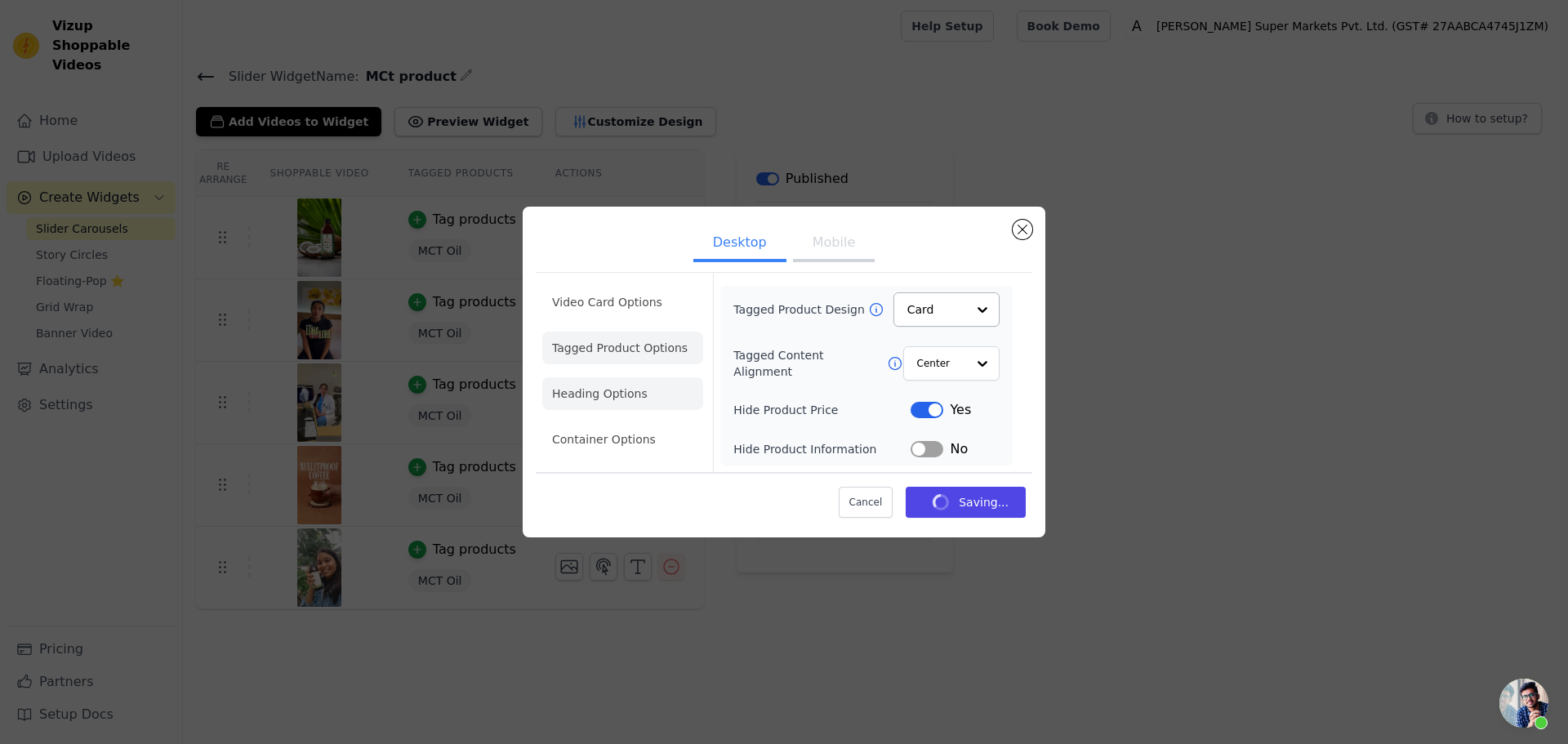
click at [621, 384] on li "Heading Options" at bounding box center [622, 394] width 161 height 33
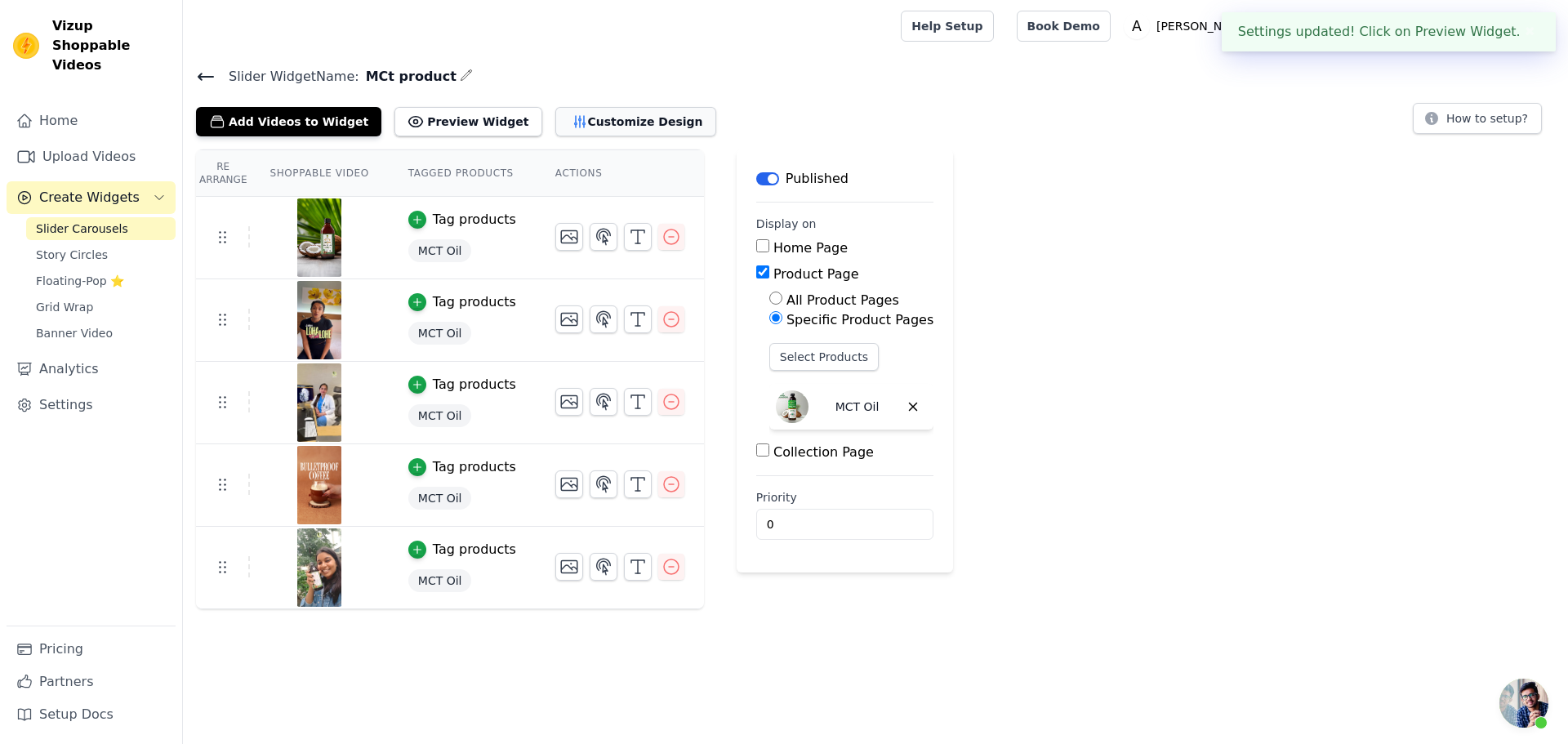
click at [572, 128] on icon "button" at bounding box center [580, 122] width 16 height 16
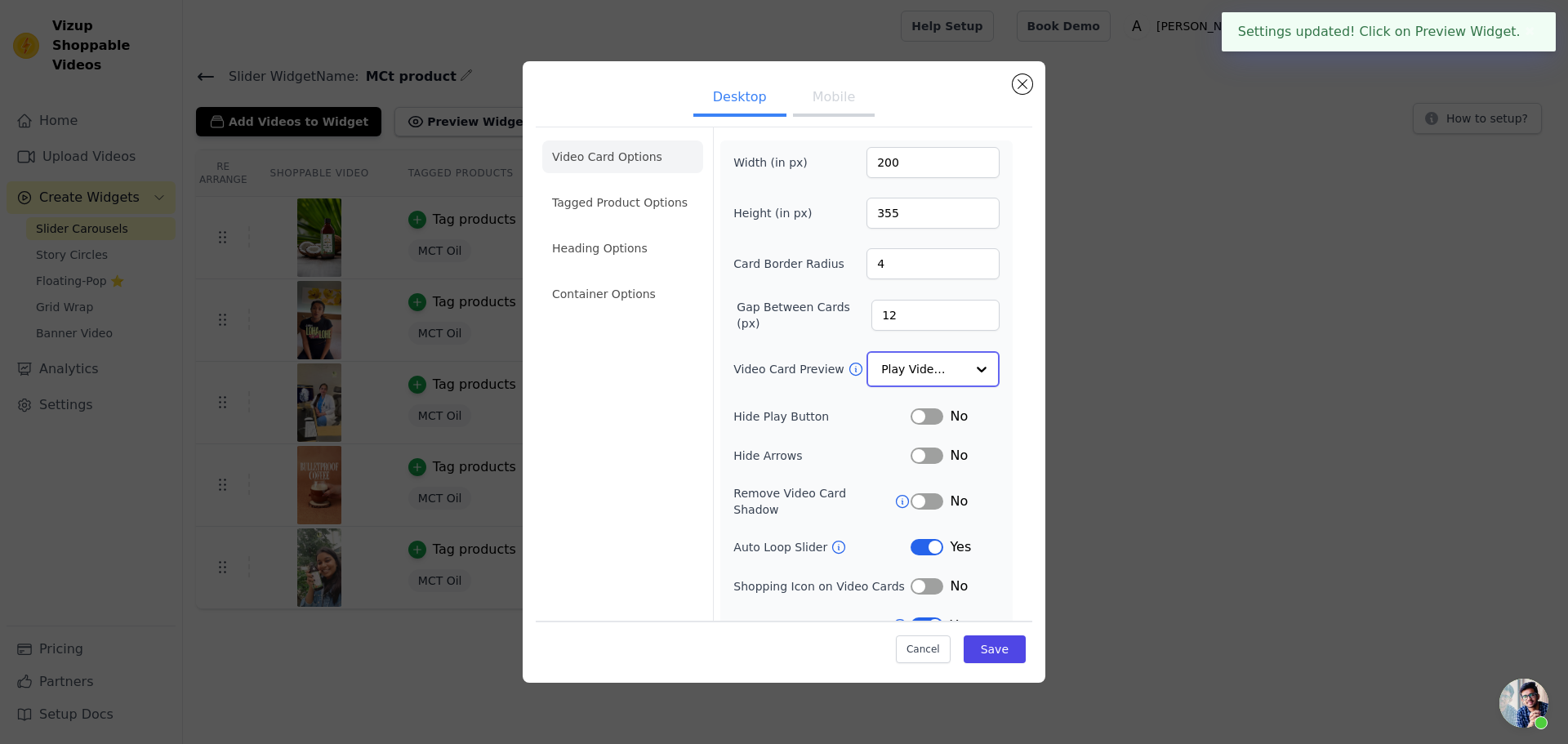
click at [936, 363] on input "Video Card Preview" at bounding box center [924, 369] width 84 height 33
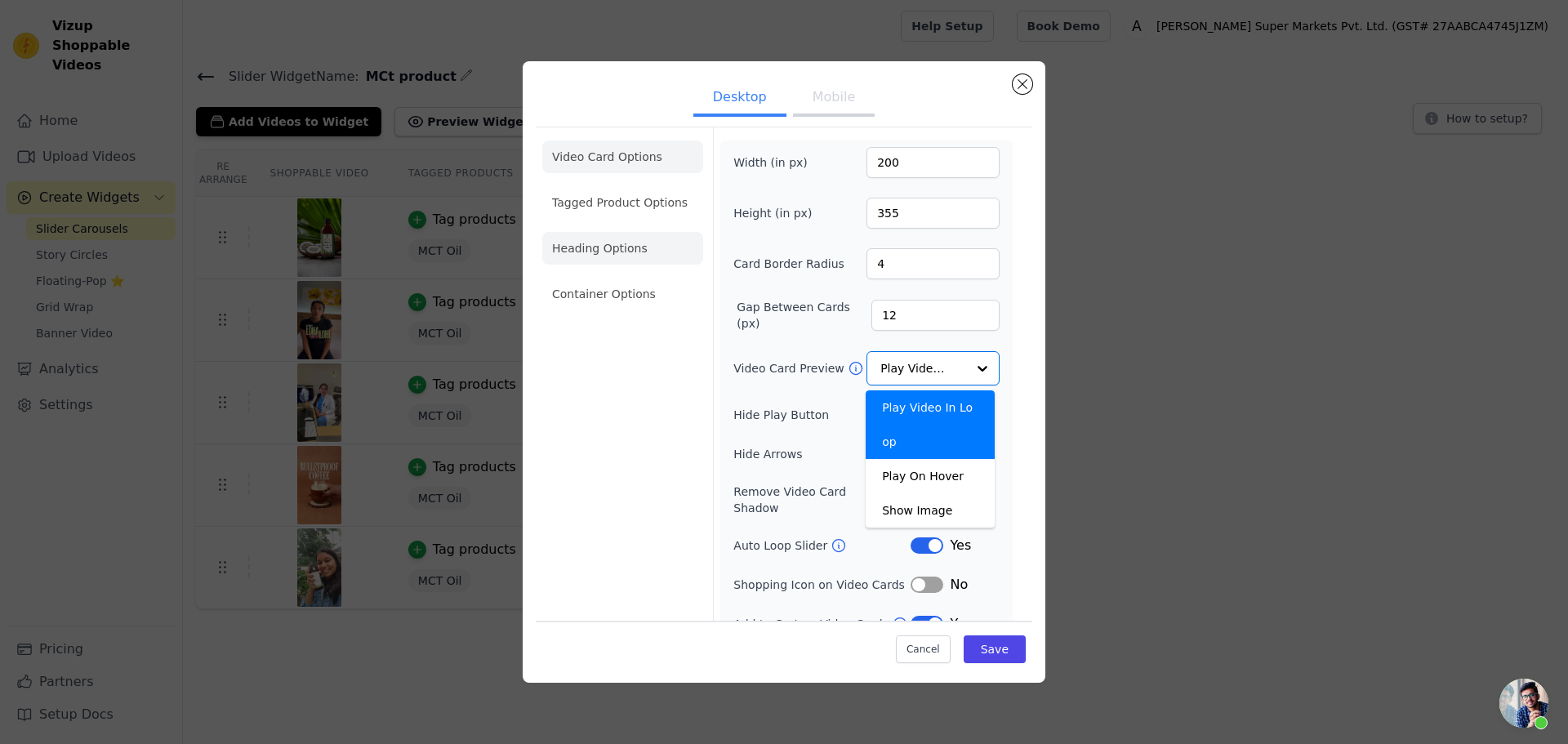
click at [572, 254] on li "Heading Options" at bounding box center [622, 248] width 161 height 33
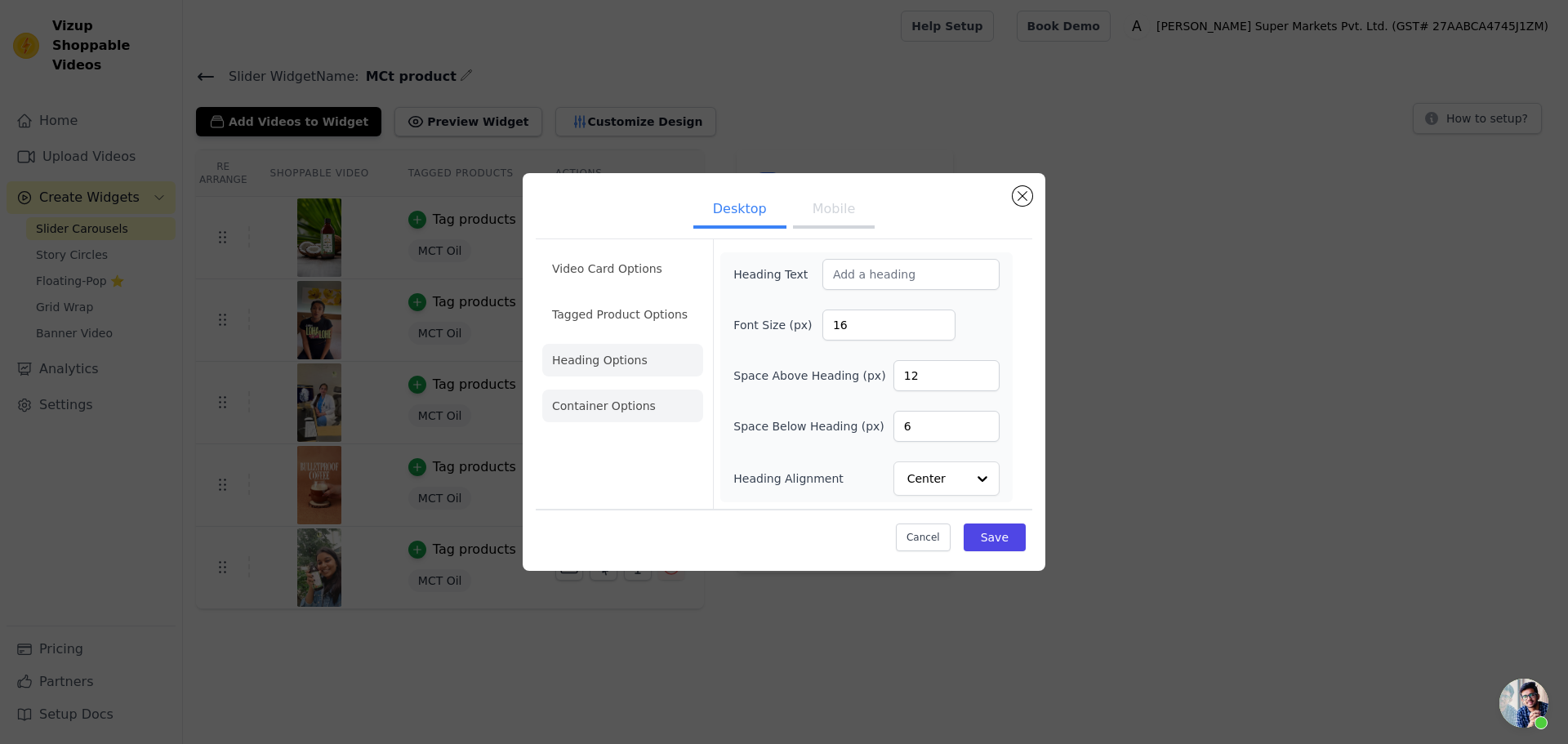
click at [634, 418] on li "Container Options" at bounding box center [622, 406] width 161 height 33
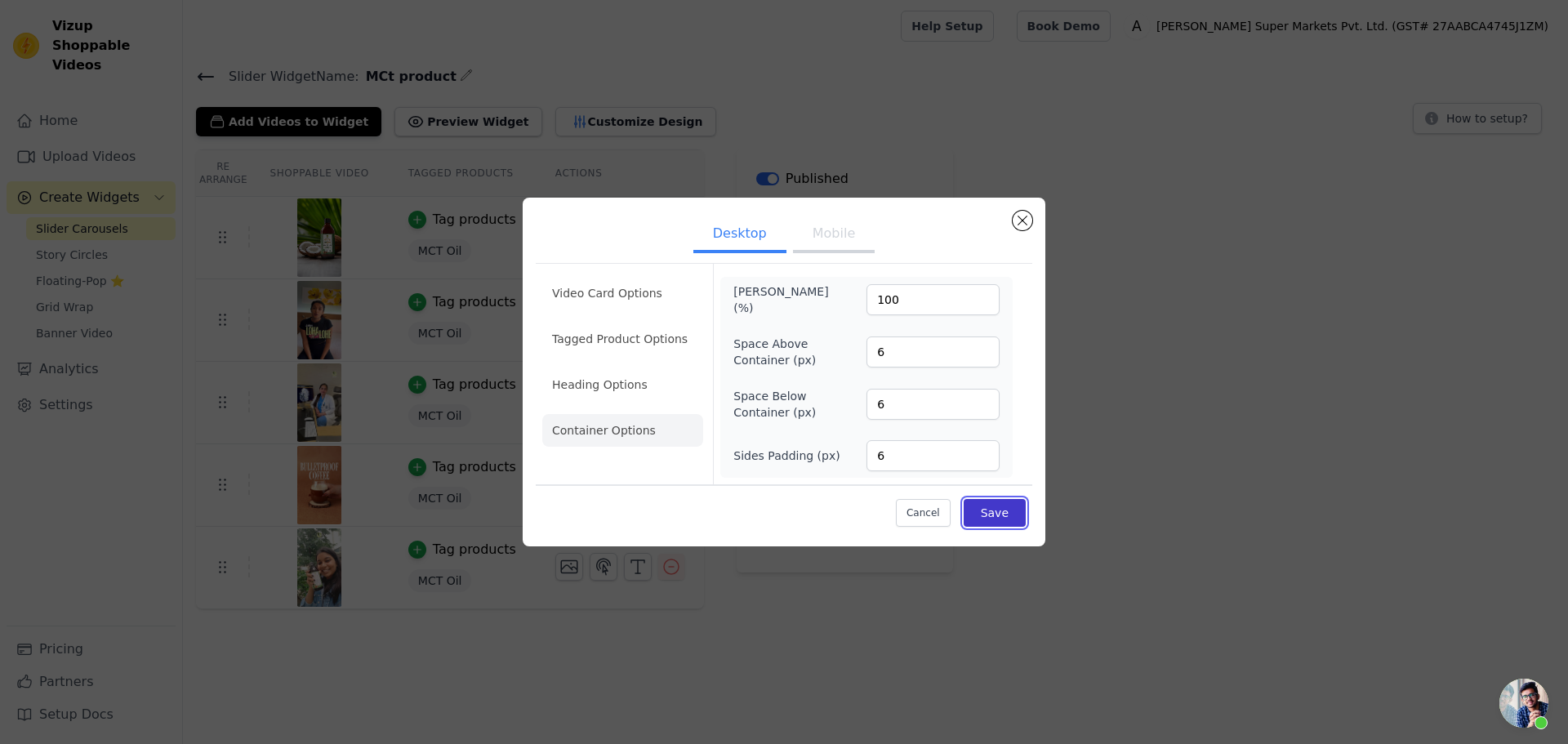
click at [1001, 515] on button "Save" at bounding box center [995, 512] width 62 height 28
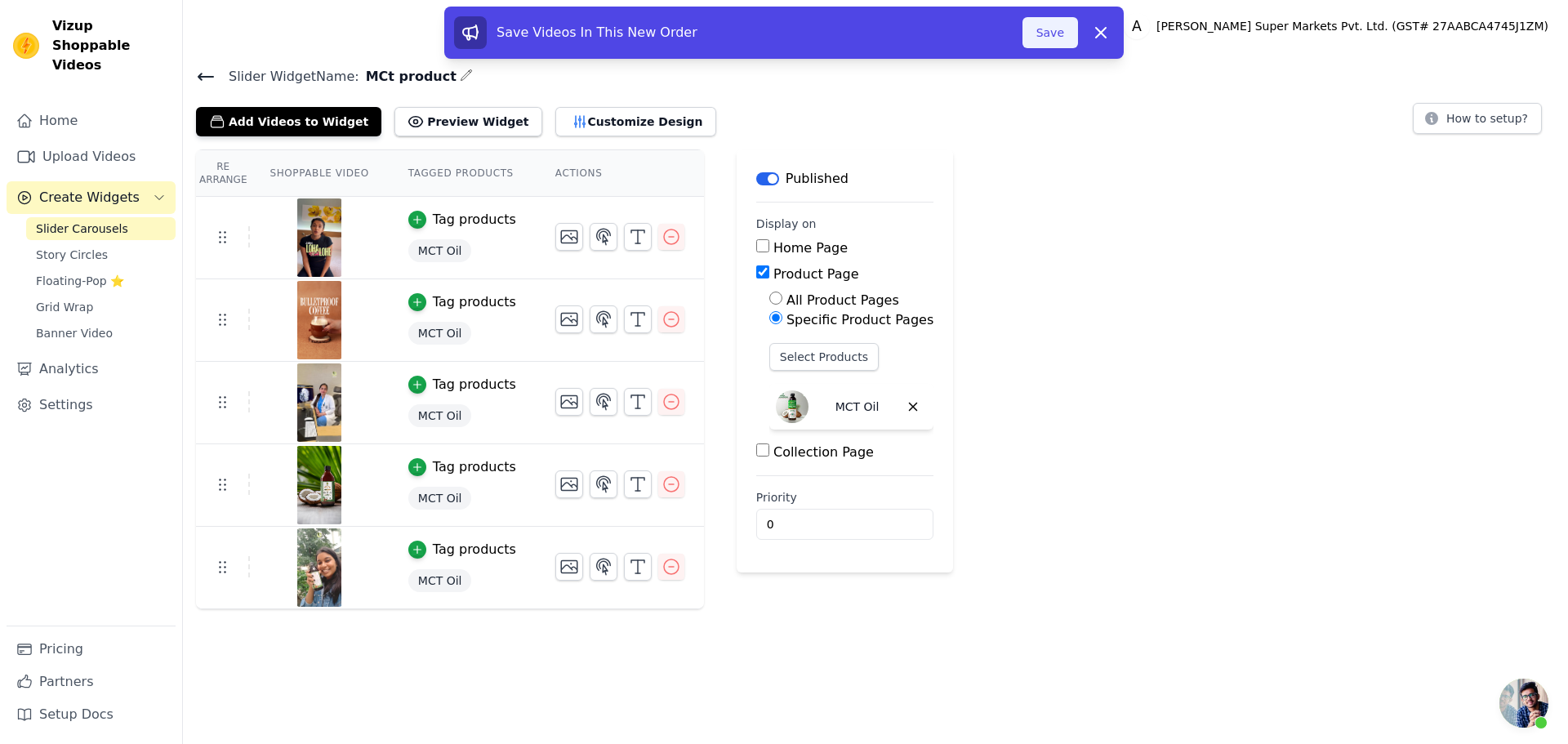
click at [1047, 35] on button "Save" at bounding box center [1050, 33] width 56 height 31
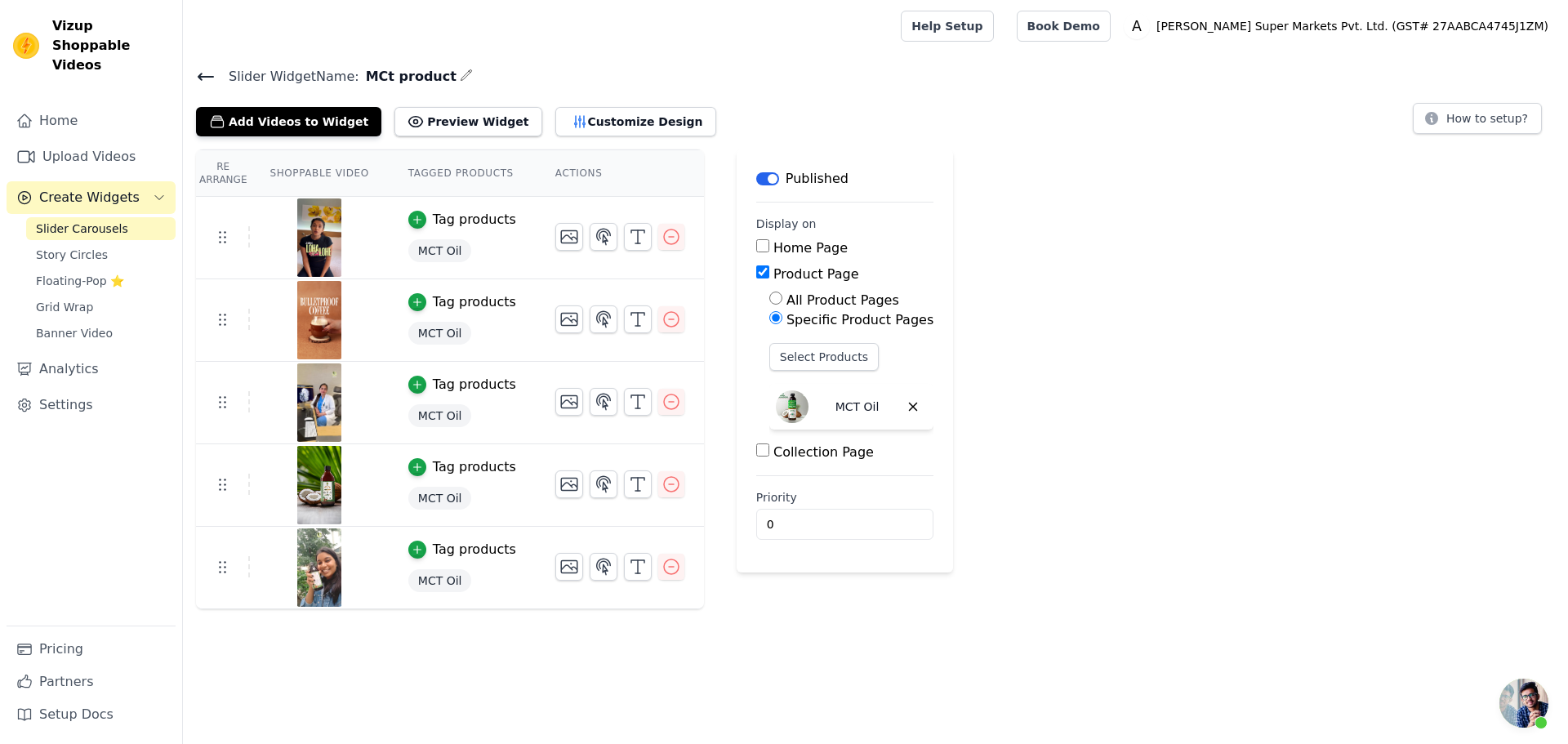
scroll to position [83, 0]
click at [443, 130] on button "Preview Widget" at bounding box center [469, 122] width 147 height 29
click at [555, 122] on button "Customize Design" at bounding box center [635, 122] width 161 height 29
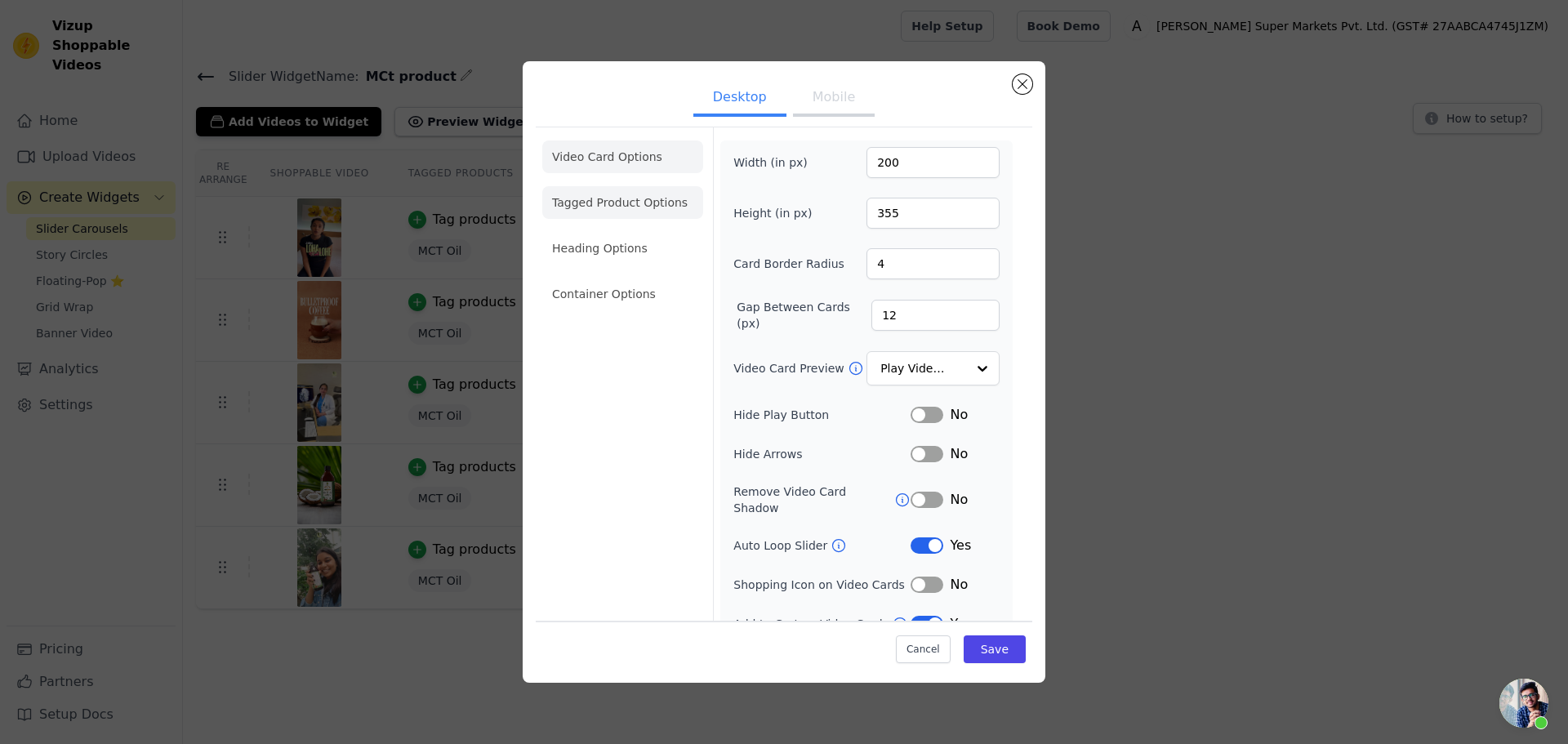
click at [618, 277] on li "Tagged Product Options" at bounding box center [622, 294] width 161 height 33
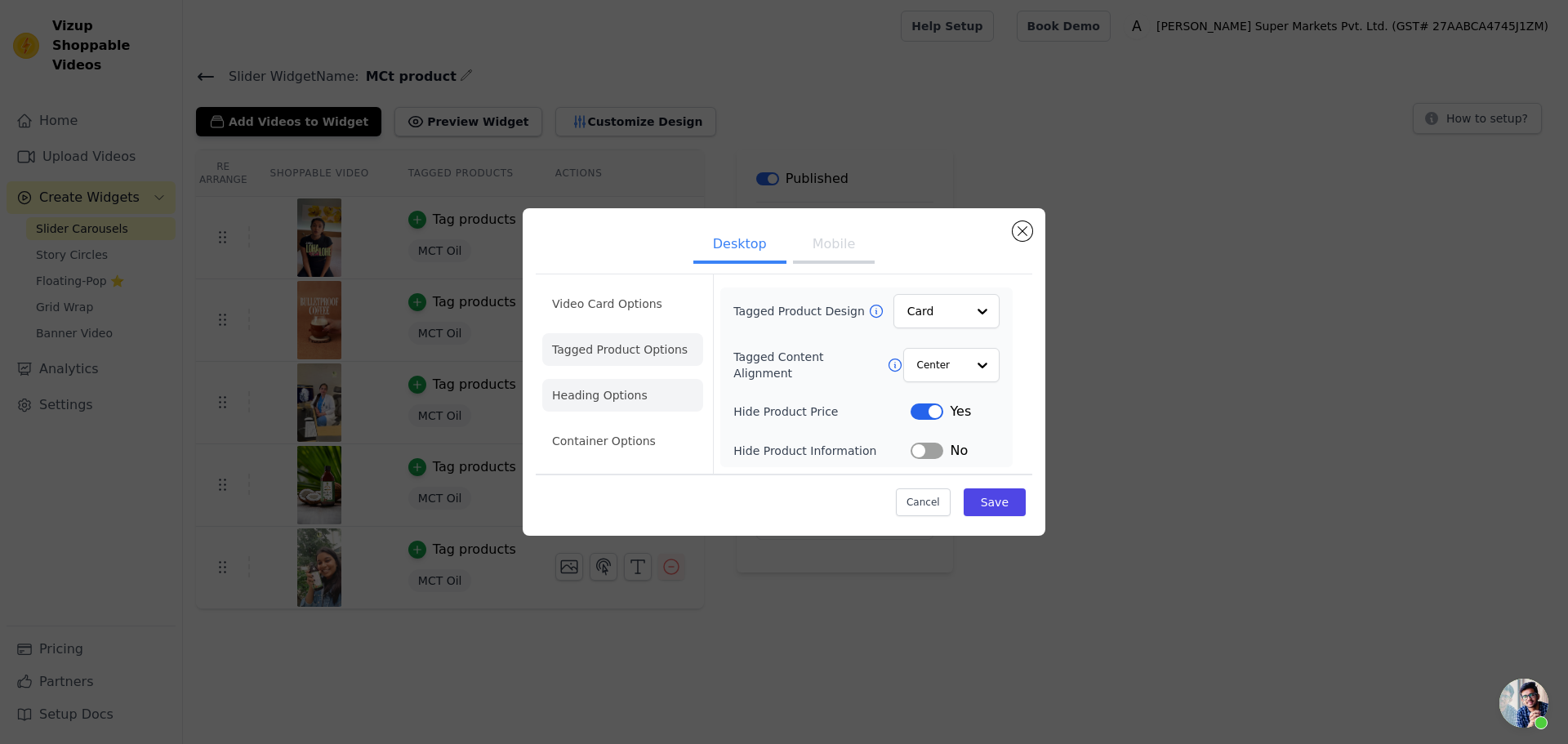
click at [615, 387] on li "Heading Options" at bounding box center [622, 396] width 161 height 33
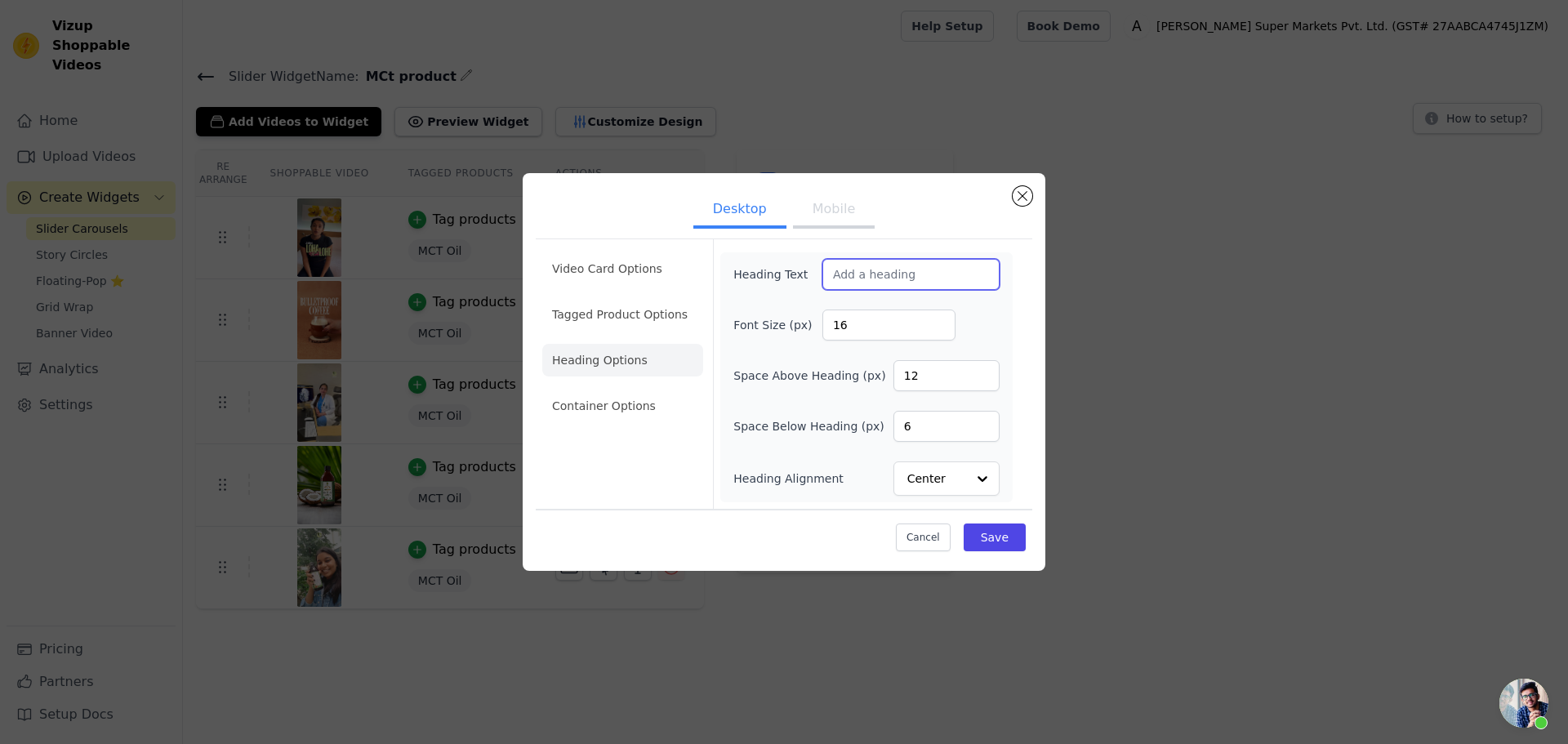
click at [872, 279] on input "Heading Text" at bounding box center [911, 275] width 177 height 31
paste input "MCT Energy Boost Series"
type input "MCT Energy Boost Series"
click at [1002, 535] on button "Save" at bounding box center [995, 537] width 62 height 28
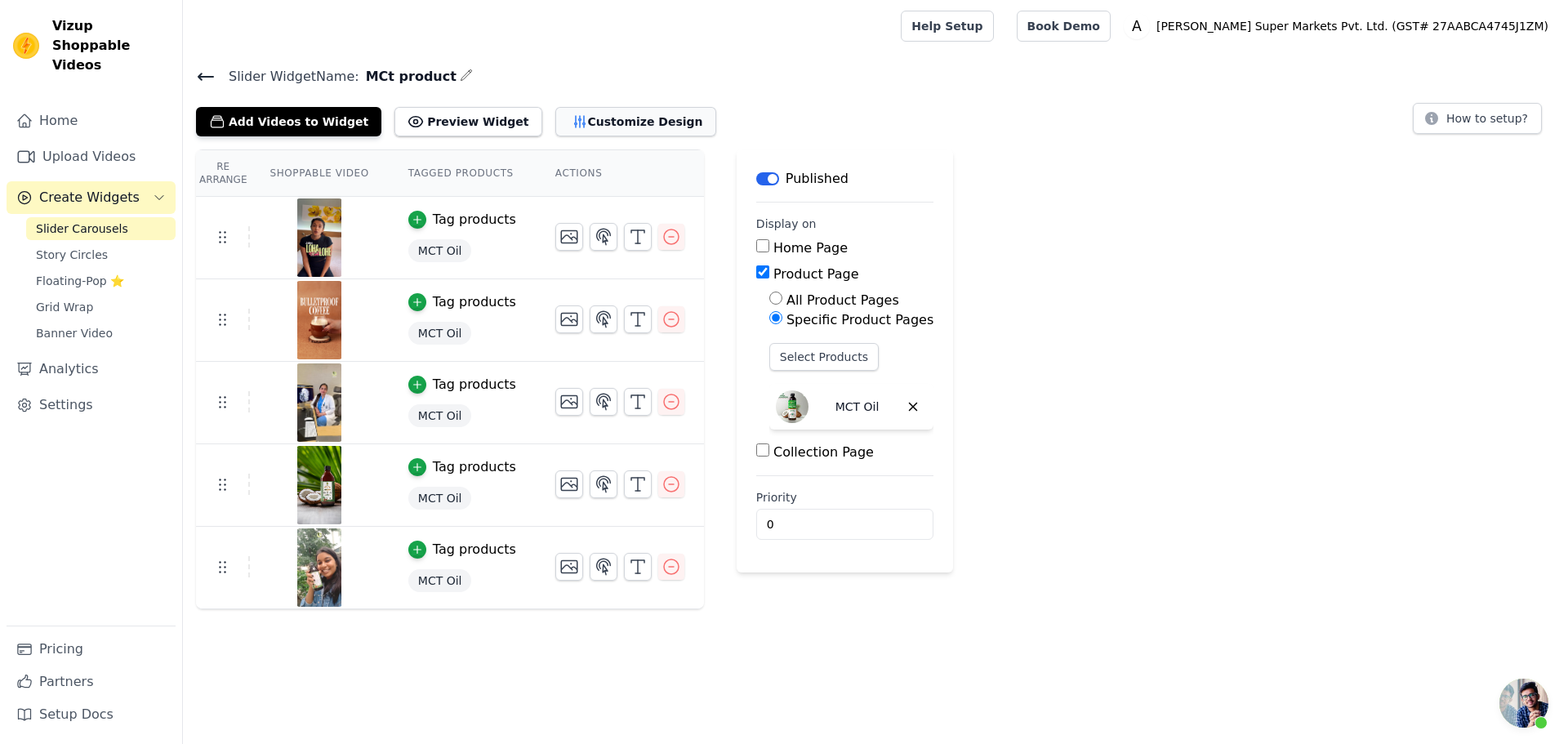
click at [571, 131] on button "Customize Design" at bounding box center [635, 122] width 161 height 29
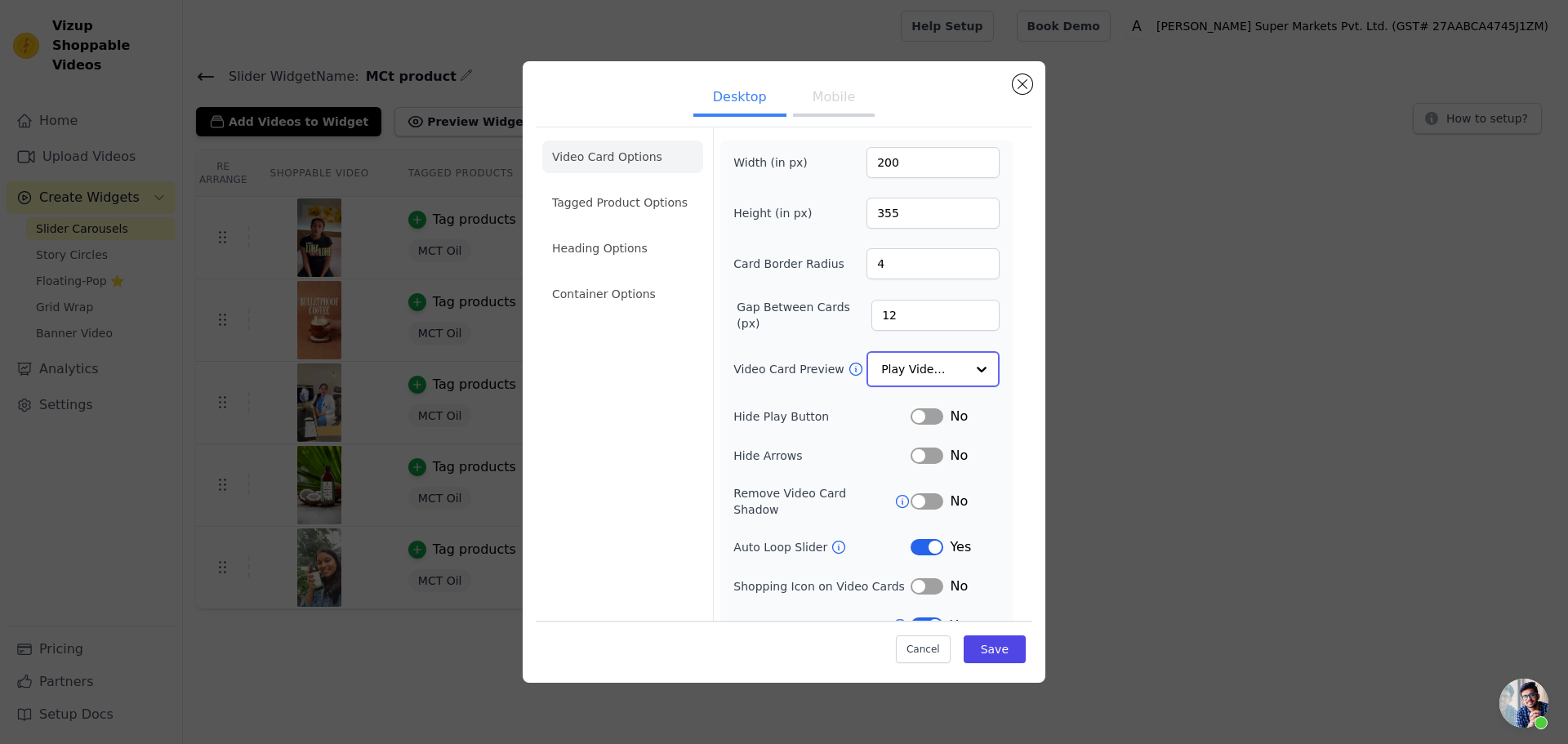
click at [922, 365] on input "Video Card Preview" at bounding box center [924, 369] width 84 height 33
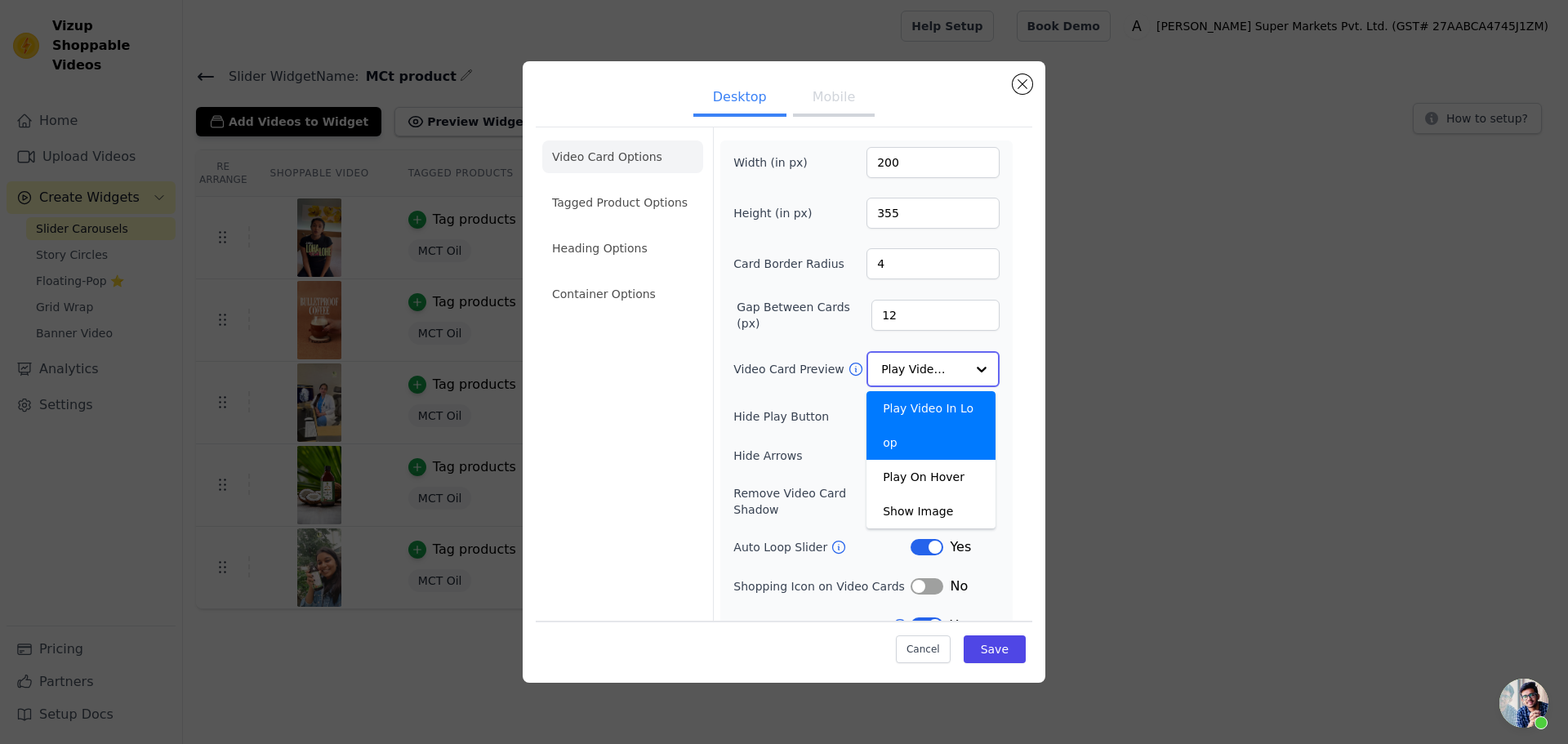
click at [922, 365] on input "Video Card Preview" at bounding box center [924, 369] width 84 height 33
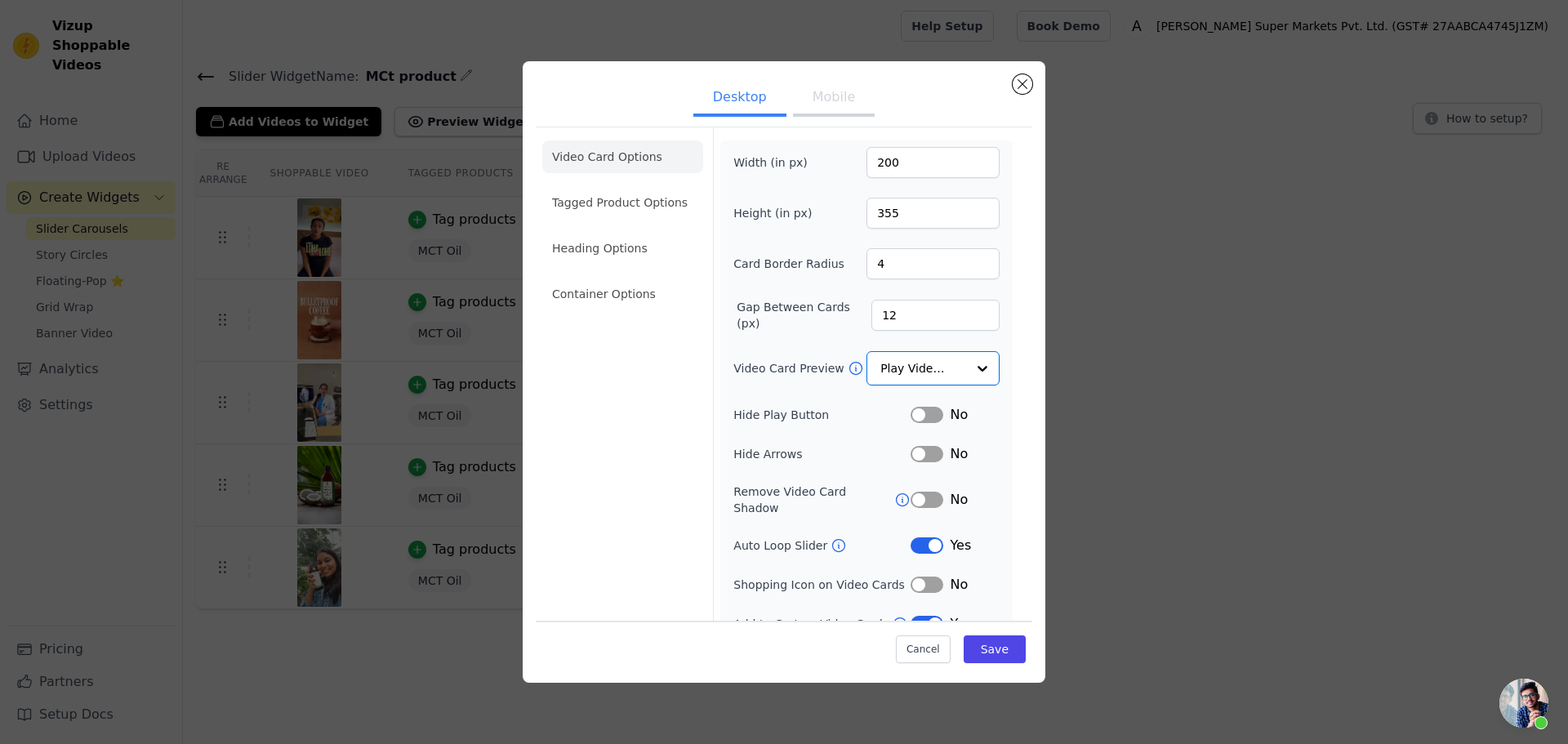
click at [923, 616] on button "Label" at bounding box center [927, 624] width 33 height 16
click at [975, 658] on button "Save" at bounding box center [995, 648] width 62 height 28
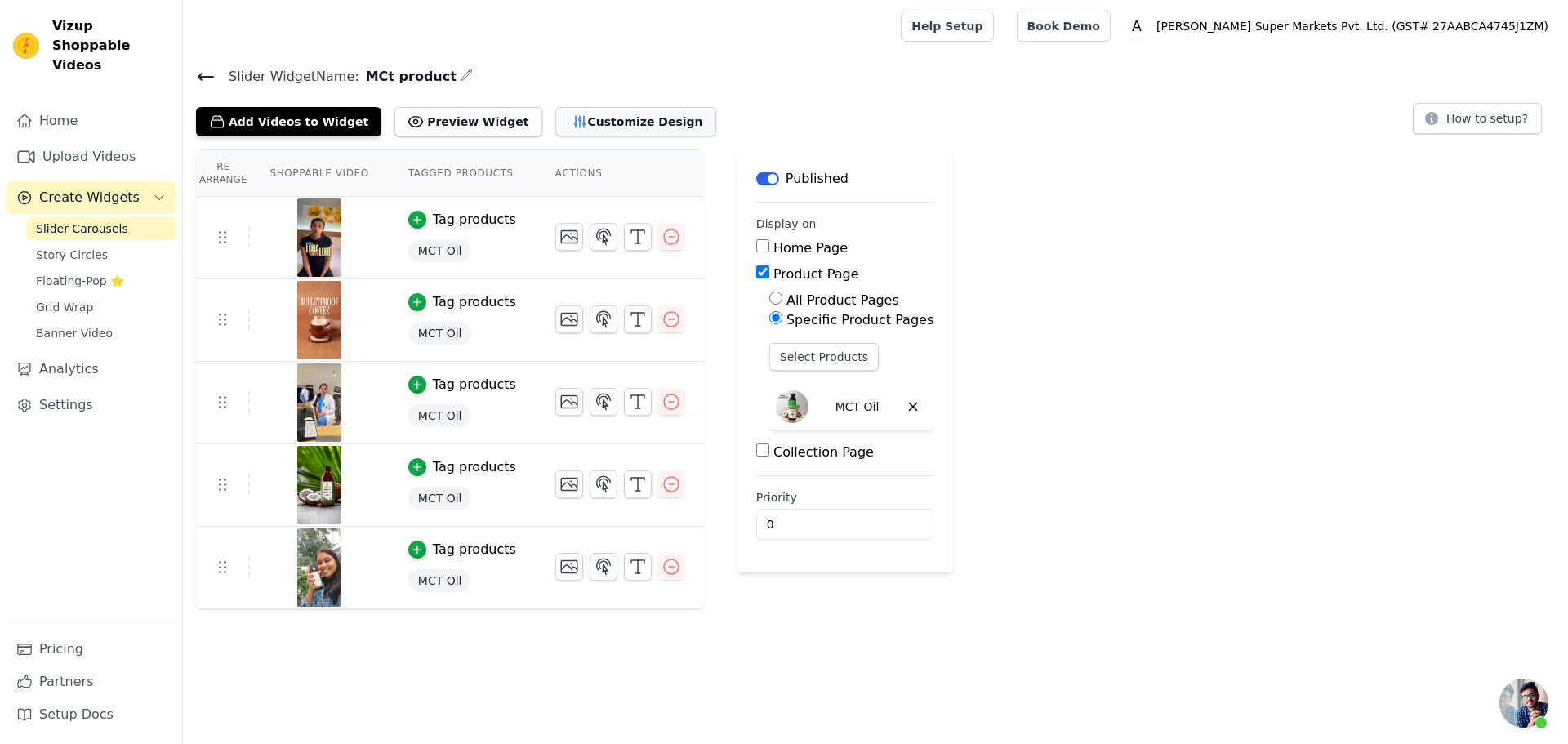
click at [555, 122] on button "Customize Design" at bounding box center [635, 122] width 161 height 29
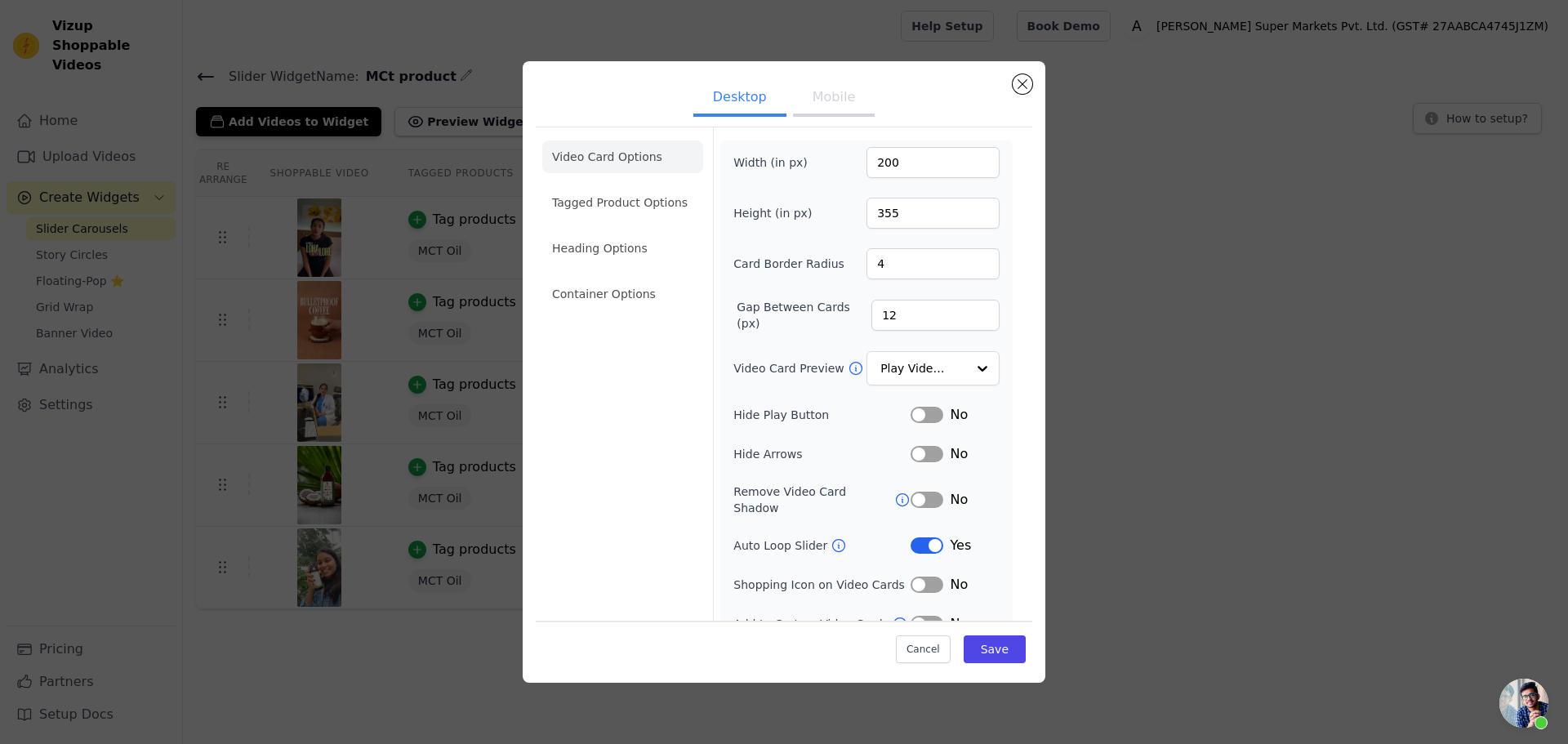
click at [916, 538] on button "Label" at bounding box center [927, 546] width 33 height 16
click at [975, 648] on button "Save" at bounding box center [995, 648] width 62 height 28
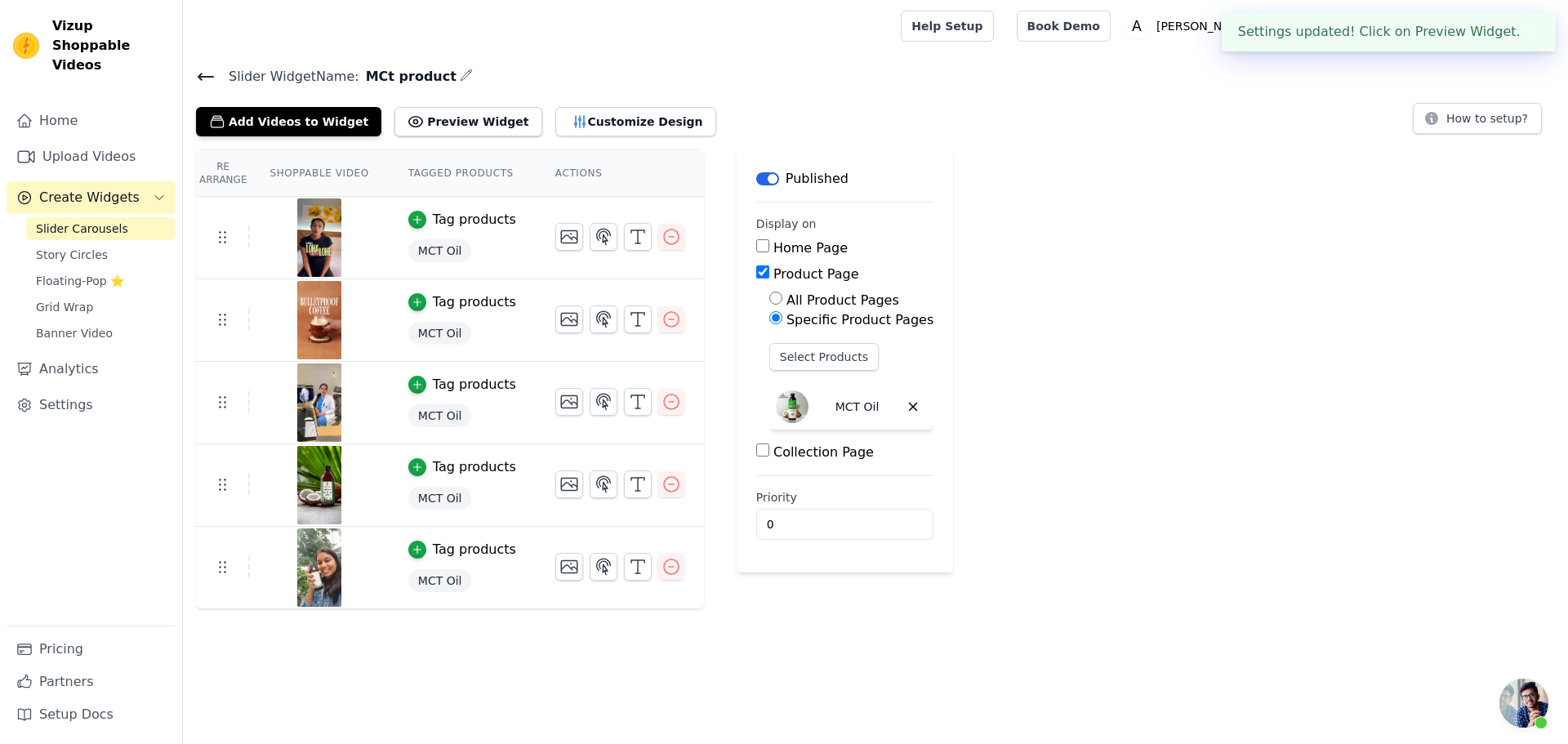
click at [917, 367] on div "Re Arrange Shoppable Video Tagged Products Actions Tag products MCT Oil Tag pro…" at bounding box center [875, 378] width 1385 height 459
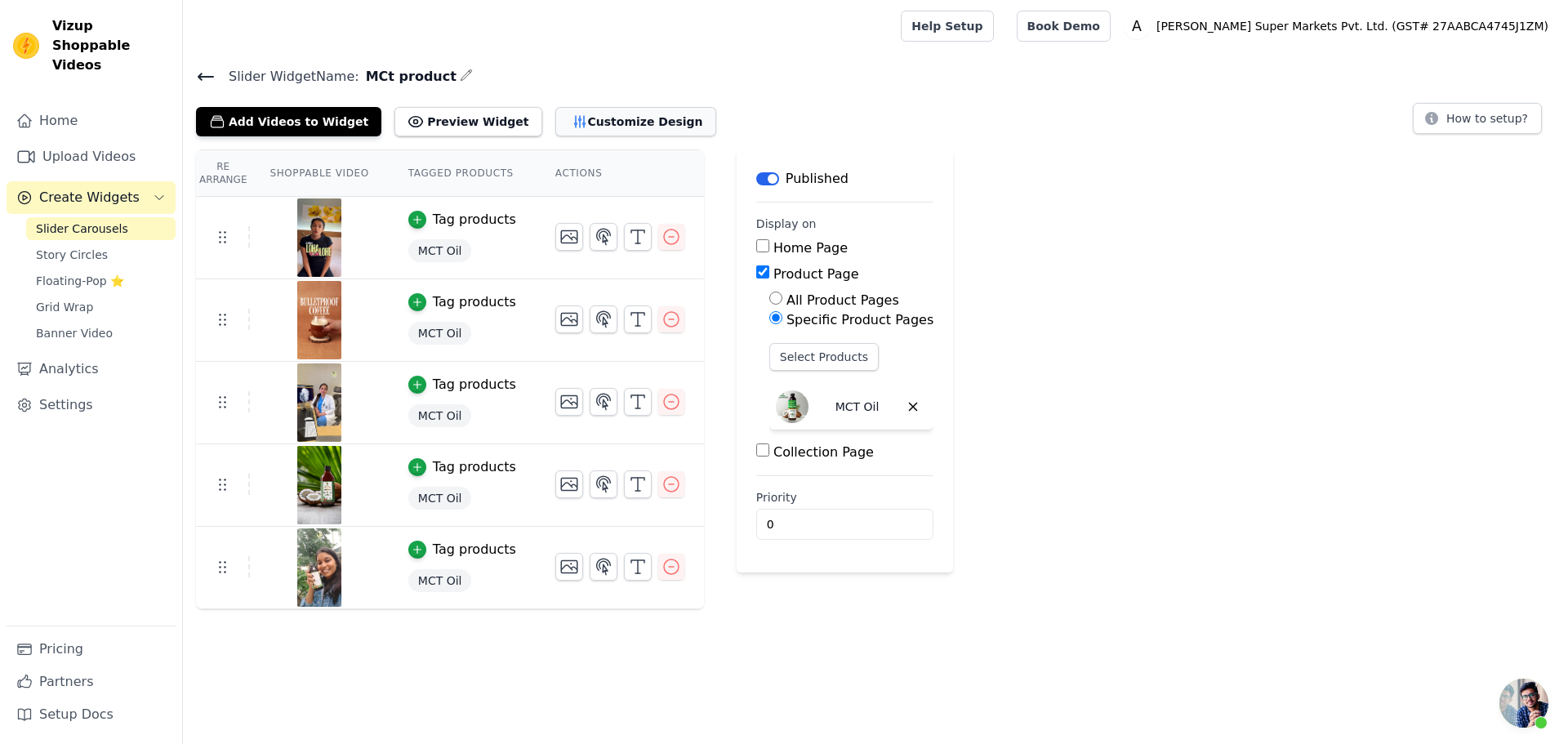
click at [555, 116] on button "Customize Design" at bounding box center [635, 122] width 161 height 29
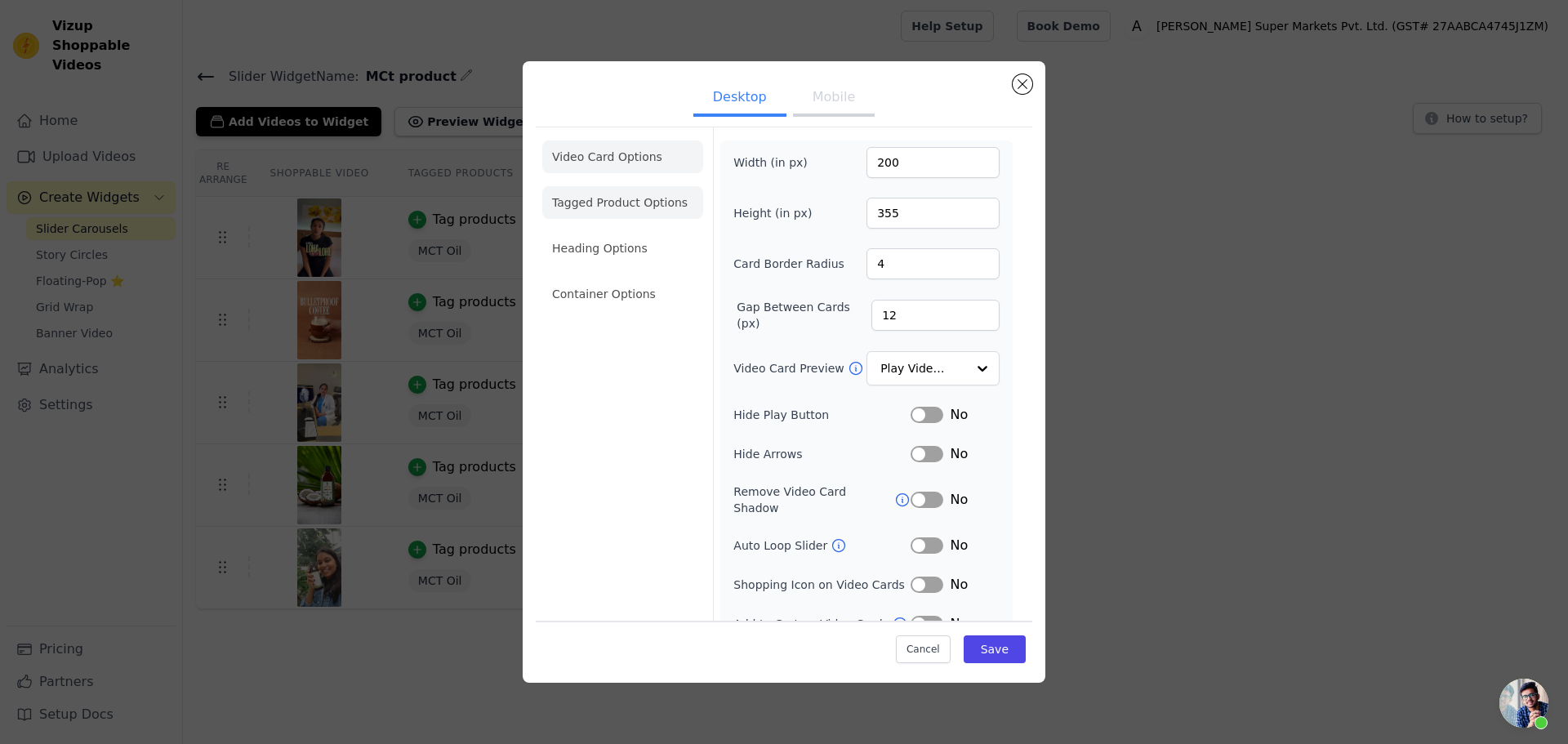
click at [622, 277] on li "Tagged Product Options" at bounding box center [622, 294] width 161 height 33
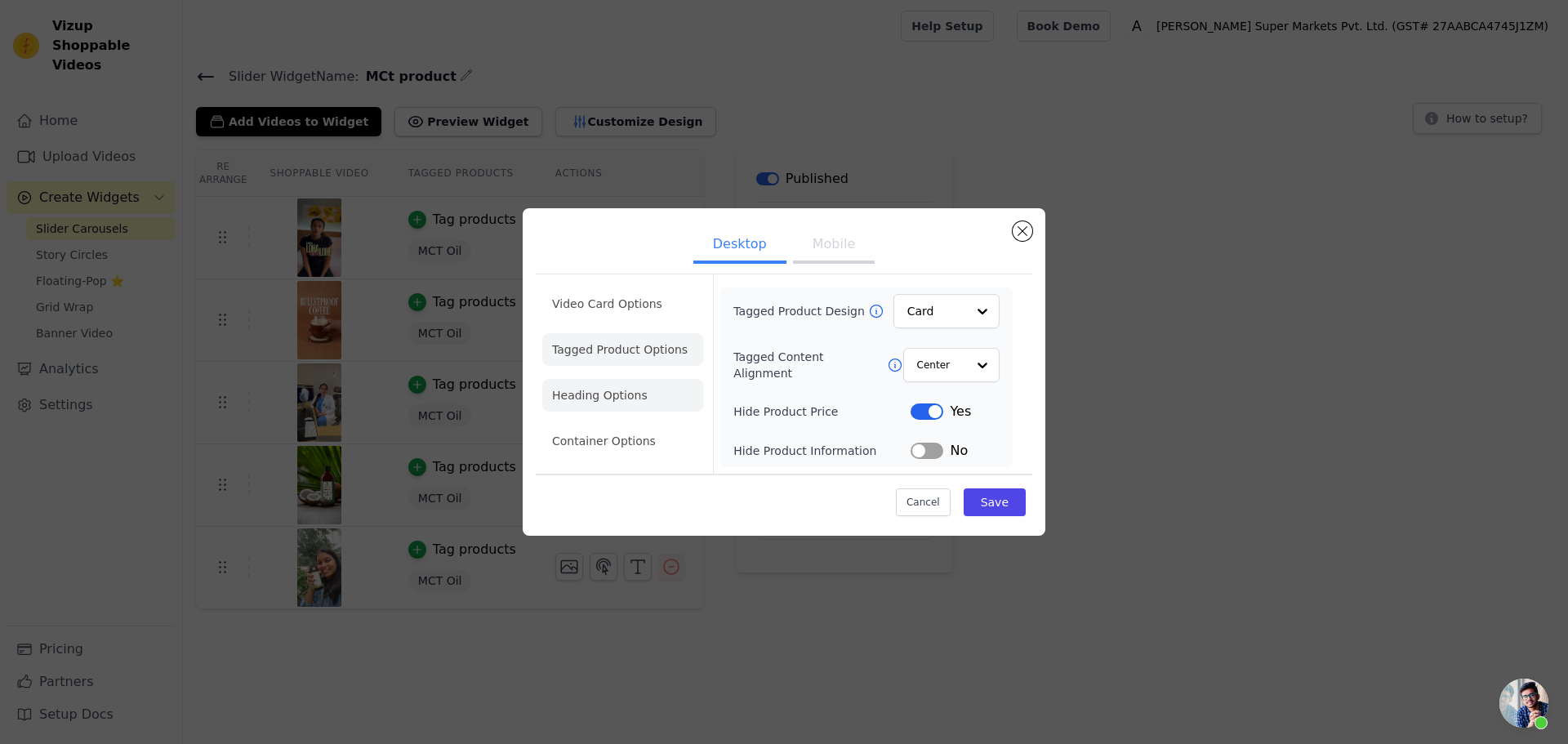
click at [592, 395] on li "Heading Options" at bounding box center [622, 396] width 161 height 33
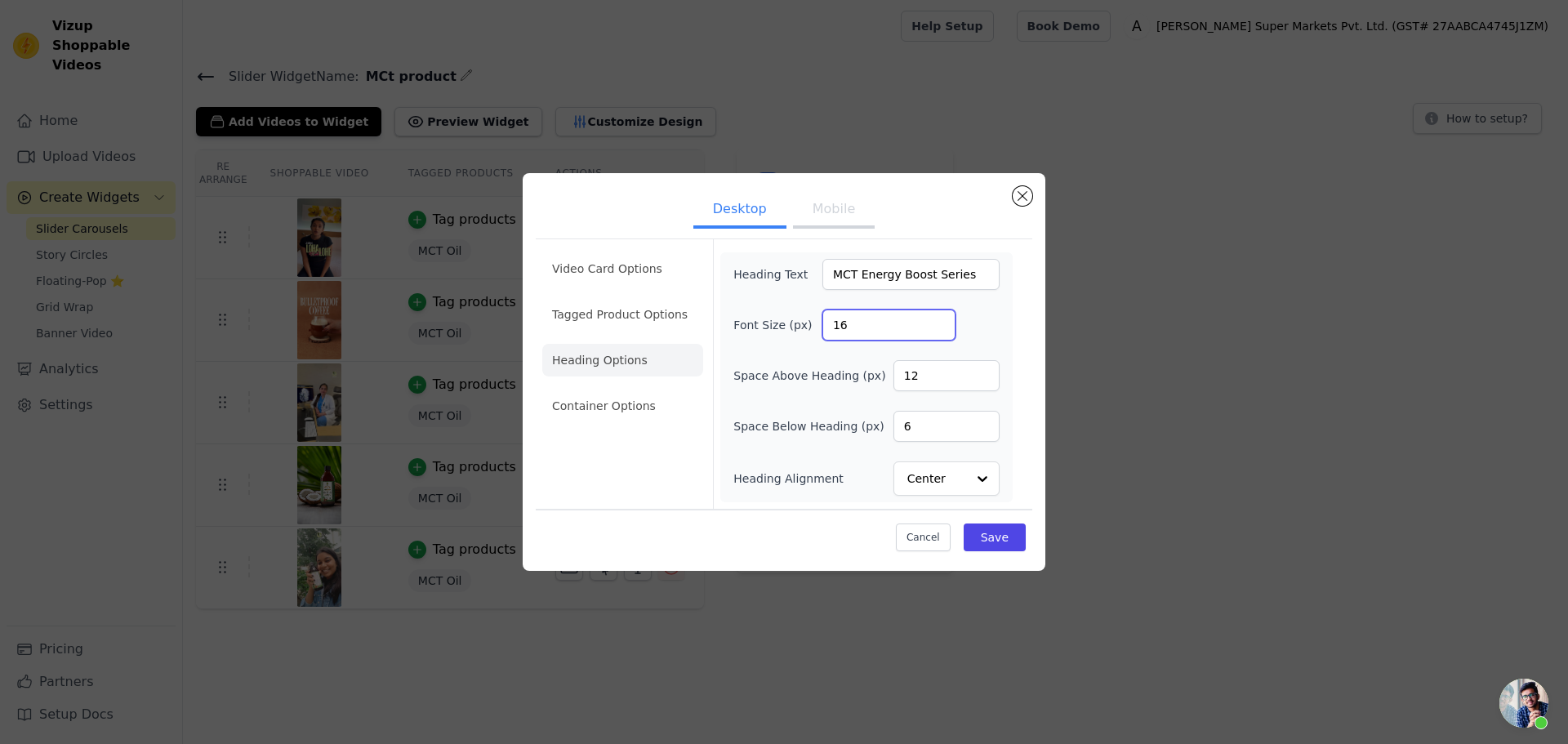
click at [879, 329] on input "16" at bounding box center [889, 325] width 133 height 31
type input "1"
type input "24"
click at [1009, 537] on button "Save" at bounding box center [995, 537] width 62 height 28
